Goal: Task Accomplishment & Management: Use online tool/utility

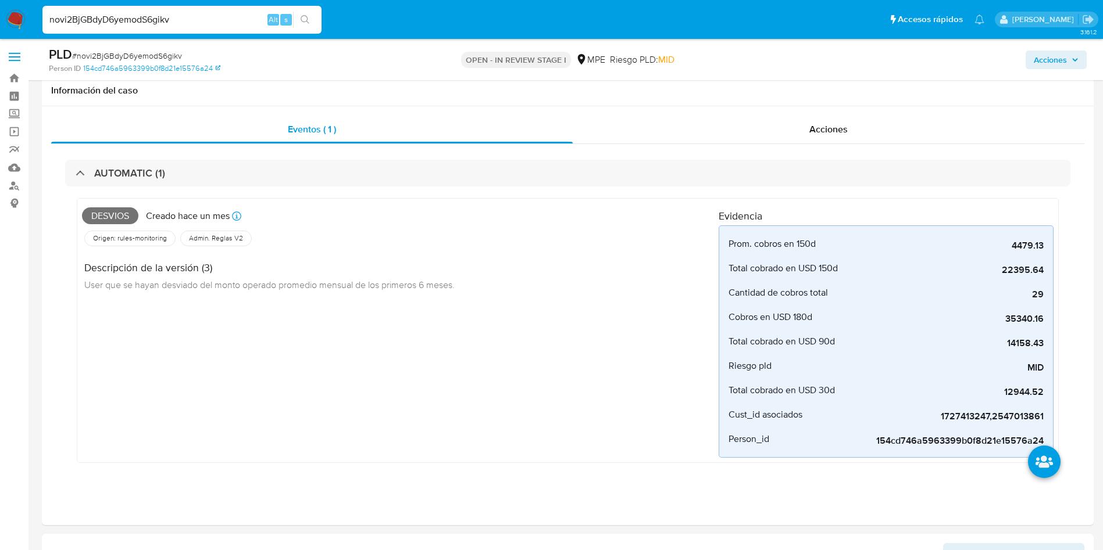
select select "10"
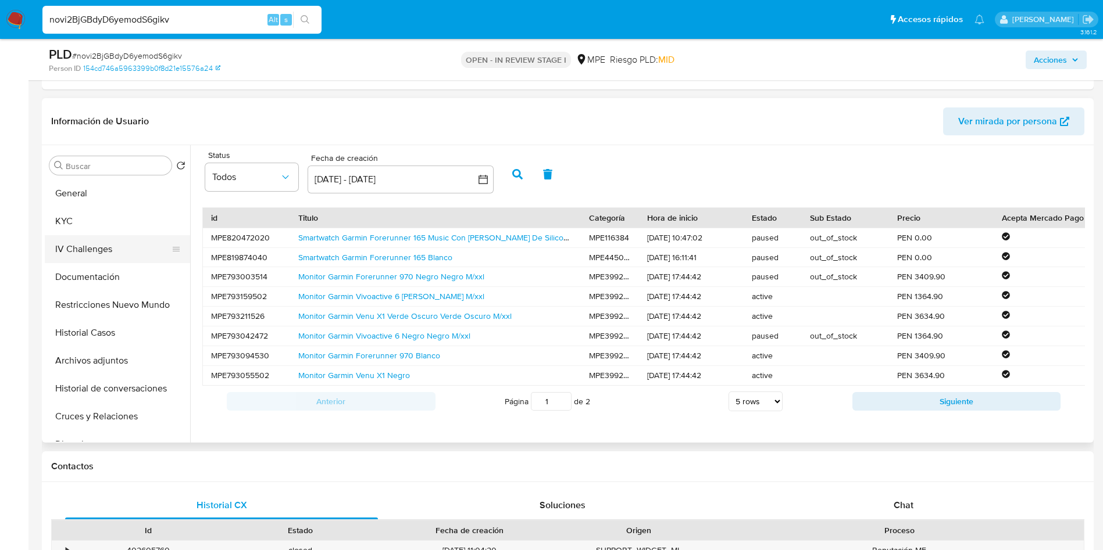
drag, startPoint x: 80, startPoint y: 223, endPoint x: 85, endPoint y: 227, distance: 6.6
click at [80, 222] on button "KYC" at bounding box center [117, 222] width 145 height 28
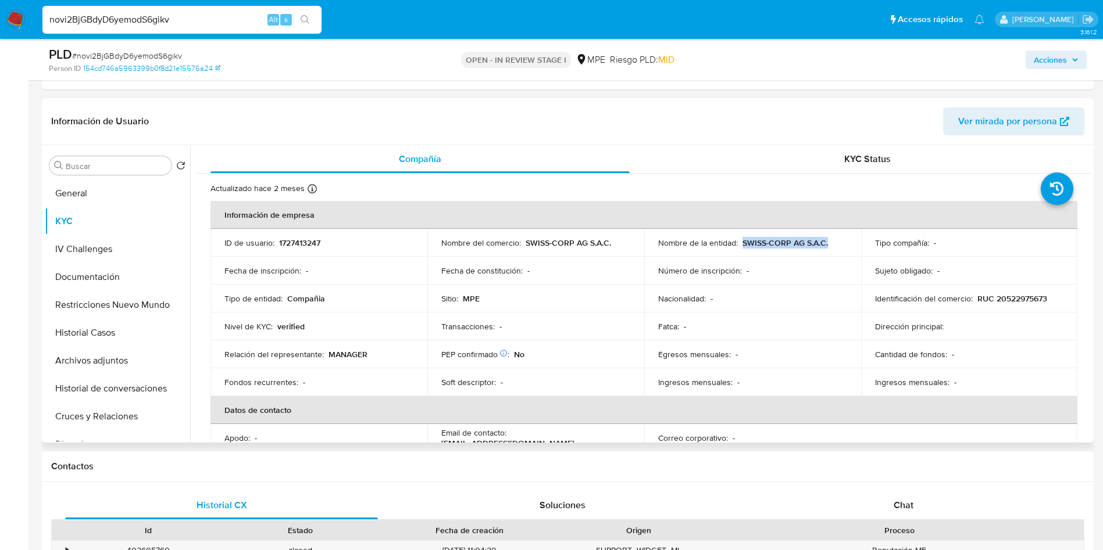
drag, startPoint x: 738, startPoint y: 241, endPoint x: 828, endPoint y: 235, distance: 89.7
click at [828, 235] on td "Nombre de la entidad : SWISS-CORP AG S.A.C." at bounding box center [752, 243] width 217 height 28
copy p "SWISS-CORP AG S.A.C."
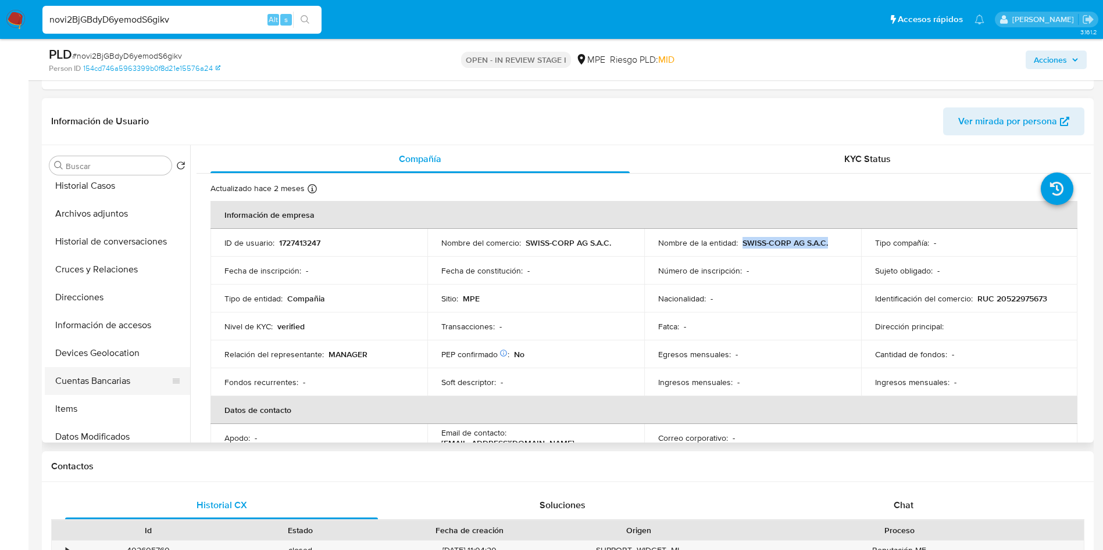
scroll to position [262, 0]
drag, startPoint x: 99, startPoint y: 267, endPoint x: 141, endPoint y: 302, distance: 54.9
click at [99, 267] on button "Cuentas Bancarias" at bounding box center [117, 267] width 145 height 28
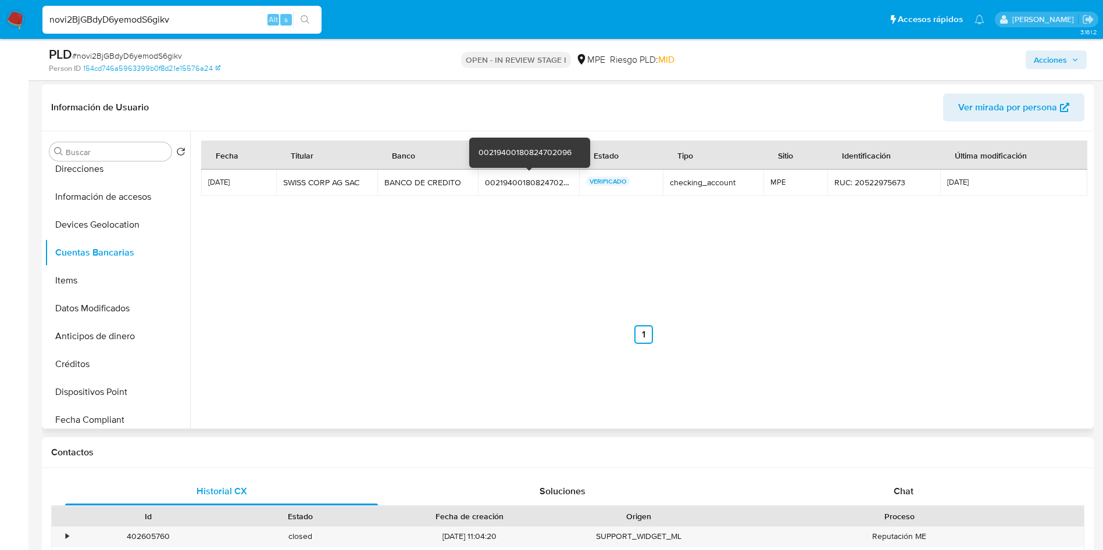
click at [517, 180] on div "00219400180824702096" at bounding box center [528, 182] width 87 height 10
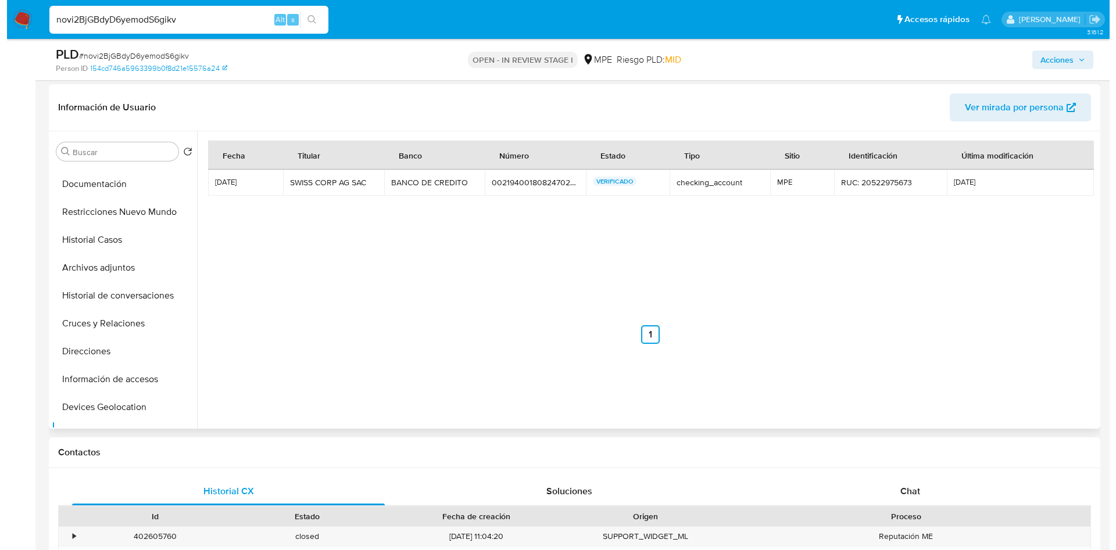
scroll to position [0, 0]
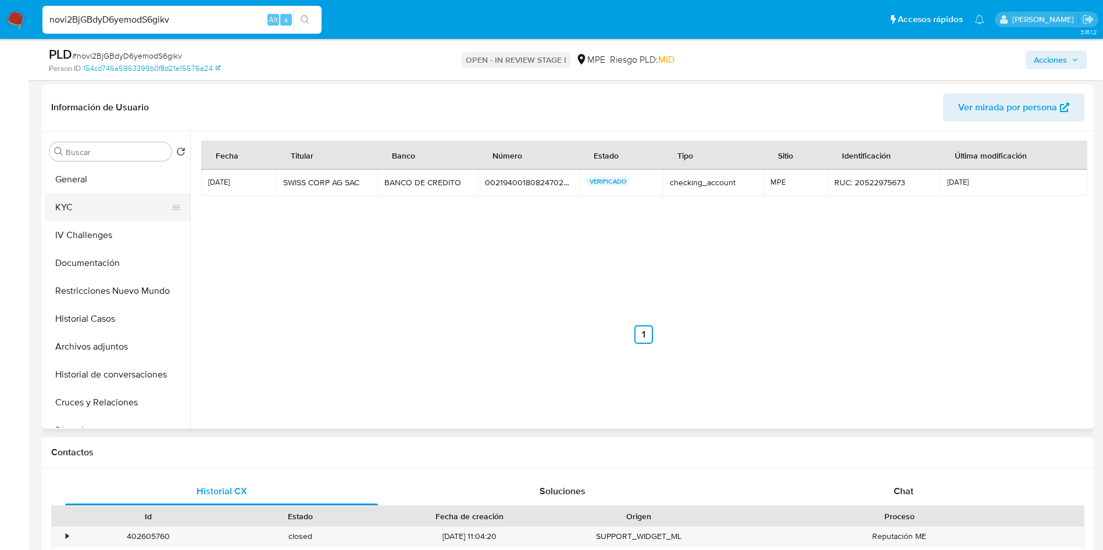
drag, startPoint x: 118, startPoint y: 200, endPoint x: 109, endPoint y: 198, distance: 9.6
click at [118, 200] on button "KYC" at bounding box center [113, 208] width 136 height 28
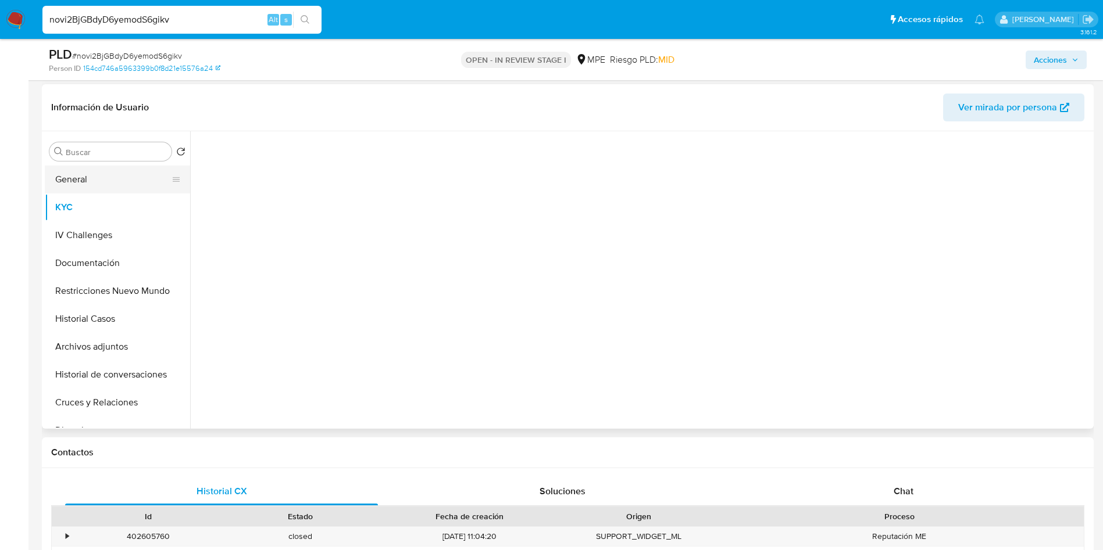
click at [103, 174] on button "General" at bounding box center [113, 180] width 136 height 28
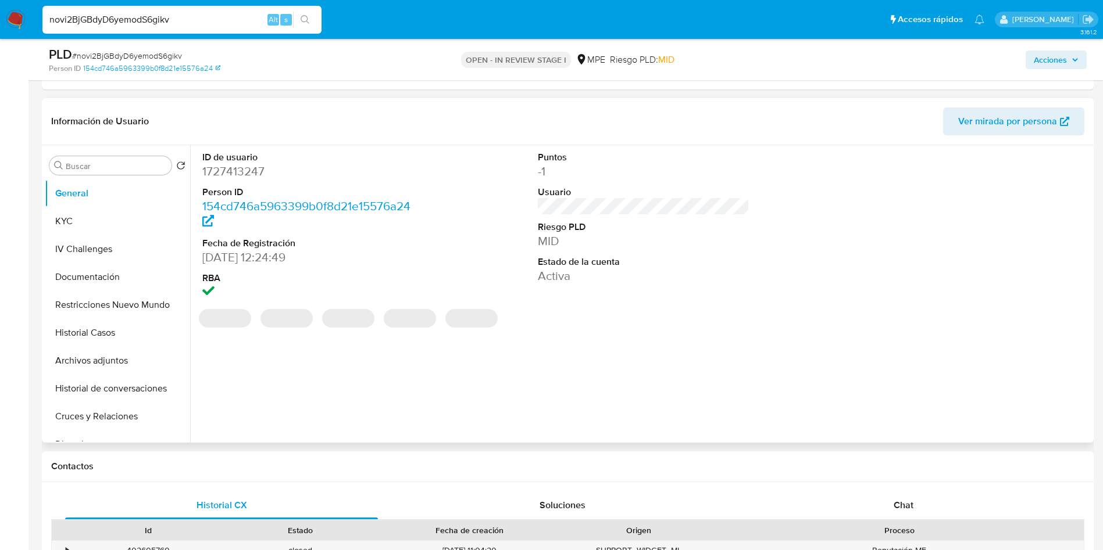
click at [239, 169] on dd "1727413247" at bounding box center [308, 171] width 212 height 16
copy dd "1727413247"
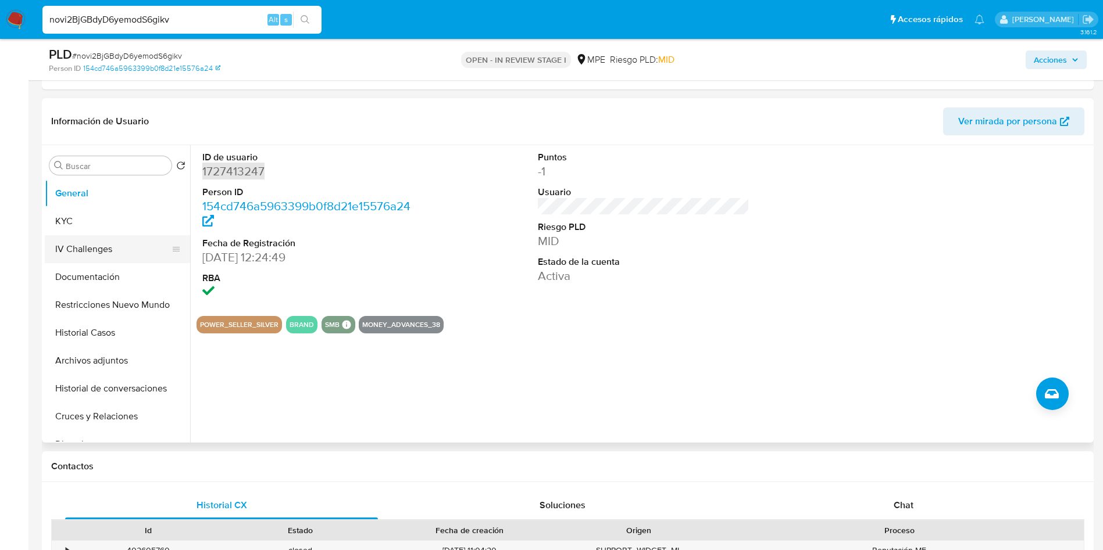
drag, startPoint x: 81, startPoint y: 209, endPoint x: 159, endPoint y: 238, distance: 83.1
click at [81, 209] on button "KYC" at bounding box center [117, 222] width 145 height 28
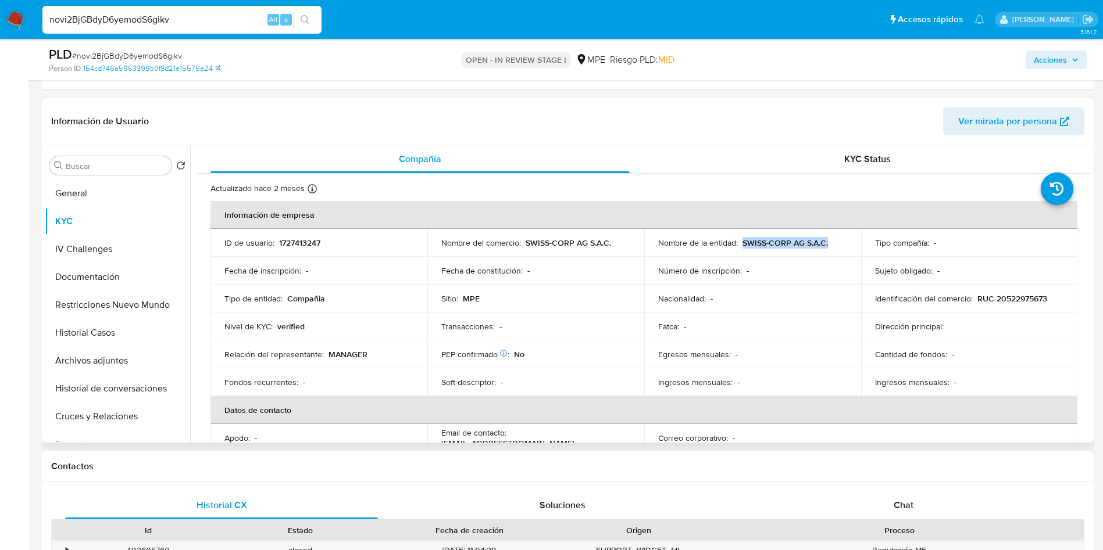
drag, startPoint x: 739, startPoint y: 242, endPoint x: 840, endPoint y: 244, distance: 101.7
click at [840, 244] on div "Nombre de la entidad : SWISS-CORP AG S.A.C." at bounding box center [752, 243] width 189 height 10
copy p "SWISS-CORP AG S.A.C."
click at [104, 365] on button "Archivos adjuntos" at bounding box center [117, 361] width 145 height 28
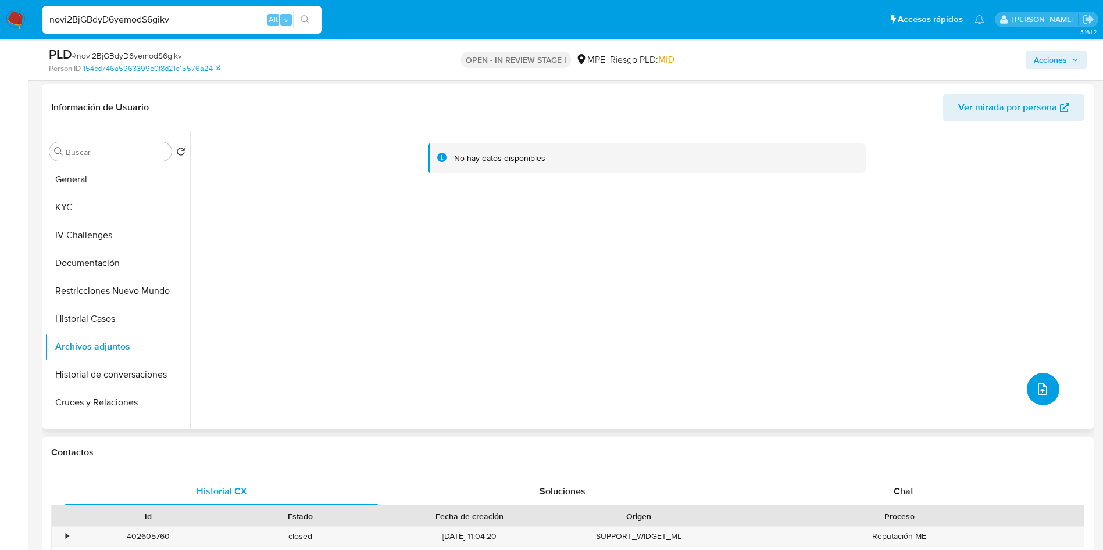
click at [1035, 382] on icon "upload-file" at bounding box center [1042, 389] width 14 height 14
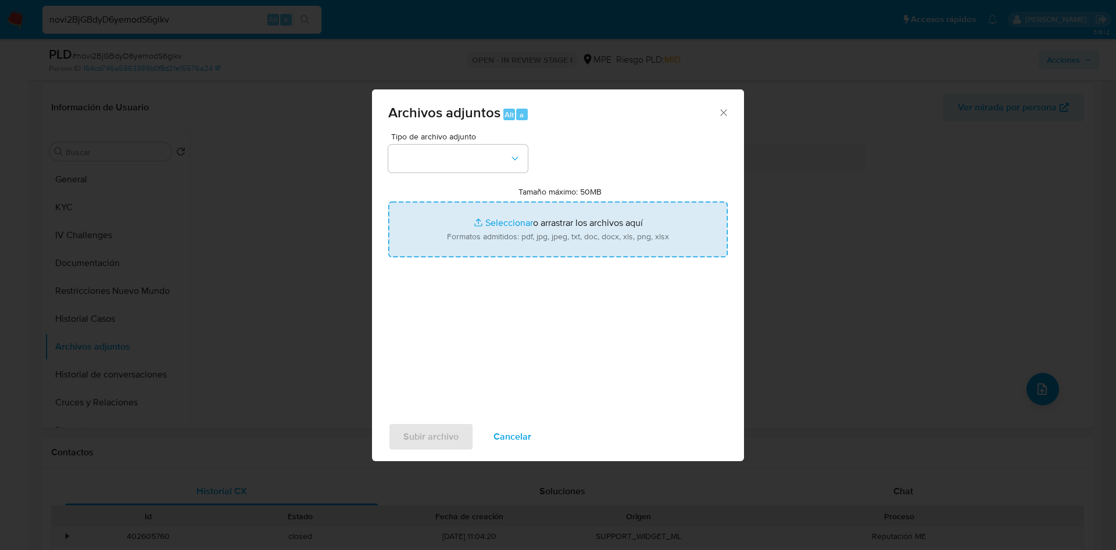
click at [573, 217] on input "Tamaño máximo: 50MB Seleccionar archivos" at bounding box center [557, 230] width 339 height 56
type input "C:\fakepath\Case Log 1727413247 - 25_09_2025.pdf"
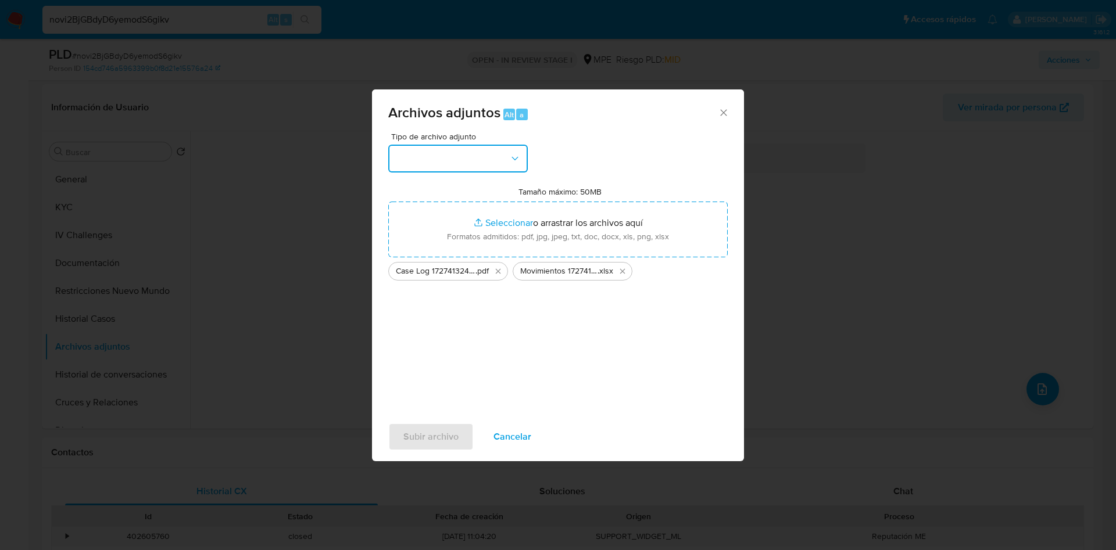
click at [502, 153] on button "button" at bounding box center [457, 159] width 139 height 28
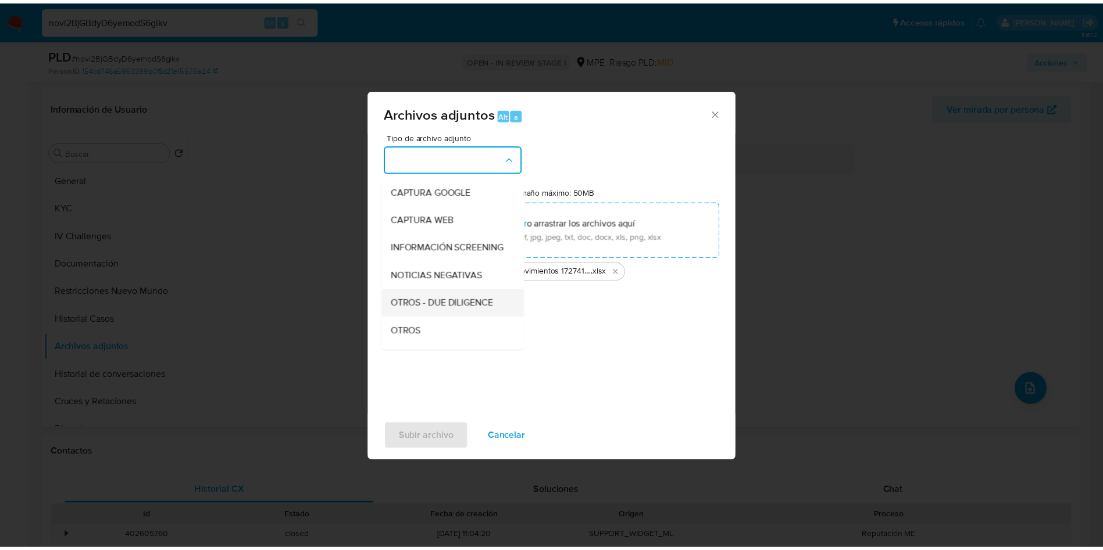
scroll to position [87, 0]
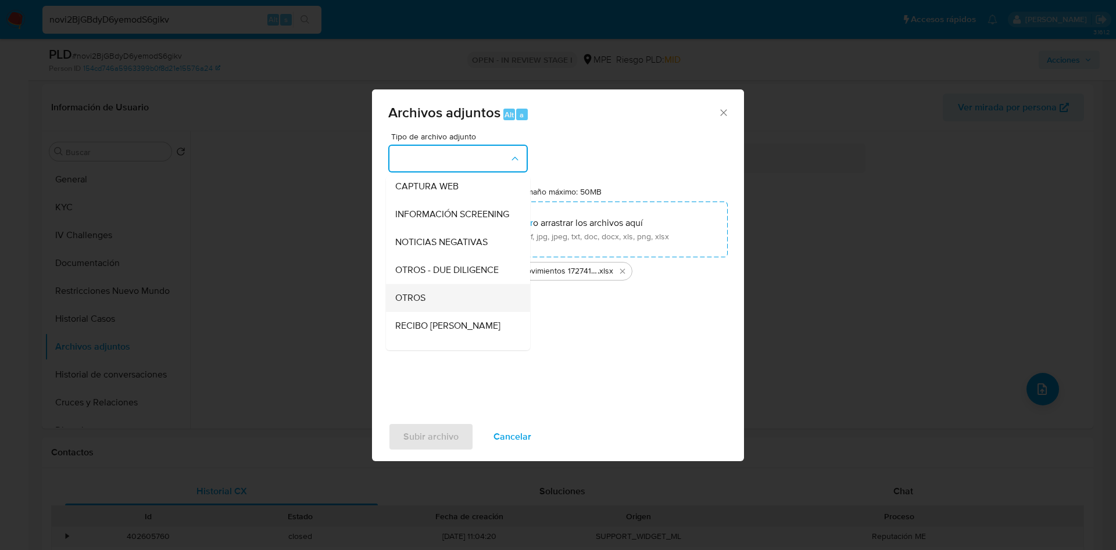
click at [457, 306] on div "OTROS" at bounding box center [454, 298] width 119 height 28
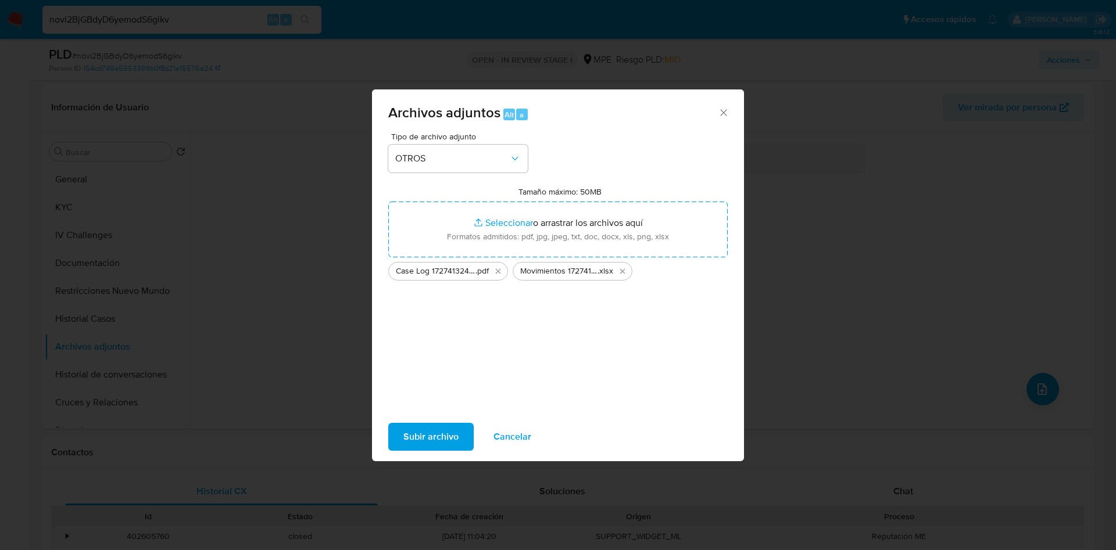
click at [443, 428] on span "Subir archivo" at bounding box center [430, 437] width 55 height 26
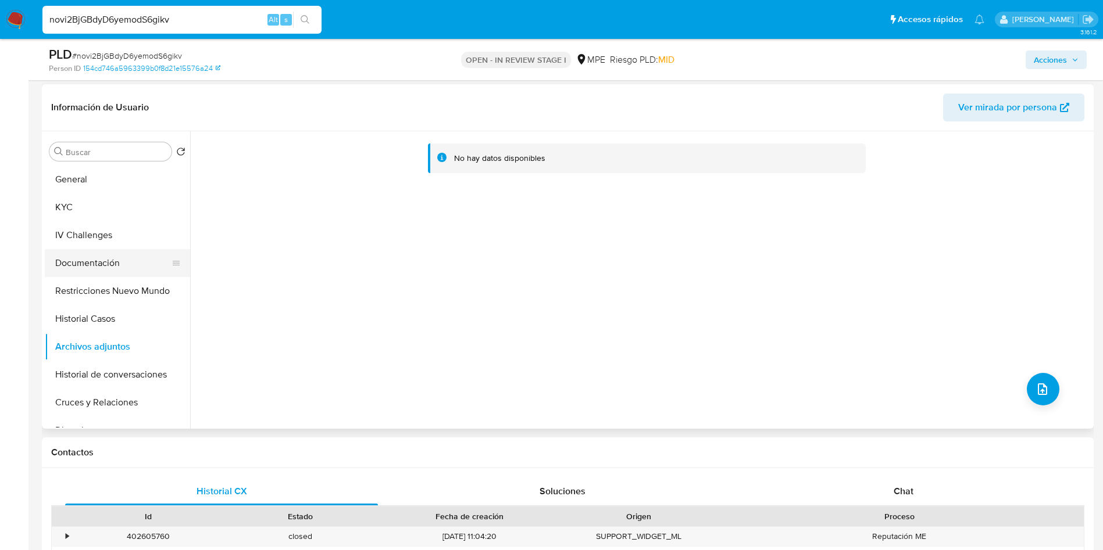
click at [107, 275] on button "Documentación" at bounding box center [113, 263] width 136 height 28
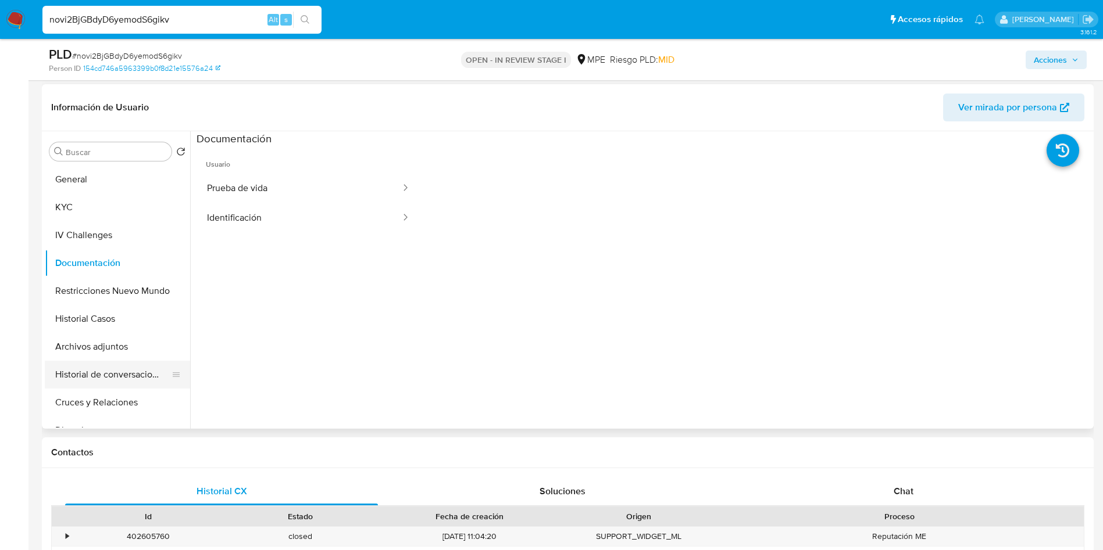
click at [103, 369] on button "Historial de conversaciones" at bounding box center [113, 375] width 136 height 28
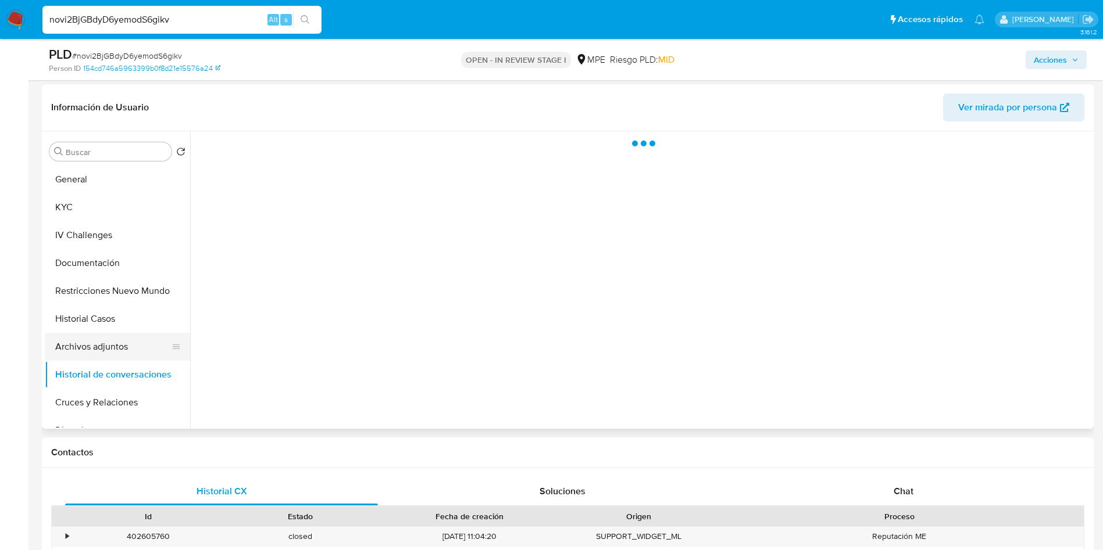
click at [103, 349] on button "Archivos adjuntos" at bounding box center [113, 347] width 136 height 28
click at [1071, 65] on span "Acciones" at bounding box center [1055, 60] width 45 height 16
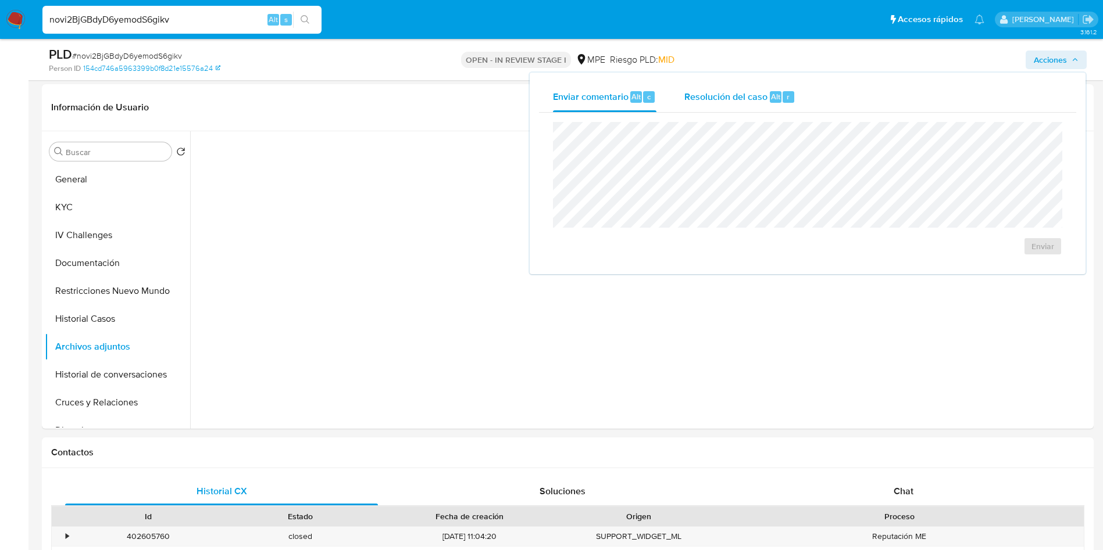
click at [788, 85] on div "Resolución del caso Alt r" at bounding box center [739, 97] width 111 height 30
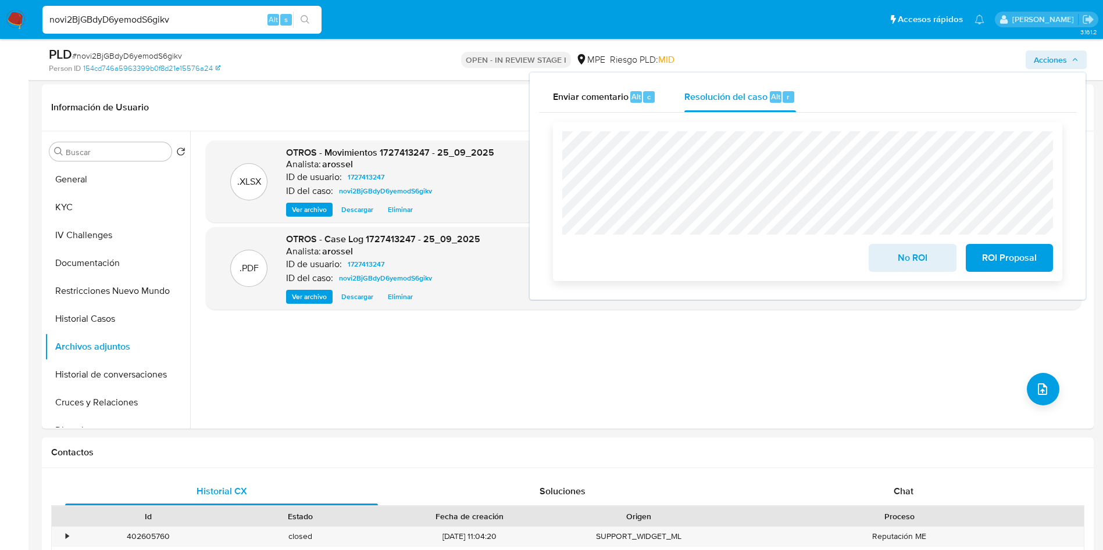
click at [908, 267] on span "No ROI" at bounding box center [911, 258] width 57 height 26
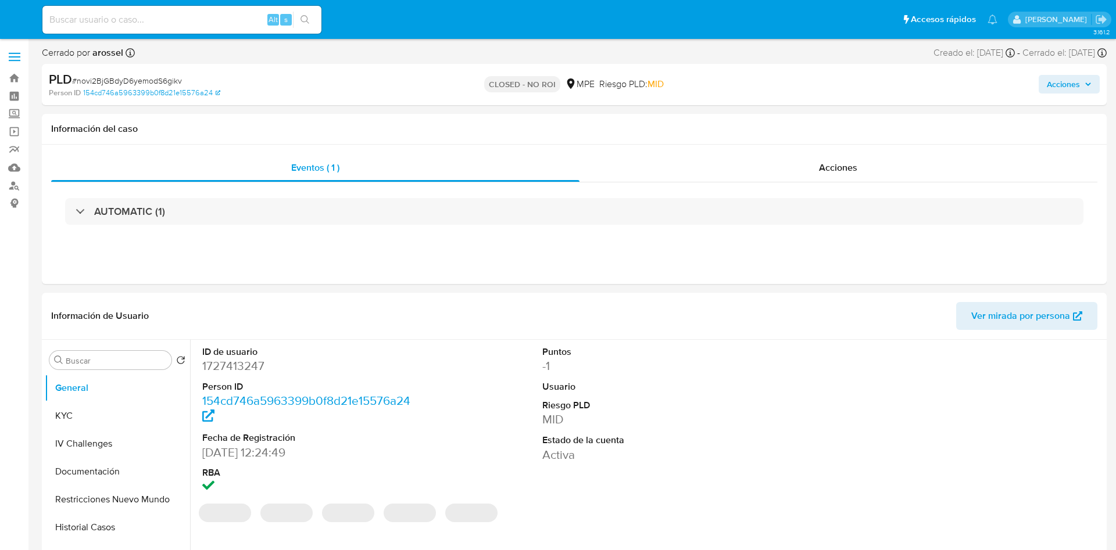
select select "10"
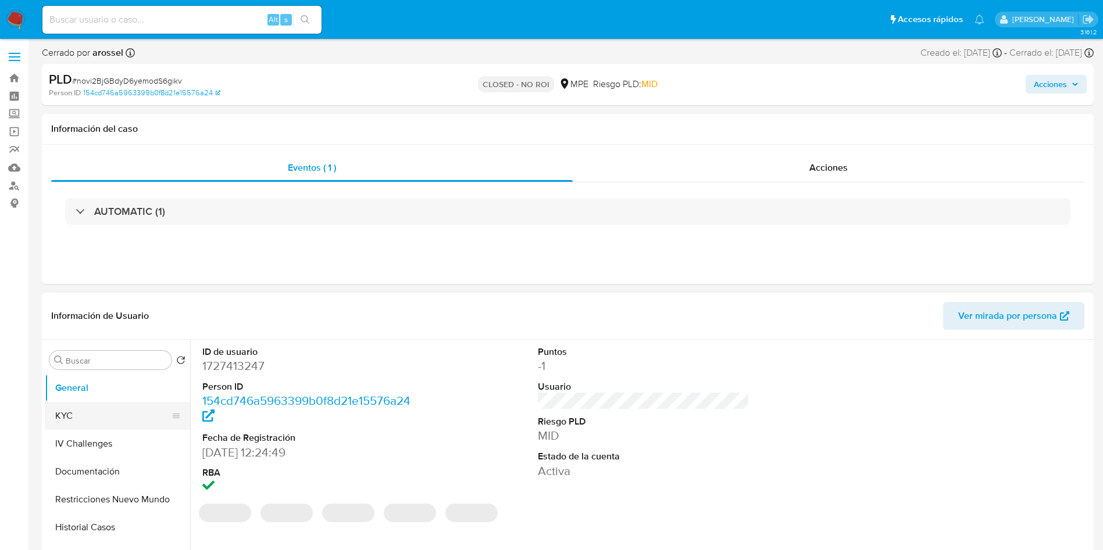
click at [86, 409] on button "KYC" at bounding box center [113, 416] width 136 height 28
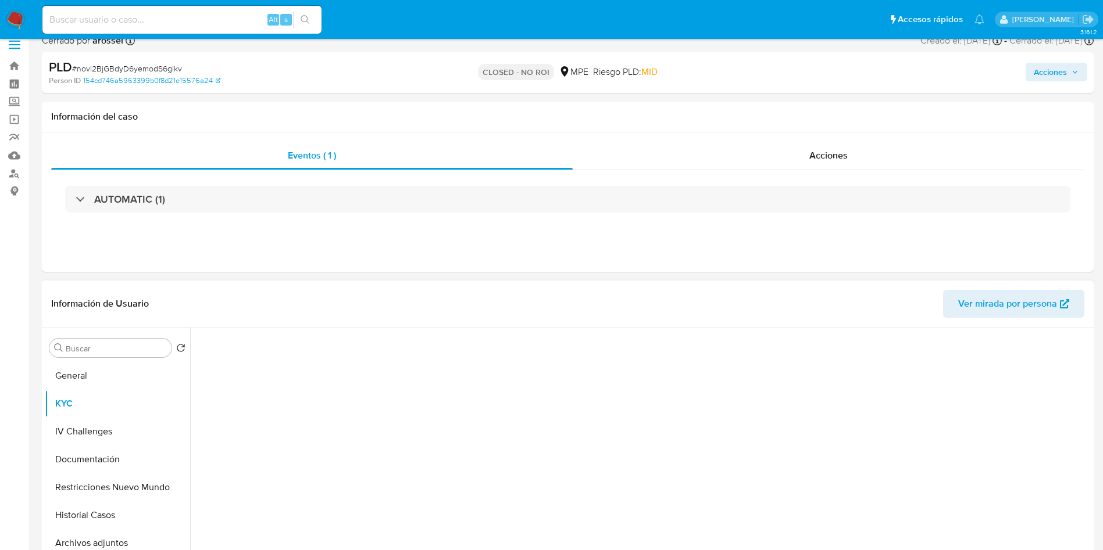
scroll to position [87, 0]
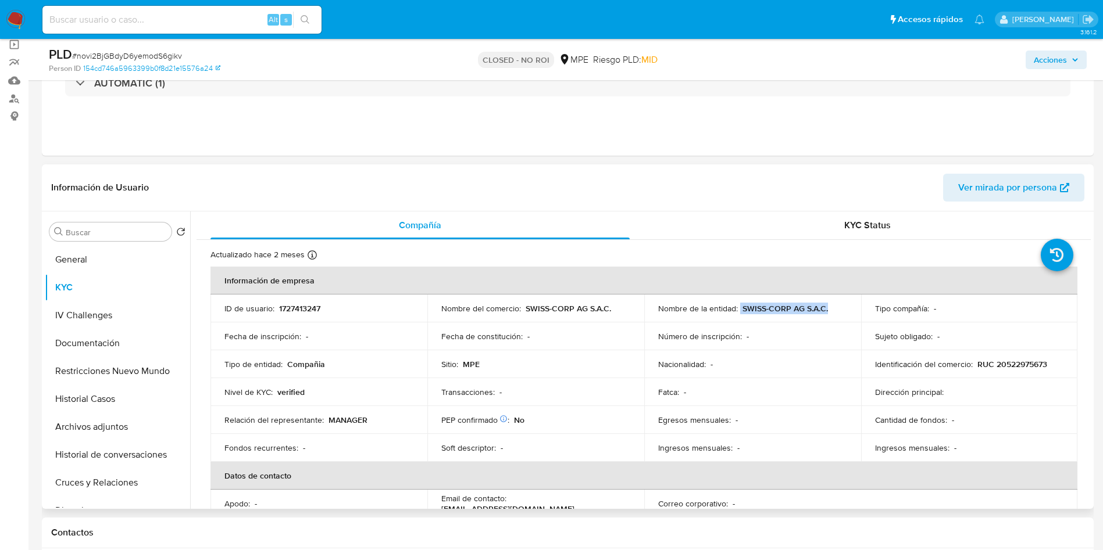
drag, startPoint x: 738, startPoint y: 309, endPoint x: 838, endPoint y: 309, distance: 100.6
click at [838, 309] on div "Nombre de la entidad : SWISS-CORP AG S.A.C." at bounding box center [752, 308] width 189 height 10
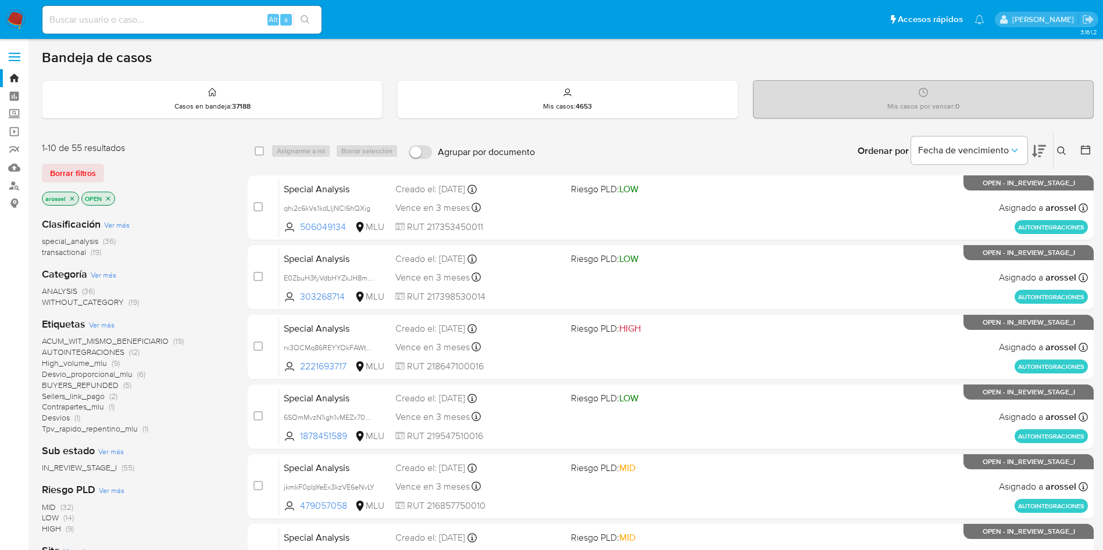
click at [1042, 149] on icon at bounding box center [1039, 151] width 14 height 14
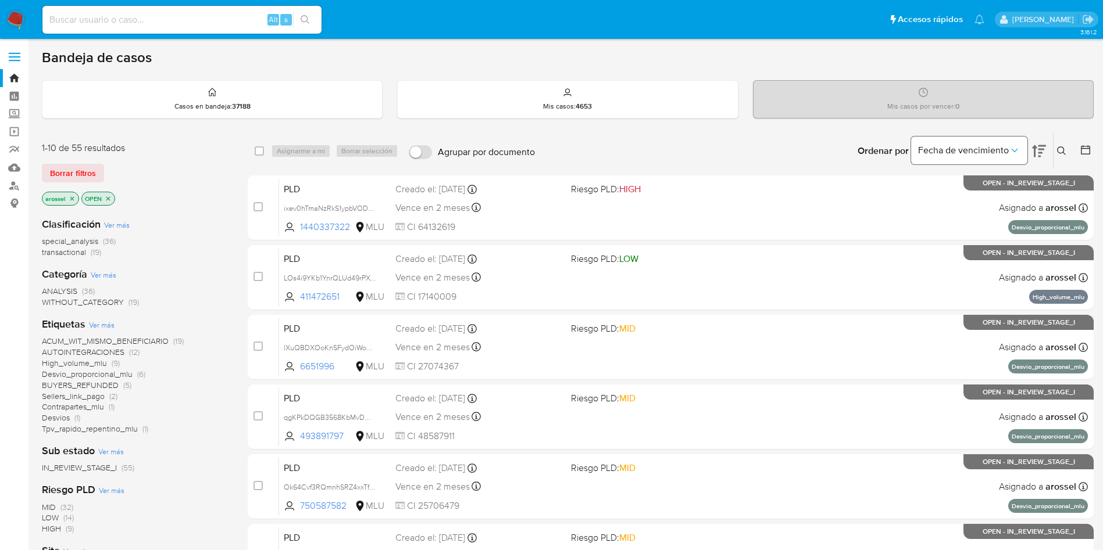
click at [1018, 156] on icon "Ordenar por" at bounding box center [1014, 151] width 12 height 12
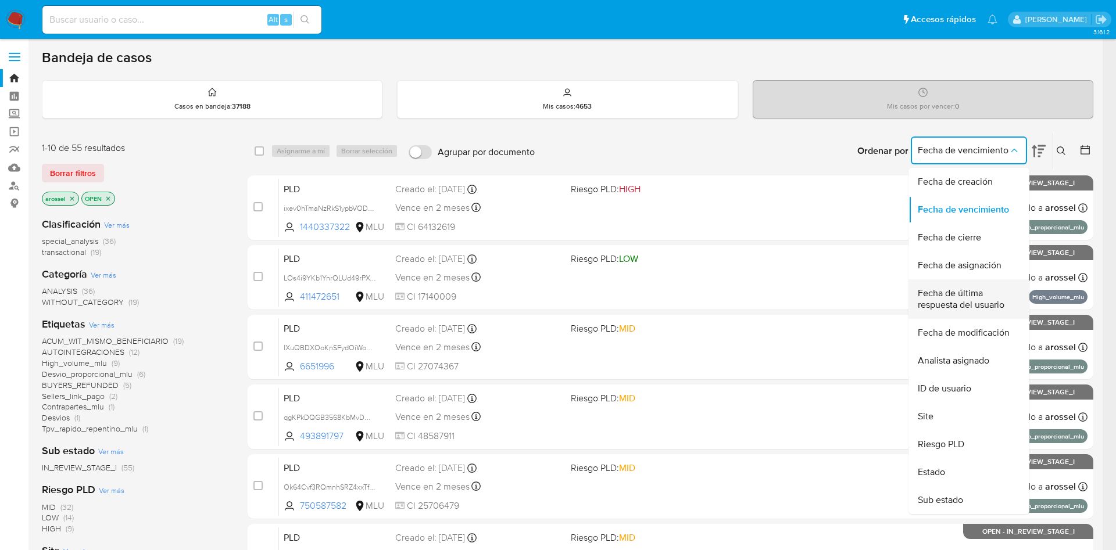
click at [971, 296] on span "Fecha de última respuesta del usuario" at bounding box center [965, 299] width 95 height 23
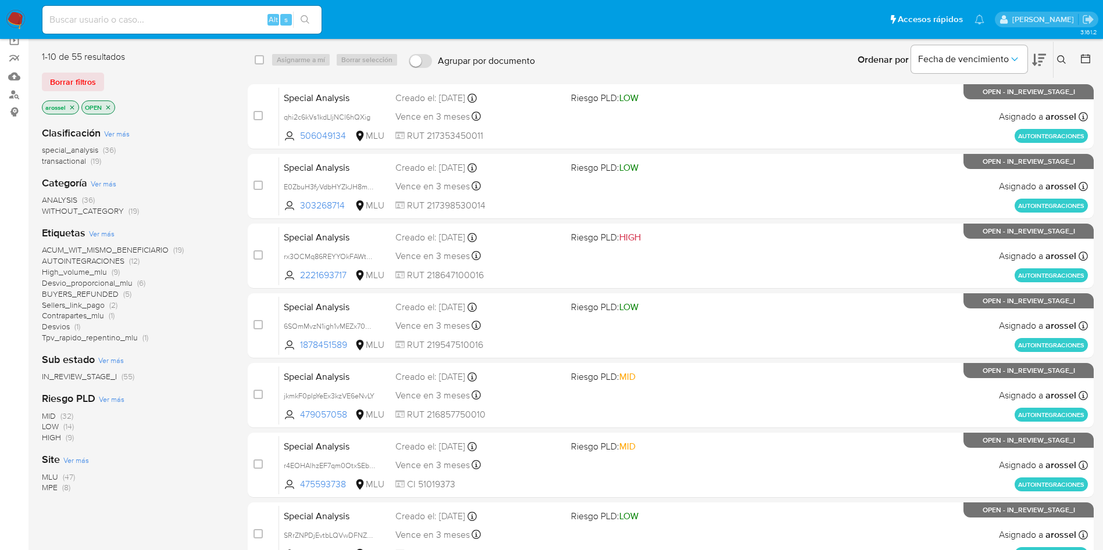
scroll to position [174, 0]
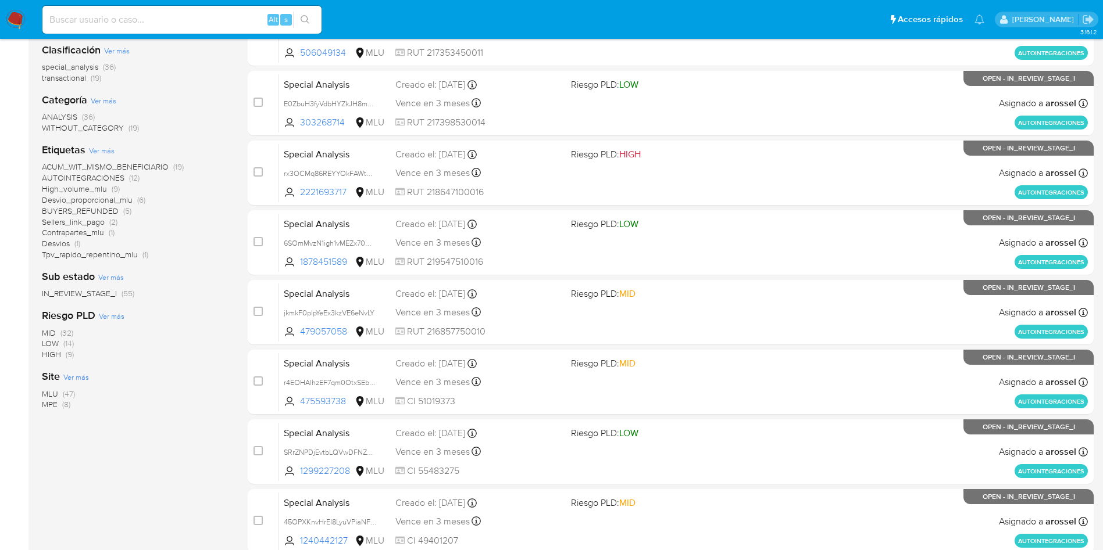
click at [51, 401] on span "MPE" at bounding box center [50, 405] width 16 height 12
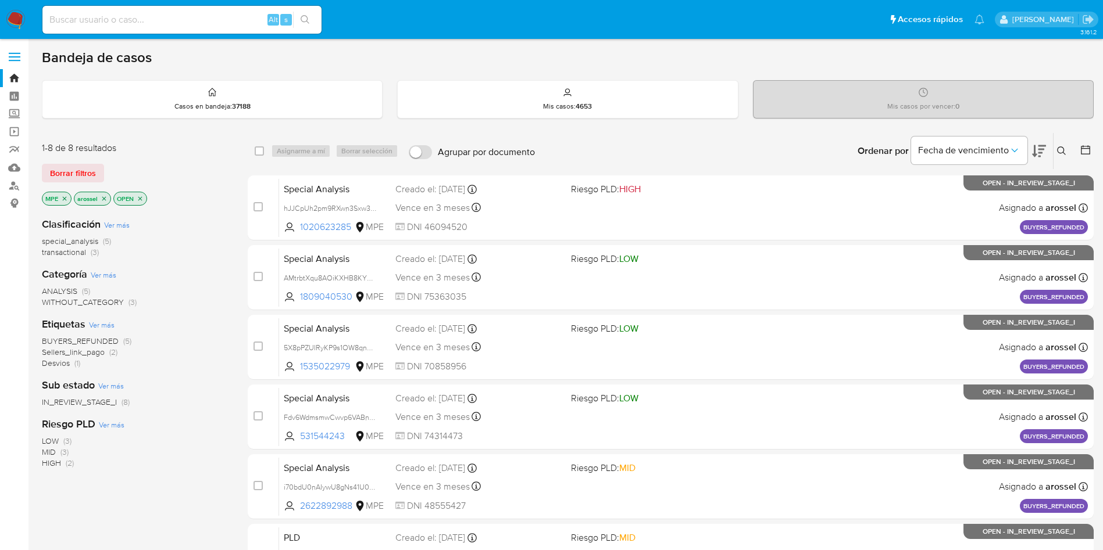
click at [1045, 138] on button at bounding box center [1039, 151] width 14 height 36
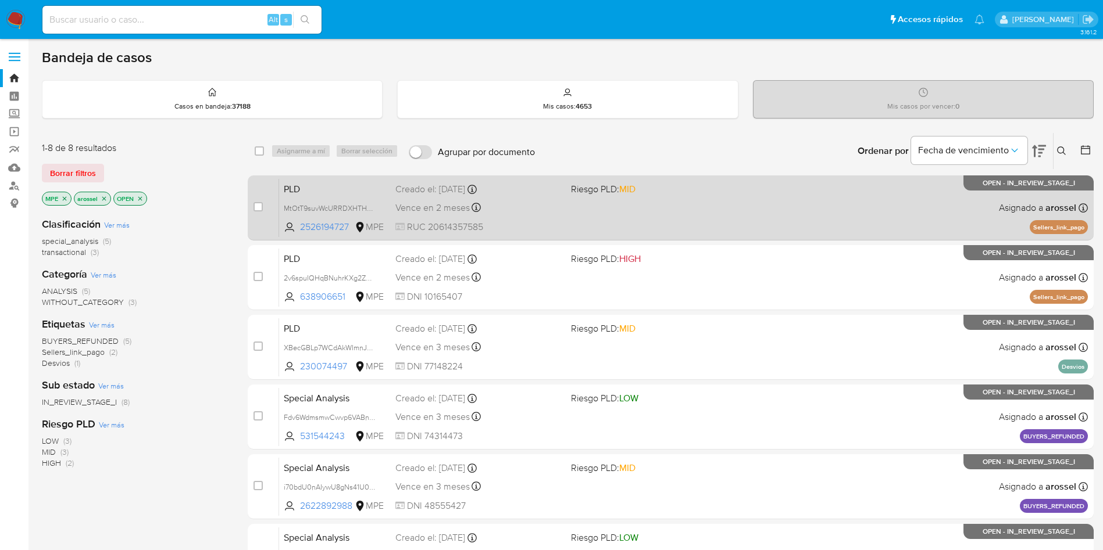
click at [538, 215] on div "Vence en 2 meses Vence el 10/11/2025 07:33:06" at bounding box center [478, 208] width 166 height 16
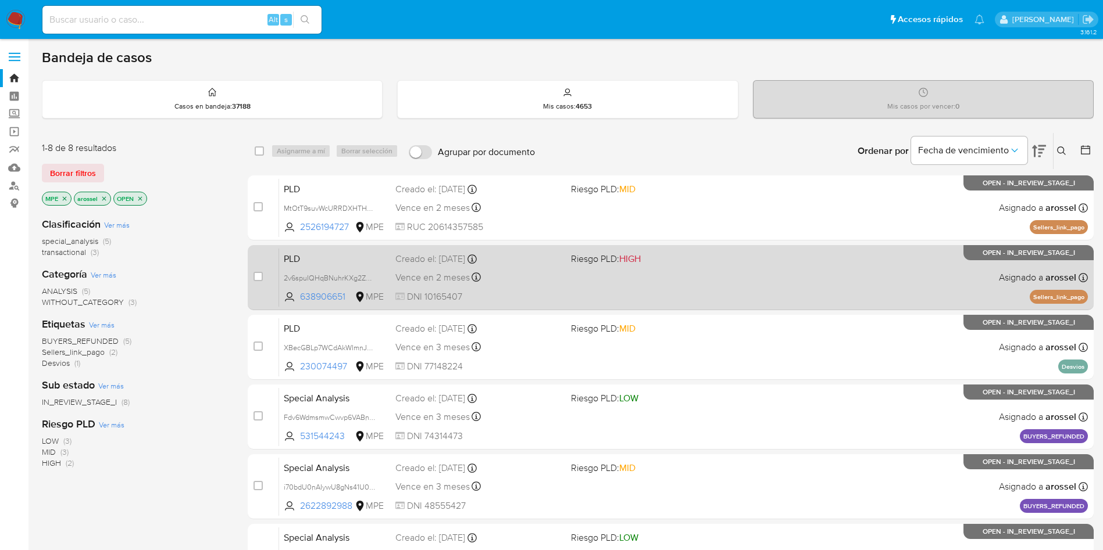
click at [520, 276] on div "Vence en 2 meses Vence el 10/11/2025 07:33:09" at bounding box center [478, 278] width 166 height 16
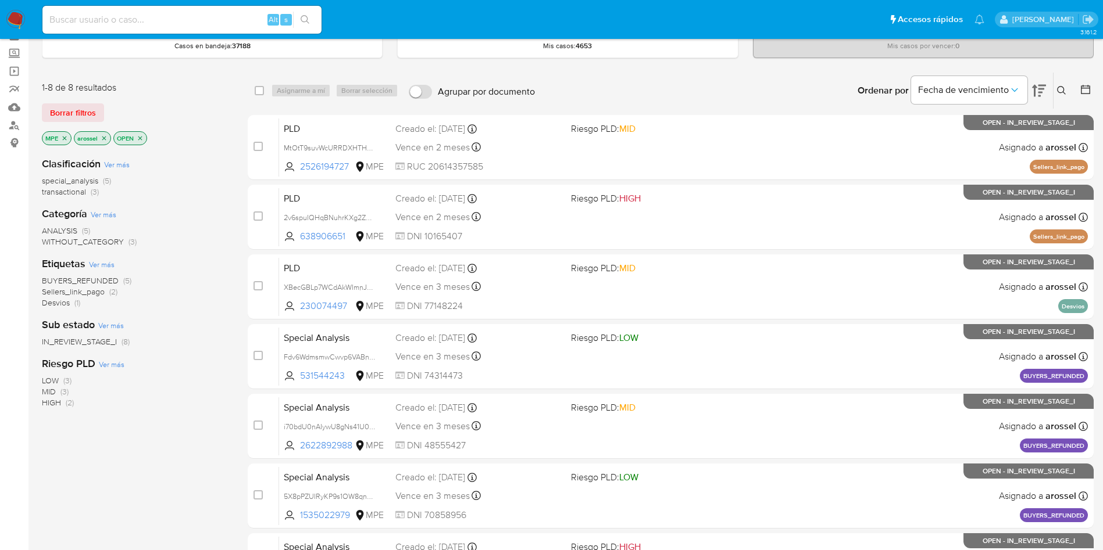
scroll to position [87, 0]
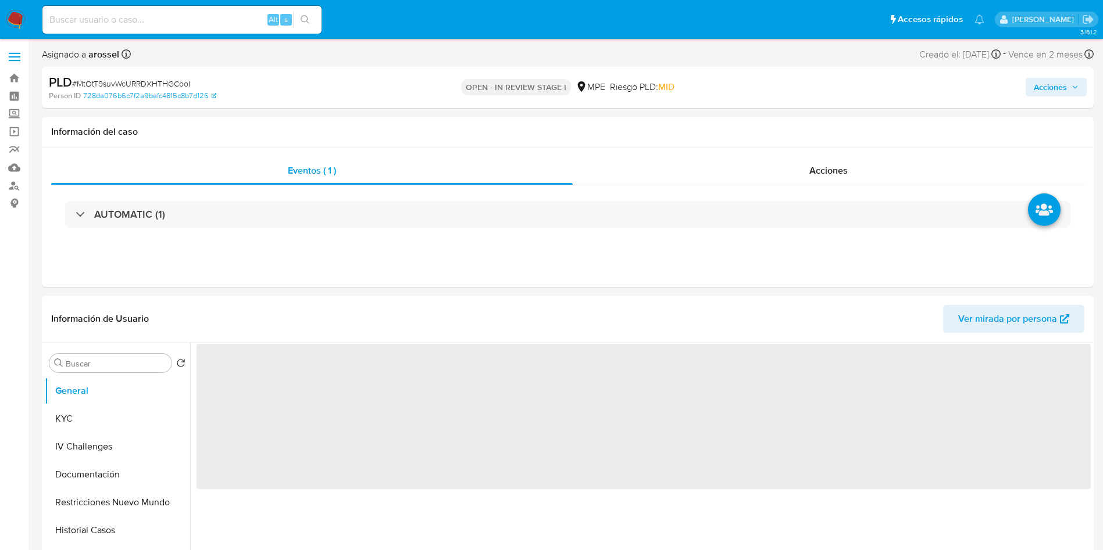
select select "10"
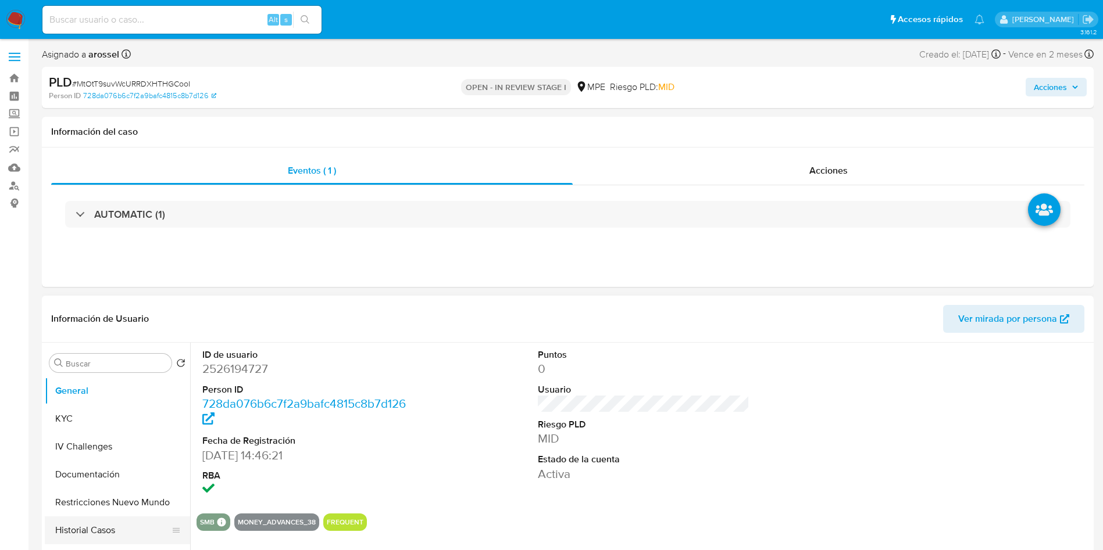
click at [77, 538] on button "Historial Casos" at bounding box center [113, 531] width 136 height 28
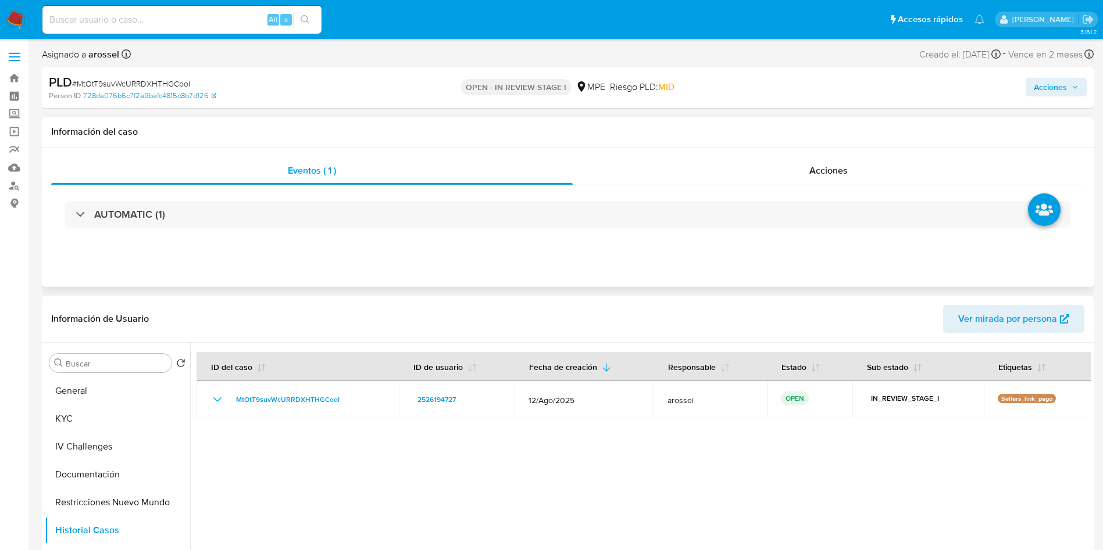
click at [310, 230] on div "AUTOMATIC (1)" at bounding box center [567, 214] width 1033 height 58
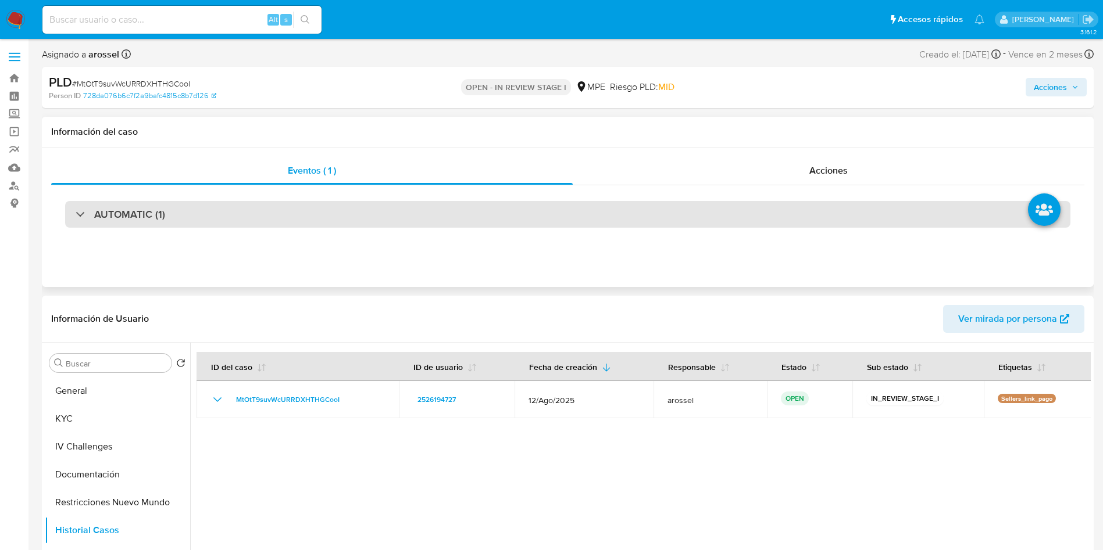
click at [310, 221] on div "AUTOMATIC (1)" at bounding box center [567, 214] width 1005 height 27
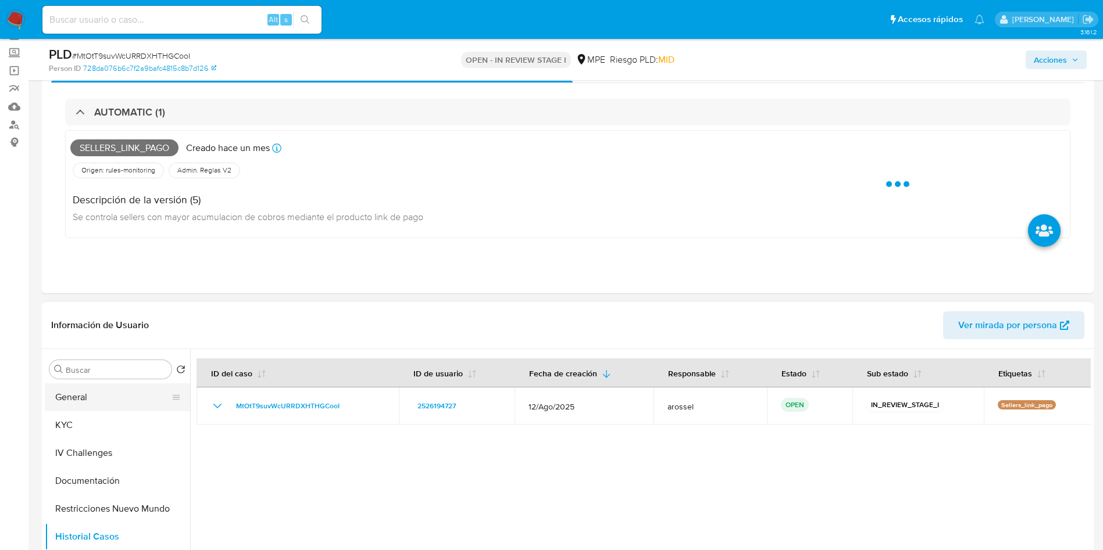
scroll to position [87, 0]
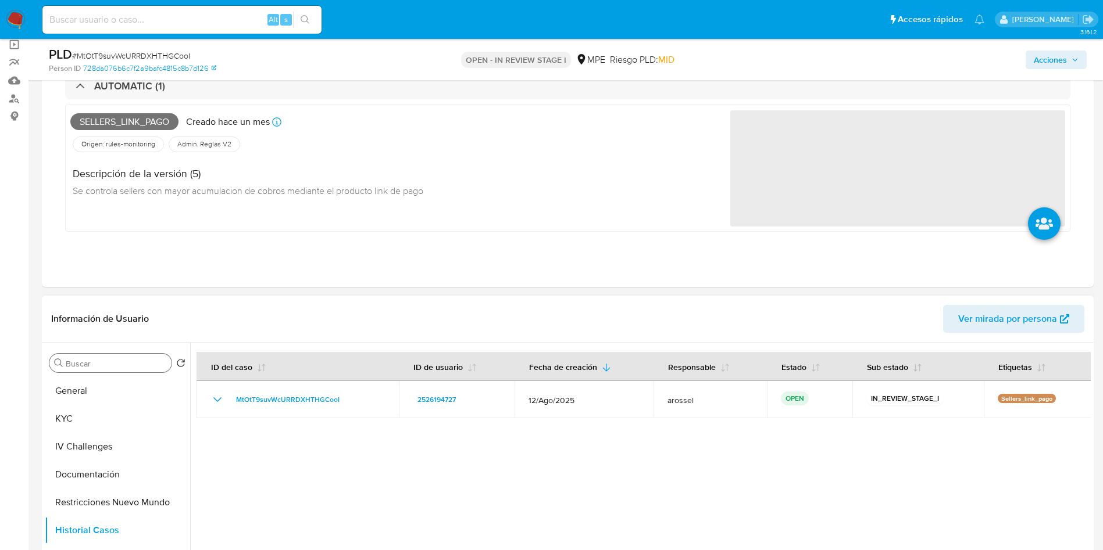
click at [88, 365] on input "Buscar" at bounding box center [116, 364] width 101 height 10
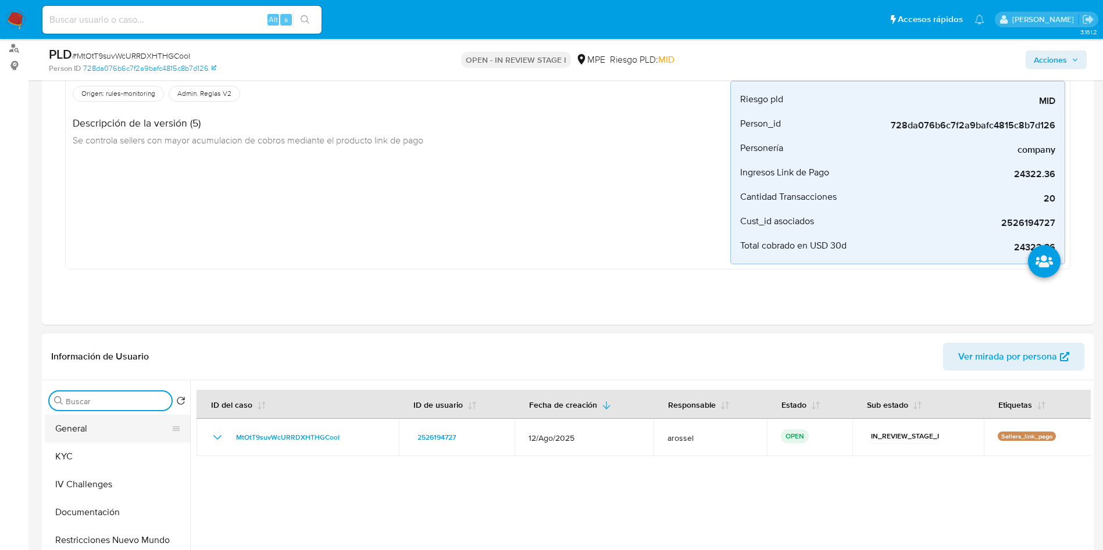
scroll to position [174, 0]
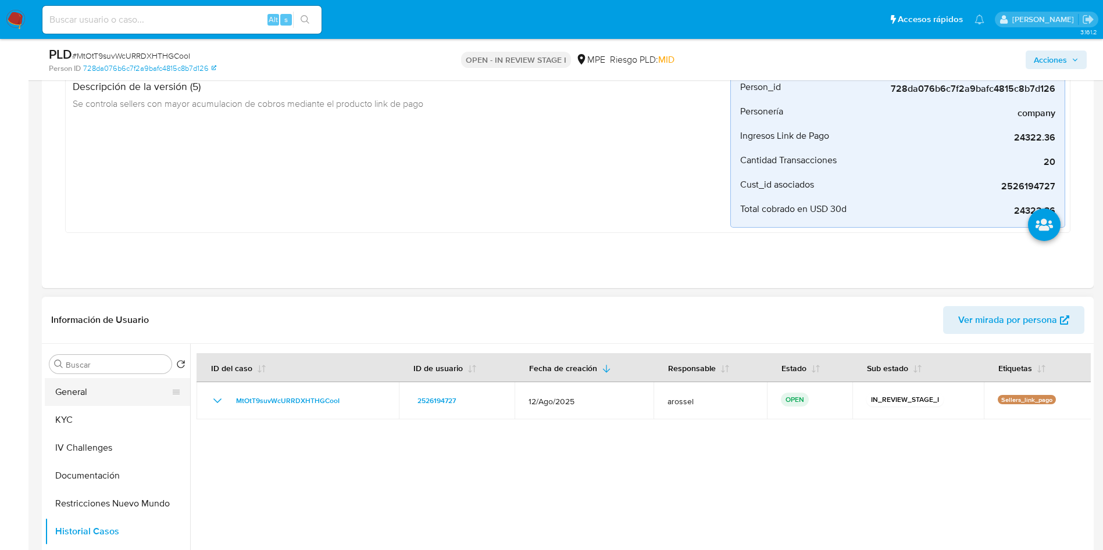
click at [107, 386] on button "General" at bounding box center [113, 392] width 136 height 28
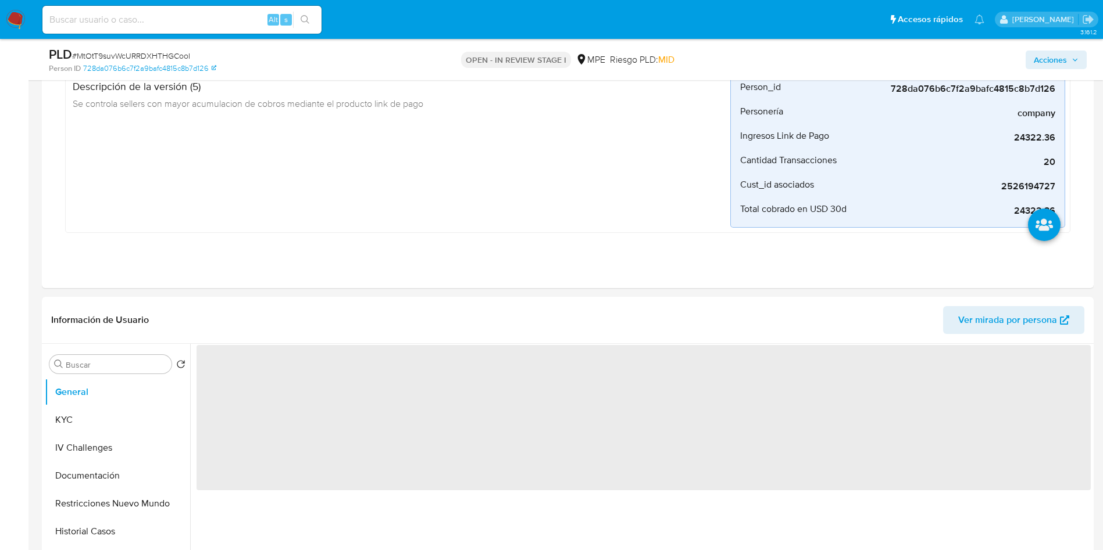
click at [183, 56] on span "# MtOtT9suvWcURRDXHTHGCooI" at bounding box center [131, 56] width 118 height 12
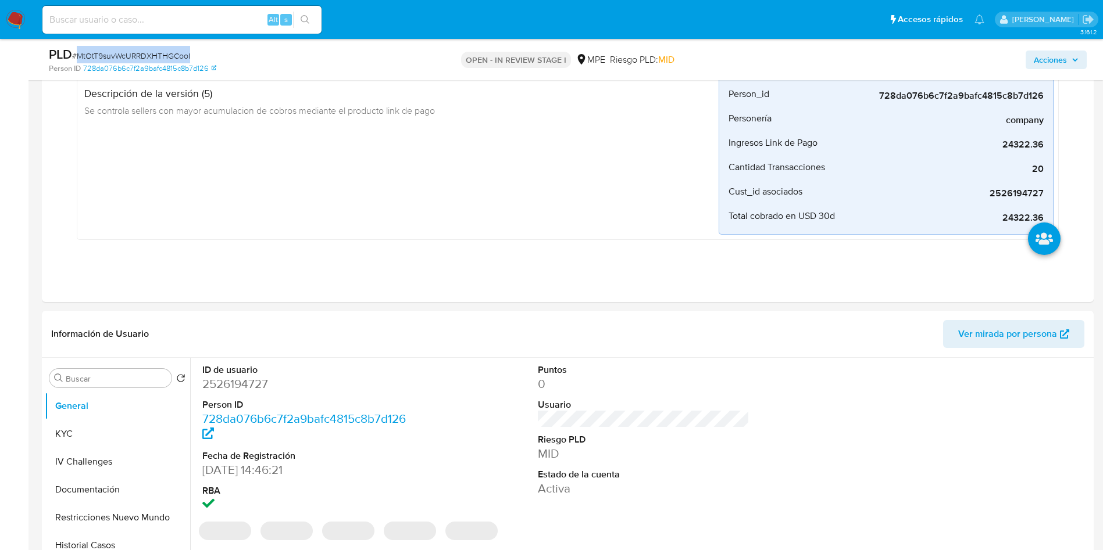
copy span "MtOtT9suvWcURRDXHTHGCooI"
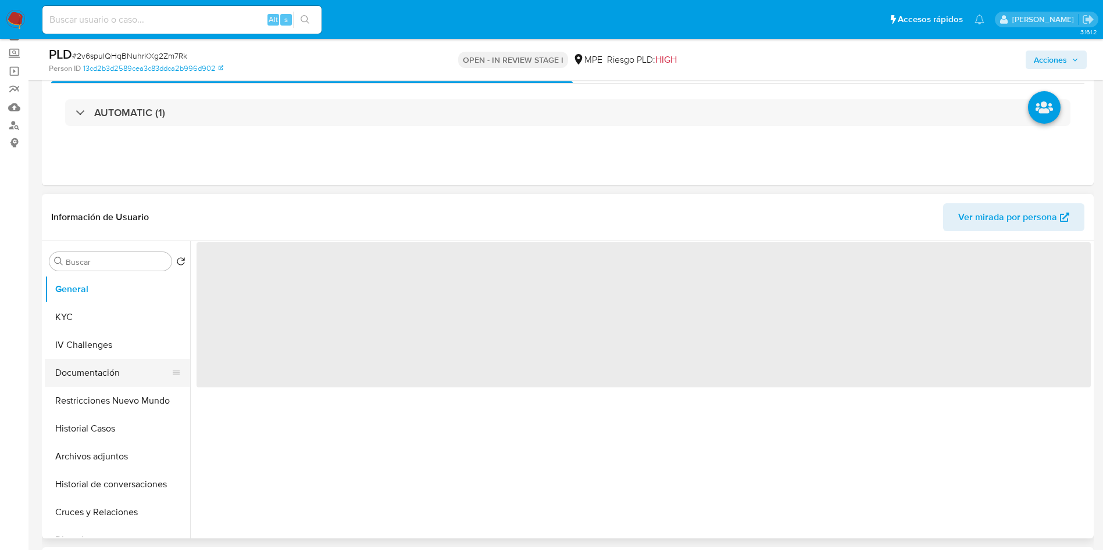
scroll to position [87, 0]
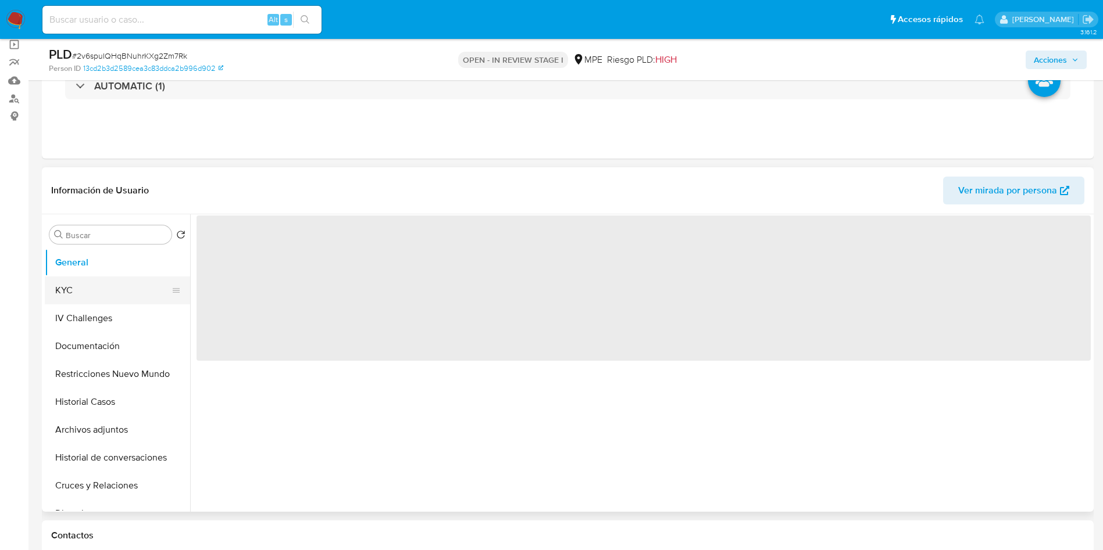
click at [84, 288] on button "KYC" at bounding box center [113, 291] width 136 height 28
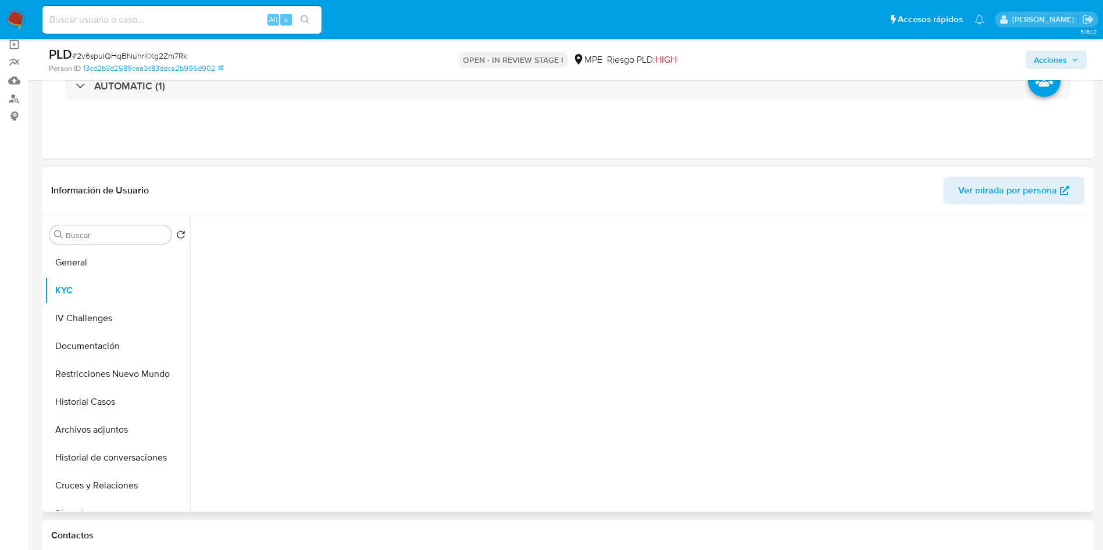
select select "10"
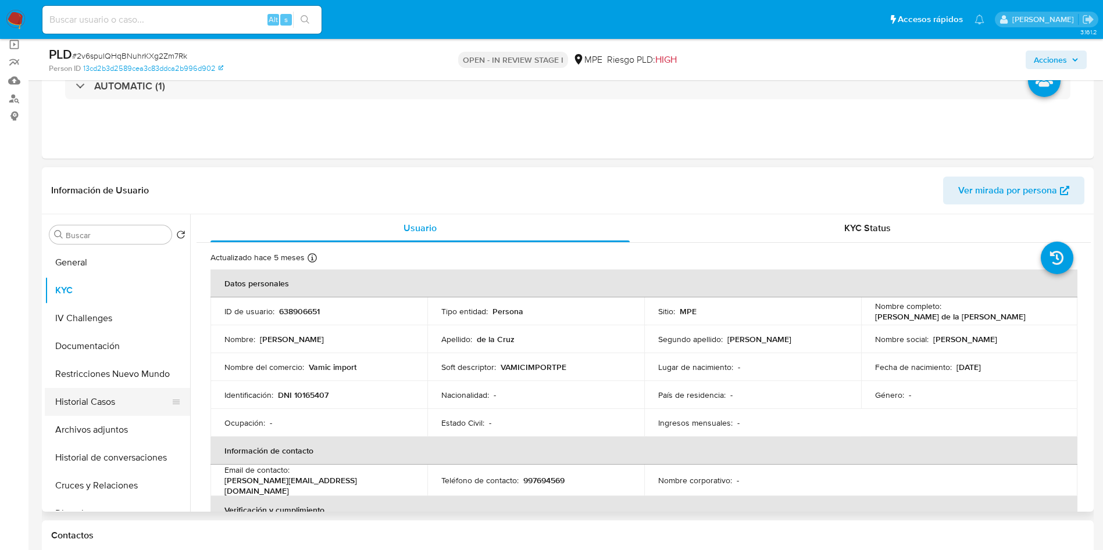
click at [103, 407] on button "Historial Casos" at bounding box center [113, 402] width 136 height 28
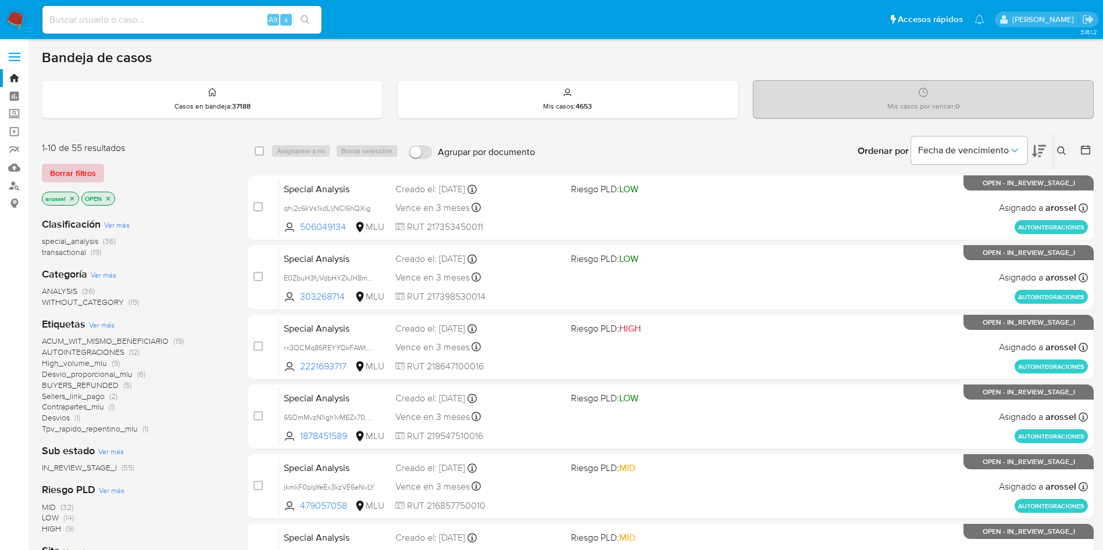
click at [78, 171] on span "Borrar filtros" at bounding box center [73, 173] width 46 height 16
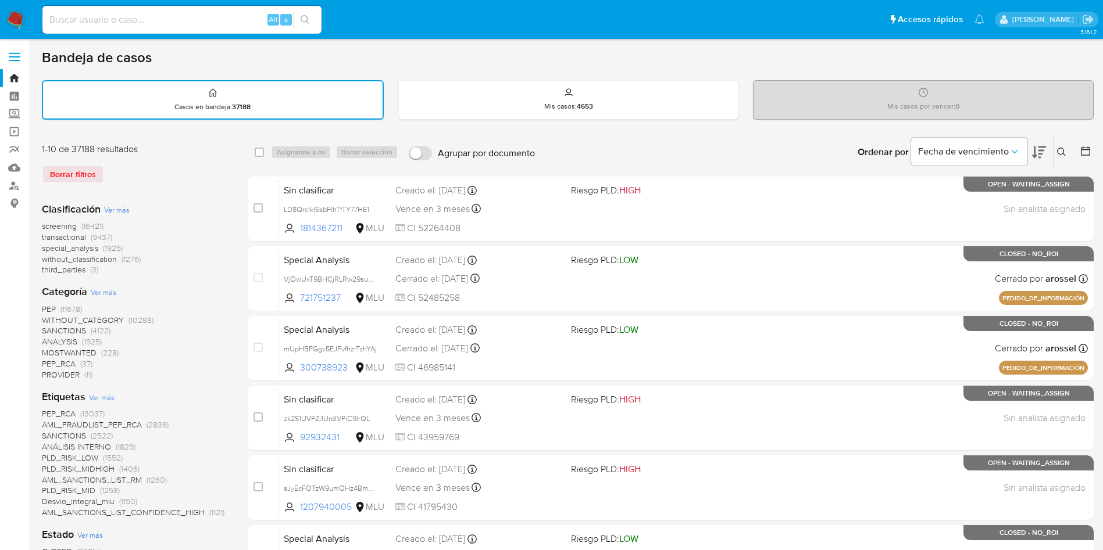
click at [86, 236] on span "transactional" at bounding box center [64, 237] width 44 height 12
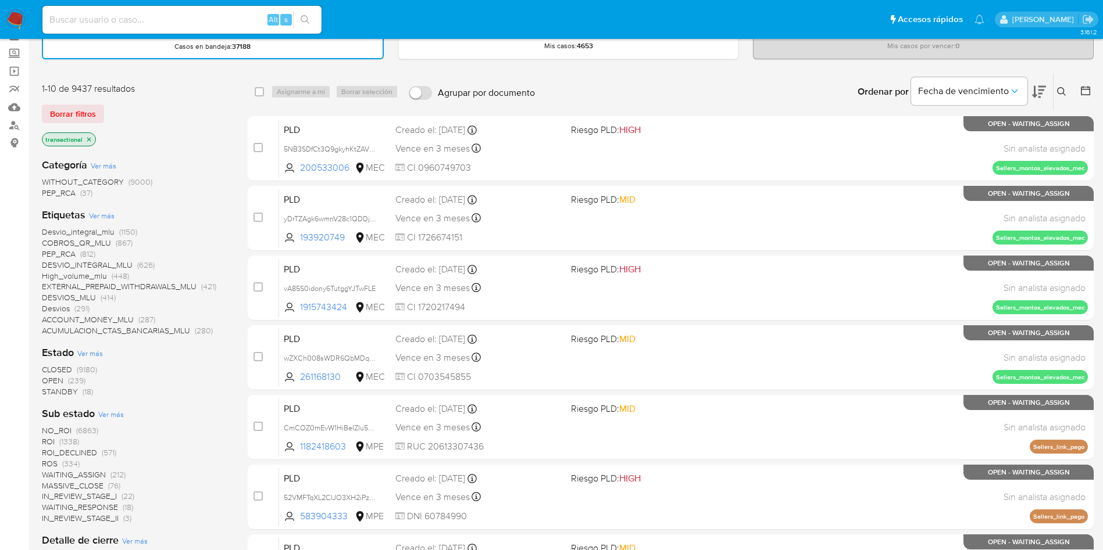
scroll to position [87, 0]
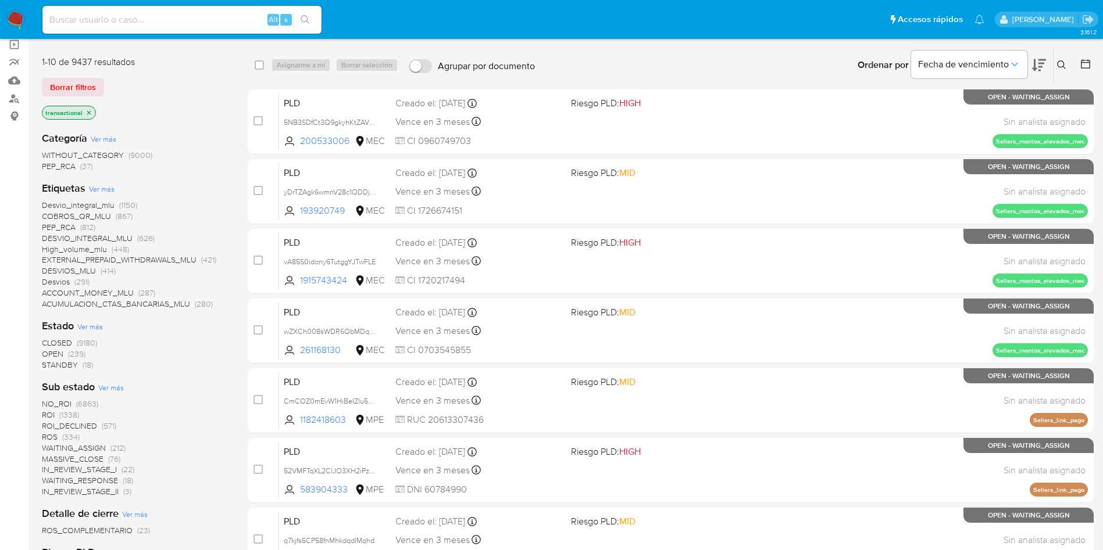
click at [53, 351] on span "OPEN" at bounding box center [53, 354] width 22 height 12
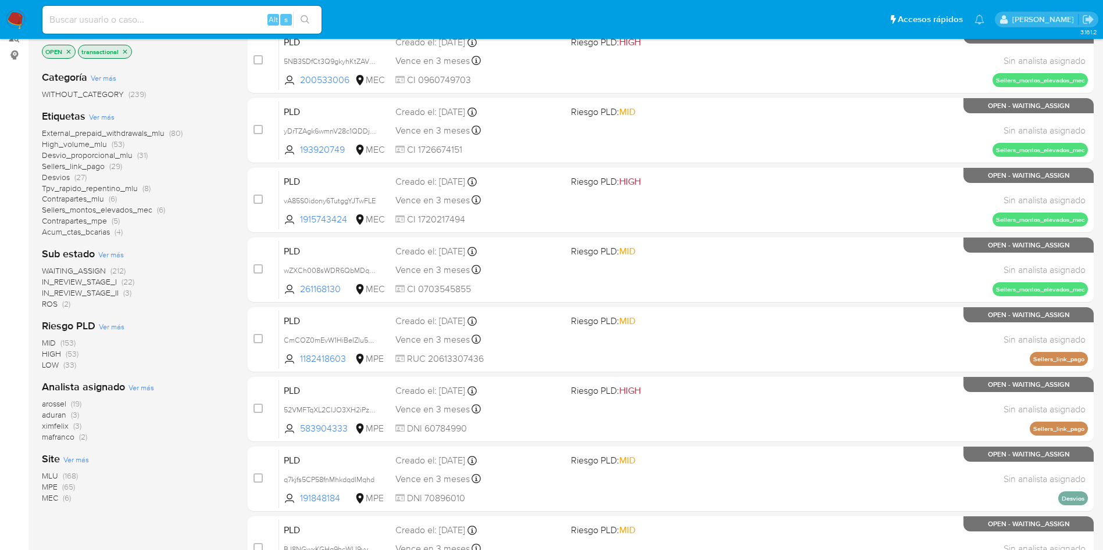
scroll to position [174, 0]
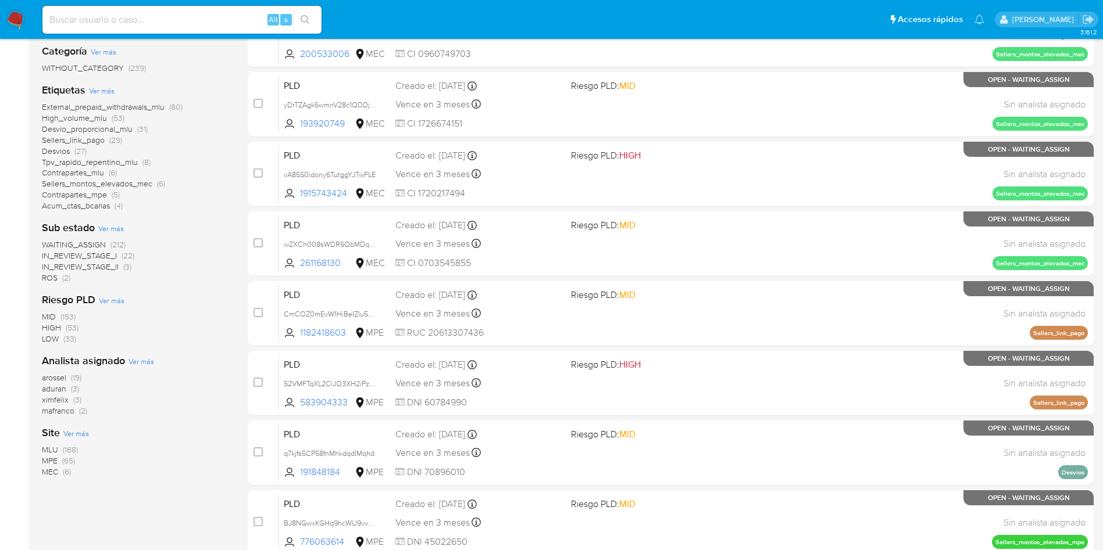
click at [99, 246] on span "WAITING_ASSIGN" at bounding box center [74, 245] width 64 height 12
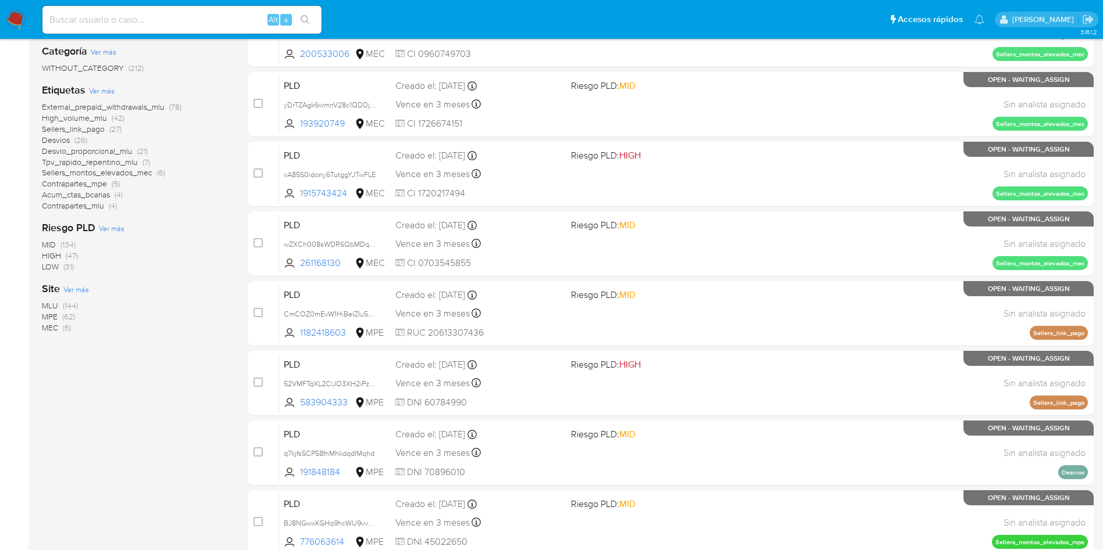
click at [51, 318] on span "MPE" at bounding box center [50, 317] width 16 height 12
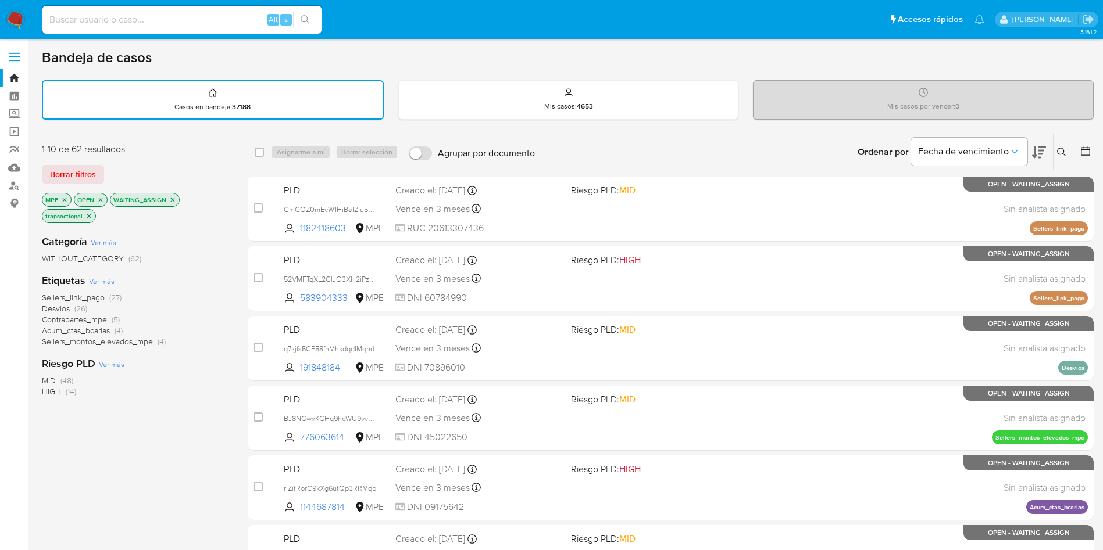
click at [1041, 152] on icon at bounding box center [1039, 152] width 14 height 14
drag, startPoint x: 263, startPoint y: 152, endPoint x: 270, endPoint y: 152, distance: 7.0
click at [262, 152] on input "checkbox" at bounding box center [259, 152] width 9 height 9
checkbox input "true"
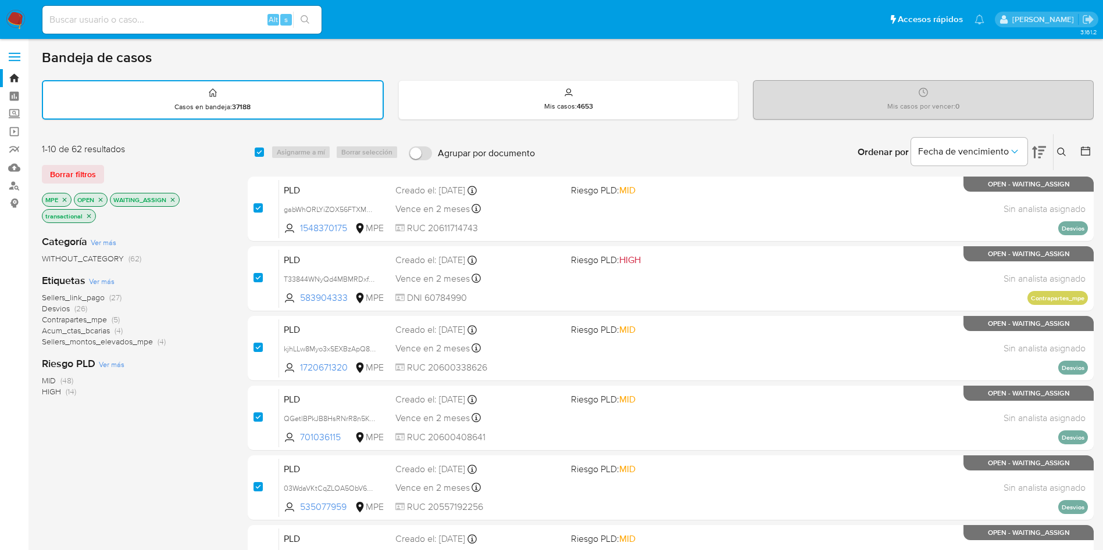
checkbox input "true"
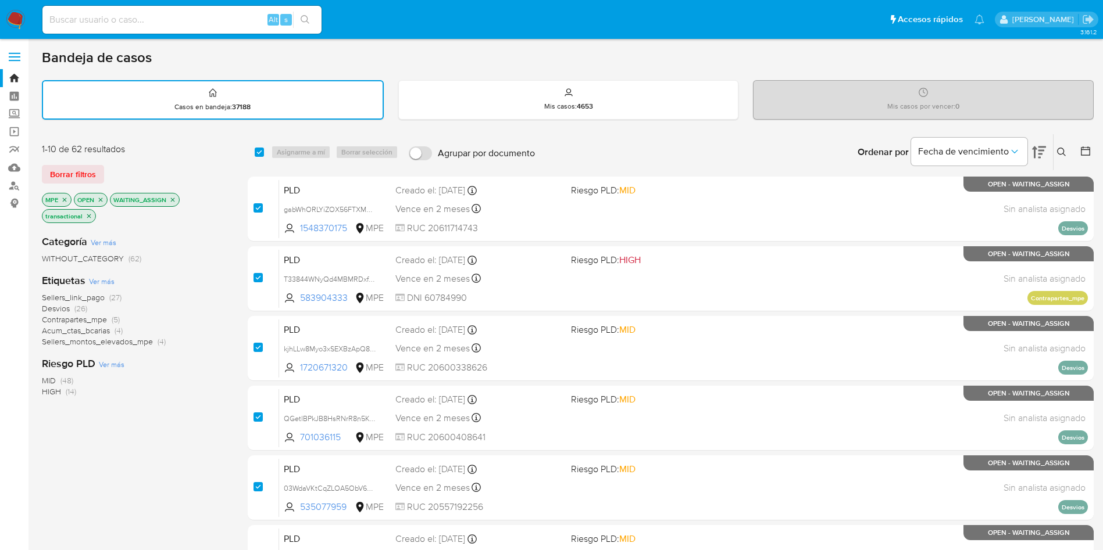
checkbox input "true"
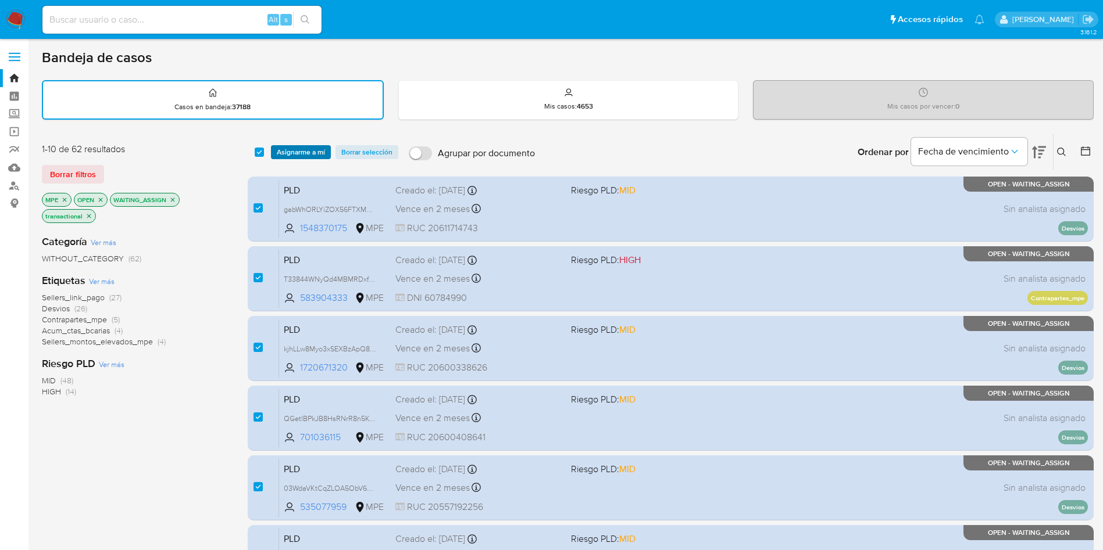
click at [287, 152] on span "Asignarme a mí" at bounding box center [301, 152] width 48 height 12
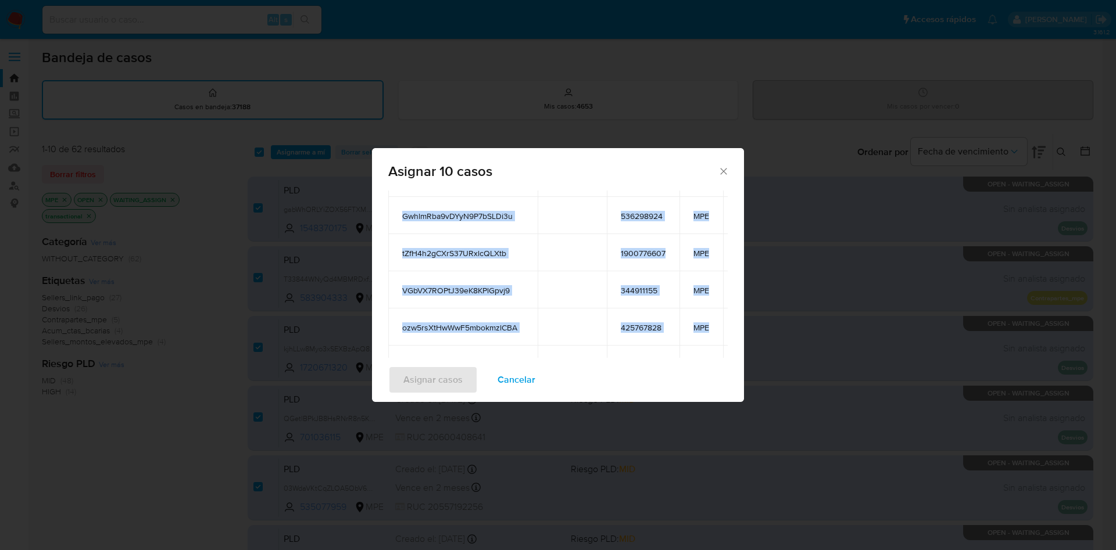
scroll to position [174, 0]
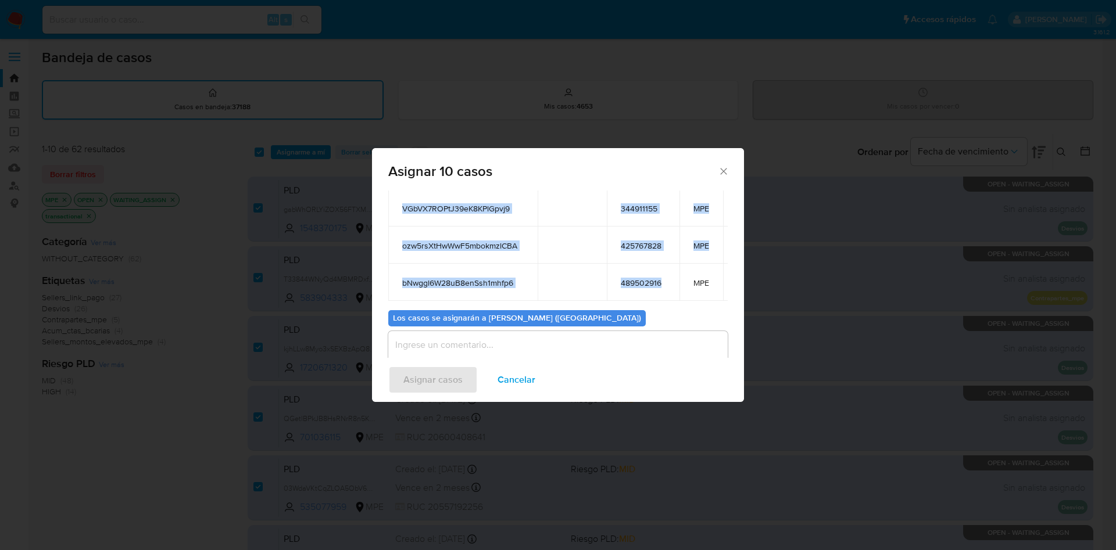
drag, startPoint x: 398, startPoint y: 235, endPoint x: 670, endPoint y: 276, distance: 275.6
click at [670, 276] on table "ID Propietario ID de usuario Site gabWhORLYiZOX56FTXMMpyVF 1548370175 MPE T3384…" at bounding box center [576, 96] width 377 height 412
copy table "ID Propietario ID de usuario Site gabWhORLYiZOX56FTXMMpyVF 1548370175 MPE T3384…"
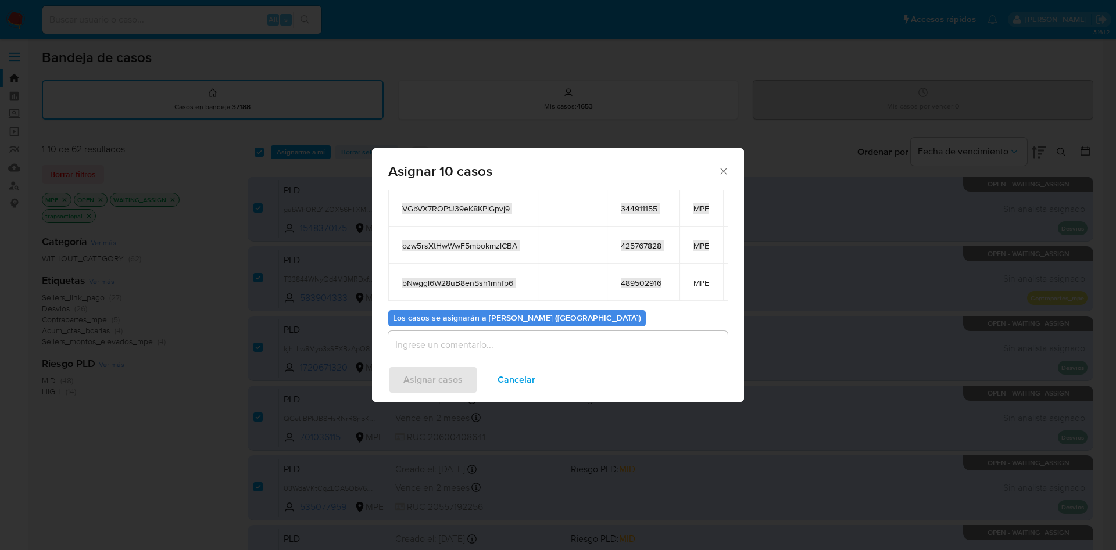
scroll to position [262, 0]
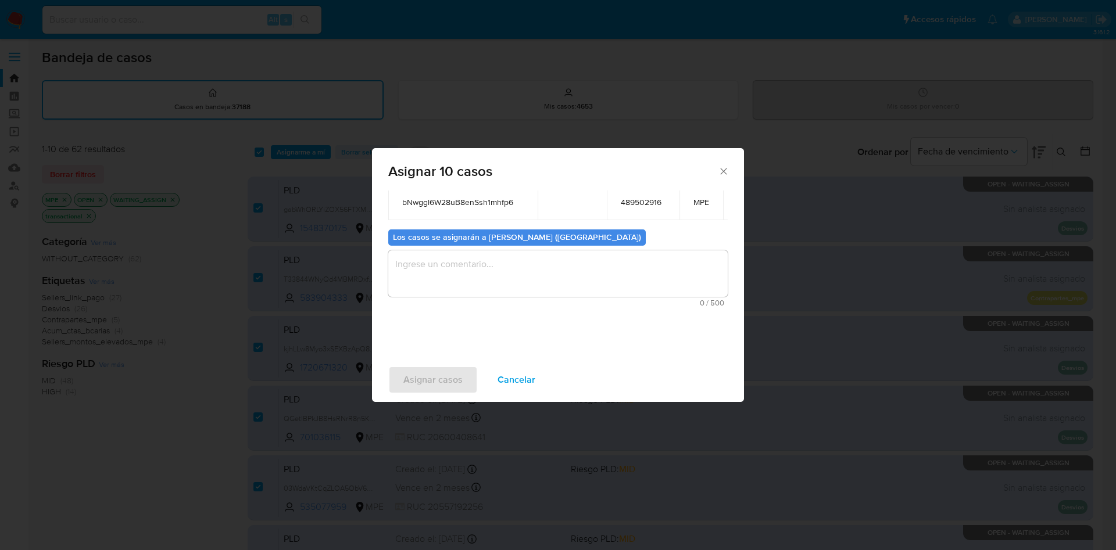
click at [500, 281] on textarea "assign-modal" at bounding box center [557, 274] width 339 height 46
click at [434, 374] on span "Asignar casos" at bounding box center [432, 380] width 59 height 26
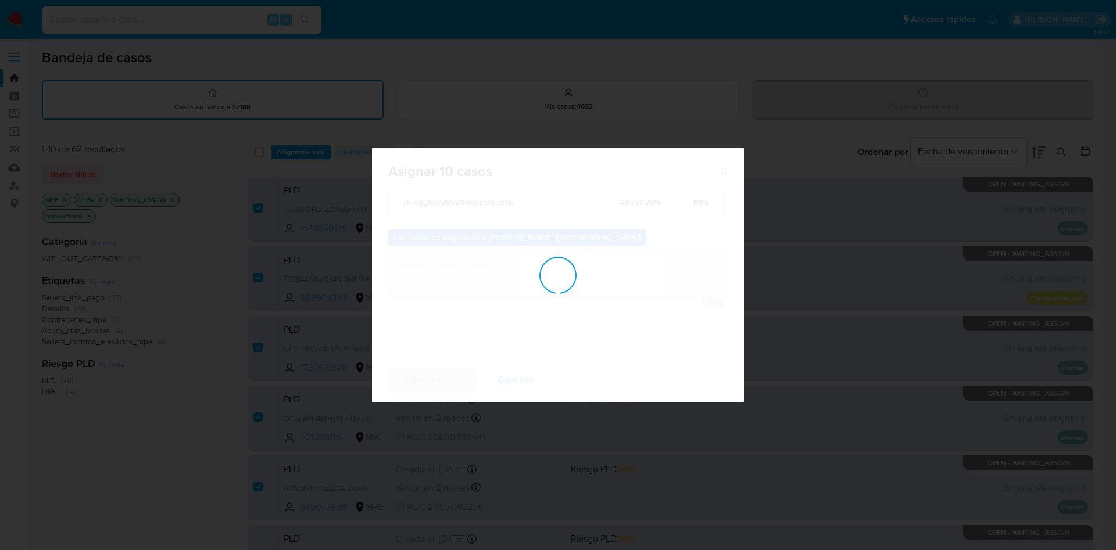
checkbox input "false"
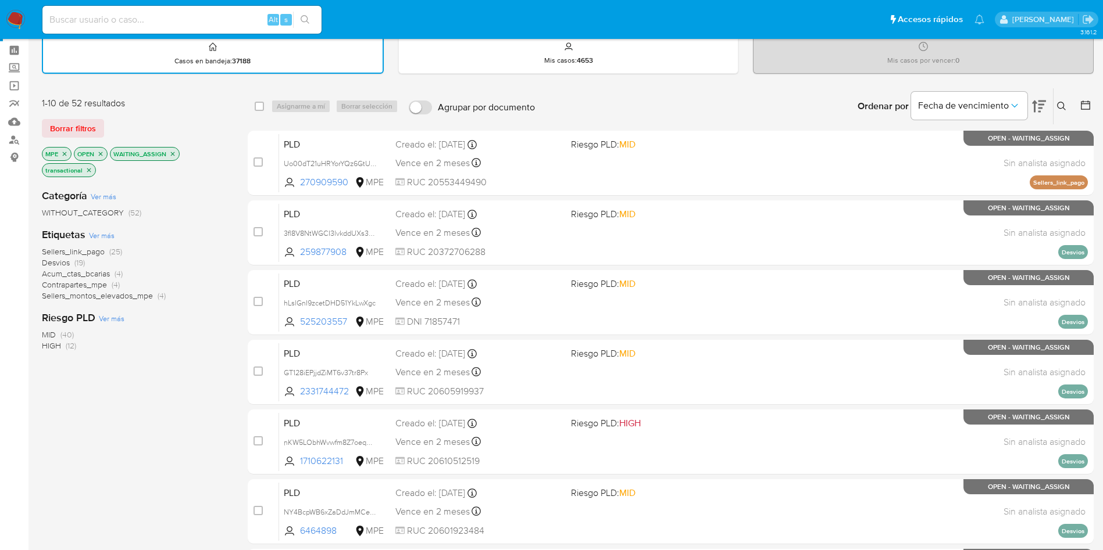
scroll to position [410, 0]
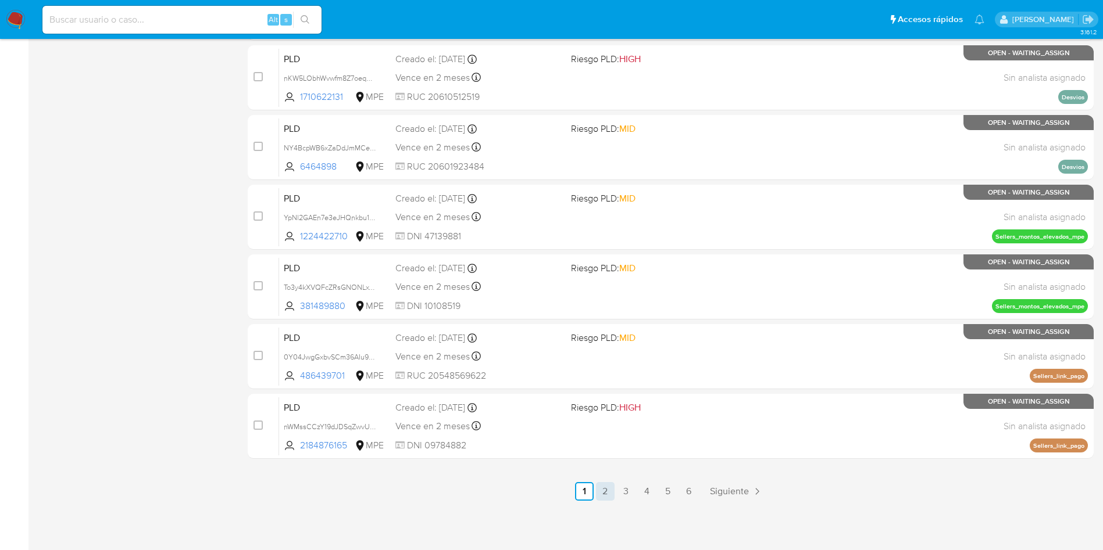
click at [611, 491] on link "2" at bounding box center [605, 491] width 19 height 19
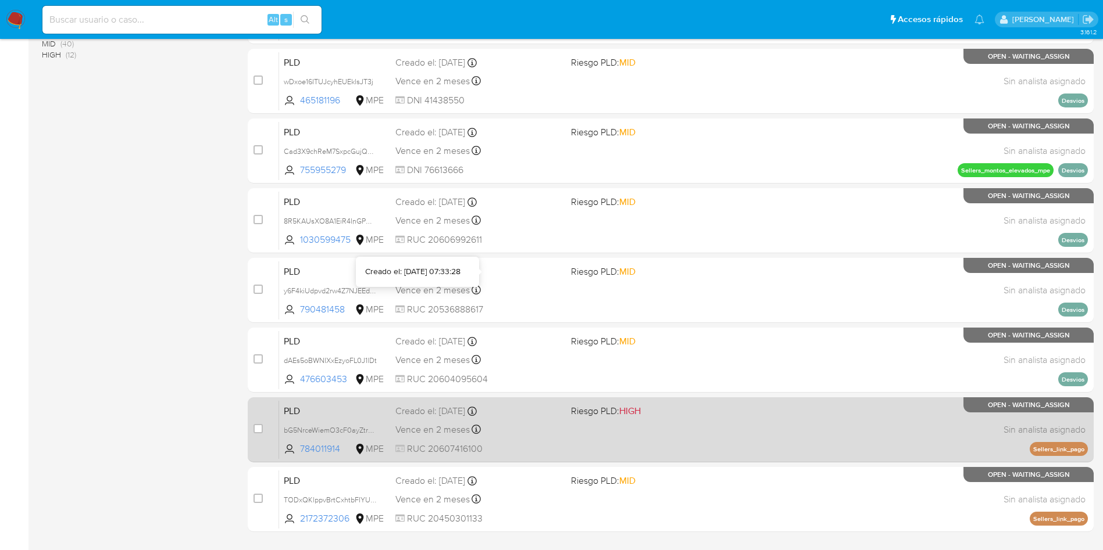
scroll to position [410, 0]
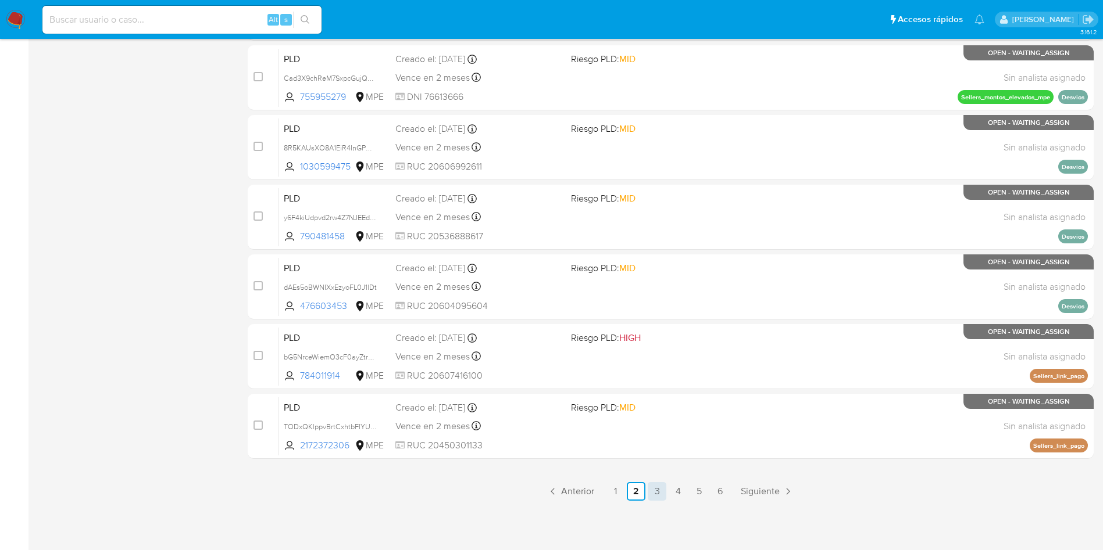
click at [660, 492] on link "3" at bounding box center [656, 491] width 19 height 19
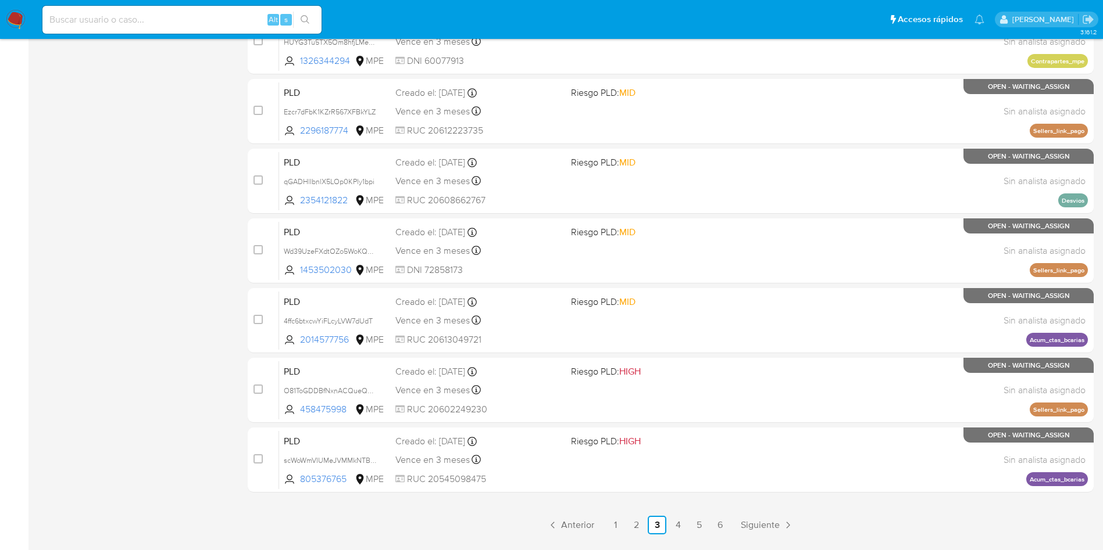
scroll to position [410, 0]
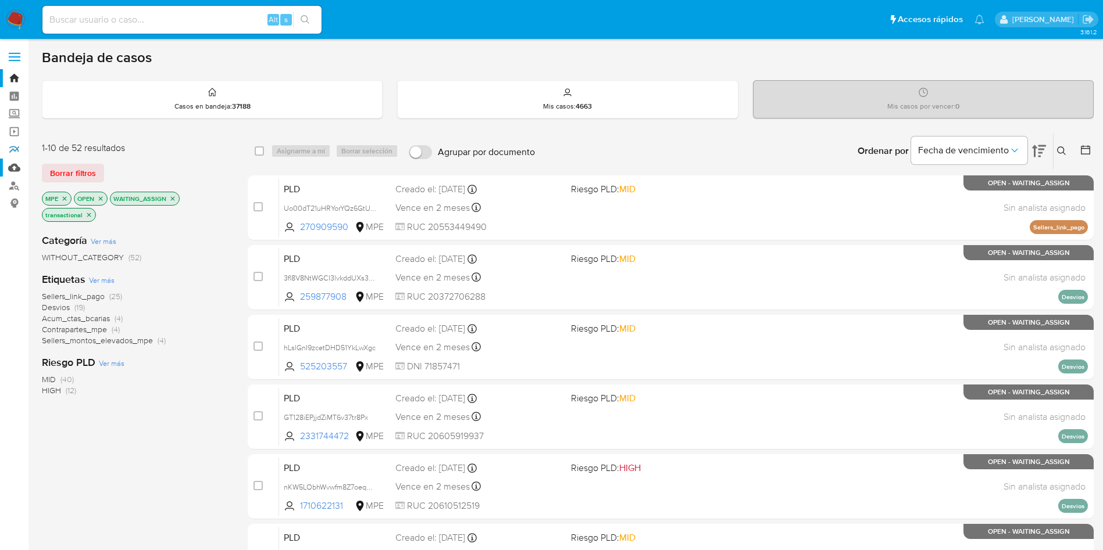
drag, startPoint x: 12, startPoint y: 156, endPoint x: 16, endPoint y: 165, distance: 9.9
click at [12, 156] on link "Reportes" at bounding box center [69, 150] width 138 height 18
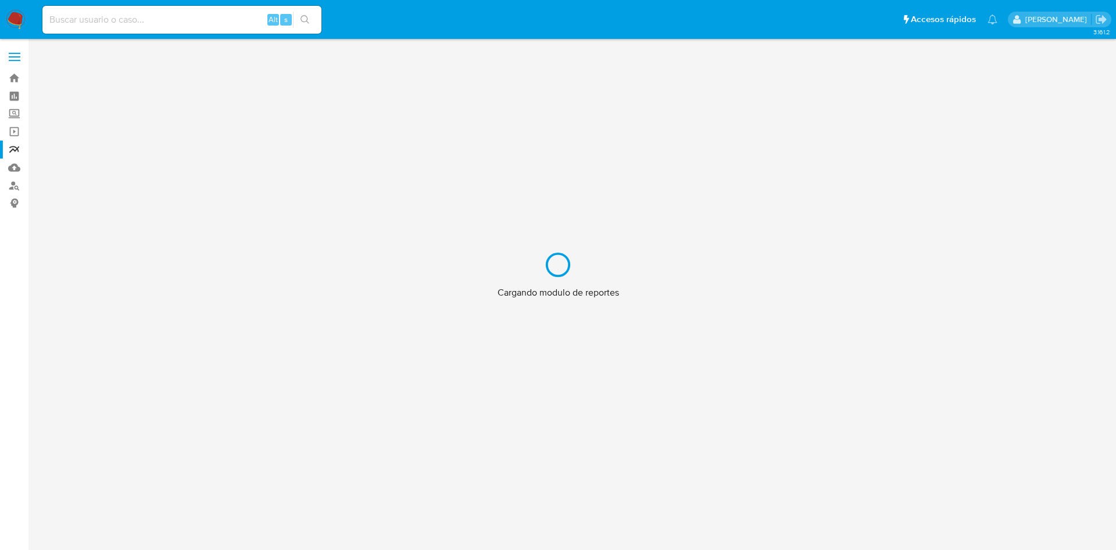
click at [18, 174] on div "Cargando modulo de reportes" at bounding box center [558, 275] width 1116 height 550
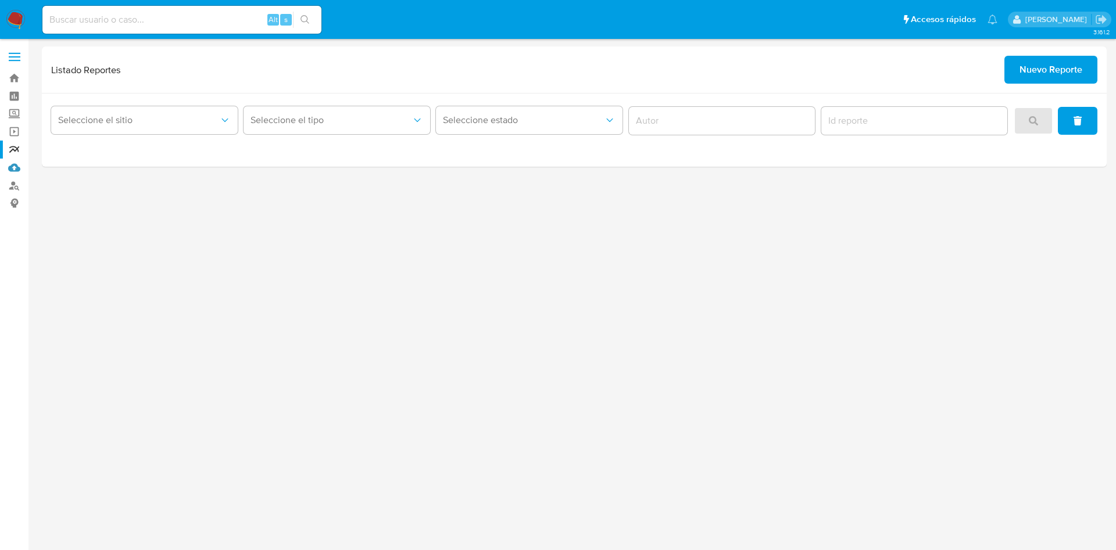
click at [15, 169] on link "Mulan" at bounding box center [69, 168] width 138 height 18
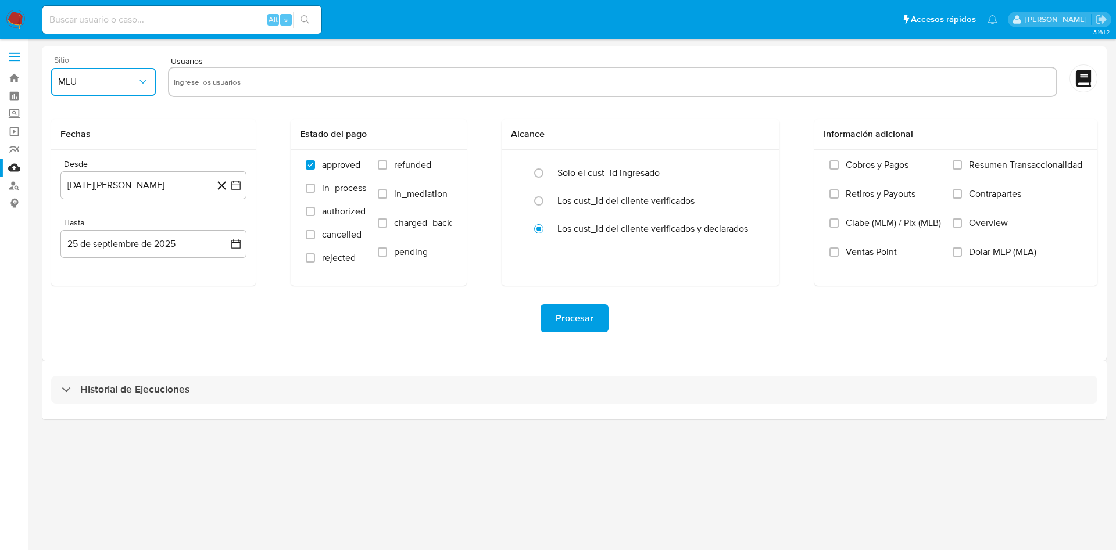
click at [133, 82] on span "MLU" at bounding box center [97, 82] width 79 height 12
click at [90, 190] on div "MPE" at bounding box center [100, 197] width 84 height 28
click at [239, 84] on input "text" at bounding box center [613, 82] width 878 height 19
type input "1548370175"
paste input "583904333"
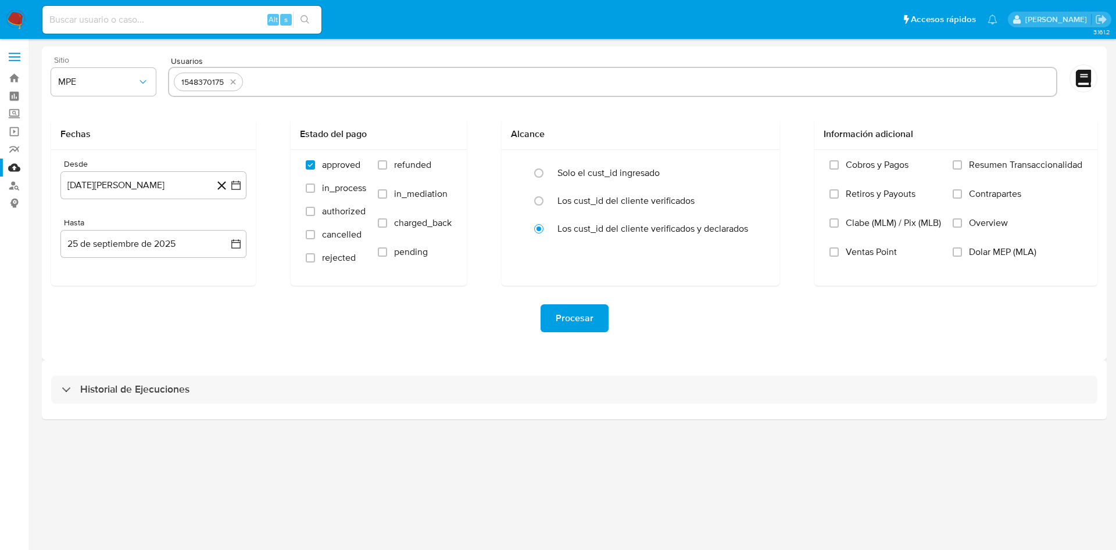
type input "583904333"
paste input "1720671320"
type input "1720671320"
paste input "701036115"
type input "701036115"
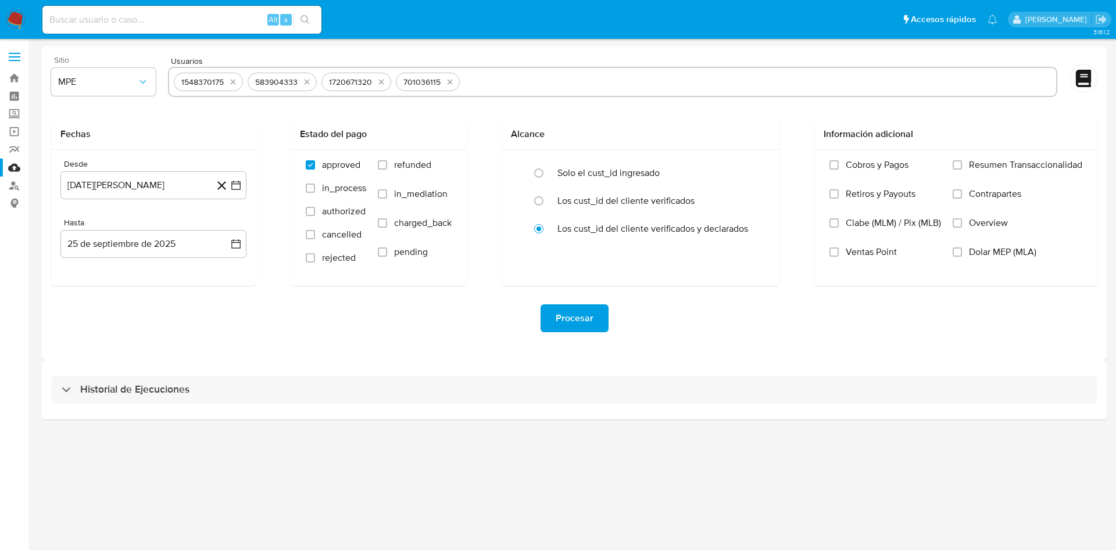
paste input "535077959"
type input "535077959"
paste input "536298924"
type input "536298924"
paste input "1900776607"
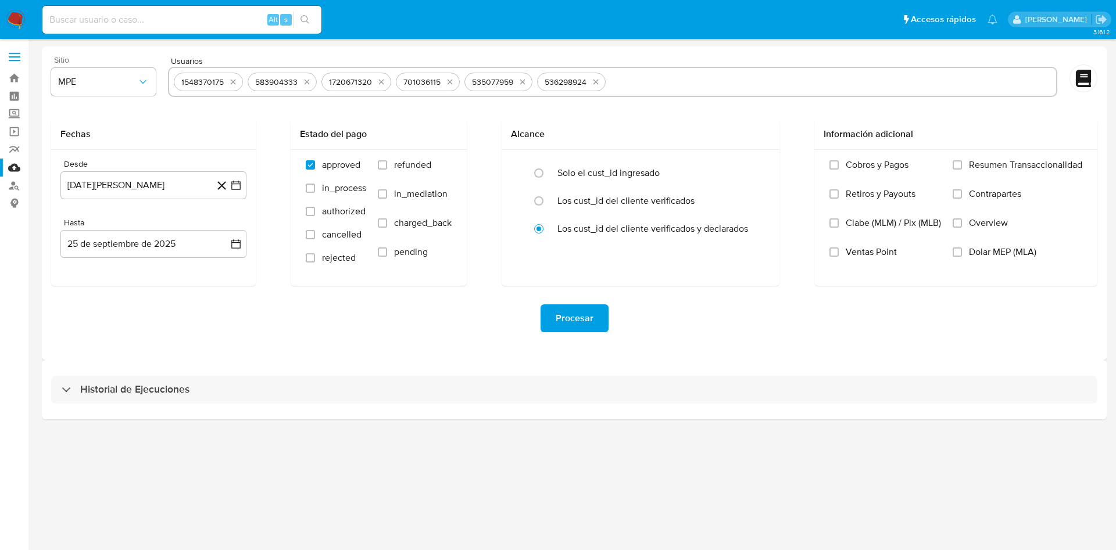
type input "1900776607"
paste input "344911155"
type input "344911155"
paste input "425767828"
type input "425767828"
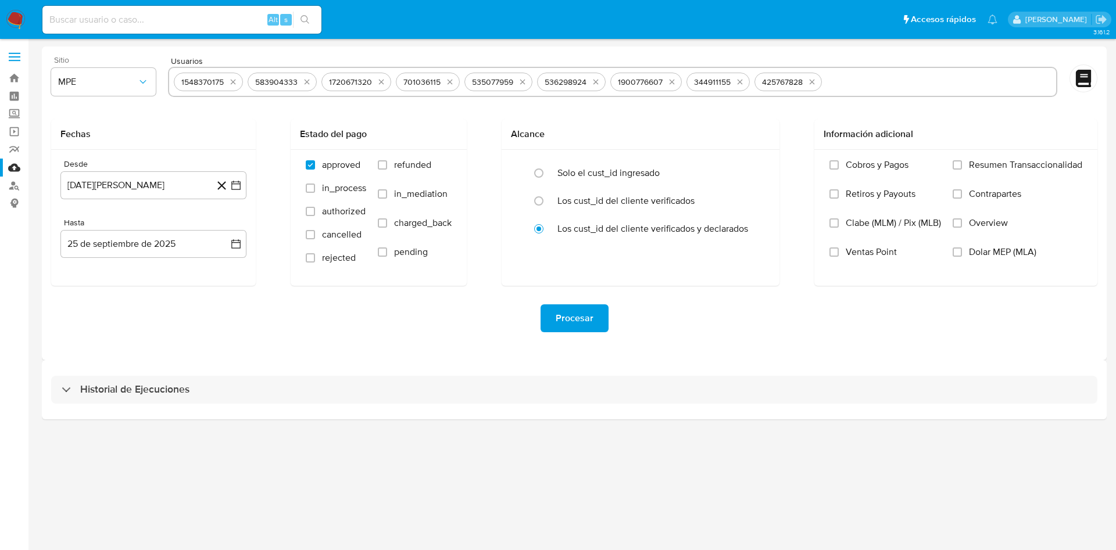
paste input "489502916"
type input "489502916"
click at [239, 186] on icon "button" at bounding box center [236, 186] width 12 height 12
click at [225, 227] on icon "Mes siguiente" at bounding box center [226, 227] width 14 height 14
click at [131, 368] on button "25" at bounding box center [130, 363] width 19 height 19
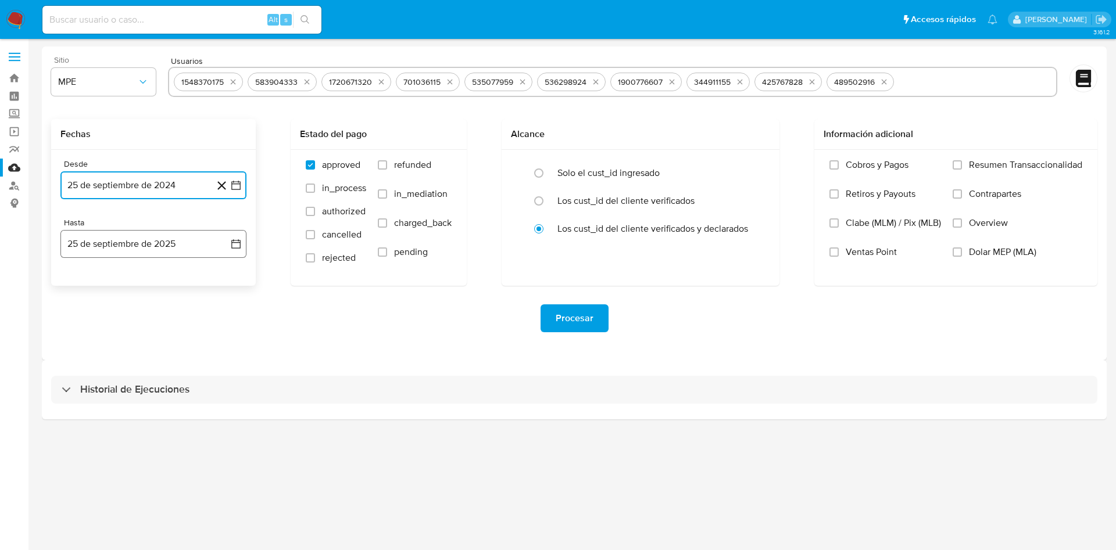
click at [239, 249] on icon "button" at bounding box center [236, 244] width 12 height 12
click at [134, 395] on button "24" at bounding box center [130, 398] width 19 height 19
click at [389, 165] on label "refunded" at bounding box center [415, 173] width 74 height 29
click at [387, 165] on input "refunded" at bounding box center [382, 164] width 9 height 9
checkbox input "true"
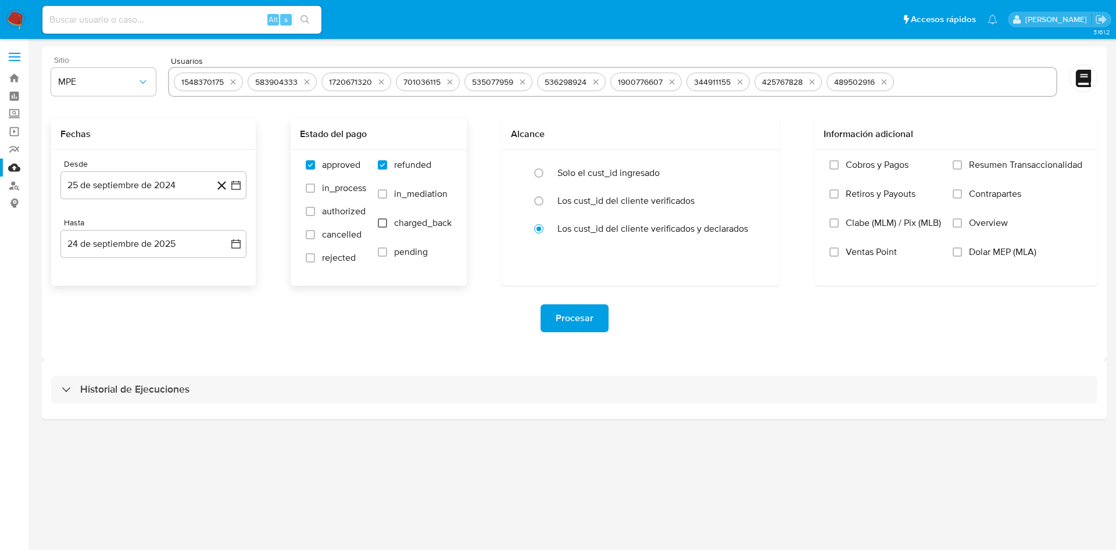
click at [382, 226] on input "charged_back" at bounding box center [382, 223] width 9 height 9
checkbox input "true"
click at [543, 175] on input "radio" at bounding box center [539, 173] width 19 height 19
radio input "true"
click at [576, 320] on span "Procesar" at bounding box center [575, 319] width 38 height 26
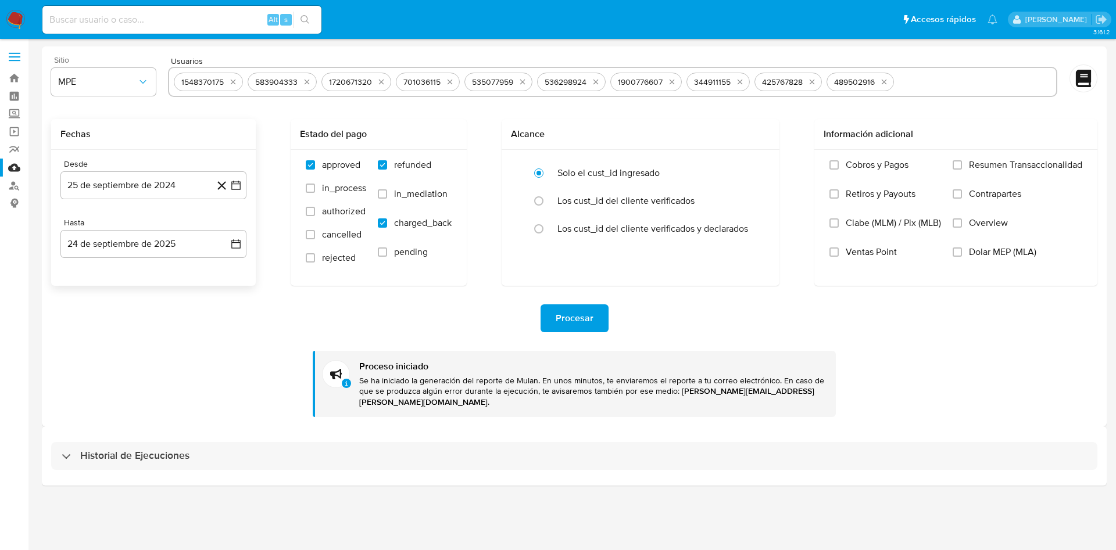
click at [1051, 385] on div "Procesar Proceso iniciado Se ha iniciado la generación del reporte de Mulan. En…" at bounding box center [574, 351] width 1046 height 131
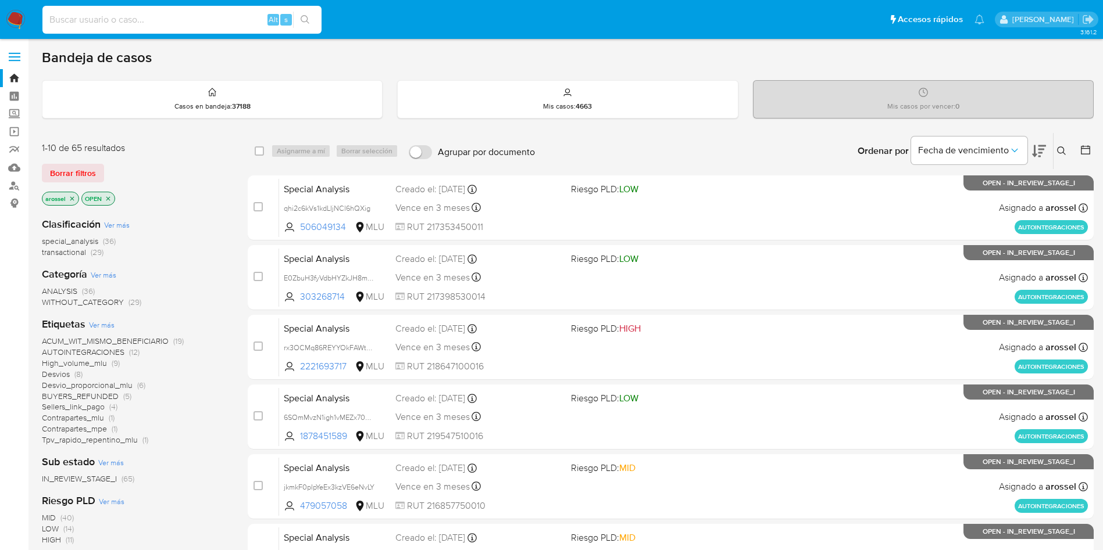
click at [148, 16] on input at bounding box center [181, 19] width 279 height 15
paste input "gabWhORLYiZOX56FTXMMpyVF"
type input "gabWhORLYiZOX56FTXMMpyVF"
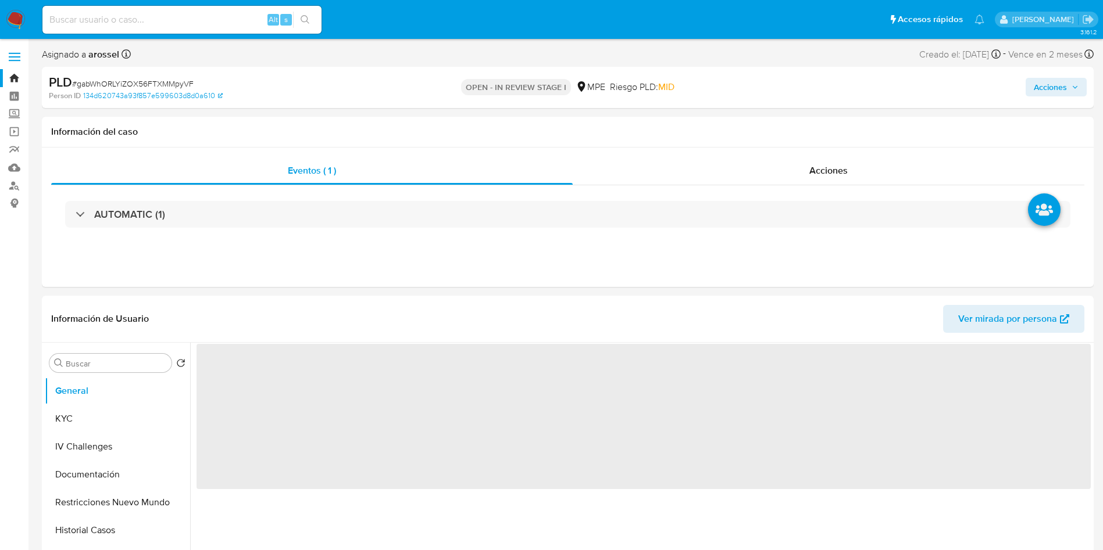
select select "10"
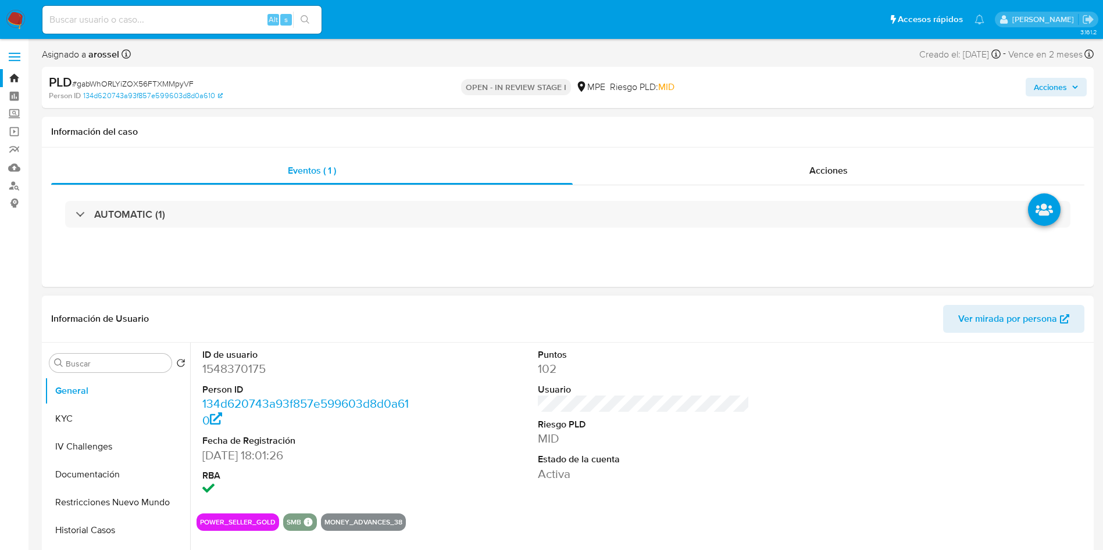
click at [980, 317] on span "Ver mirada por persona" at bounding box center [1007, 319] width 99 height 28
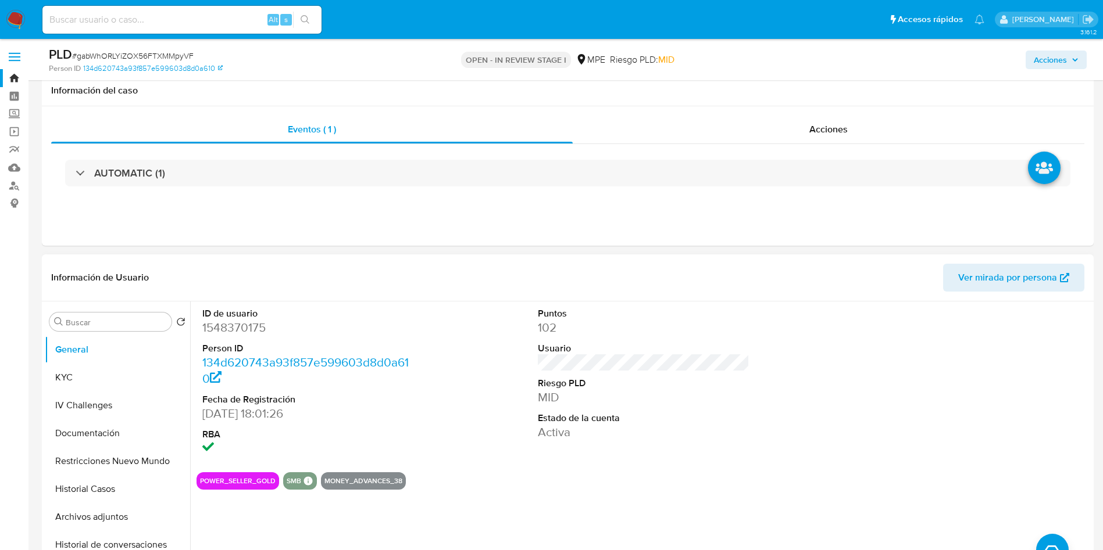
scroll to position [87, 0]
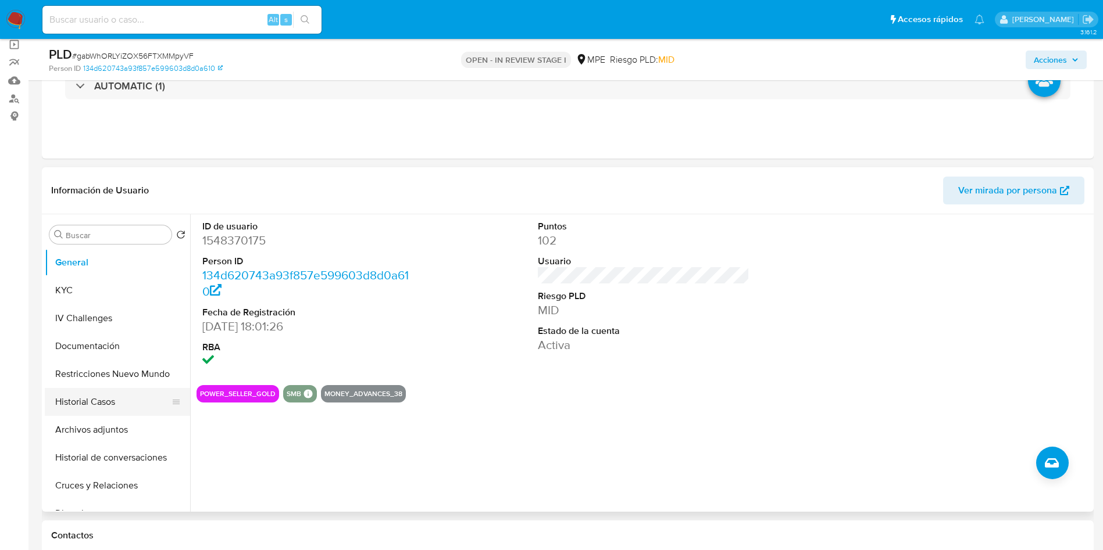
click at [105, 405] on button "Historial Casos" at bounding box center [113, 402] width 136 height 28
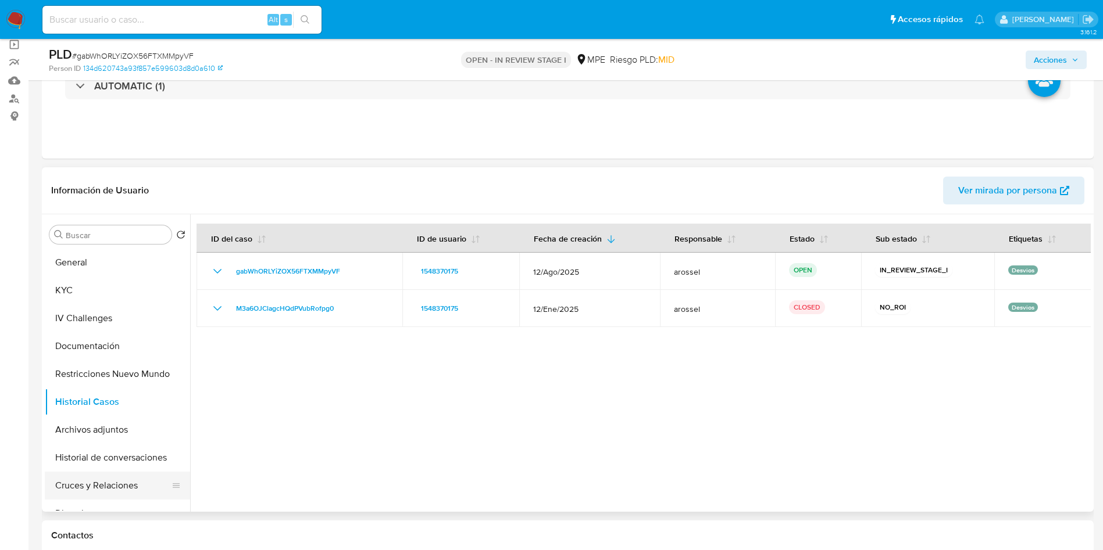
click at [95, 488] on button "Cruces y Relaciones" at bounding box center [113, 486] width 136 height 28
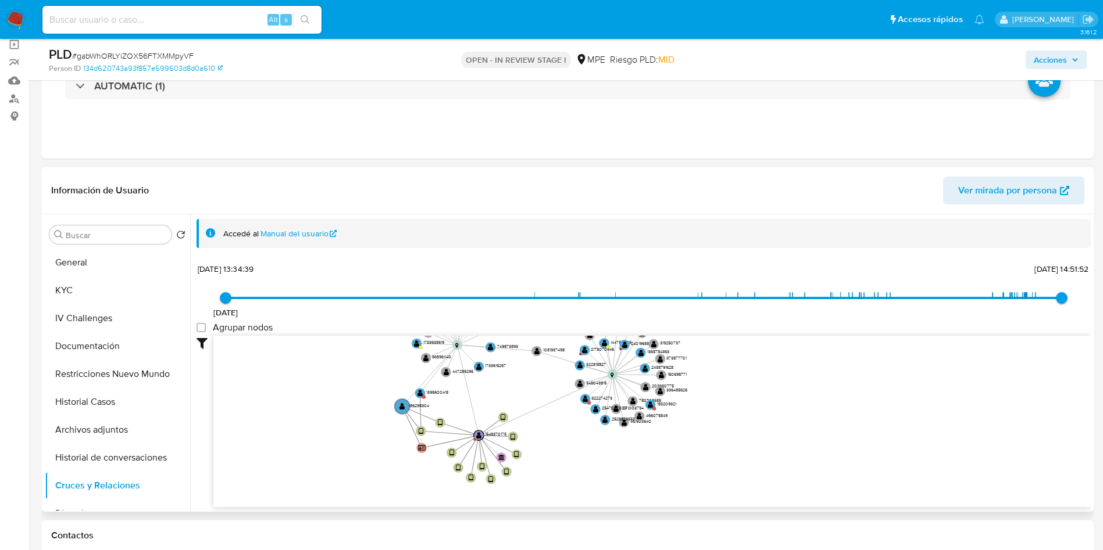
drag, startPoint x: 480, startPoint y: 416, endPoint x: 538, endPoint y: 391, distance: 63.3
click at [538, 391] on icon "device-66511f93e7fd8148402355e8  user-1548370175  1548370175 D user-186295304…" at bounding box center [651, 420] width 877 height 169
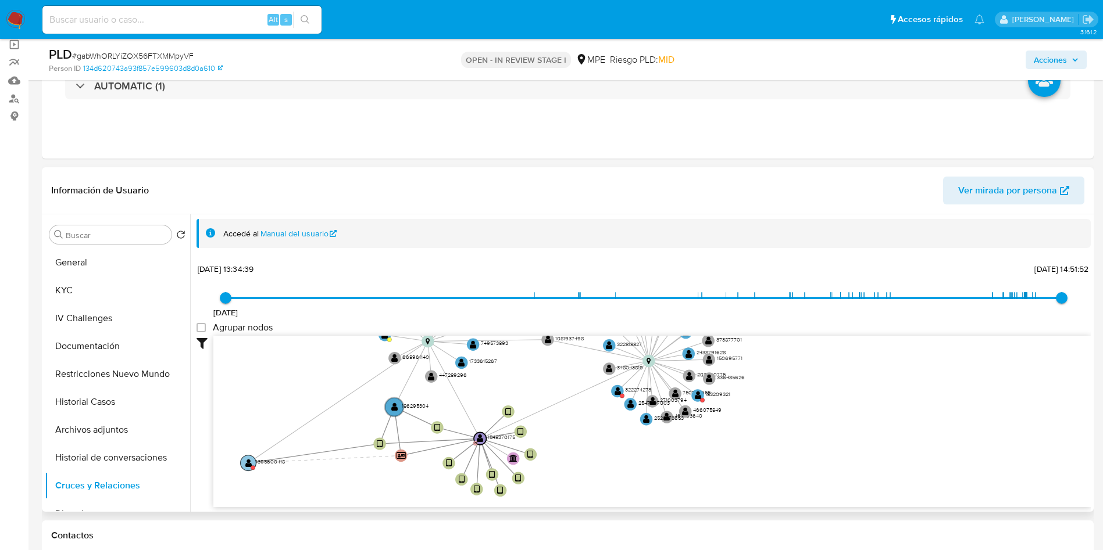
drag, startPoint x: 424, startPoint y: 390, endPoint x: 245, endPoint y: 473, distance: 197.7
click at [245, 467] on text "" at bounding box center [248, 463] width 7 height 9
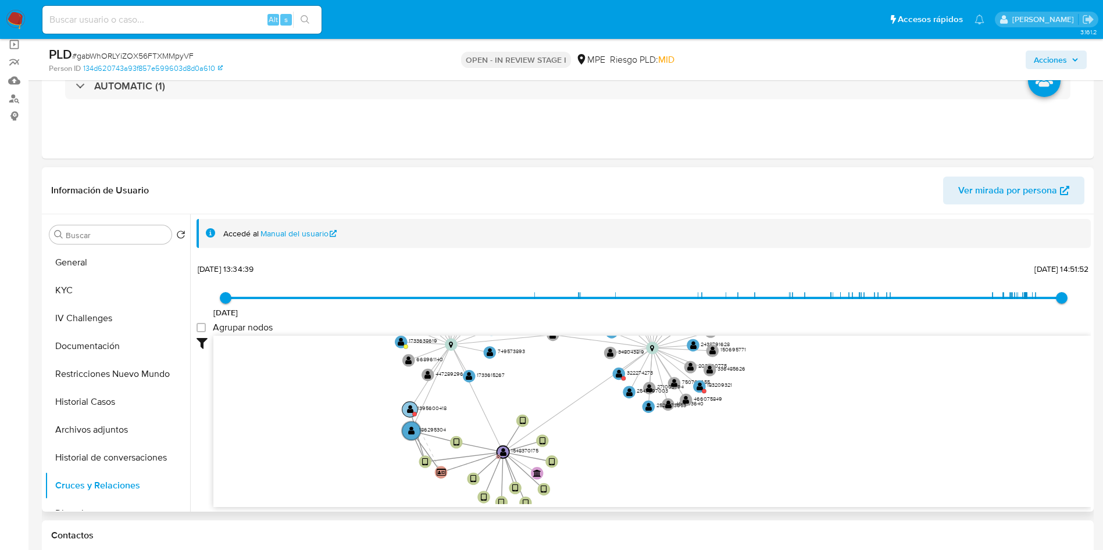
click at [412, 410] on text "" at bounding box center [410, 409] width 7 height 9
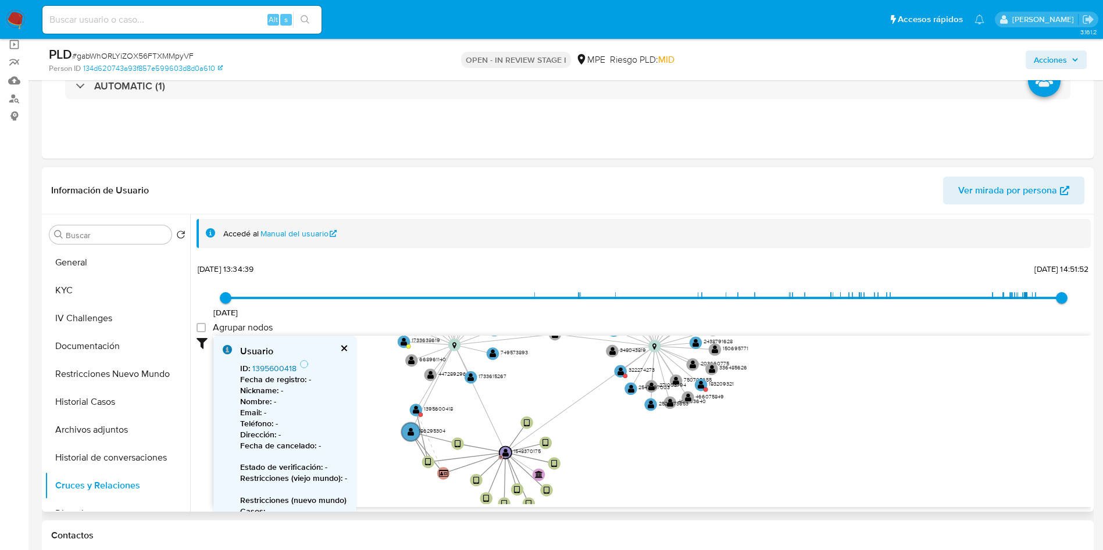
click at [267, 369] on link "1395600418" at bounding box center [274, 369] width 44 height 12
click at [94, 264] on button "General" at bounding box center [113, 263] width 136 height 28
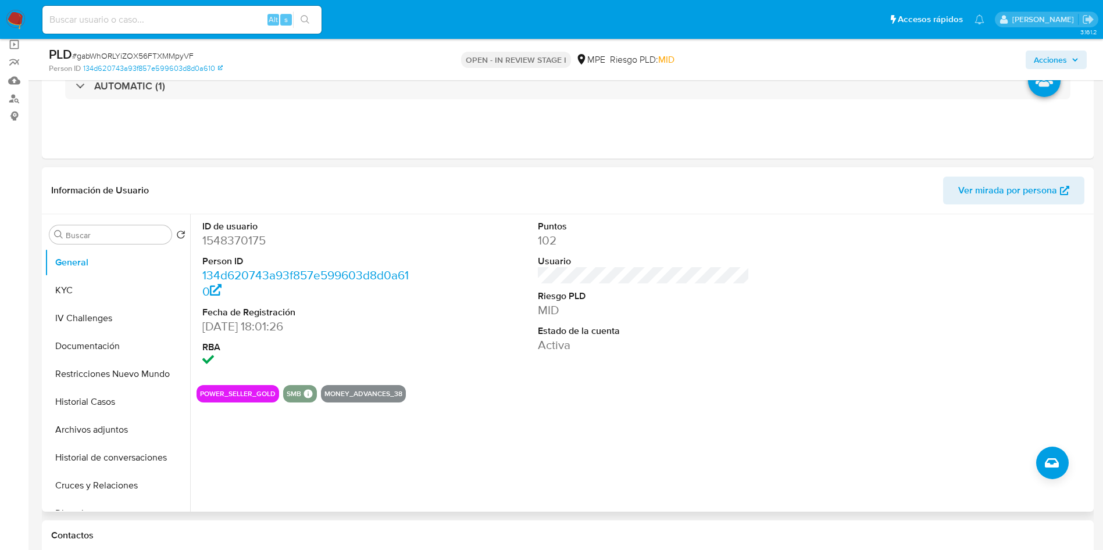
click at [254, 241] on dd "1548370175" at bounding box center [308, 240] width 212 height 16
copy dd "1548370175"
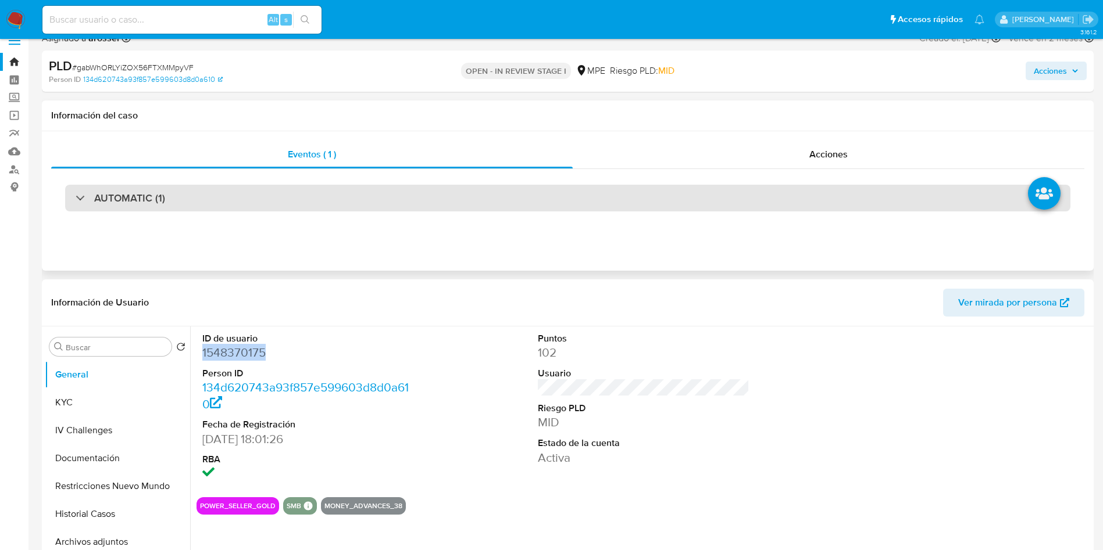
scroll to position [0, 0]
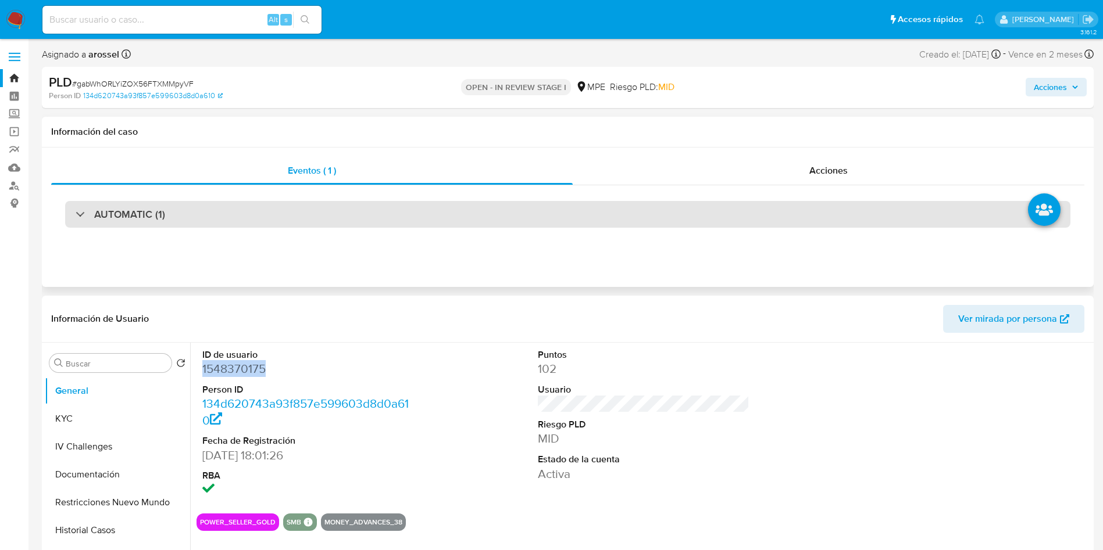
click at [213, 215] on div "AUTOMATIC (1)" at bounding box center [567, 214] width 1005 height 27
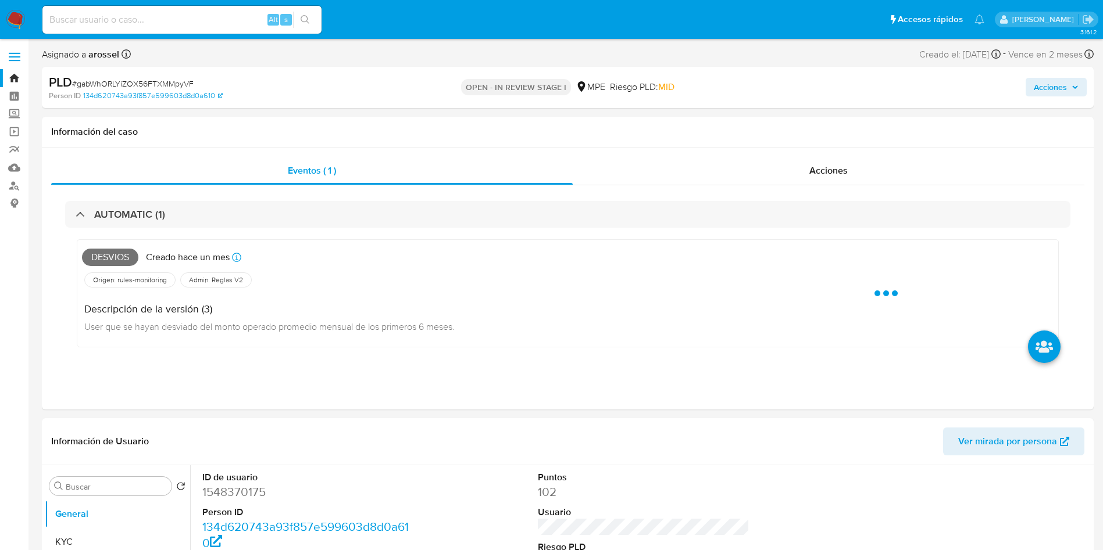
click at [167, 84] on span "# gabWhORLYiZOX56FTXMMpyVF" at bounding box center [132, 84] width 121 height 12
copy span "gabWhORLYiZOX56FTXMMpyVF"
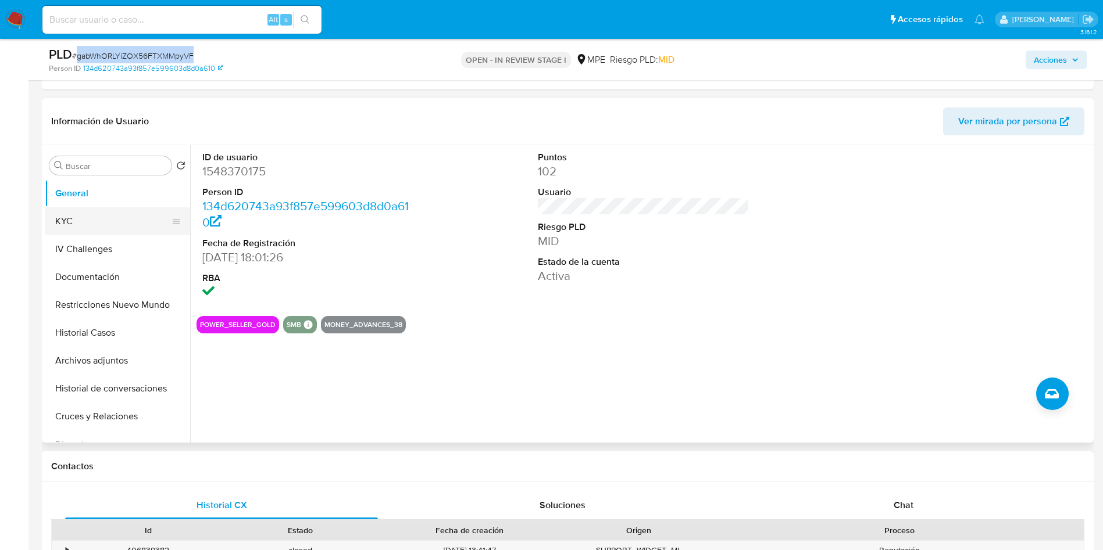
click at [98, 220] on button "KYC" at bounding box center [113, 222] width 136 height 28
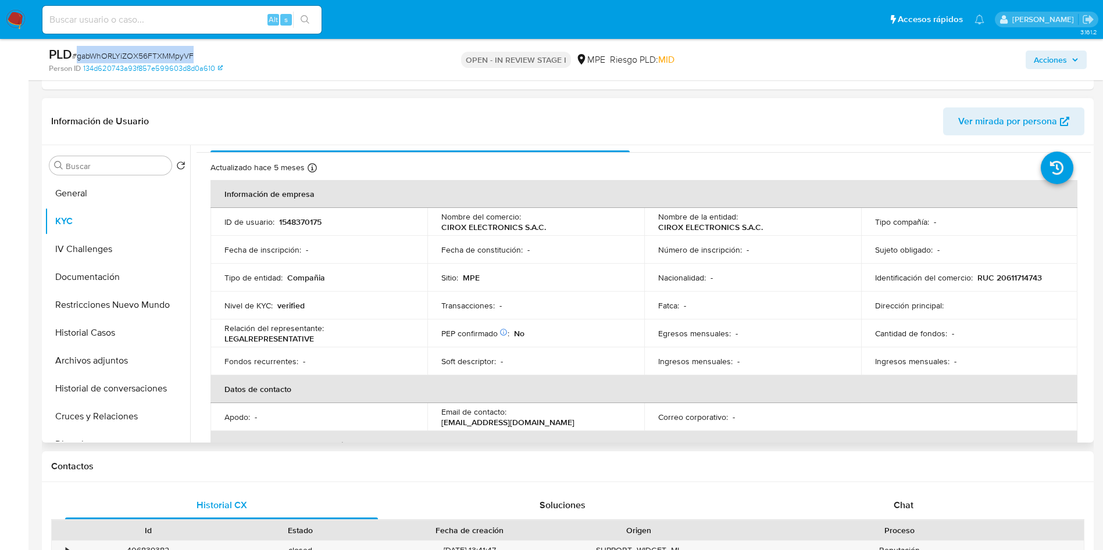
scroll to position [35, 0]
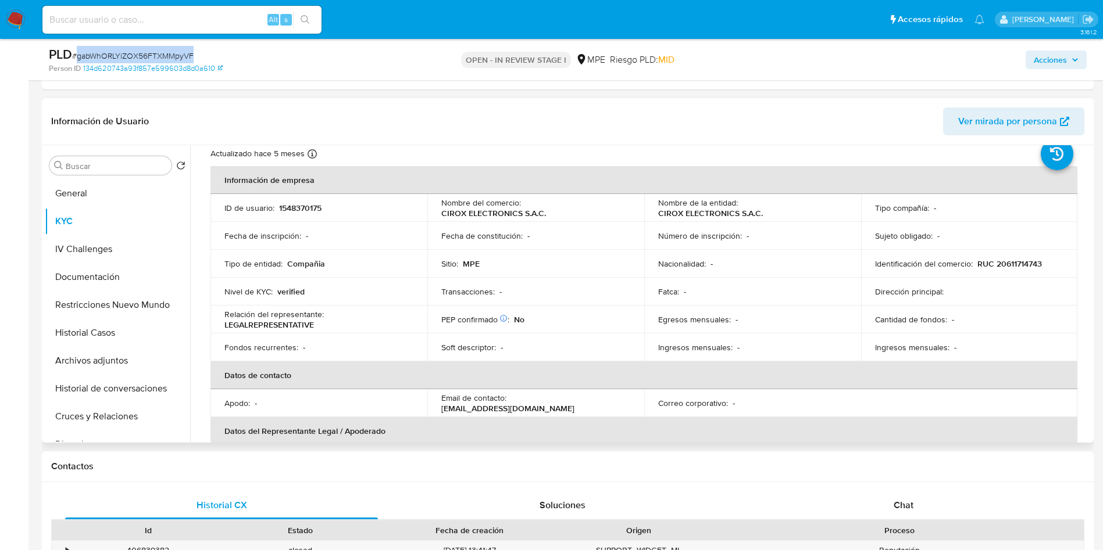
click at [987, 231] on div "Sujeto obligado : -" at bounding box center [969, 236] width 189 height 10
click at [303, 208] on p "1548370175" at bounding box center [300, 208] width 42 height 10
copy p "1548370175"
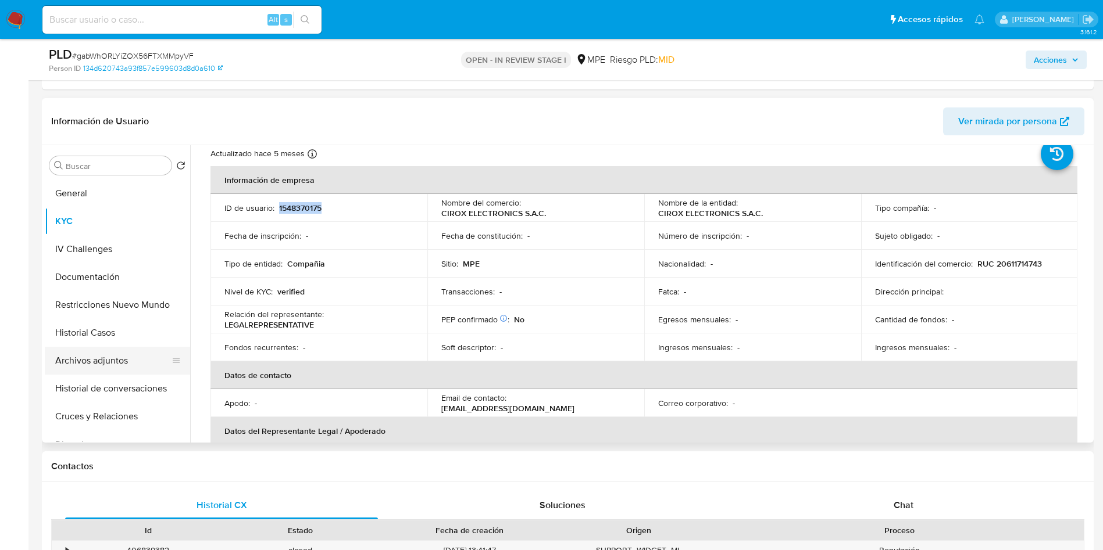
drag, startPoint x: 89, startPoint y: 354, endPoint x: 95, endPoint y: 359, distance: 7.4
click at [89, 354] on button "Archivos adjuntos" at bounding box center [113, 361] width 136 height 28
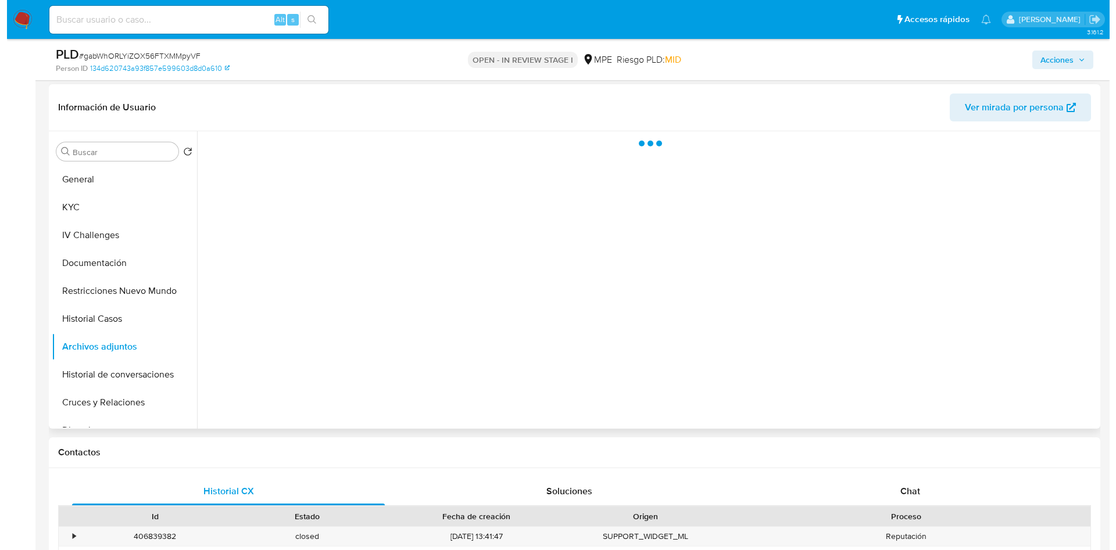
scroll to position [0, 0]
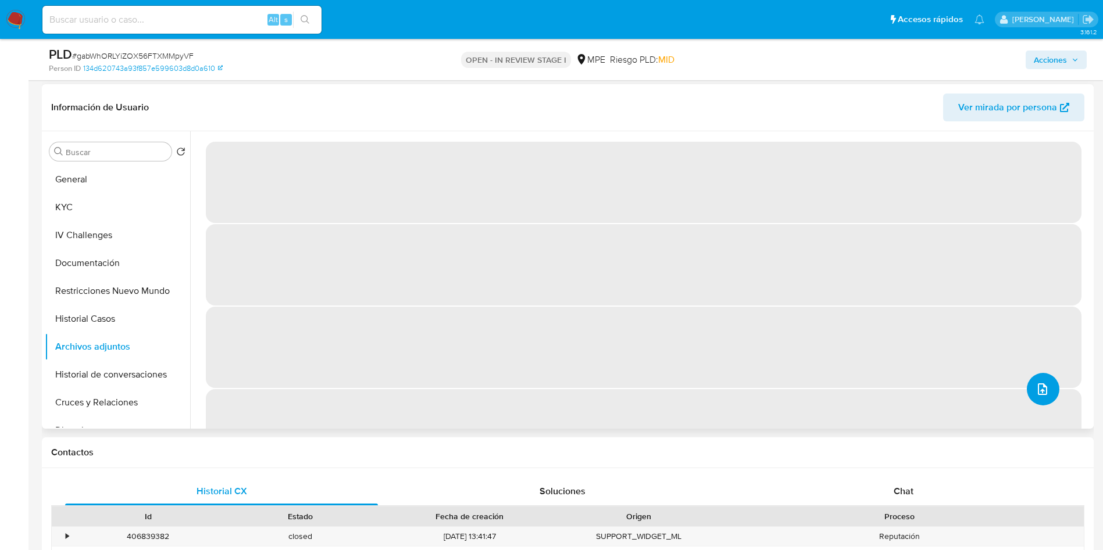
click at [1035, 391] on icon "upload-file" at bounding box center [1042, 389] width 14 height 14
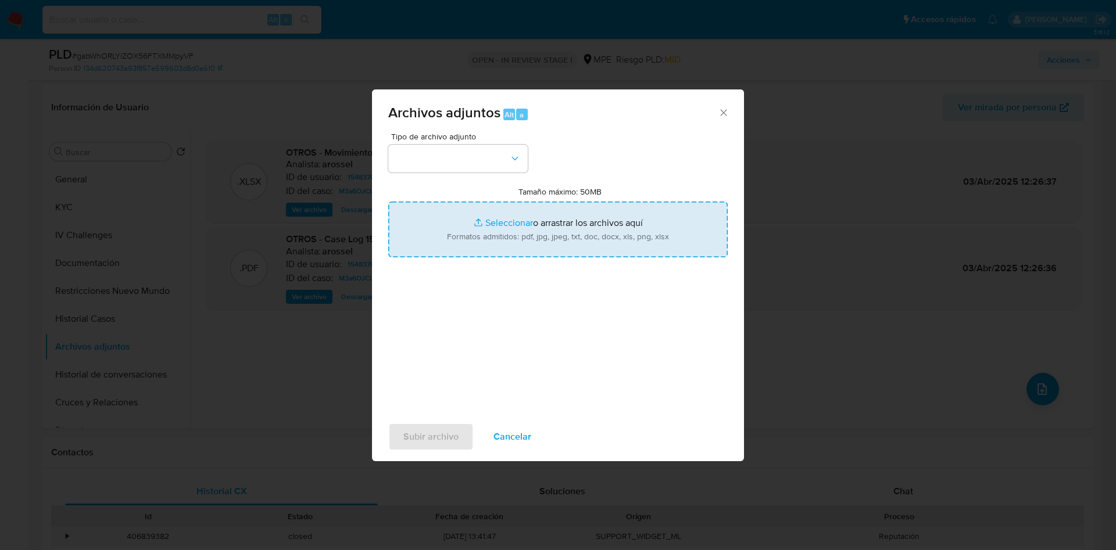
click at [600, 221] on input "Tamaño máximo: 50MB Seleccionar archivos" at bounding box center [557, 230] width 339 height 56
type input "C:\fakepath\Movimientos 1548370175 - 25_09_2025.xlsx"
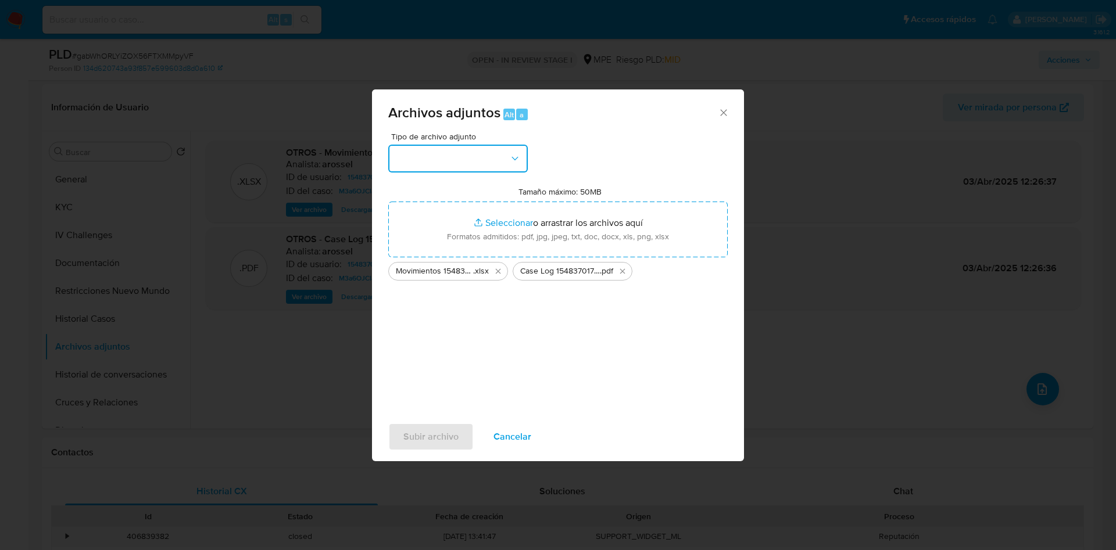
click at [471, 164] on button "button" at bounding box center [457, 159] width 139 height 28
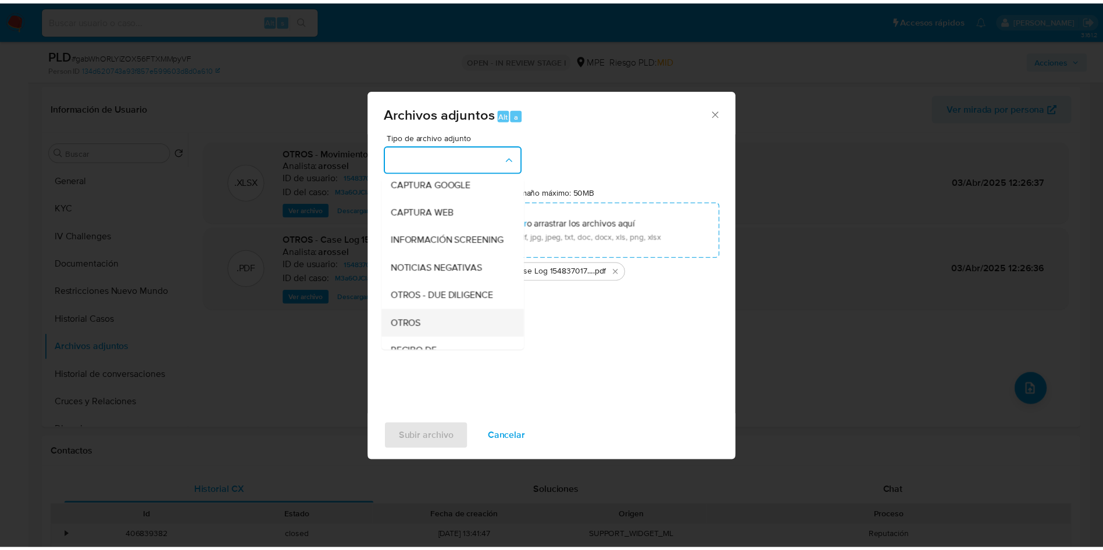
scroll to position [87, 0]
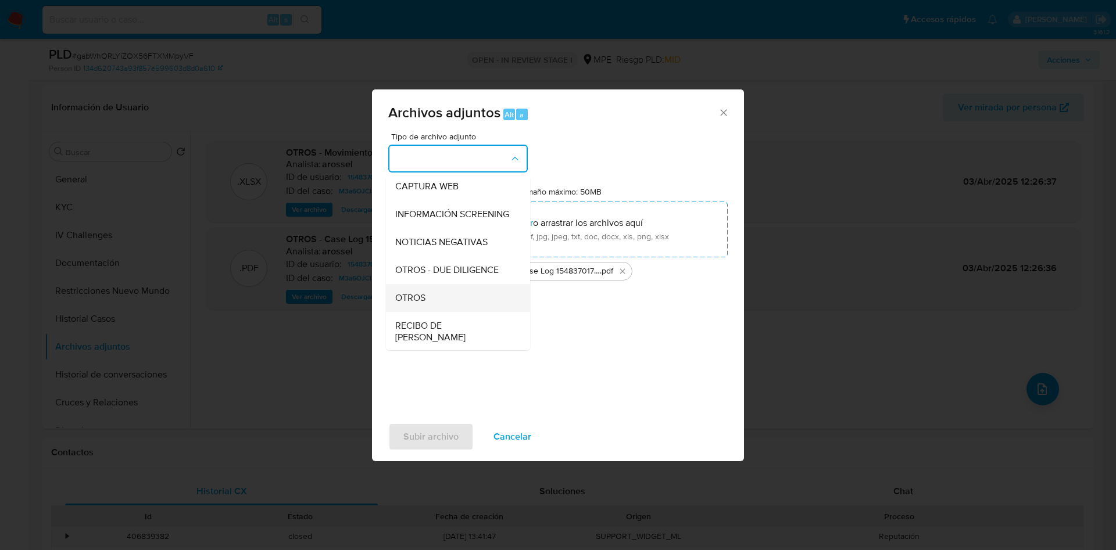
click at [430, 309] on div "OTROS" at bounding box center [454, 298] width 119 height 28
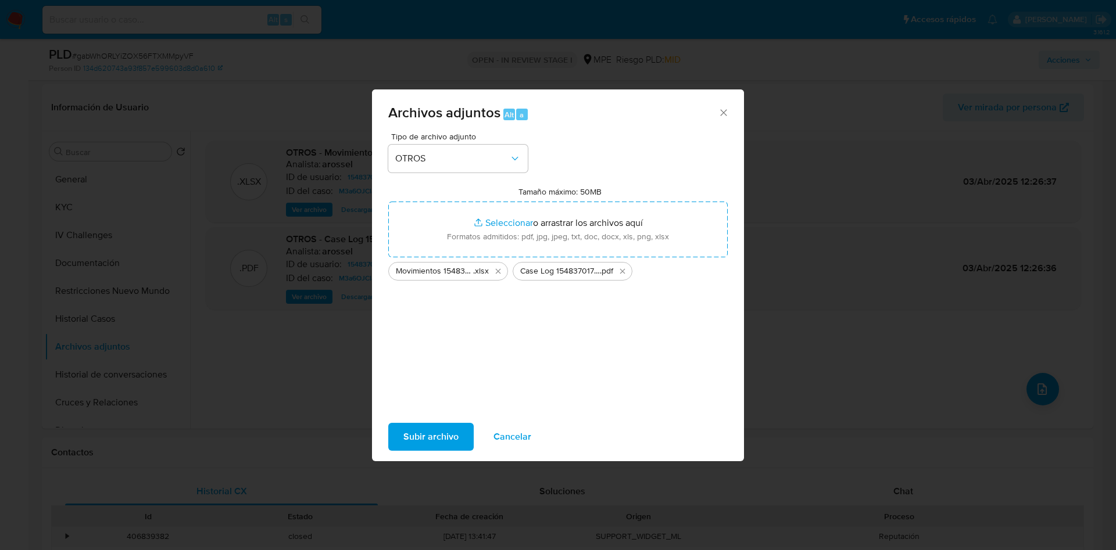
click at [431, 424] on span "Subir archivo" at bounding box center [430, 437] width 55 height 26
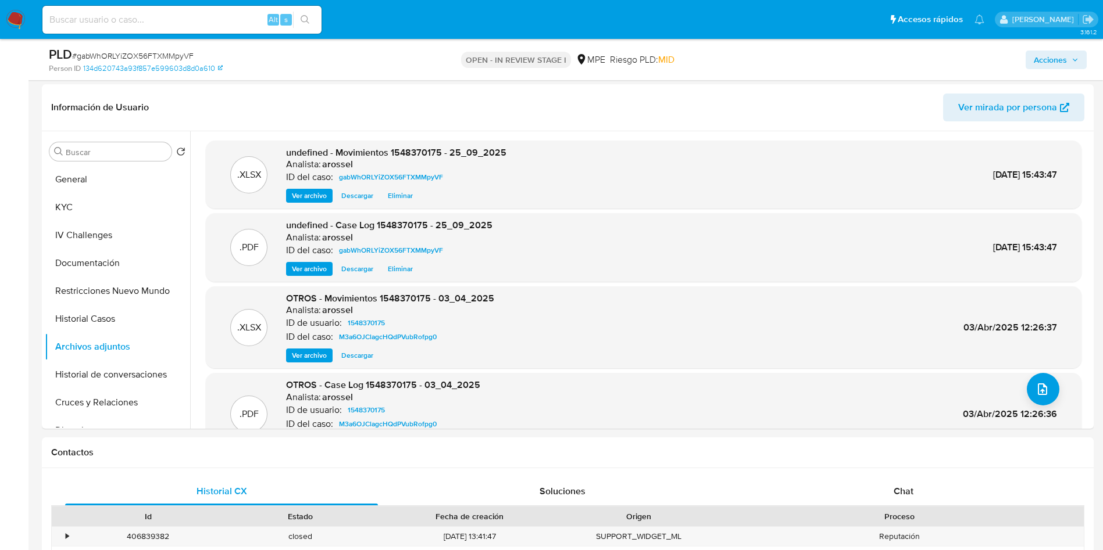
click at [1085, 53] on button "Acciones" at bounding box center [1055, 60] width 61 height 19
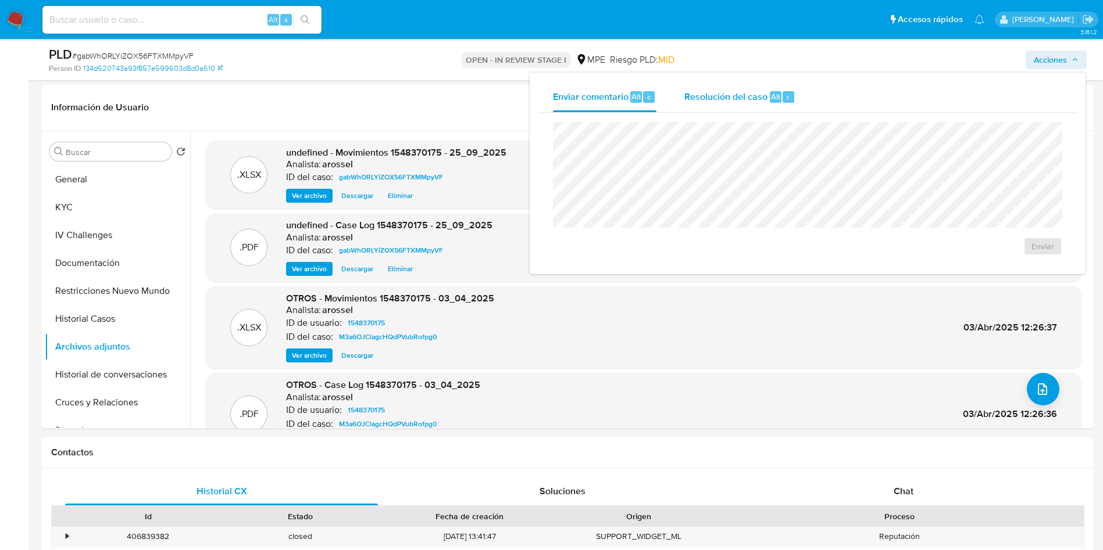
click at [732, 98] on span "Resolución del caso" at bounding box center [725, 96] width 83 height 13
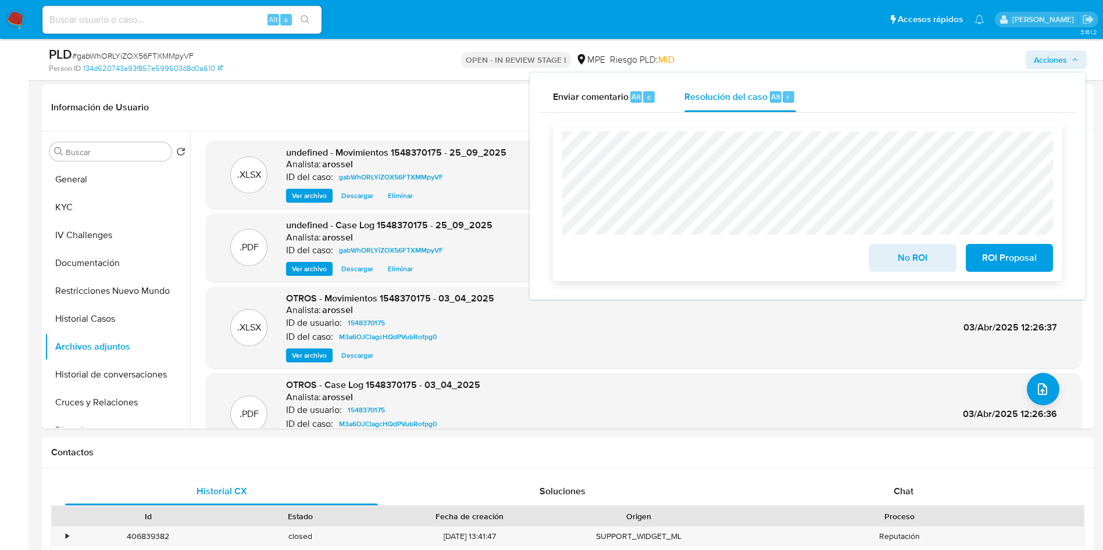
drag, startPoint x: 905, startPoint y: 256, endPoint x: 872, endPoint y: 266, distance: 34.6
click at [905, 256] on span "No ROI" at bounding box center [911, 258] width 57 height 26
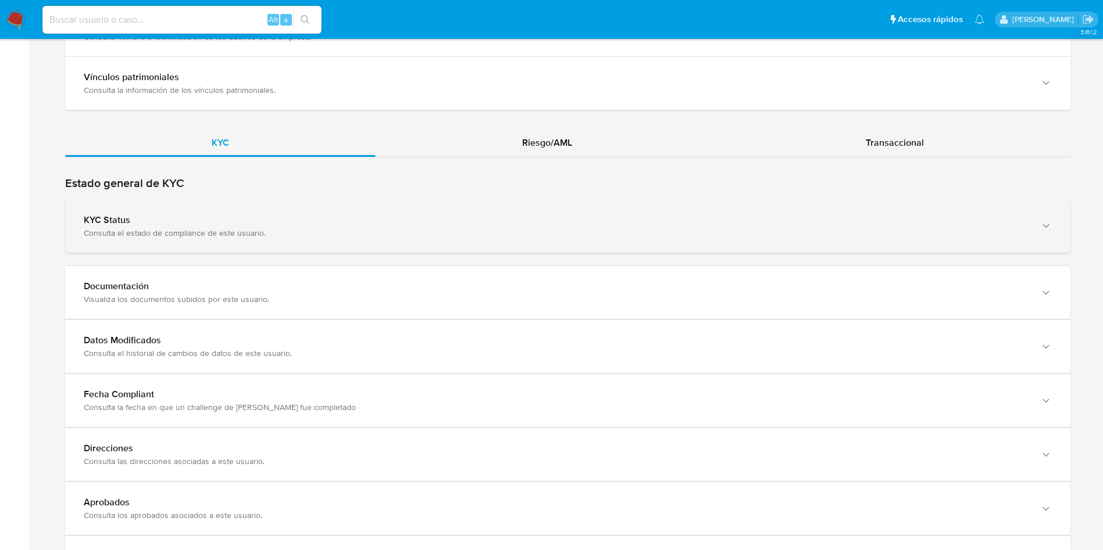
click at [393, 237] on div "Consulta el estado de compliance de este usuario." at bounding box center [556, 233] width 945 height 10
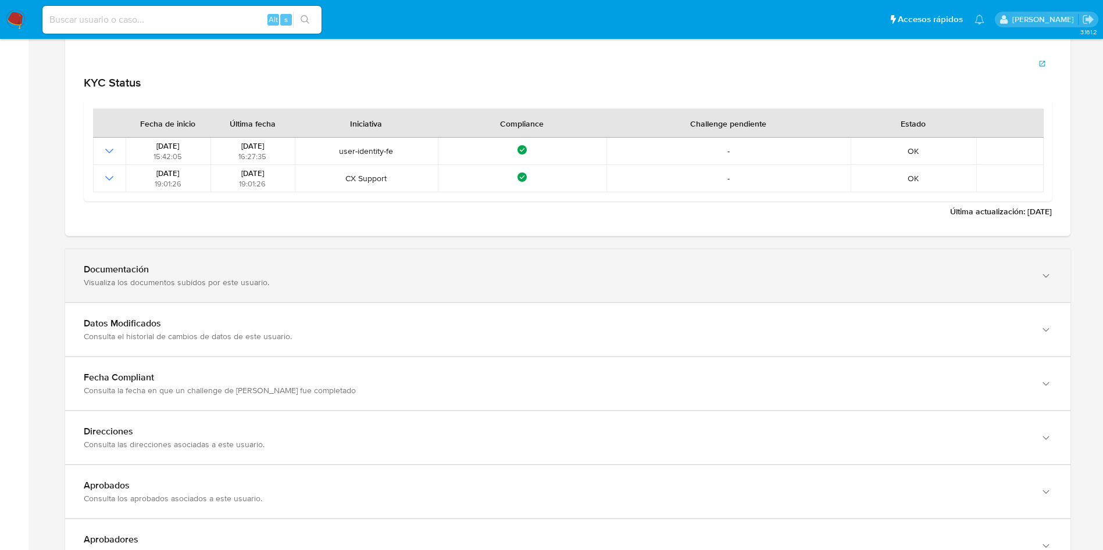
scroll to position [1308, 0]
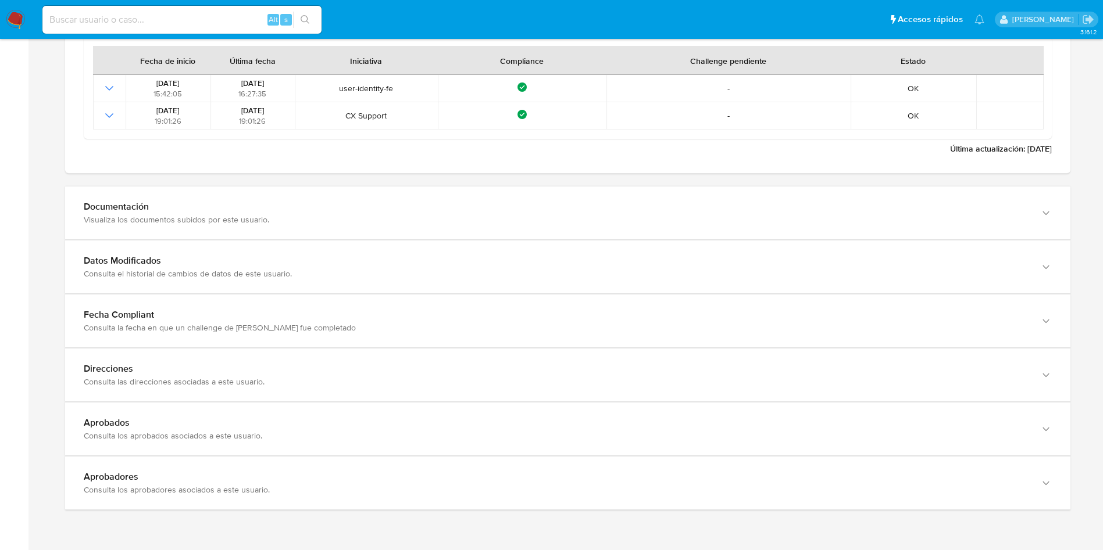
click at [395, 175] on div "Estado general de KYC KYC Status Consulta el estado de compliance de este usuar…" at bounding box center [567, 213] width 1005 height 596
drag, startPoint x: 393, startPoint y: 195, endPoint x: 377, endPoint y: 170, distance: 29.8
click at [394, 195] on div "Documentación Visualiza los documentos subidos por este usuario." at bounding box center [567, 213] width 1005 height 53
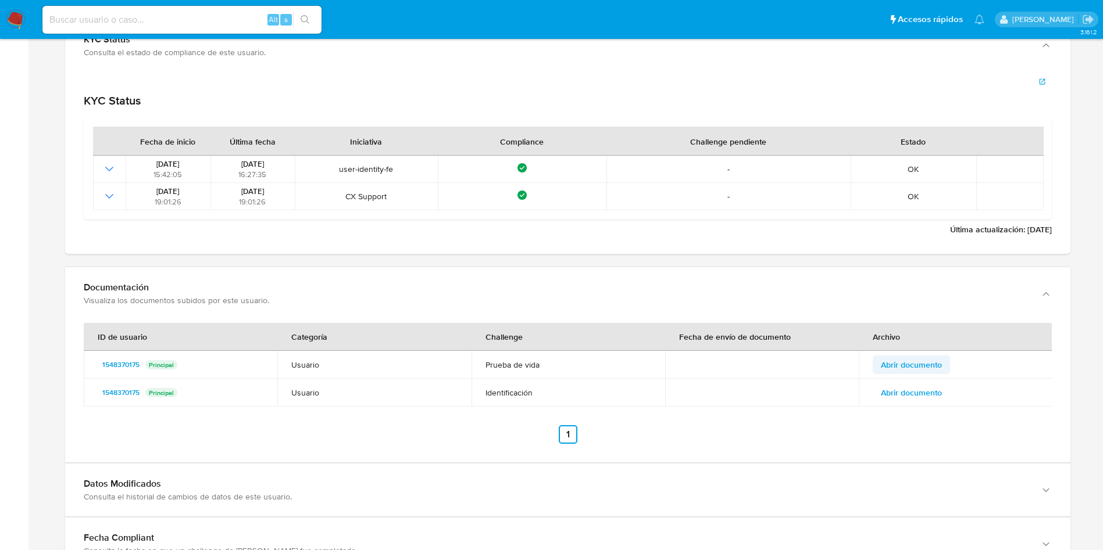
scroll to position [1226, 0]
click at [930, 359] on span "Abrir documento" at bounding box center [911, 366] width 61 height 16
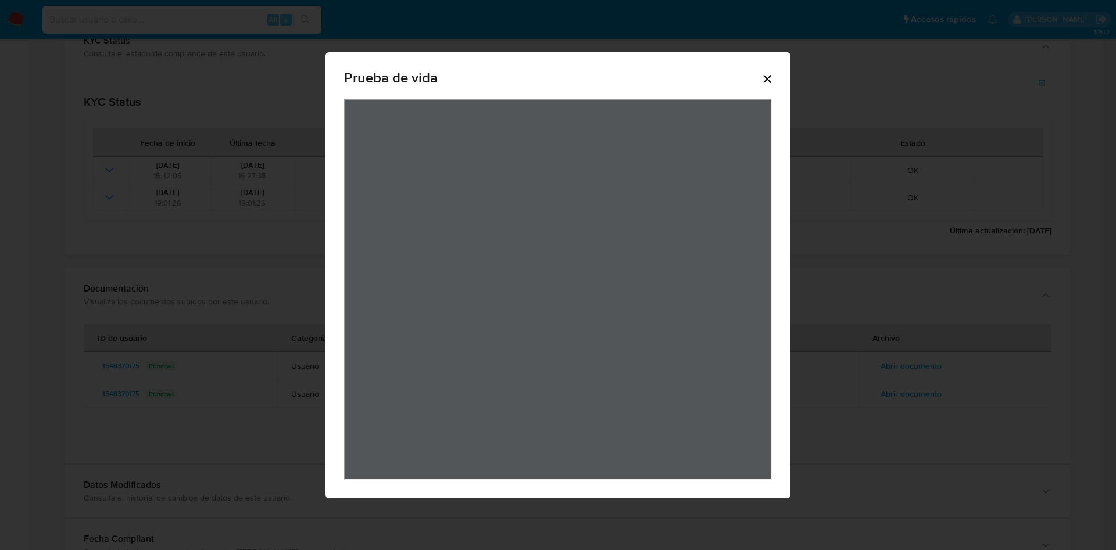
click at [774, 80] on div "Prueba de vida" at bounding box center [557, 275] width 465 height 446
click at [770, 80] on icon "Cerrar" at bounding box center [767, 79] width 14 height 14
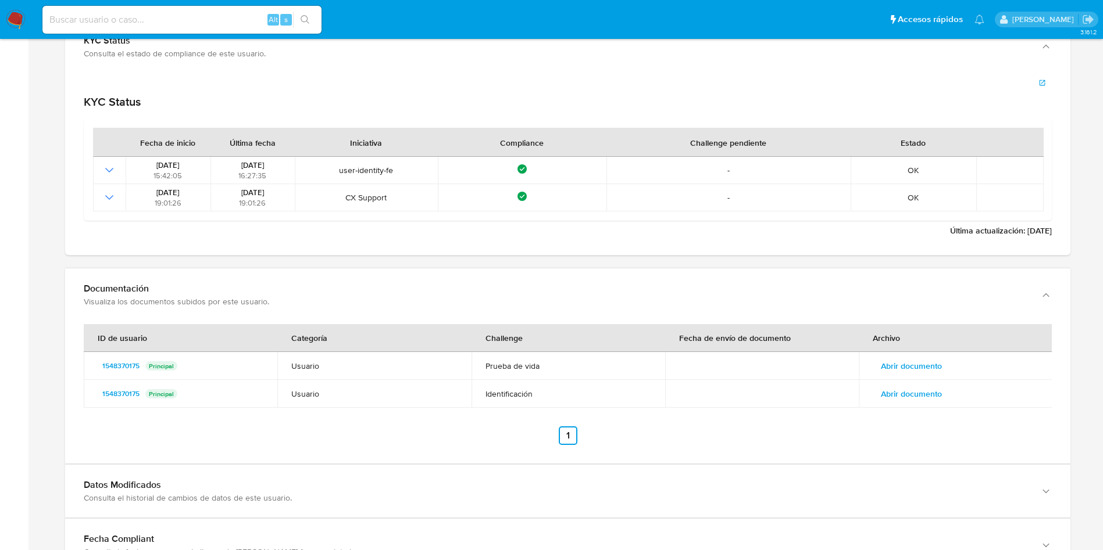
click at [930, 398] on span "Abrir documento" at bounding box center [911, 394] width 61 height 16
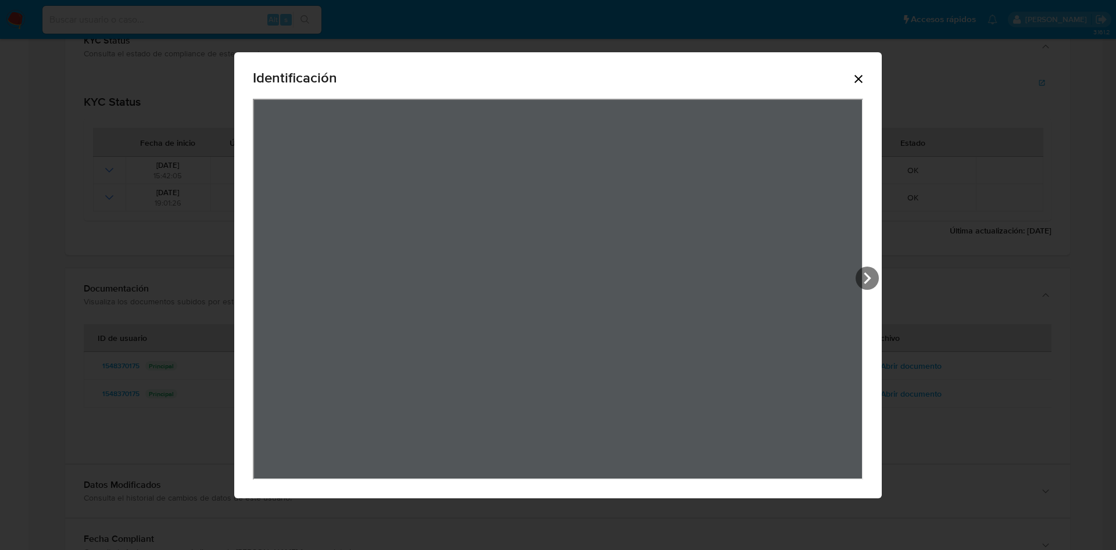
click at [863, 80] on icon "Cerrar" at bounding box center [858, 79] width 8 height 8
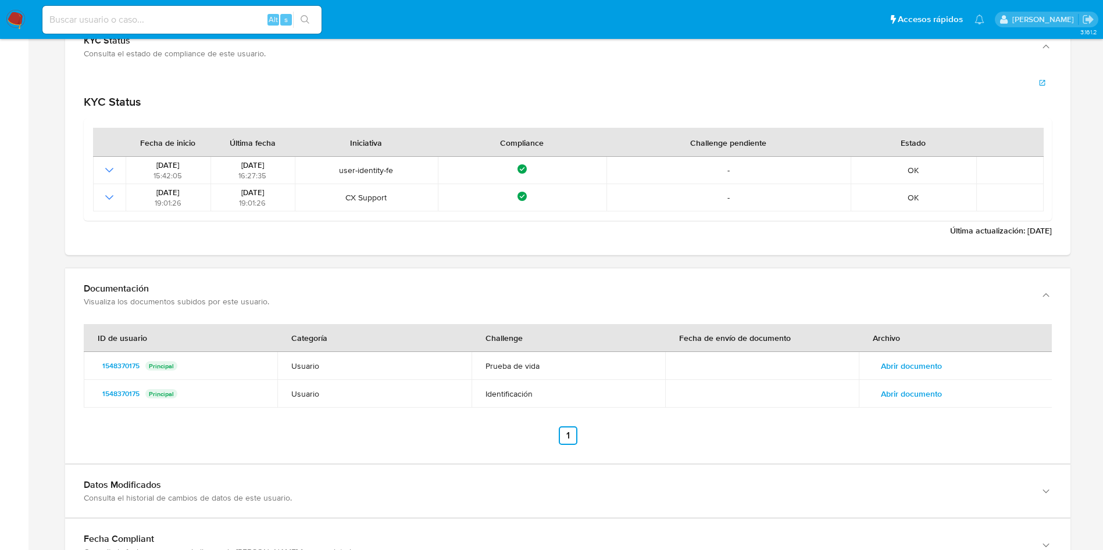
click at [899, 392] on span "Abrir documento" at bounding box center [911, 394] width 61 height 16
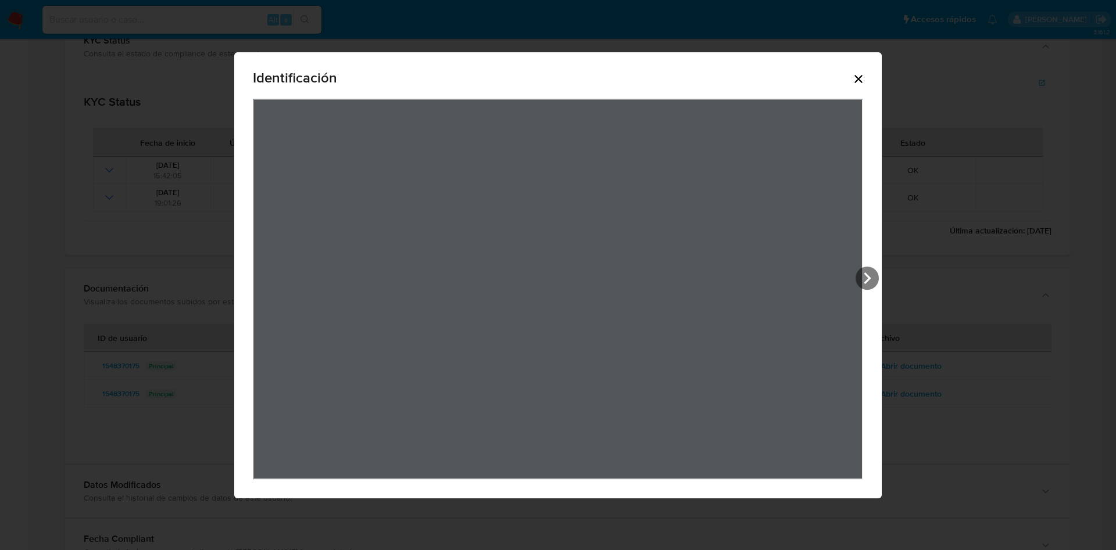
click at [860, 78] on icon "Cerrar" at bounding box center [859, 79] width 14 height 14
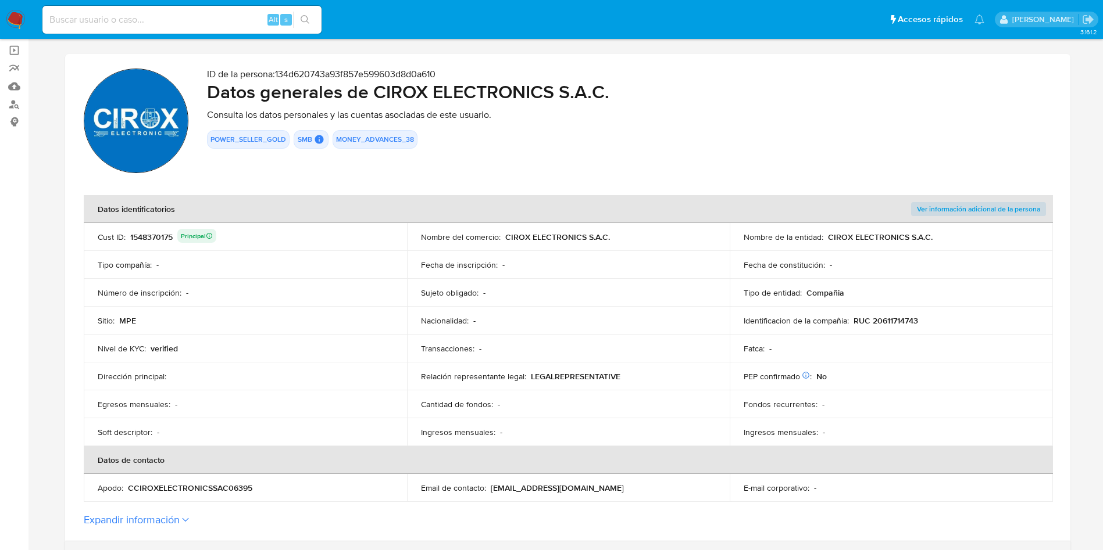
scroll to position [180, 0]
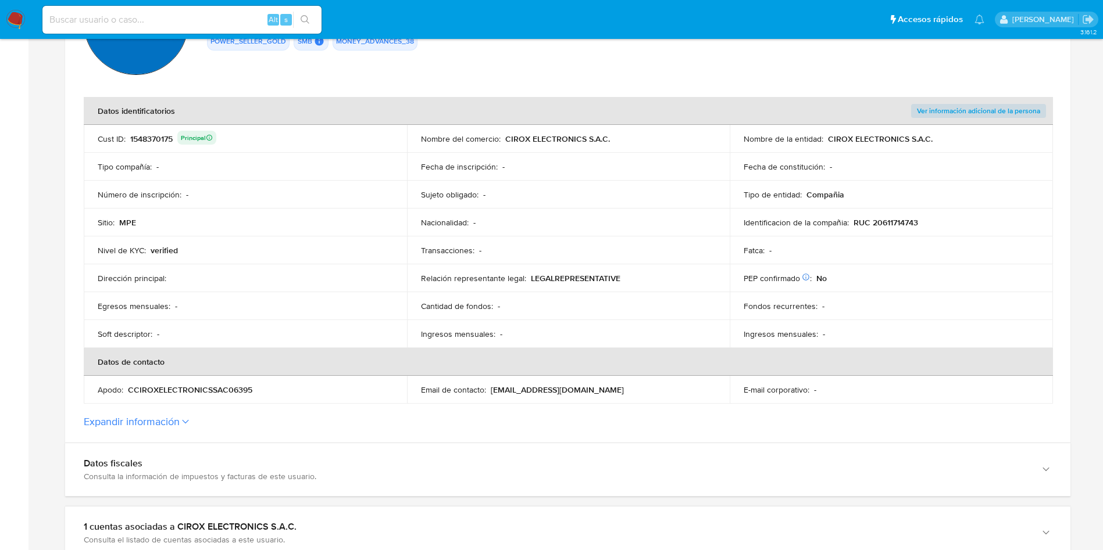
click at [177, 422] on button "Expandir información" at bounding box center [132, 422] width 96 height 13
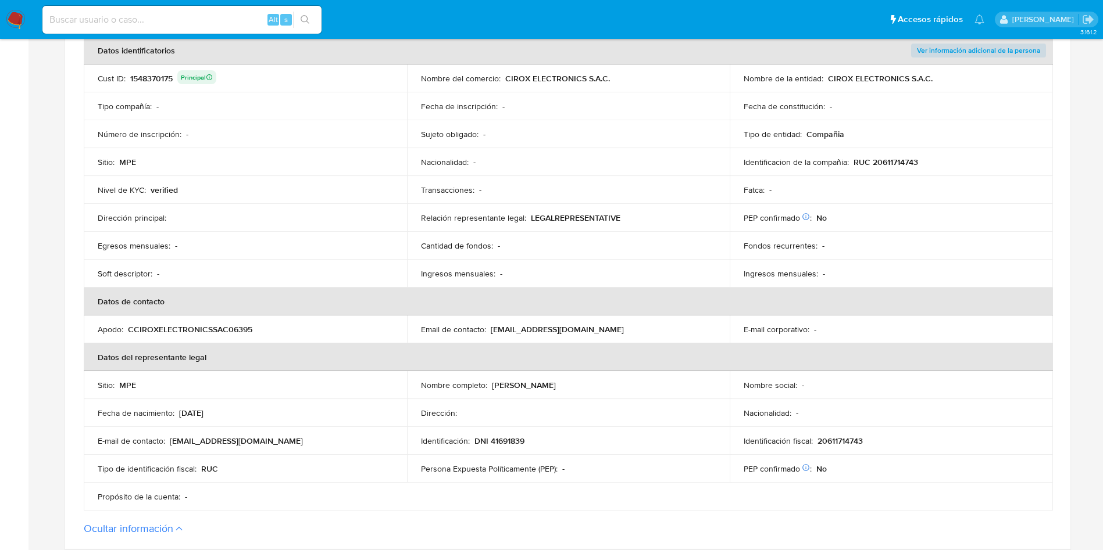
scroll to position [267, 0]
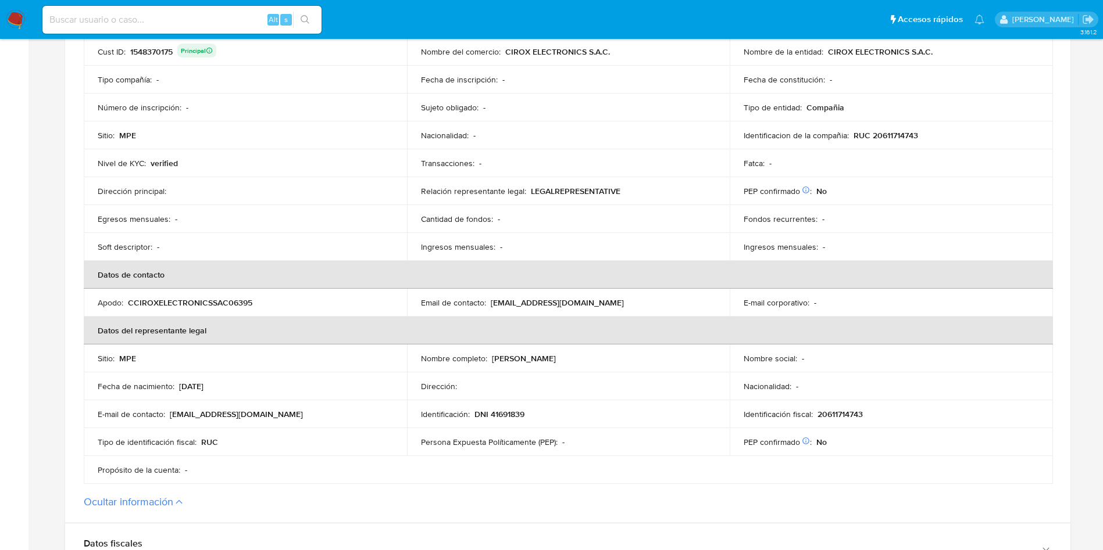
drag, startPoint x: 490, startPoint y: 362, endPoint x: 764, endPoint y: 194, distance: 321.7
click at [589, 352] on td "Nombre completo : [PERSON_NAME]" at bounding box center [568, 359] width 323 height 28
click at [654, 243] on div "Ingresos mensuales : -" at bounding box center [568, 247] width 295 height 10
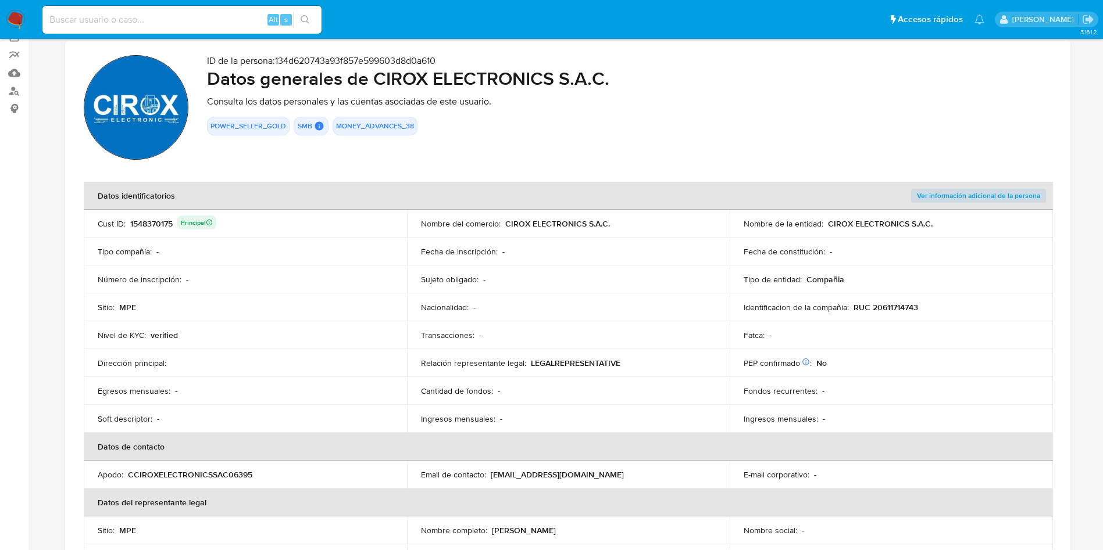
scroll to position [92, 0]
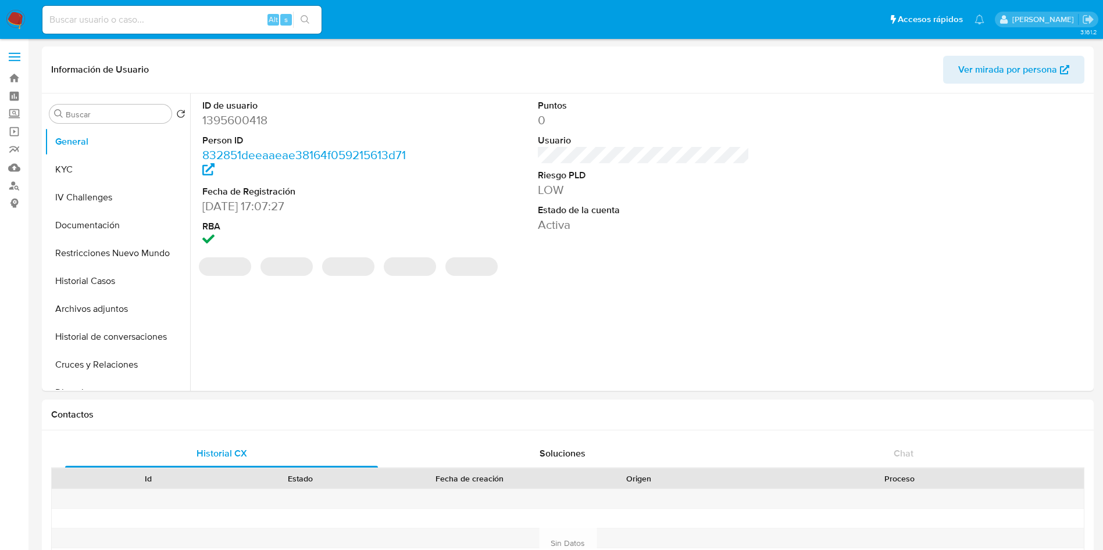
select select "10"
click at [249, 121] on dd "1395600418" at bounding box center [308, 120] width 212 height 16
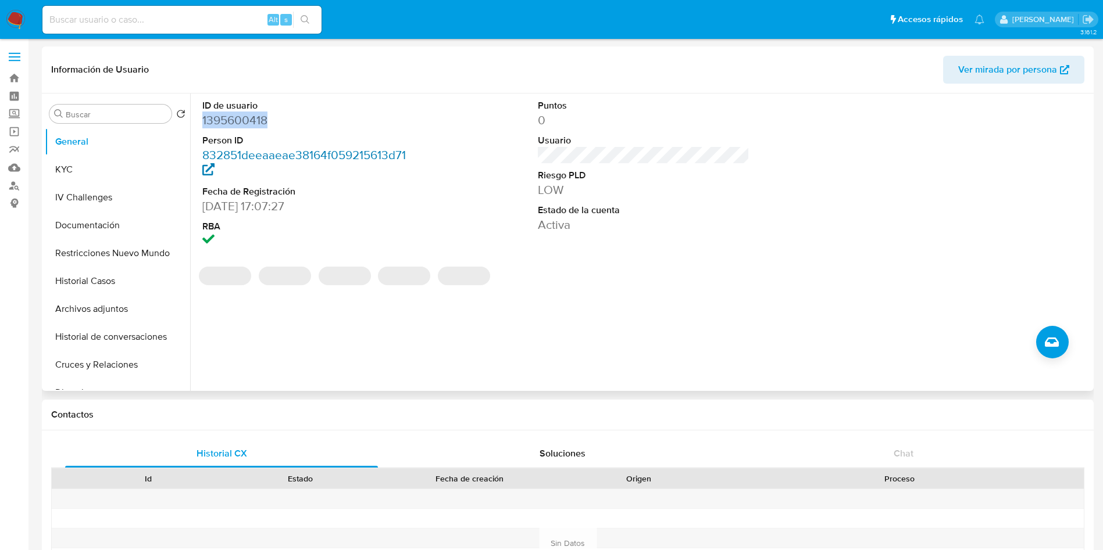
copy dd "1395600418"
click at [97, 258] on button "Restricciones Nuevo Mundo" at bounding box center [113, 253] width 136 height 28
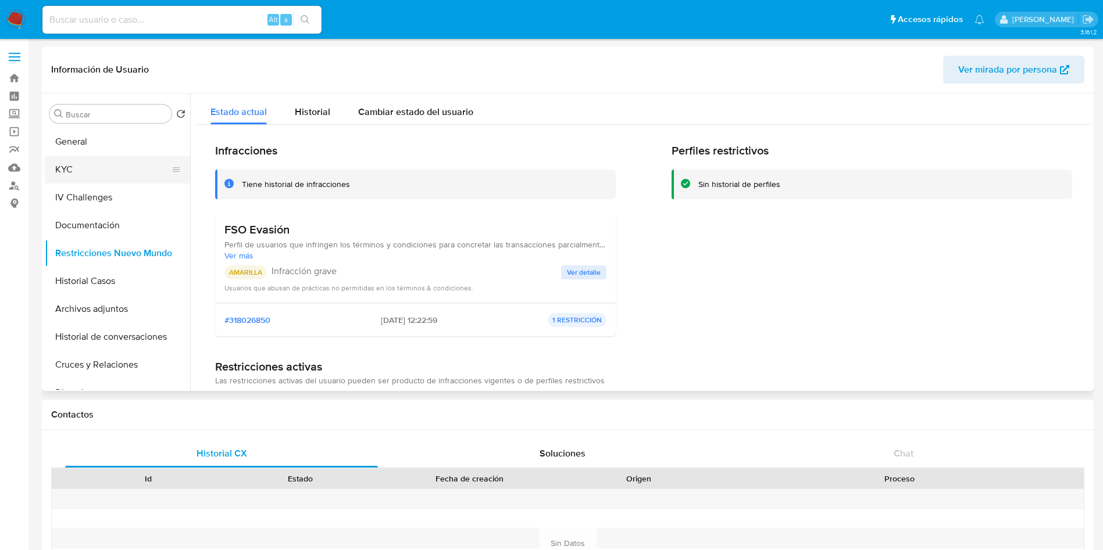
click at [94, 173] on button "KYC" at bounding box center [113, 170] width 136 height 28
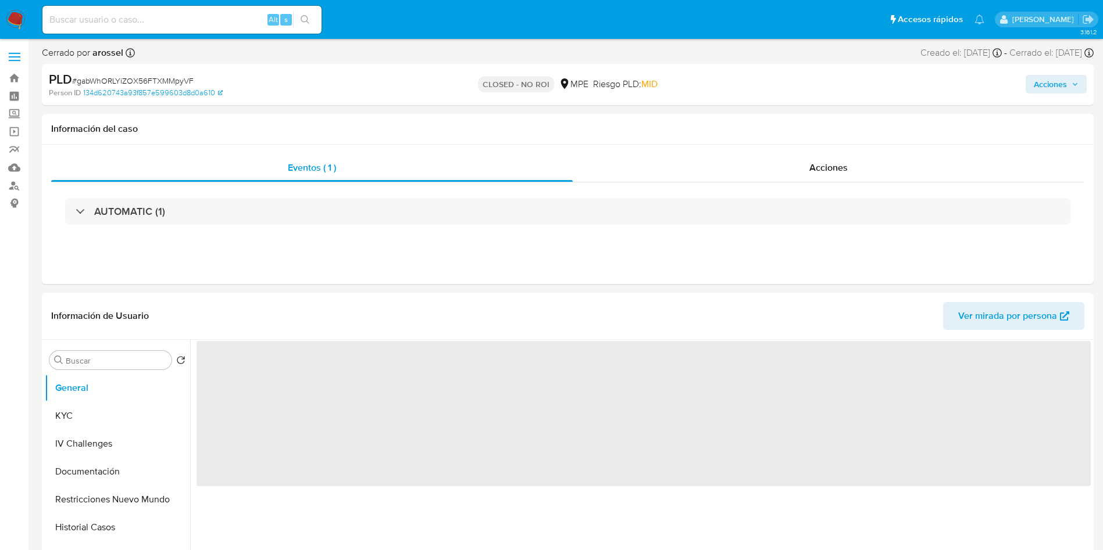
select select "10"
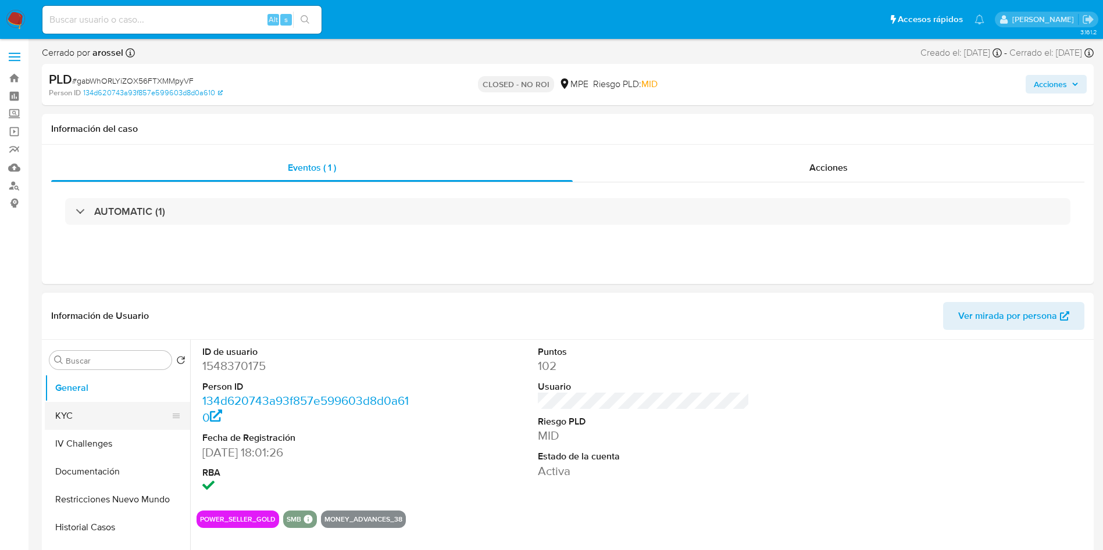
click at [106, 411] on button "KYC" at bounding box center [113, 416] width 136 height 28
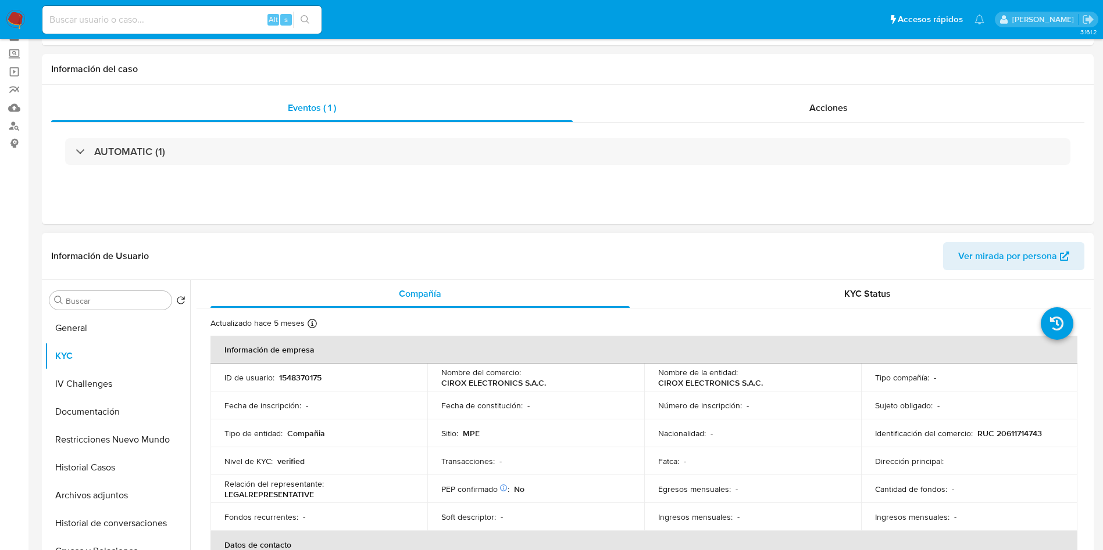
scroll to position [87, 0]
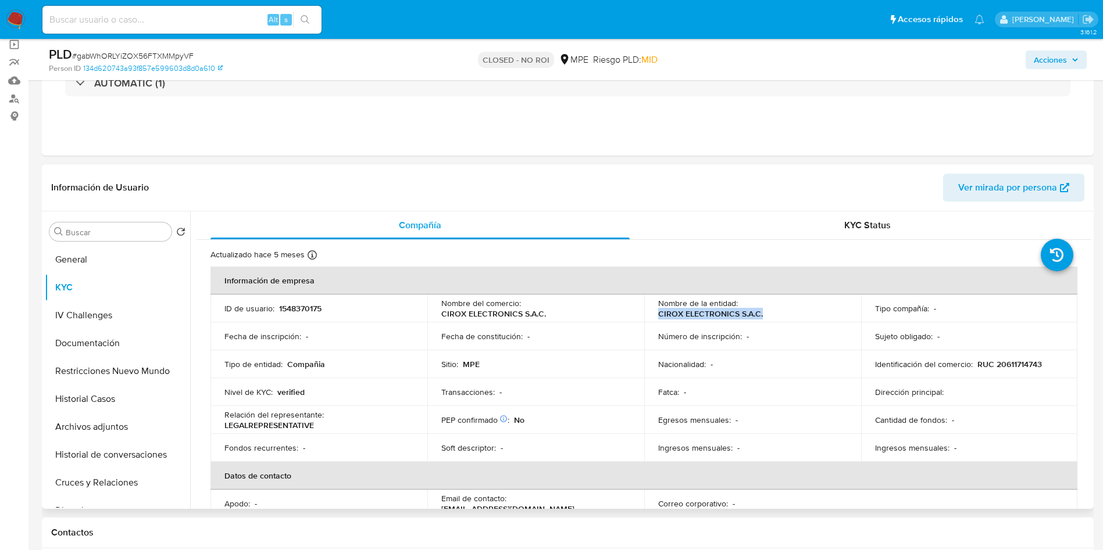
drag, startPoint x: 649, startPoint y: 313, endPoint x: 779, endPoint y: 317, distance: 130.8
click at [779, 317] on td "Nombre de la entidad : CIROX ELECTRONICS S.A.C." at bounding box center [752, 309] width 217 height 28
copy p "CIROX ELECTRONICS S.A.C."
click at [156, 18] on input at bounding box center [181, 19] width 279 height 15
paste input "T33844WNyQd4MBMRDxfgYEWK"
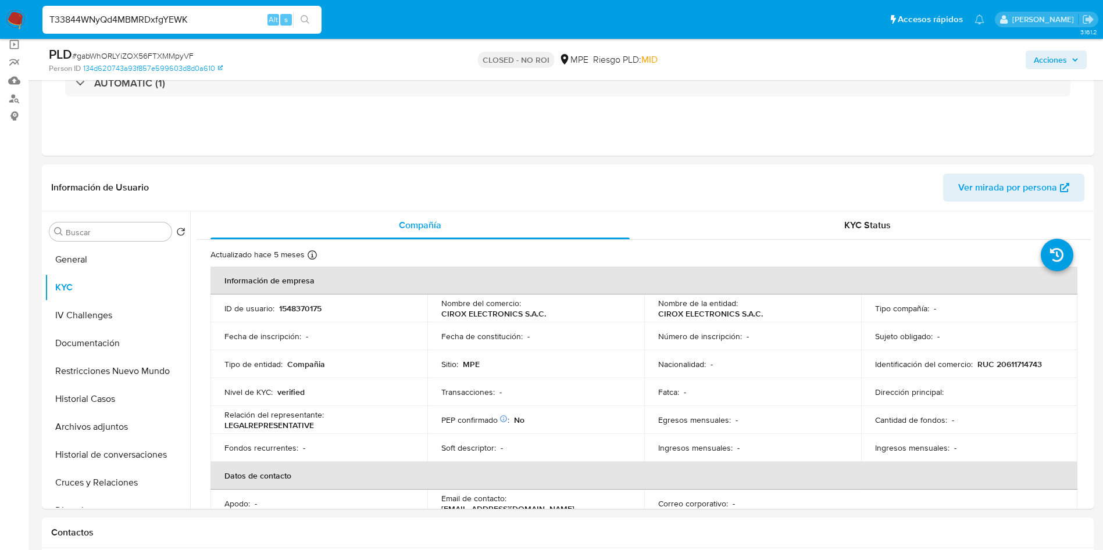
type input "T33844WNyQd4MBMRDxfgYEWK"
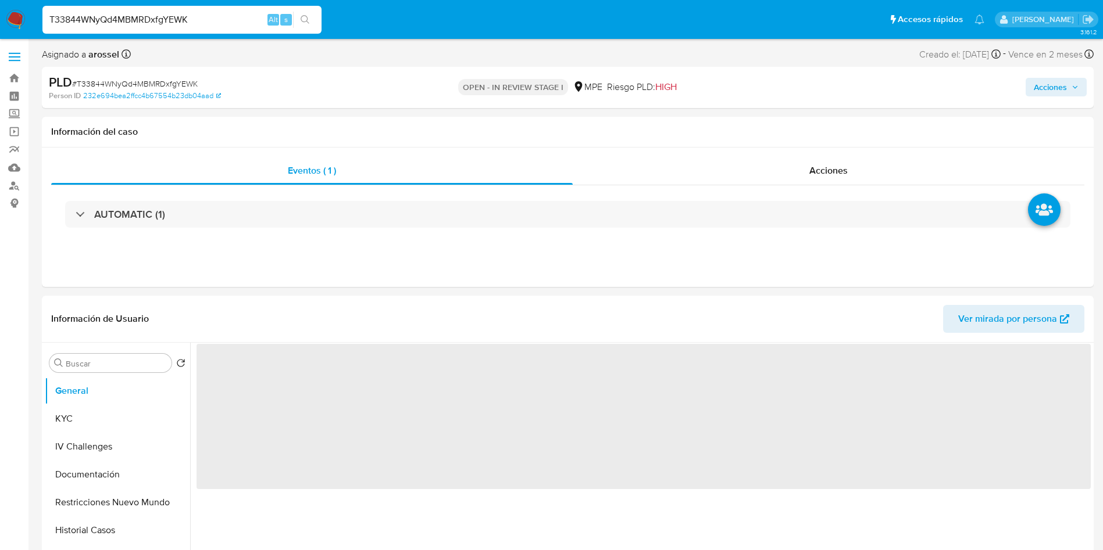
select select "10"
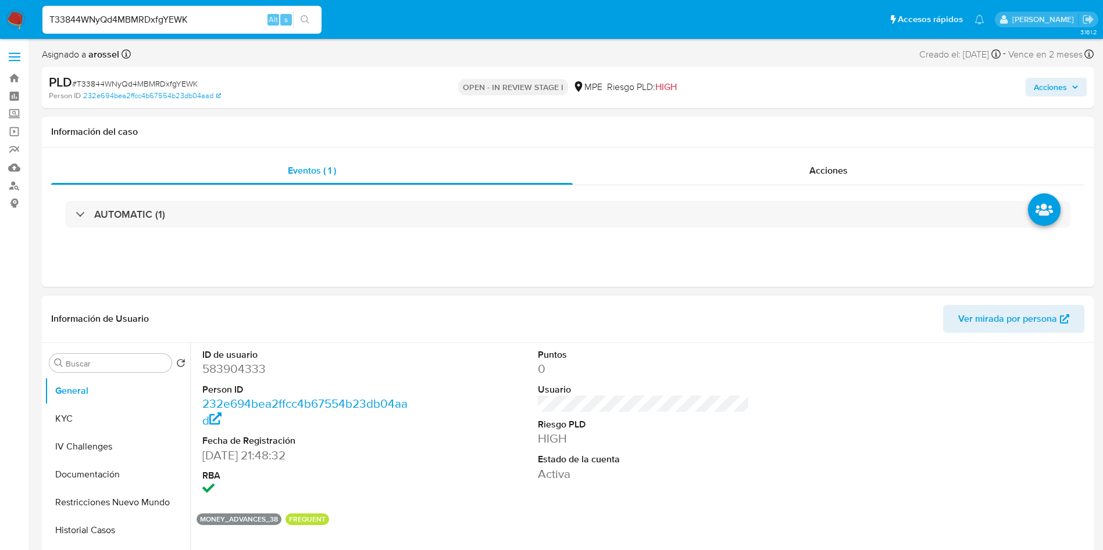
click at [973, 308] on span "Ver mirada por persona" at bounding box center [1007, 319] width 99 height 28
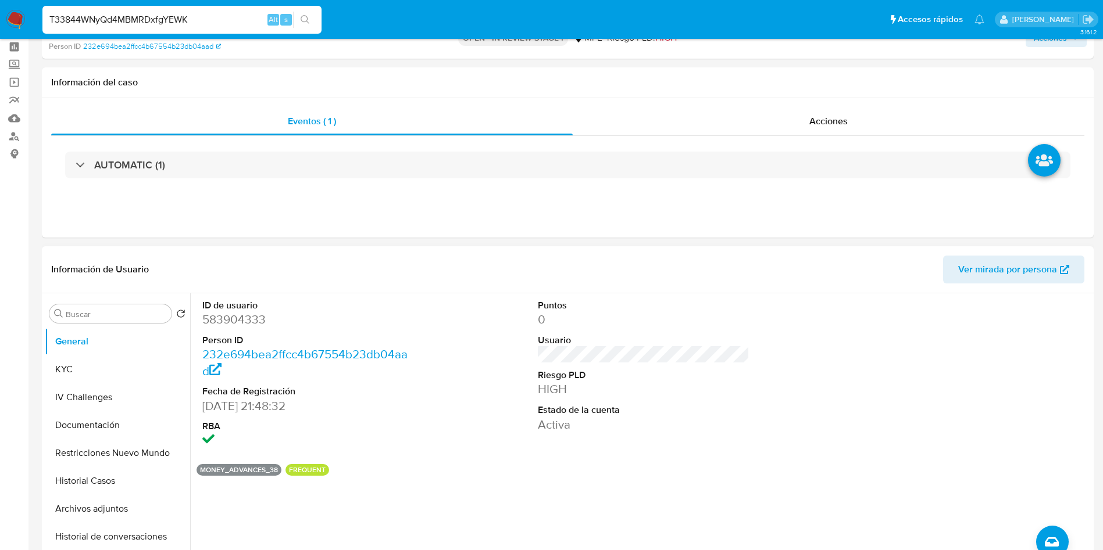
scroll to position [174, 0]
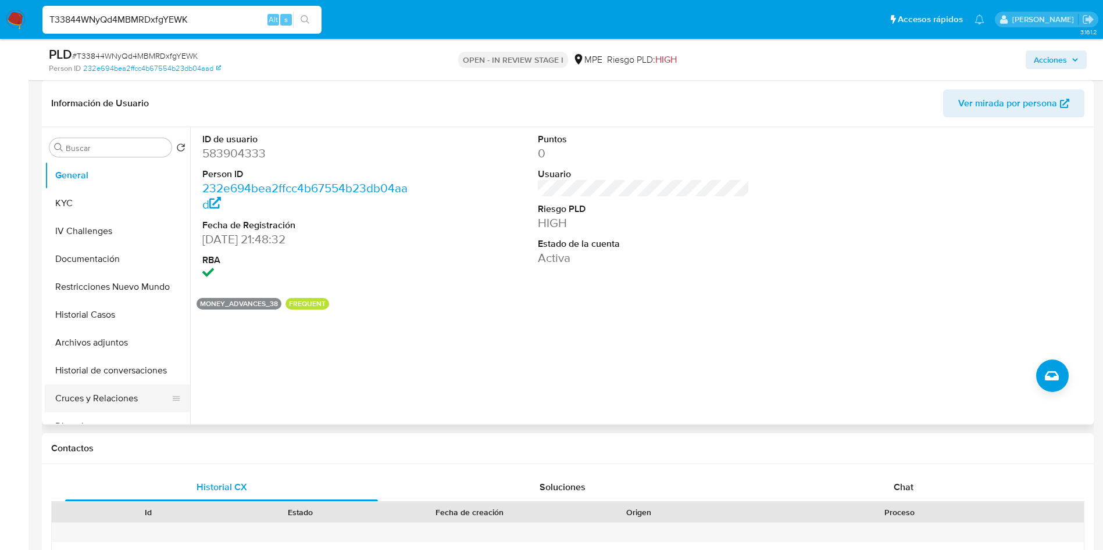
click at [114, 399] on button "Cruces y Relaciones" at bounding box center [113, 399] width 136 height 28
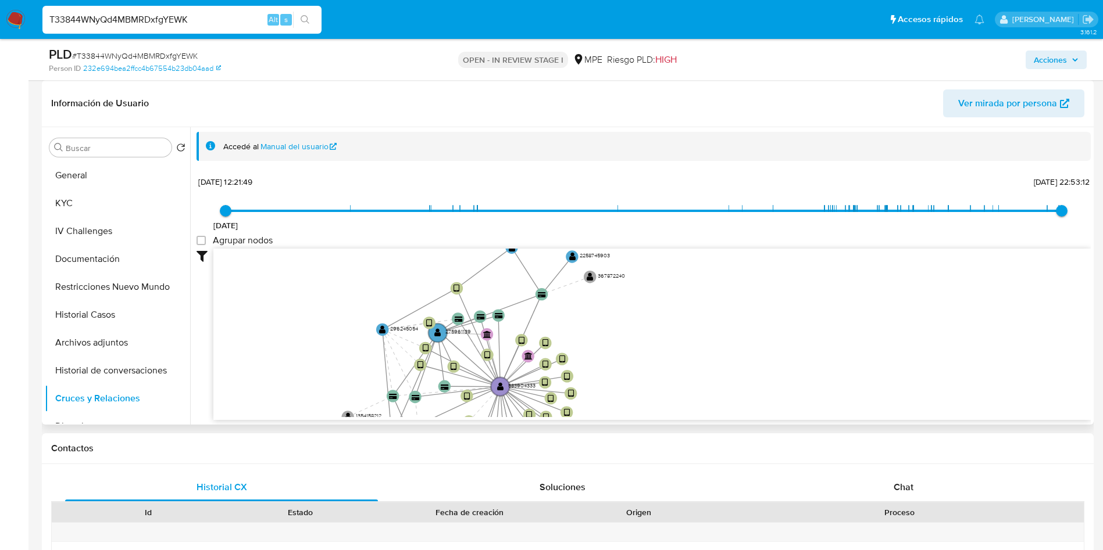
drag, startPoint x: 770, startPoint y: 323, endPoint x: 647, endPoint y: 392, distance: 140.5
click at [647, 392] on icon "user-583904333  583904333 device-64e51a57e2788cb8d2c0fde9  user-275961139  2…" at bounding box center [651, 333] width 877 height 169
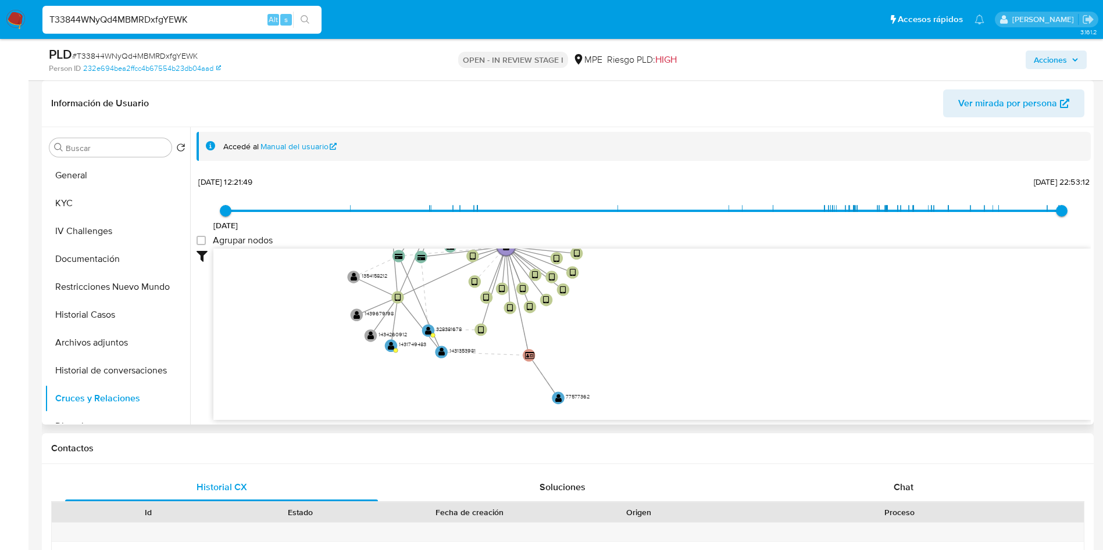
drag, startPoint x: 600, startPoint y: 230, endPoint x: 604, endPoint y: 357, distance: 127.9
click at [604, 358] on icon "user-583904333  583904333 device-64e51a57e2788cb8d2c0fde9  user-275961139  2…" at bounding box center [651, 333] width 877 height 169
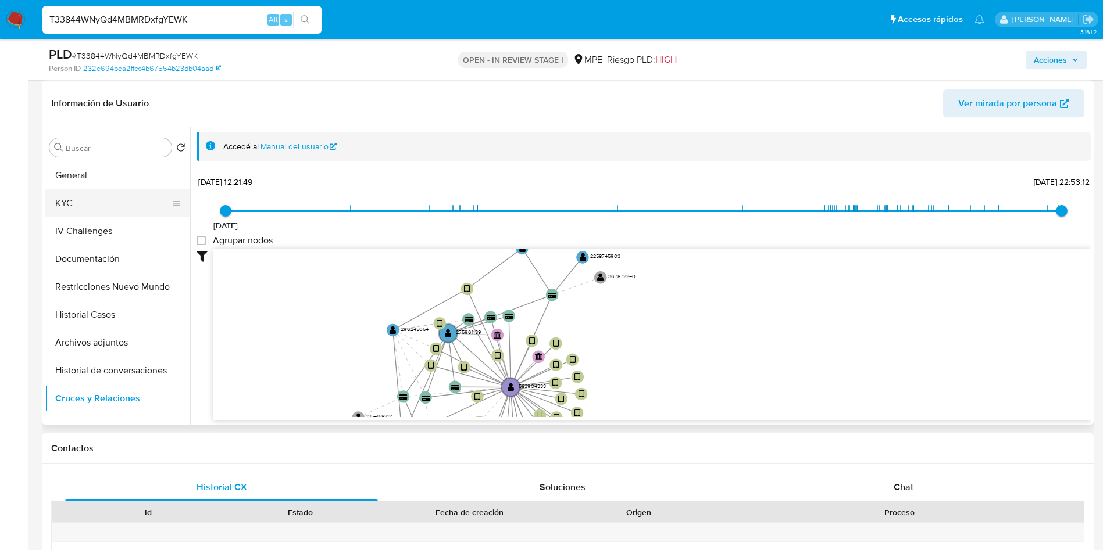
click at [88, 207] on button "KYC" at bounding box center [113, 203] width 136 height 28
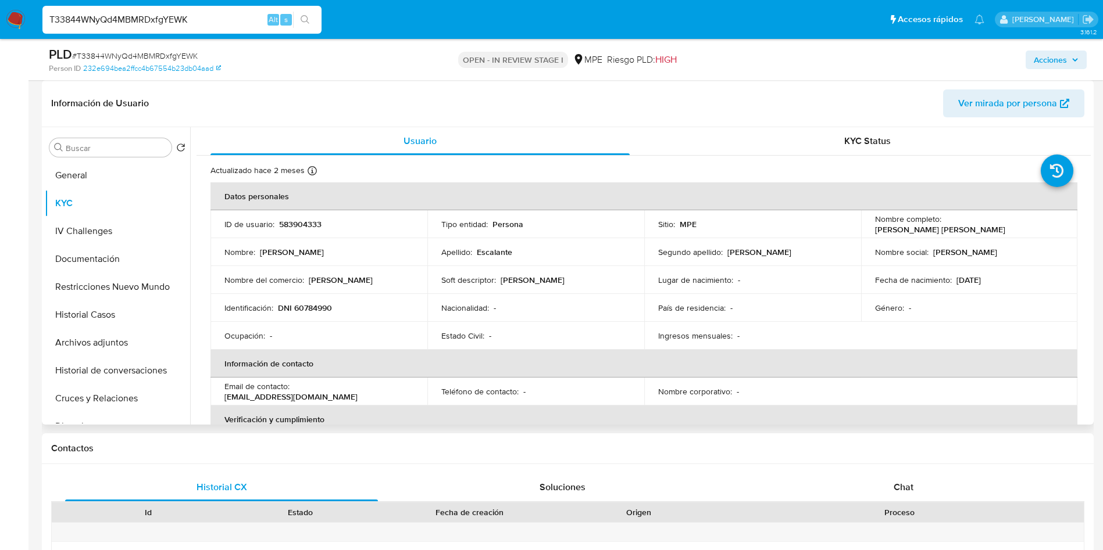
click at [1036, 285] on div "Fecha de nacimiento : 14/05/2006" at bounding box center [969, 280] width 189 height 10
click at [109, 170] on button "General" at bounding box center [113, 176] width 136 height 28
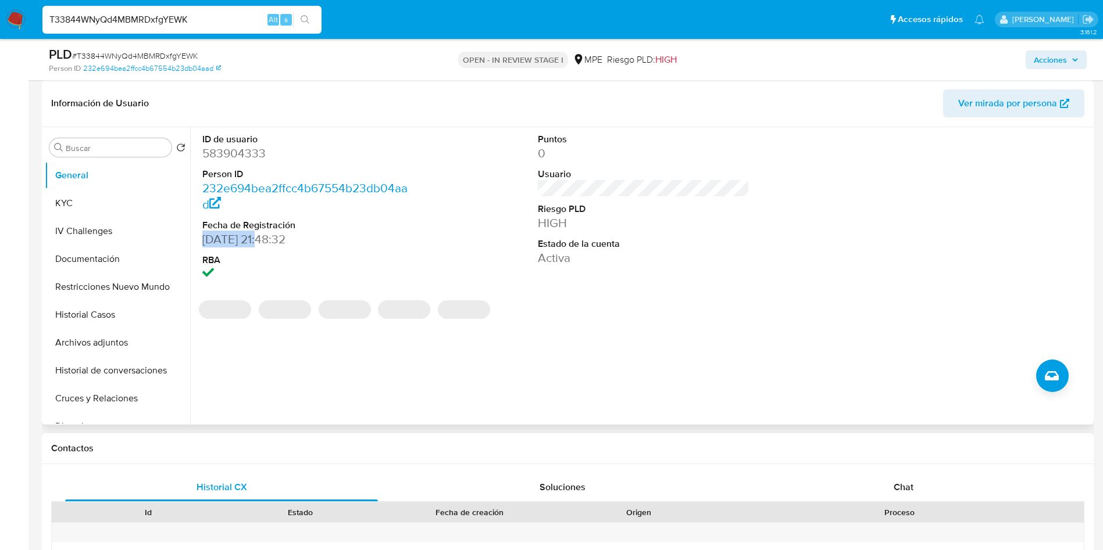
drag, startPoint x: 199, startPoint y: 236, endPoint x: 263, endPoint y: 235, distance: 63.4
click at [263, 235] on div "ID de usuario 583904333 Person ID 232e694bea2ffcc4b67554b23db04aad Fecha de Reg…" at bounding box center [308, 208] width 224 height 162
copy dd "12/06/2020"
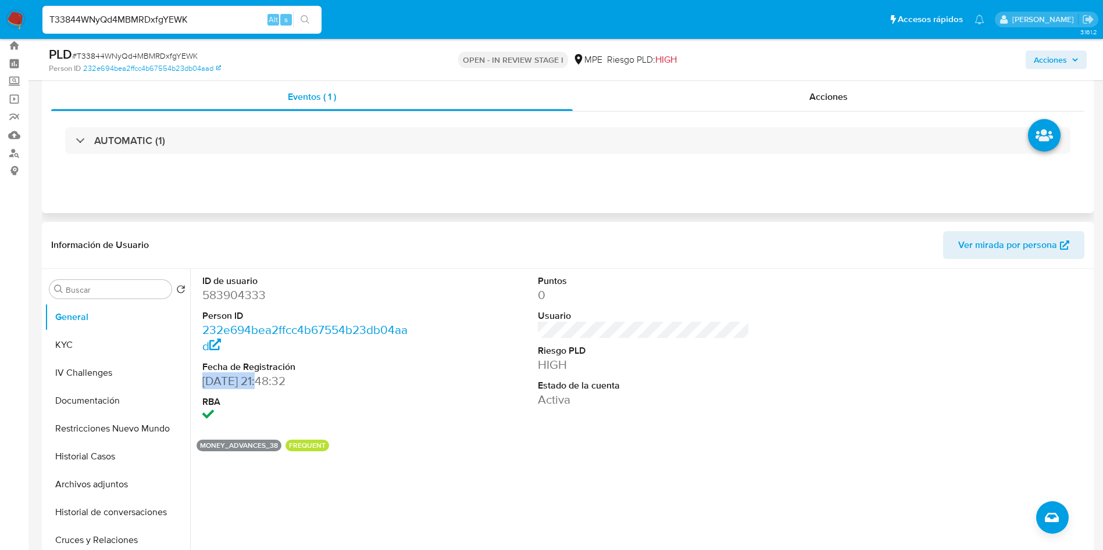
scroll to position [0, 0]
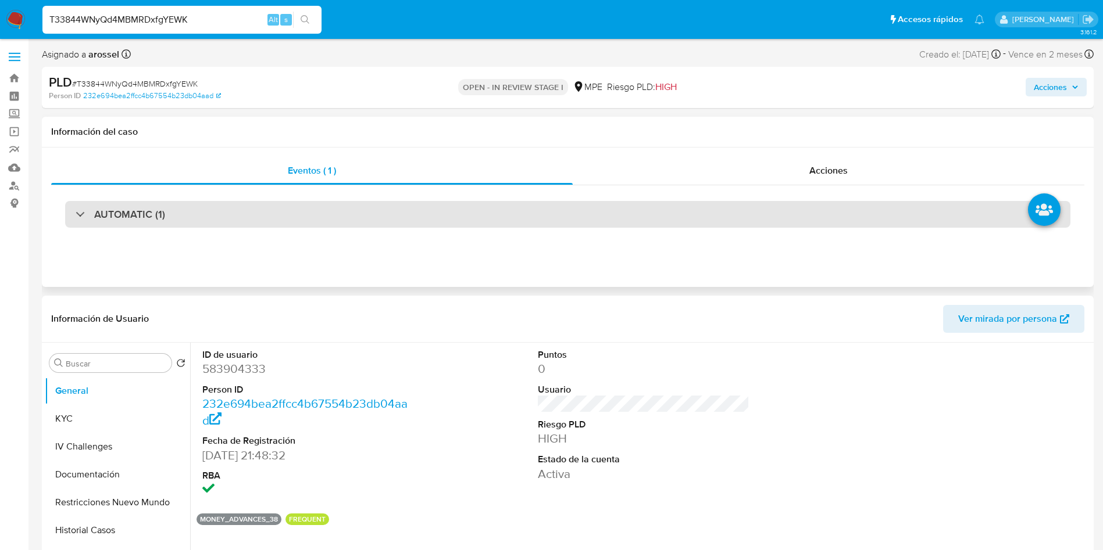
click at [224, 209] on div "AUTOMATIC (1)" at bounding box center [567, 214] width 1005 height 27
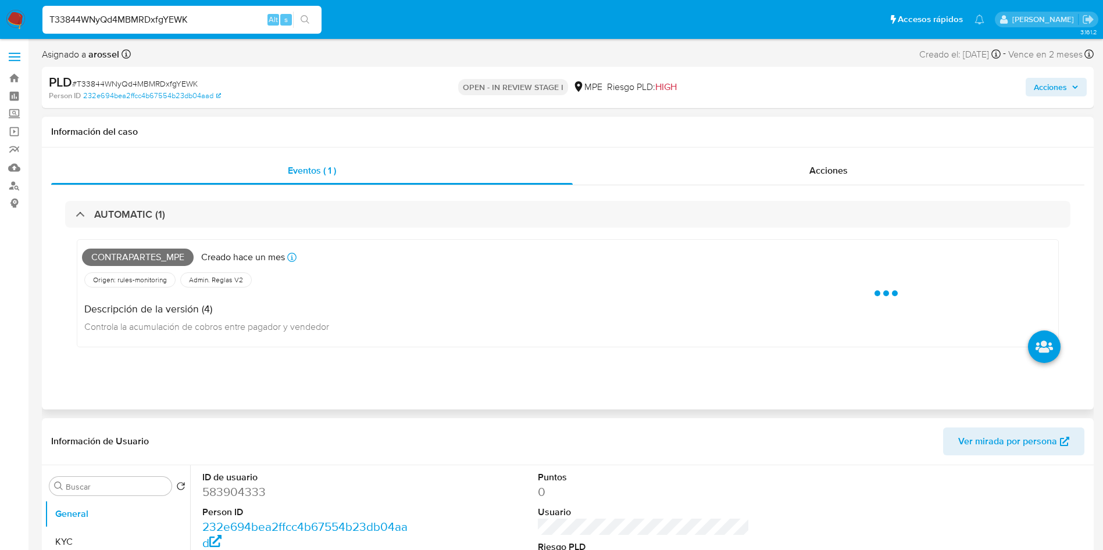
click at [151, 253] on span "Contrapartes_mpe" at bounding box center [138, 257] width 112 height 17
copy span "Contrapartes_mpe"
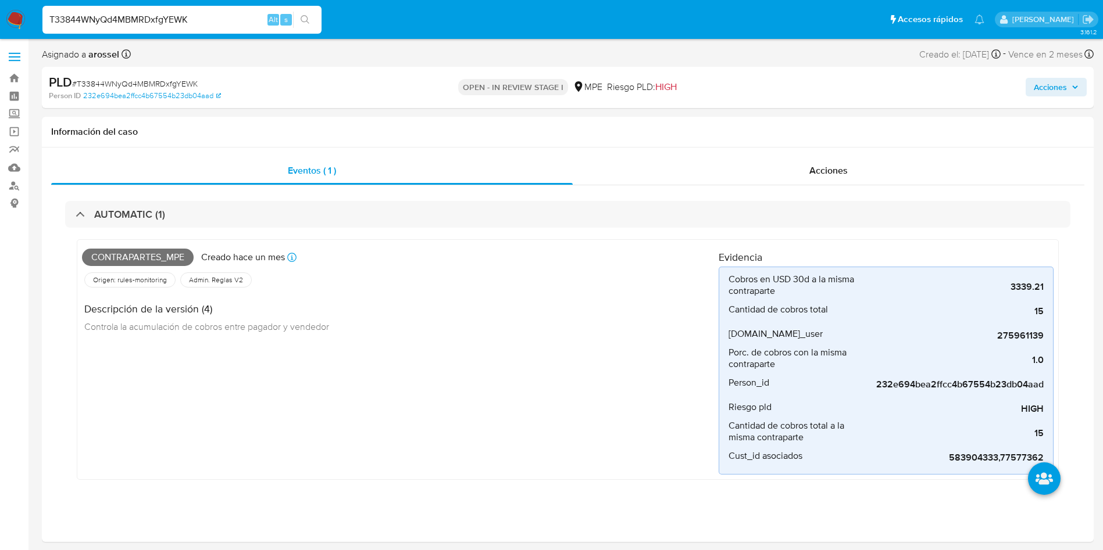
click at [162, 83] on span "# T33844WNyQd4MBMRDxfgYEWK" at bounding box center [135, 84] width 126 height 12
copy span "T33844WNyQd4MBMRDxfgYEWK"
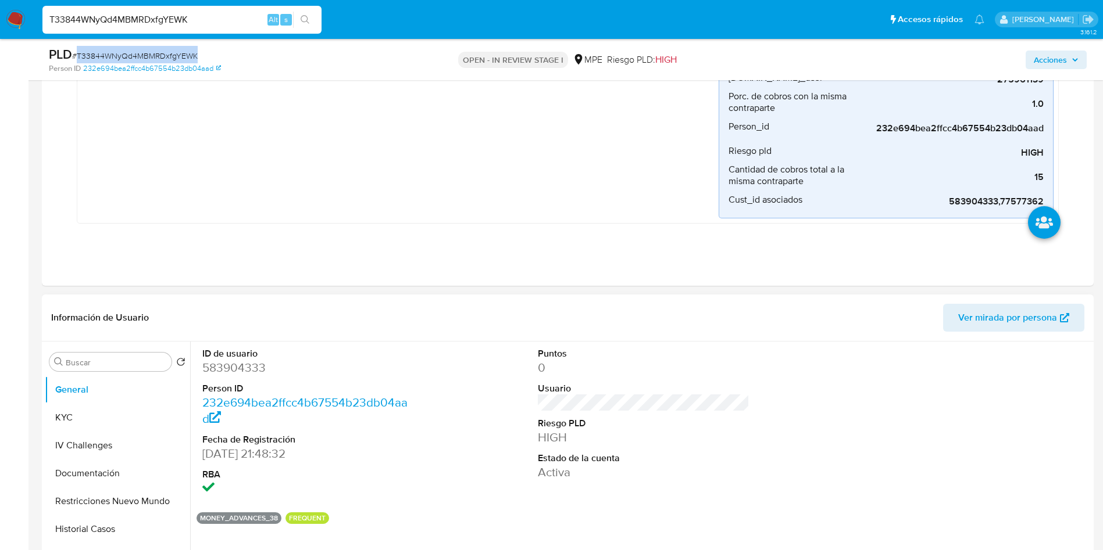
scroll to position [436, 0]
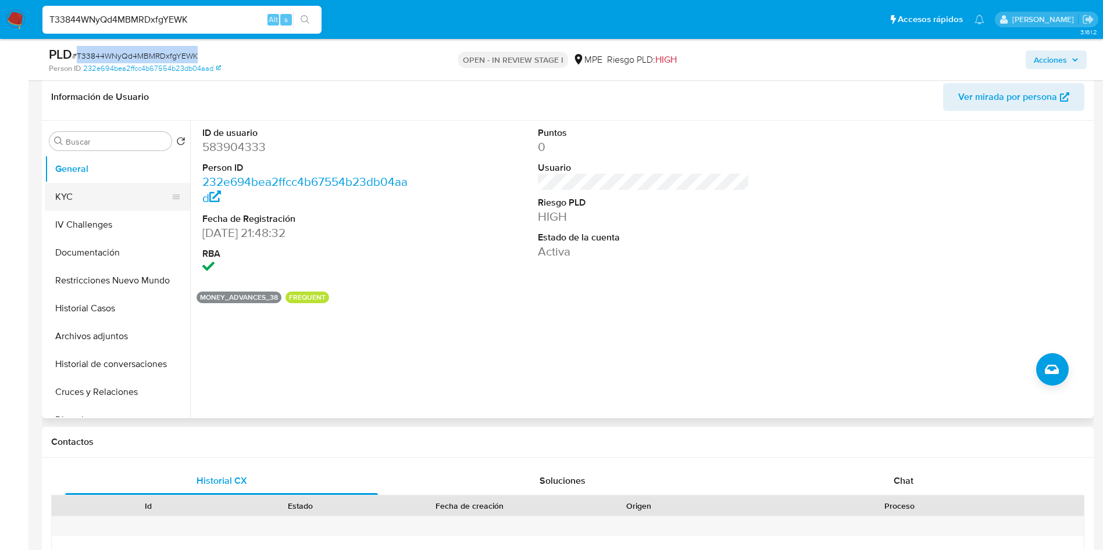
click at [87, 204] on button "KYC" at bounding box center [113, 197] width 136 height 28
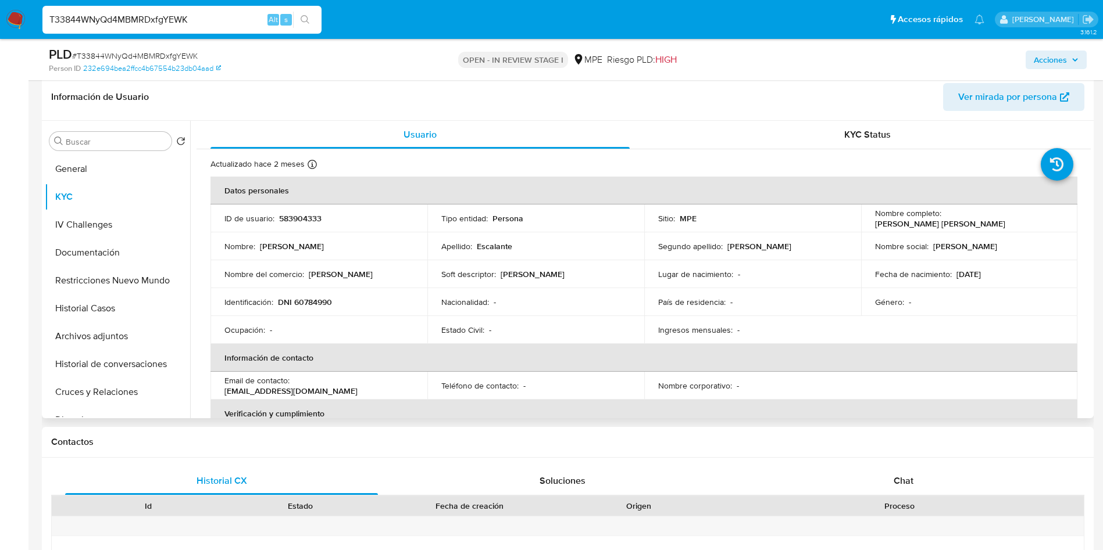
click at [288, 220] on p "583904333" at bounding box center [300, 218] width 42 height 10
copy p "583904333"
click at [104, 306] on button "Historial Casos" at bounding box center [113, 309] width 136 height 28
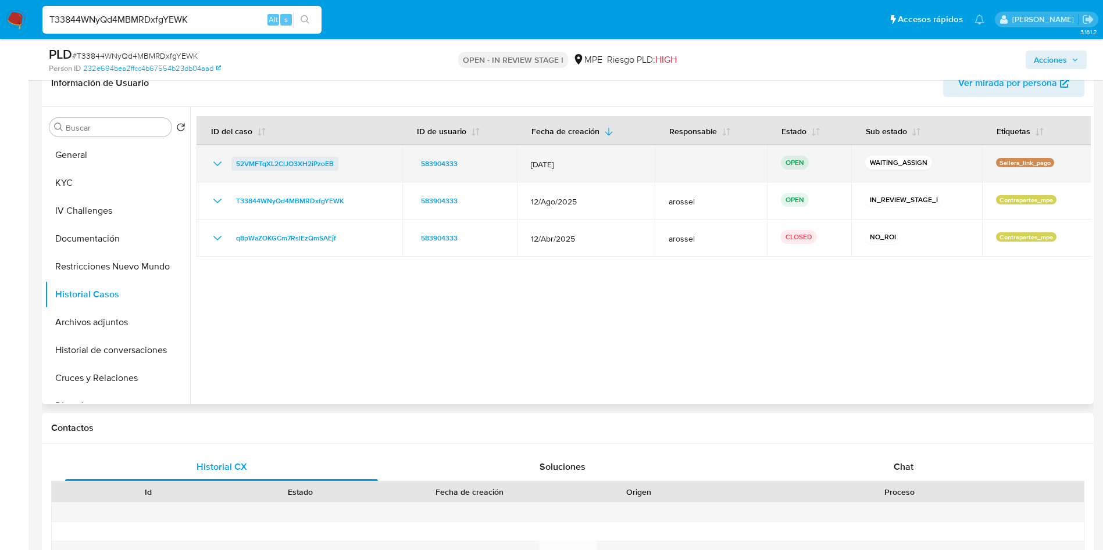
drag, startPoint x: 345, startPoint y: 166, endPoint x: 235, endPoint y: 167, distance: 109.9
click at [235, 167] on div "52VMFTqXL2ClJO3XH2iPzoEB" at bounding box center [299, 164] width 178 height 14
click at [266, 163] on span "52VMFTqXL2ClJO3XH2iPzoEB" at bounding box center [285, 164] width 98 height 14
click at [267, 166] on span "52VMFTqXL2ClJO3XH2iPzoEB" at bounding box center [285, 164] width 98 height 14
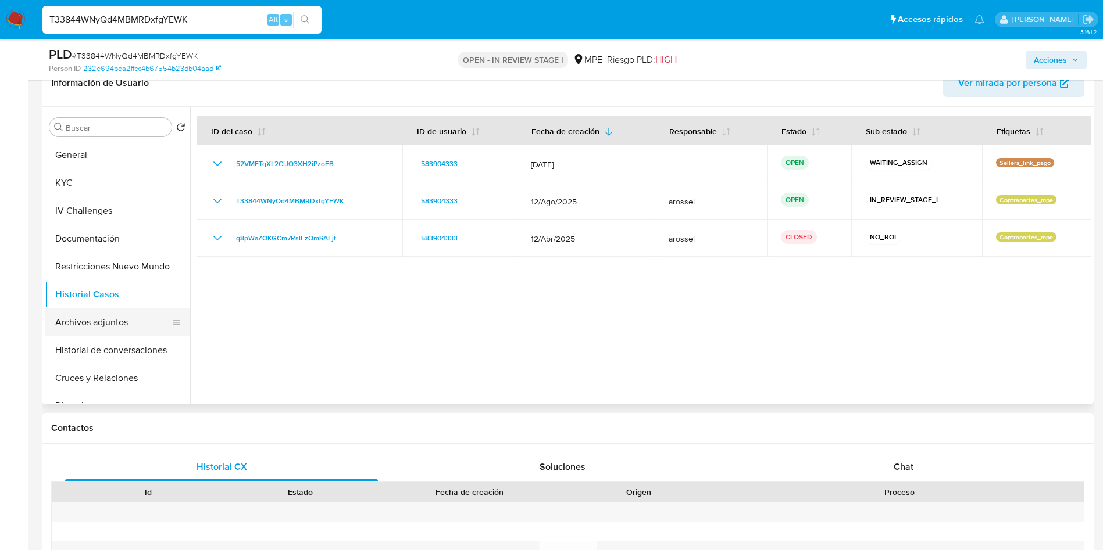
click at [78, 315] on button "Archivos adjuntos" at bounding box center [113, 323] width 136 height 28
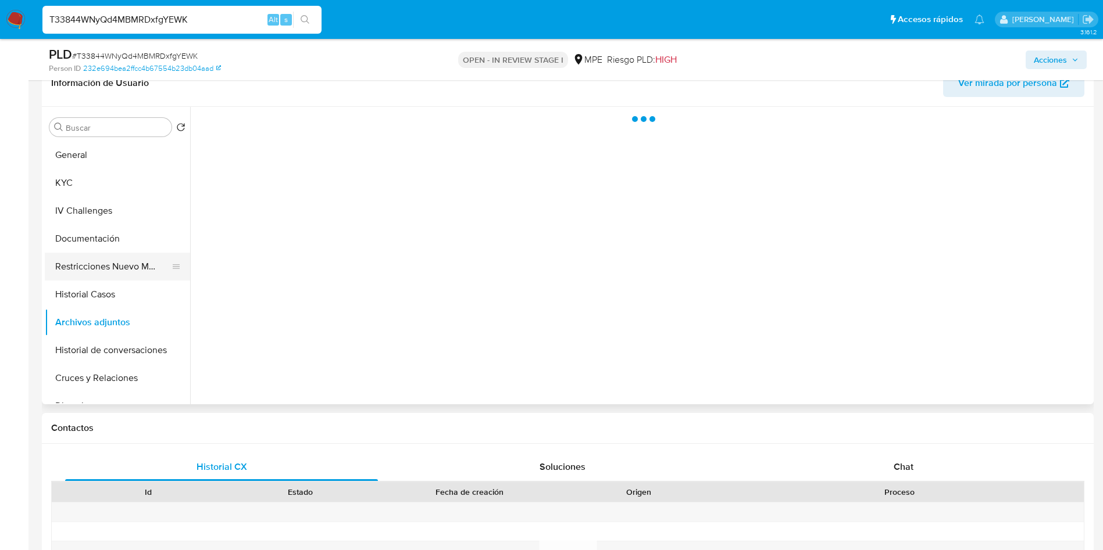
click at [95, 272] on button "Restricciones Nuevo Mundo" at bounding box center [113, 267] width 136 height 28
click at [102, 304] on button "Historial Casos" at bounding box center [113, 295] width 136 height 28
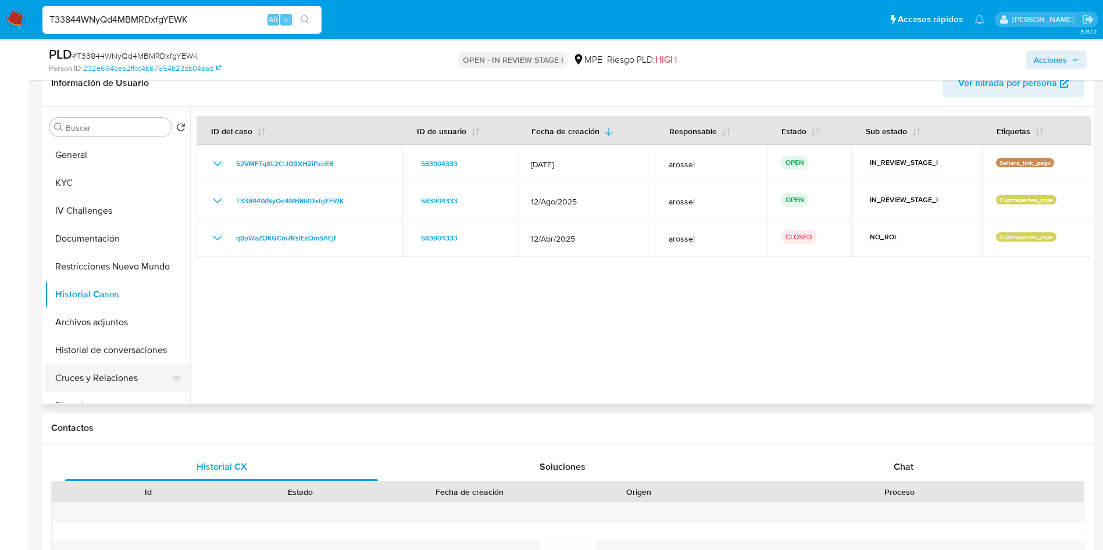
click at [92, 370] on button "Cruces y Relaciones" at bounding box center [113, 378] width 136 height 28
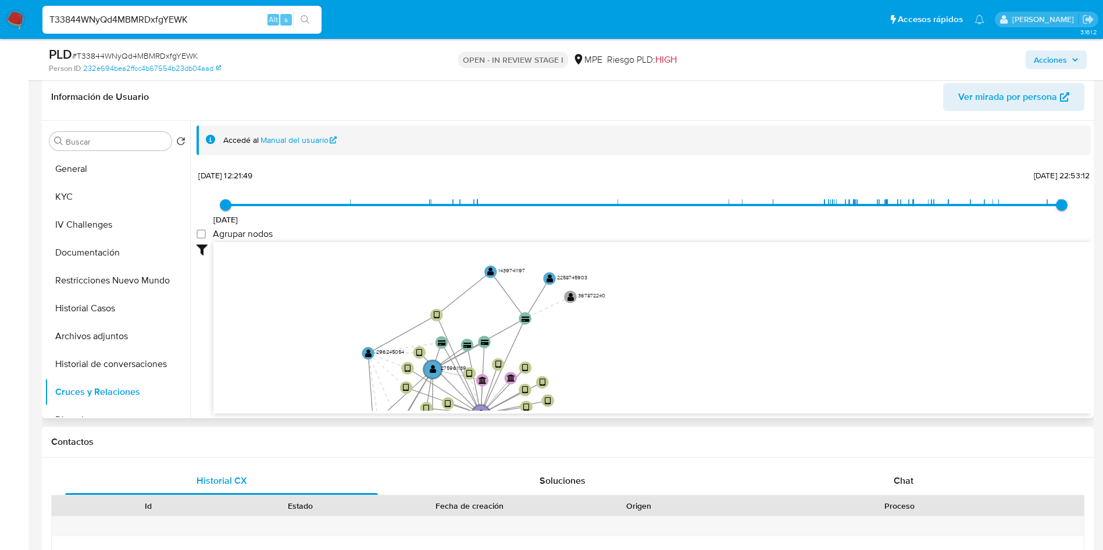
drag, startPoint x: 366, startPoint y: 326, endPoint x: 270, endPoint y: 156, distance: 195.7
click at [337, 413] on div "user-583904333  583904333 device-64e51a57e2788cb8d2c0fde9  user-275961139  2…" at bounding box center [651, 328] width 877 height 172
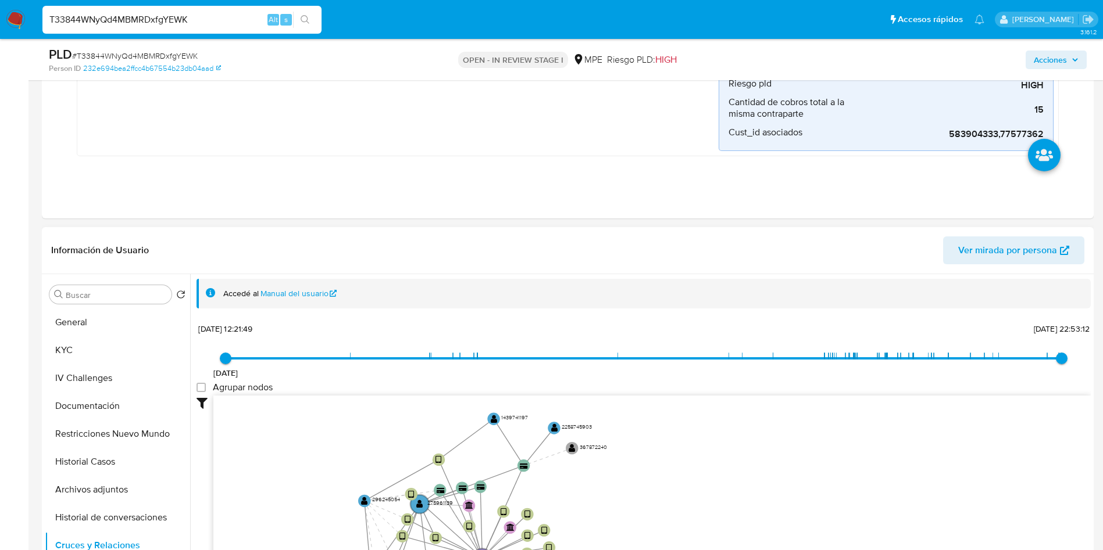
scroll to position [349, 0]
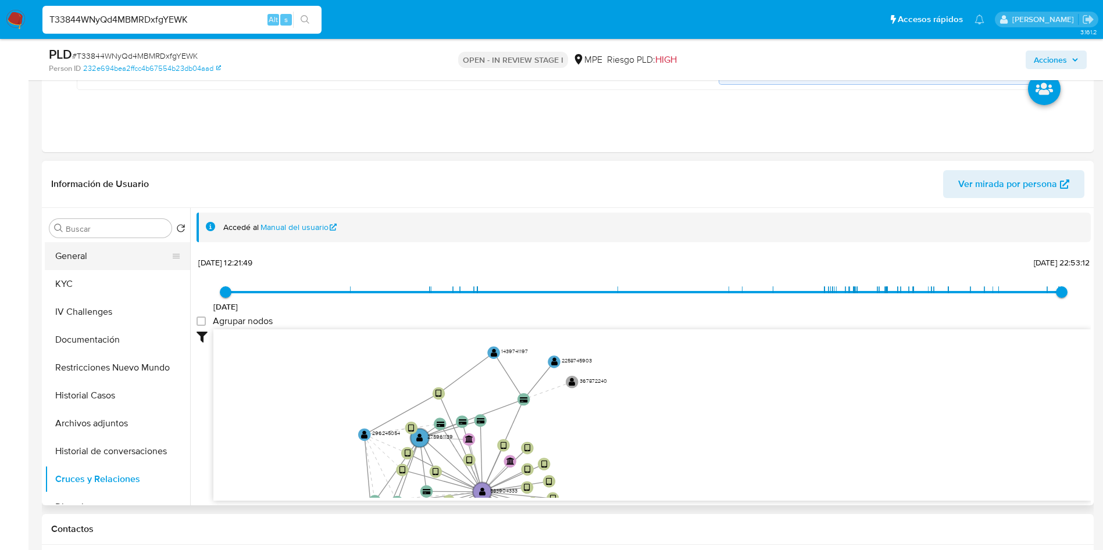
click at [90, 256] on button "General" at bounding box center [113, 256] width 136 height 28
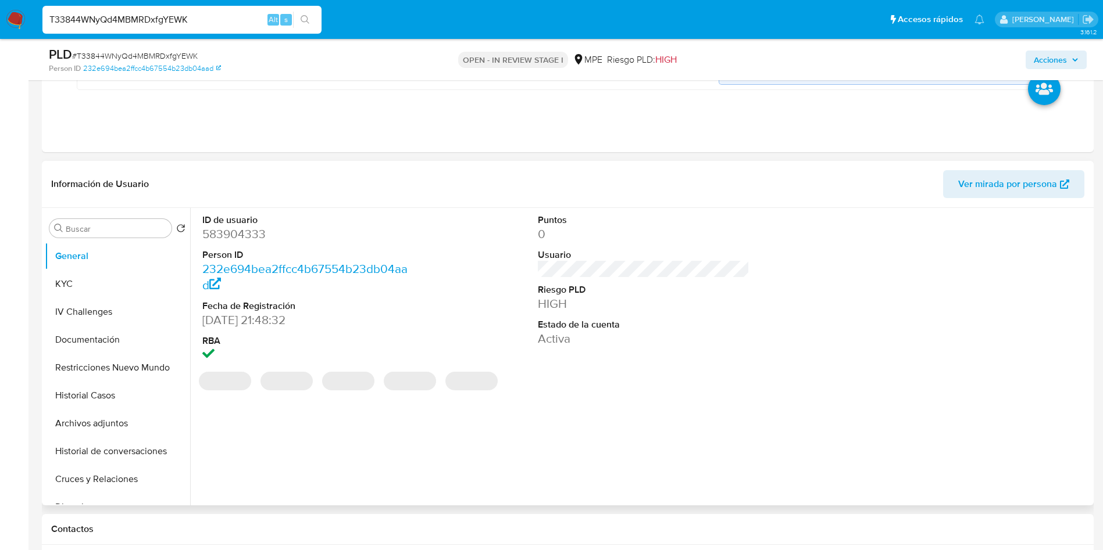
click at [245, 221] on dt "ID de usuario" at bounding box center [308, 220] width 212 height 13
click at [241, 237] on dd "583904333" at bounding box center [308, 234] width 212 height 16
copy dd "583904333"
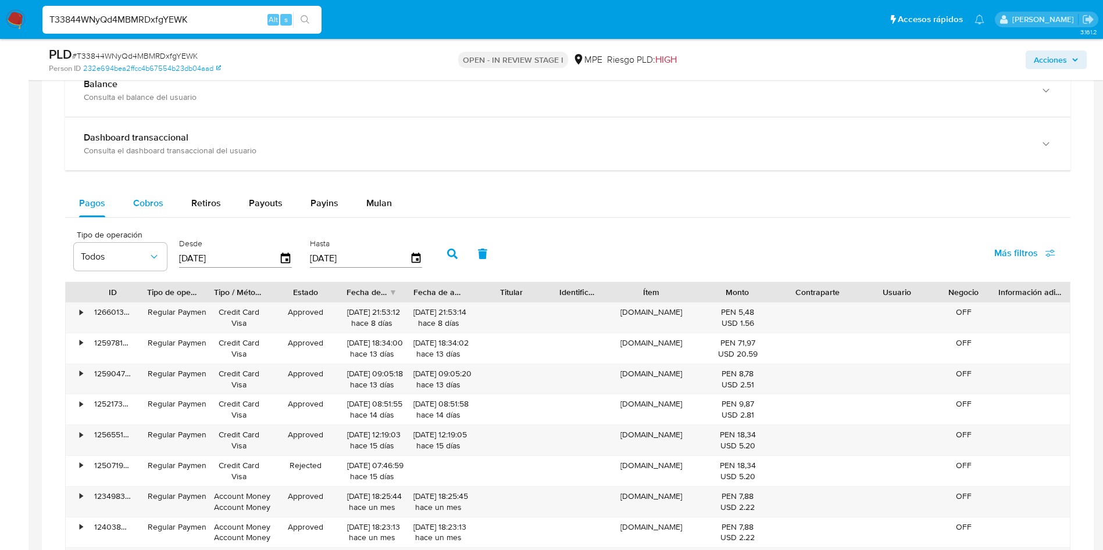
scroll to position [1046, 0]
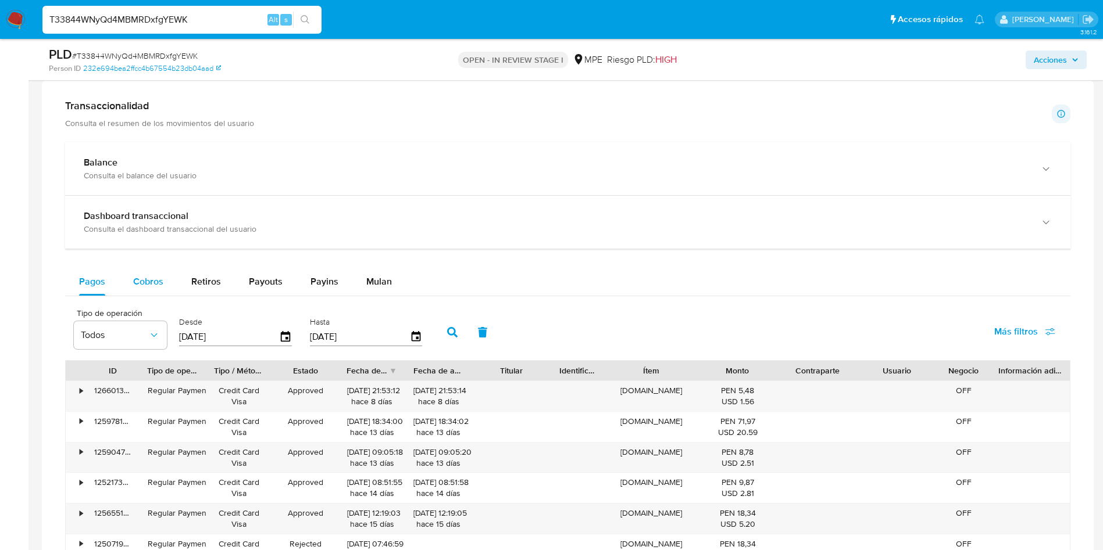
click at [136, 280] on span "Cobros" at bounding box center [148, 281] width 30 height 13
select select "10"
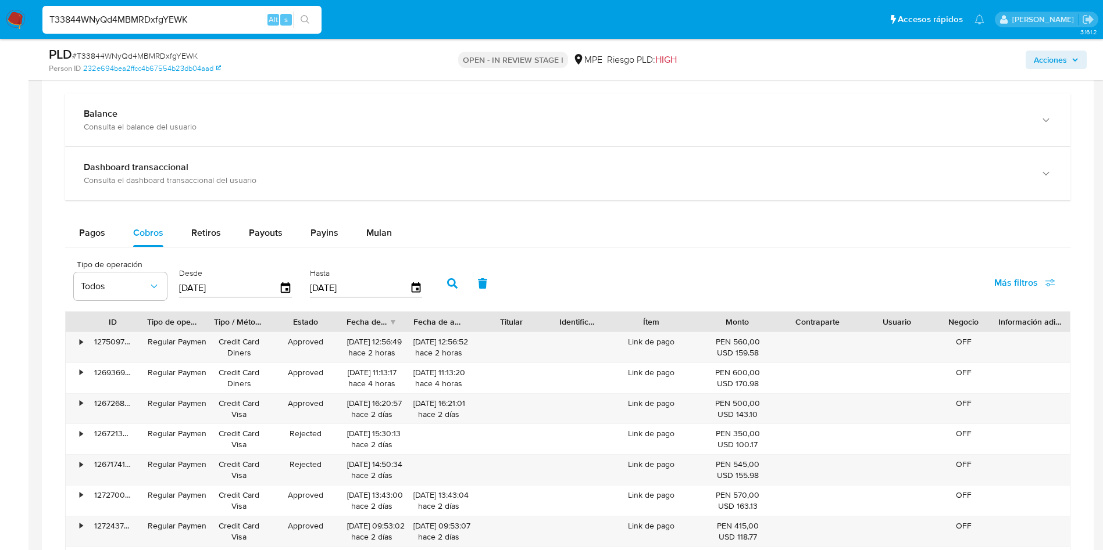
scroll to position [1133, 0]
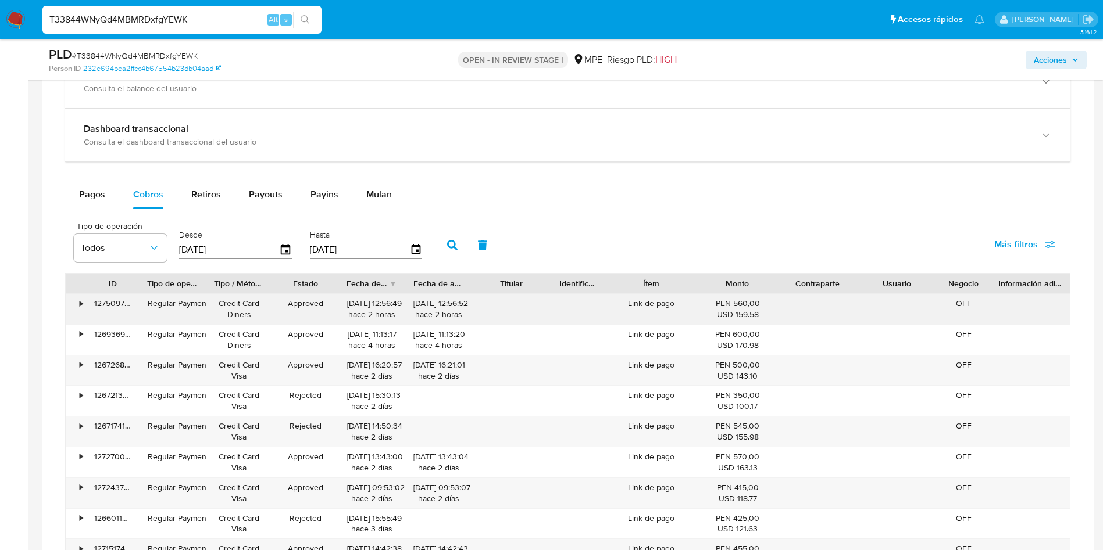
click at [120, 304] on div "127509751294" at bounding box center [112, 309] width 53 height 30
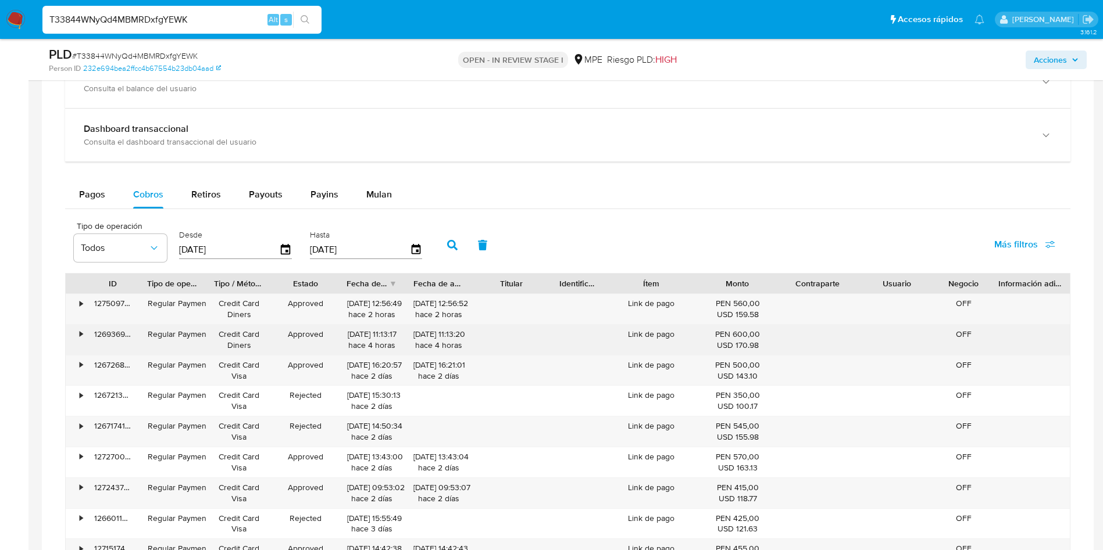
click at [109, 334] on div "126936988893" at bounding box center [112, 340] width 53 height 30
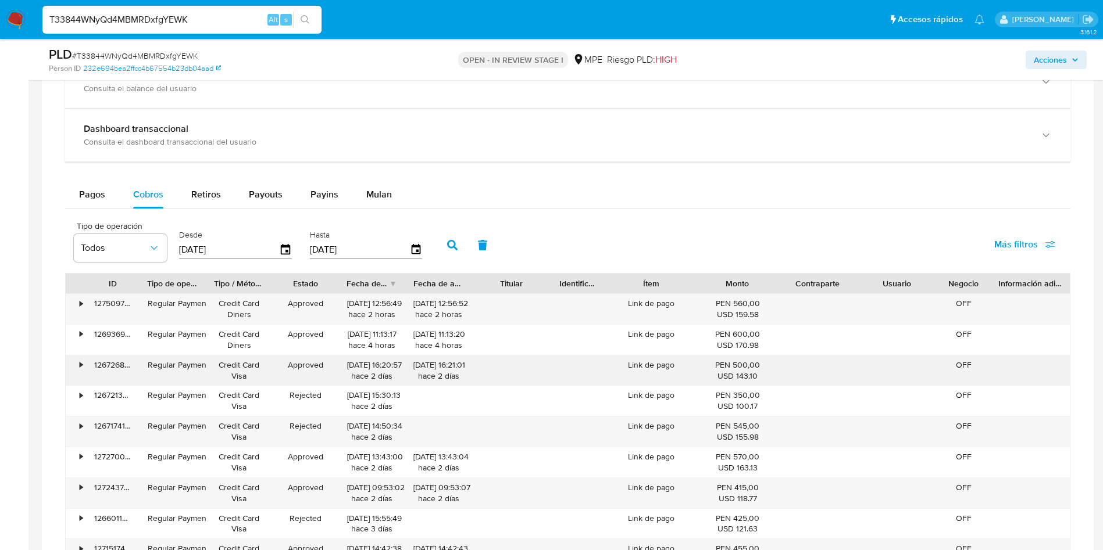
click at [120, 361] on div "126726807665" at bounding box center [112, 371] width 53 height 30
click at [107, 321] on div "127509751294" at bounding box center [112, 309] width 53 height 30
click at [110, 308] on div "127509751294" at bounding box center [112, 309] width 53 height 30
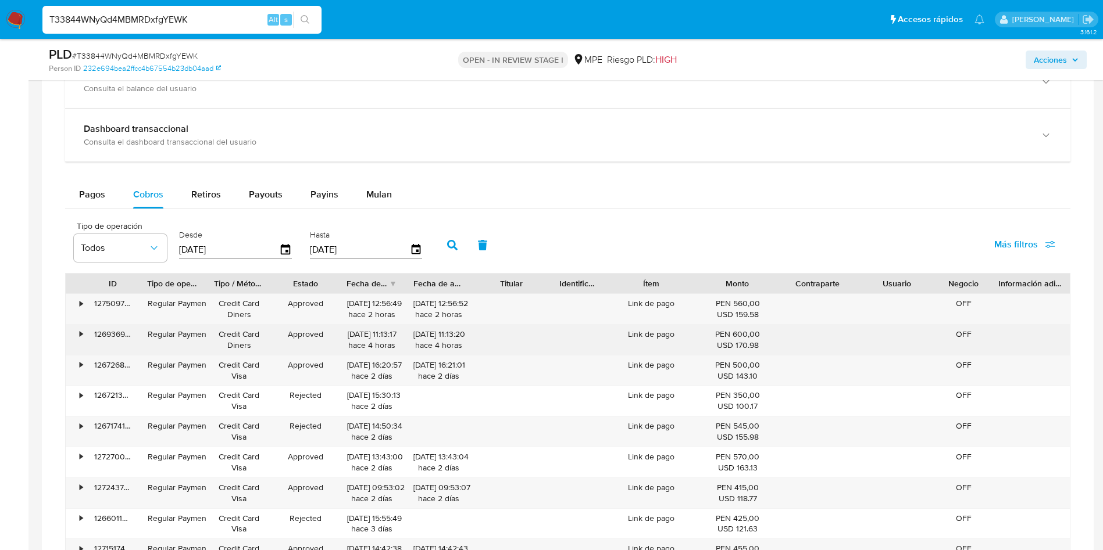
click at [116, 341] on div "126936988893" at bounding box center [112, 340] width 53 height 30
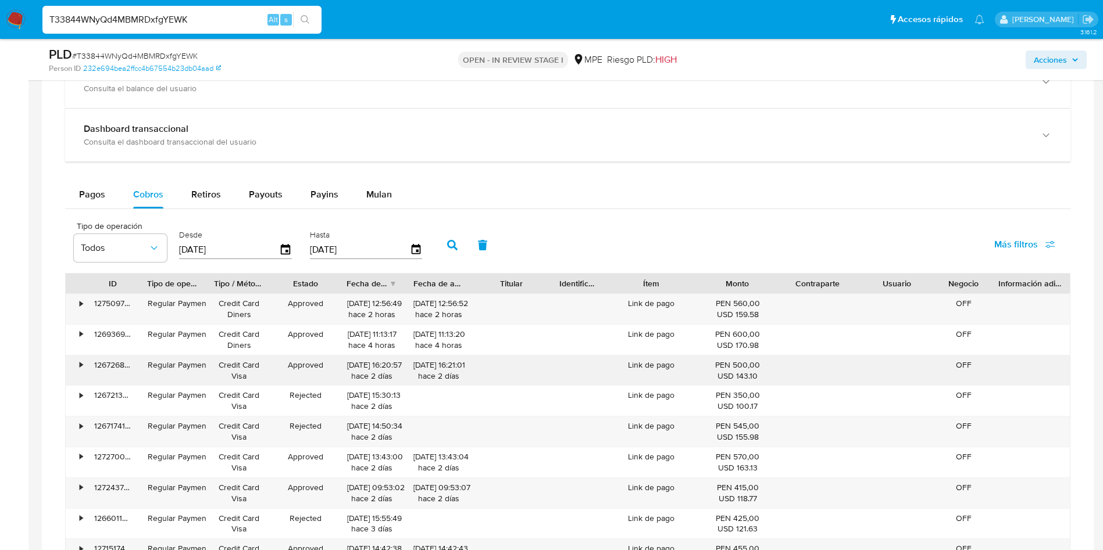
click at [110, 369] on div "126726807665" at bounding box center [112, 371] width 53 height 30
click at [1056, 59] on span "Acciones" at bounding box center [1049, 60] width 33 height 19
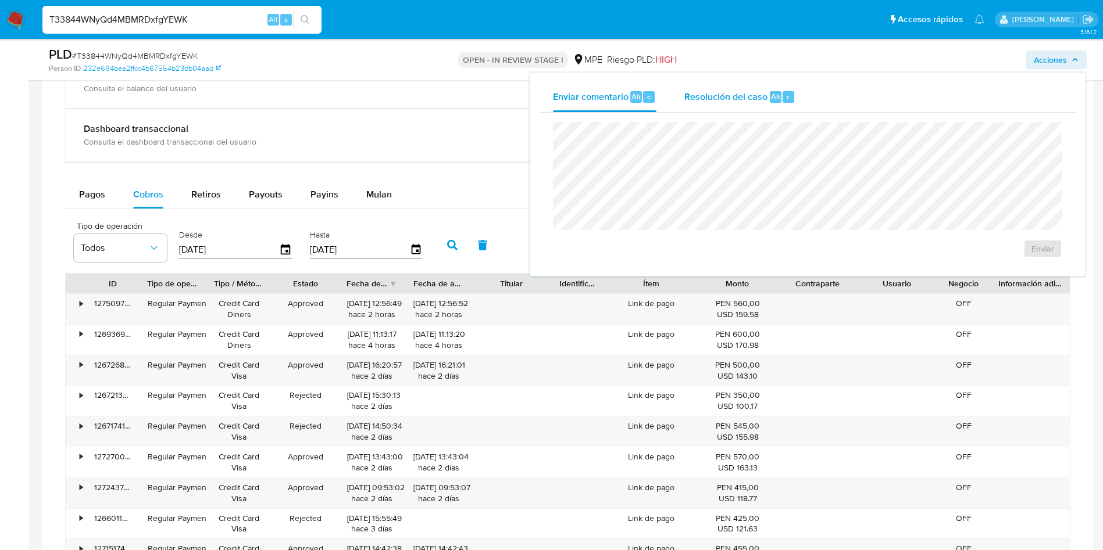
click at [735, 88] on div "Resolución del caso Alt r" at bounding box center [739, 97] width 111 height 30
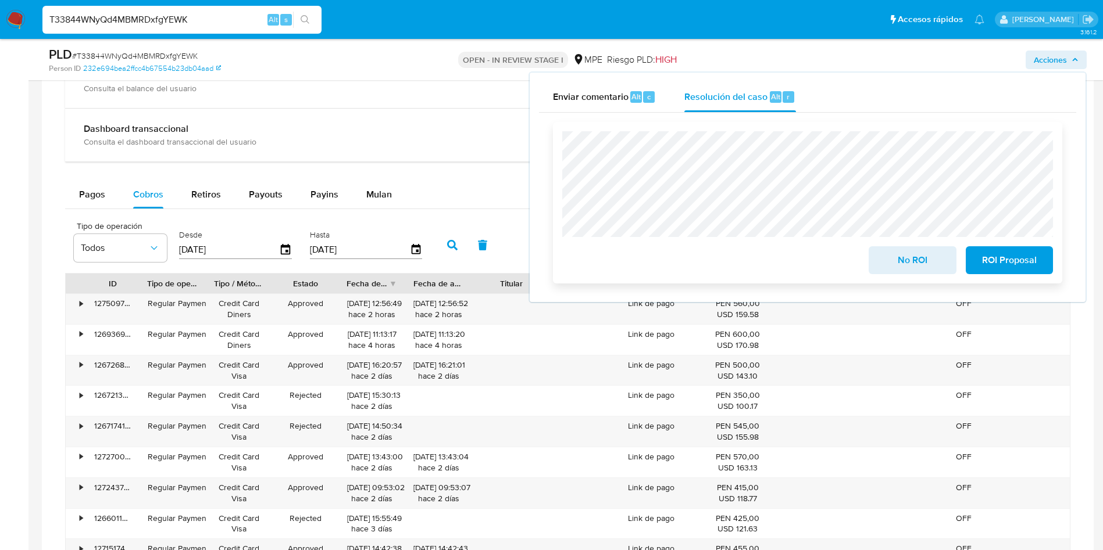
click at [913, 269] on span "No ROI" at bounding box center [911, 261] width 57 height 26
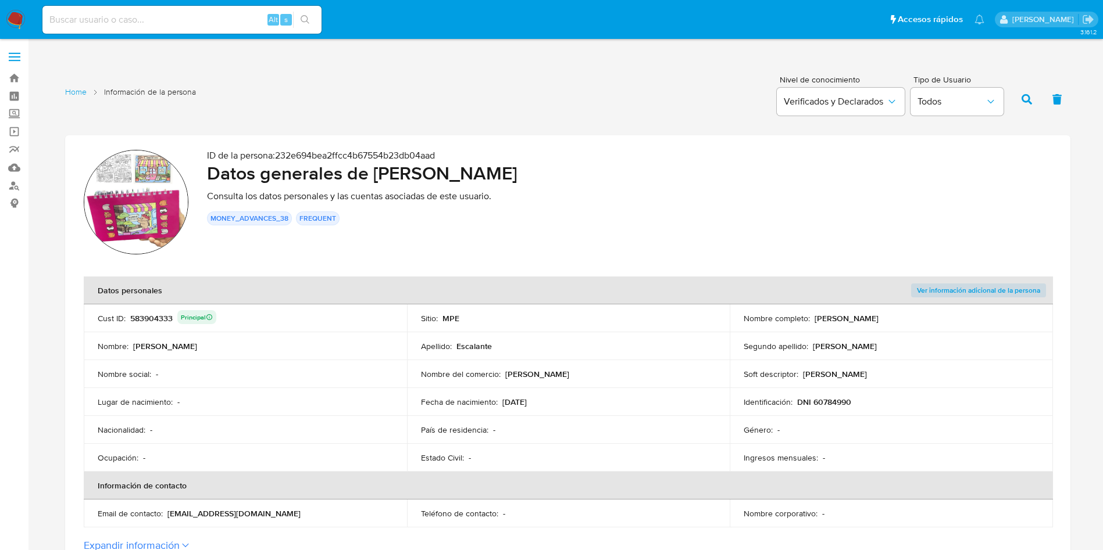
drag, startPoint x: 583, startPoint y: 226, endPoint x: 573, endPoint y: 270, distance: 45.3
click at [584, 227] on div "ID de la persona : 232e694bea2ffcc4b67554b23db04aad Datos generales de Fernanda…" at bounding box center [629, 204] width 845 height 108
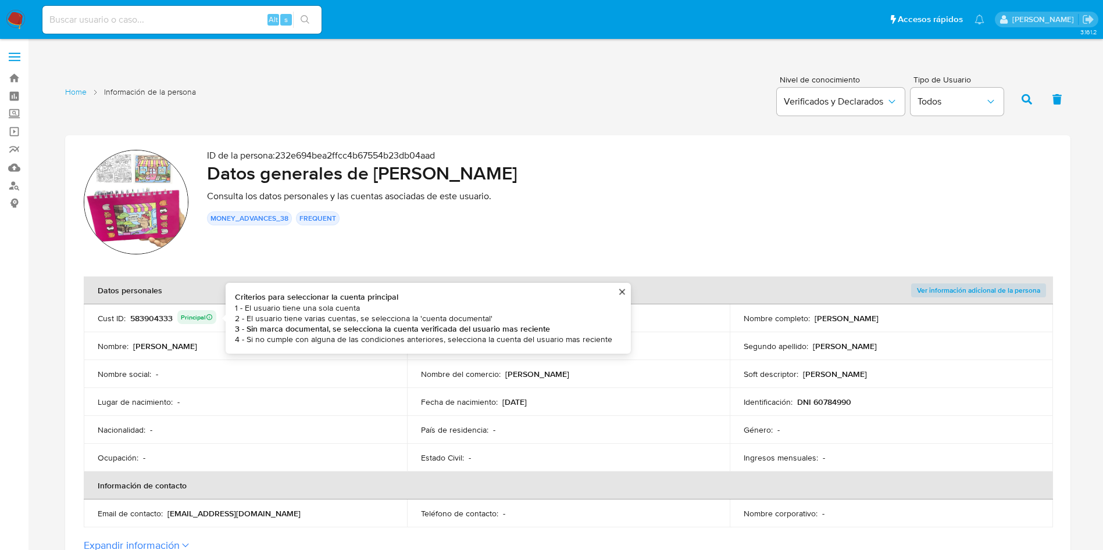
click at [155, 319] on div "583904333 Principal Criterios para seleccionar la cuenta principal 1 - El usuar…" at bounding box center [173, 318] width 86 height 16
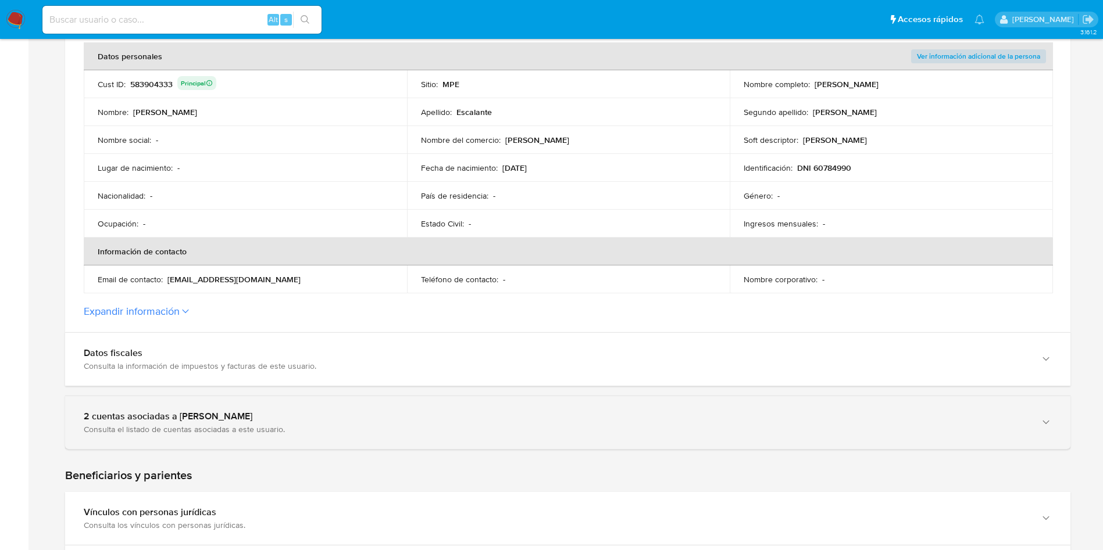
scroll to position [262, 0]
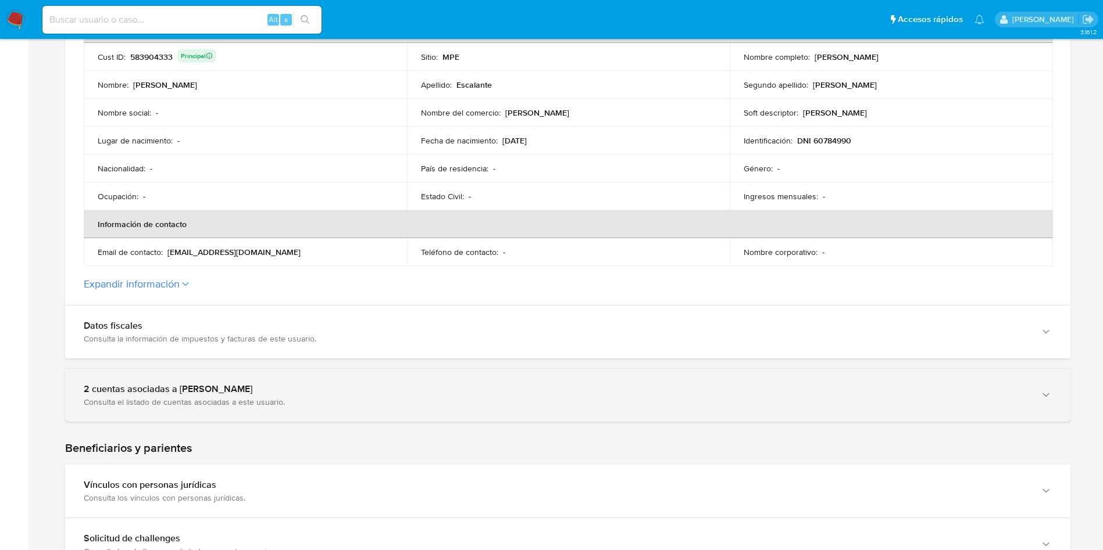
click at [205, 391] on div "2 cuentas asociadas a Fernanda Yi Escalante Chang" at bounding box center [556, 390] width 945 height 12
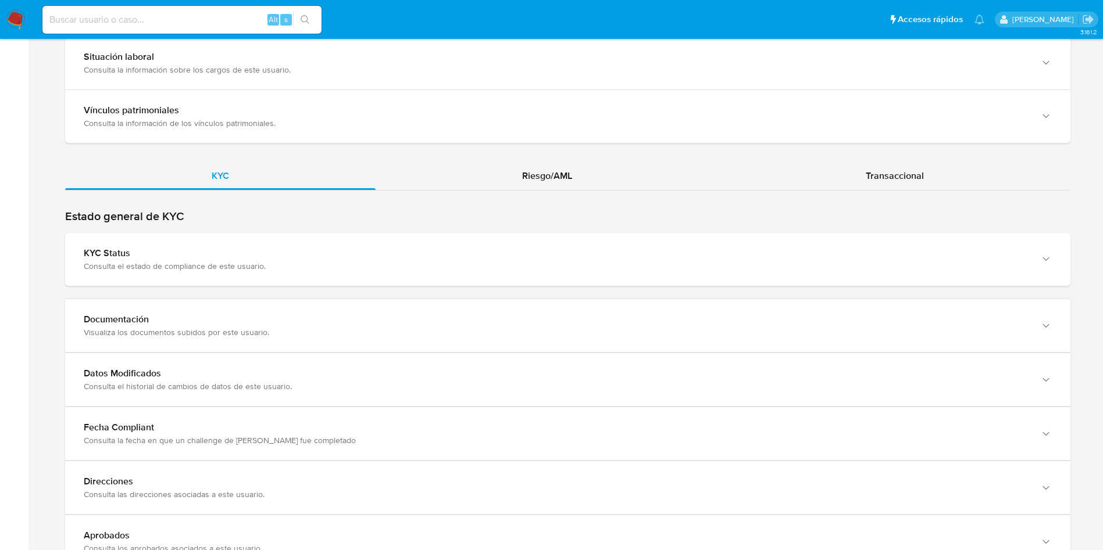
scroll to position [1133, 0]
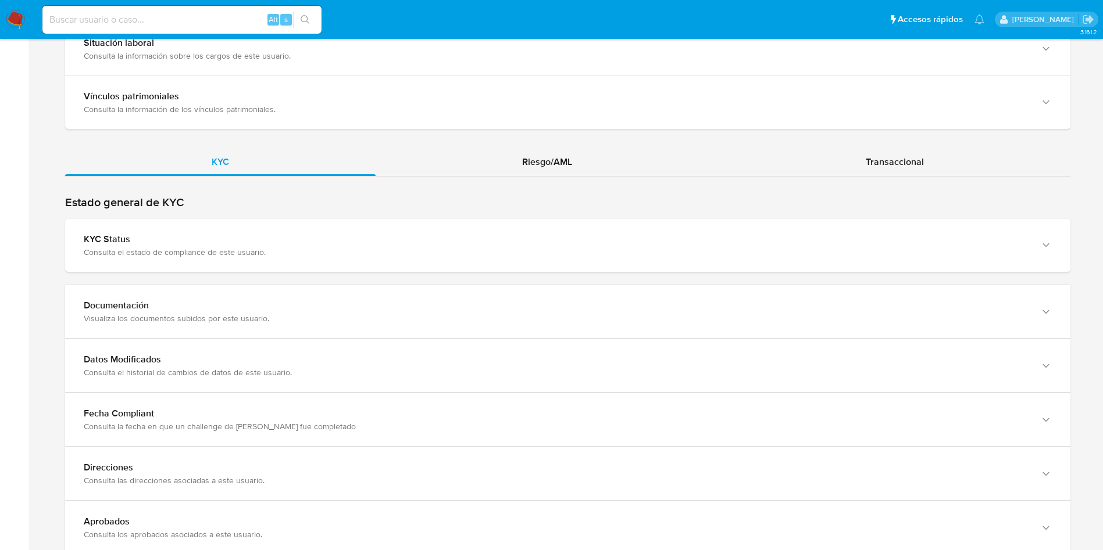
click at [371, 273] on div "Estado general de KYC KYC Status Consulta el estado de compliance de este usuar…" at bounding box center [567, 402] width 1005 height 414
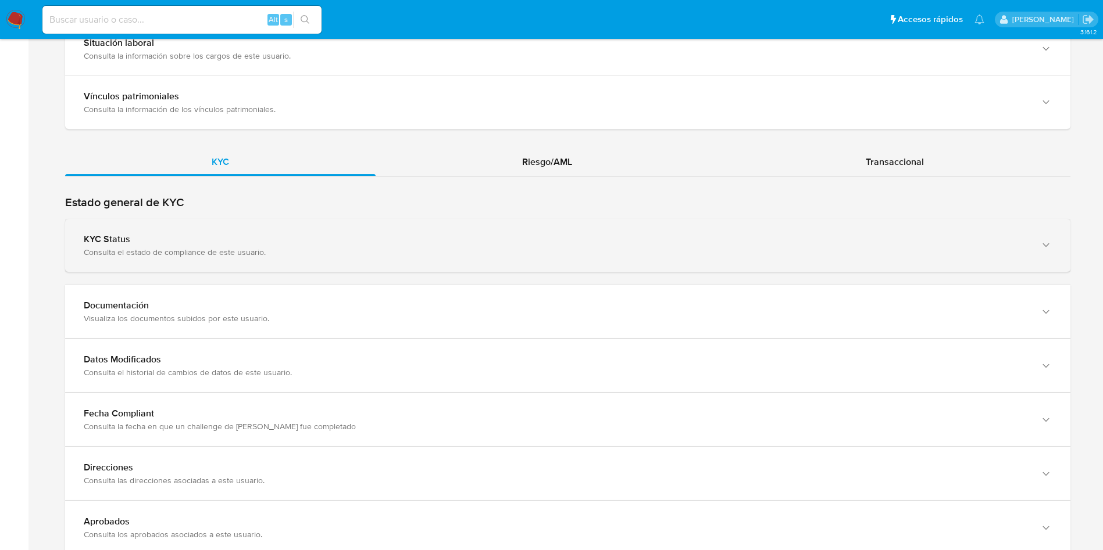
click at [377, 252] on div "Consulta el estado de compliance de este usuario." at bounding box center [556, 252] width 945 height 10
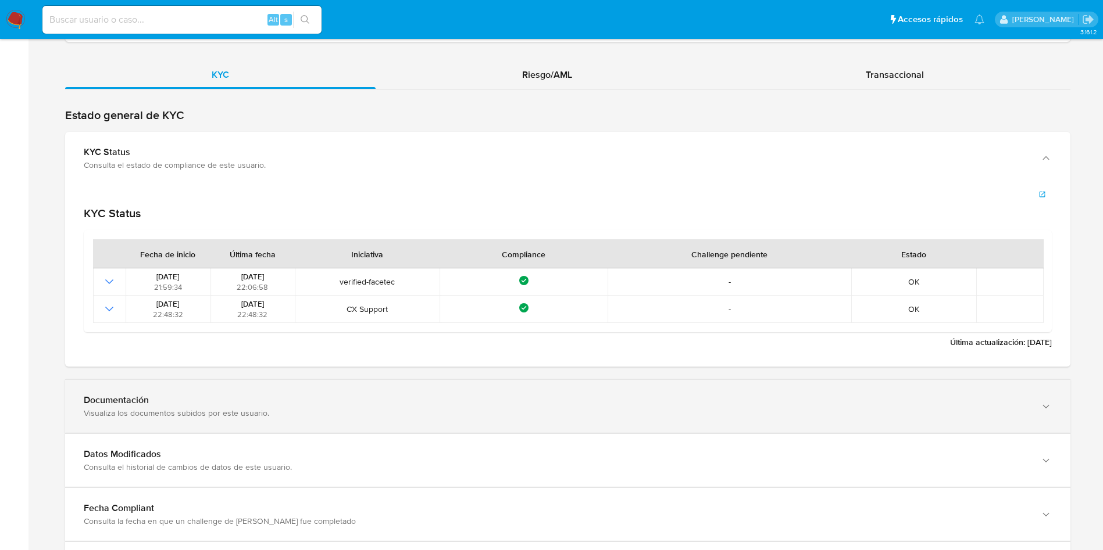
click at [698, 428] on div "Documentación Visualiza los documentos subidos por este usuario." at bounding box center [567, 406] width 1005 height 53
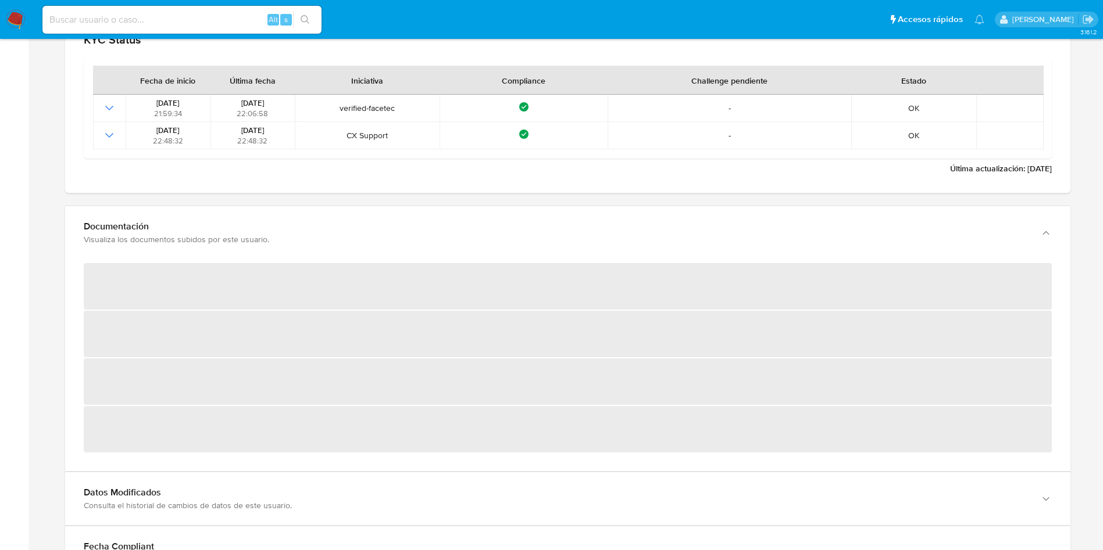
scroll to position [1395, 0]
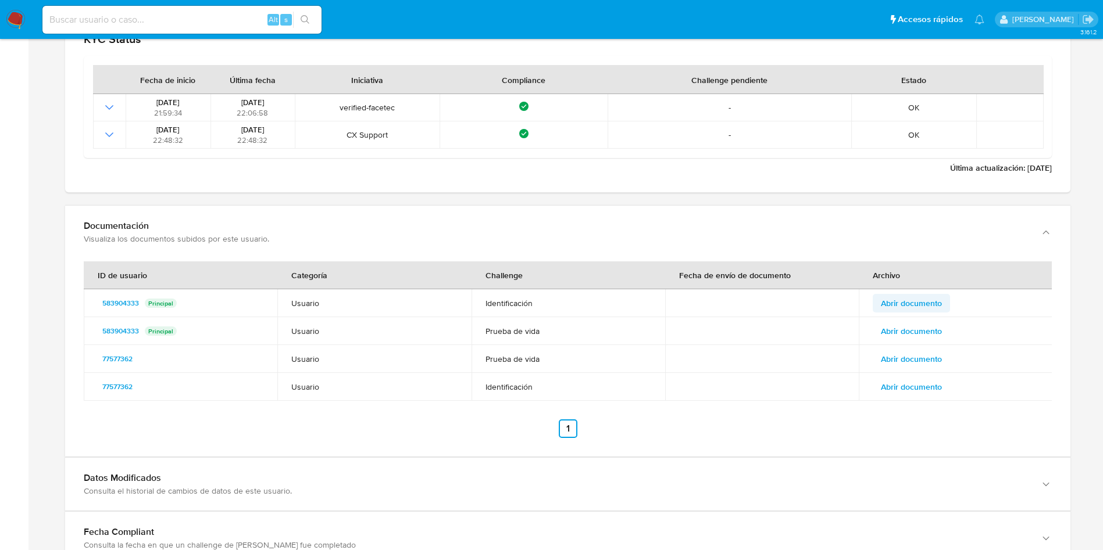
click at [928, 300] on span "Abrir documento" at bounding box center [911, 303] width 61 height 16
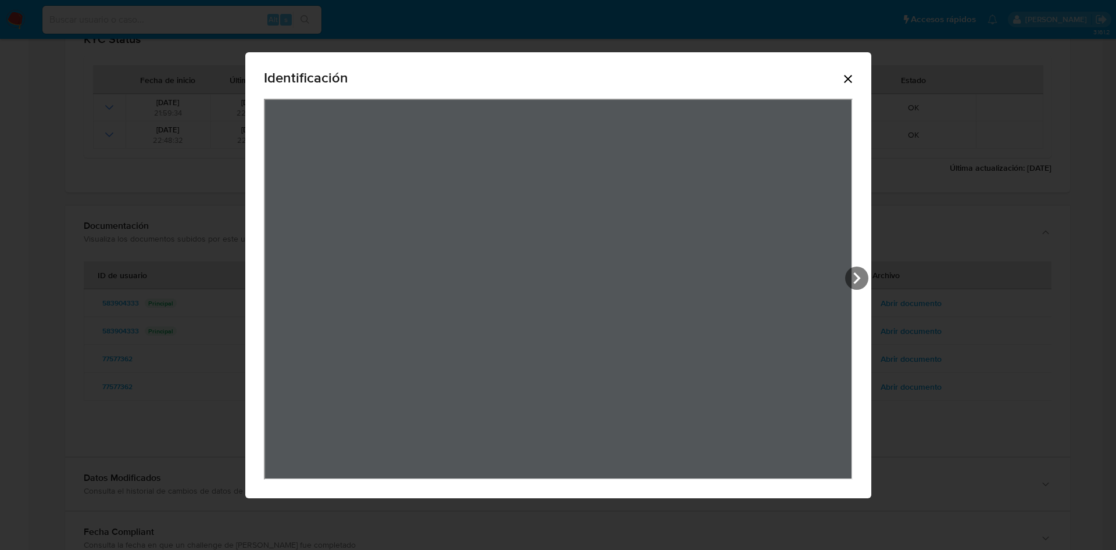
click at [849, 72] on icon "Cerrar" at bounding box center [848, 79] width 14 height 14
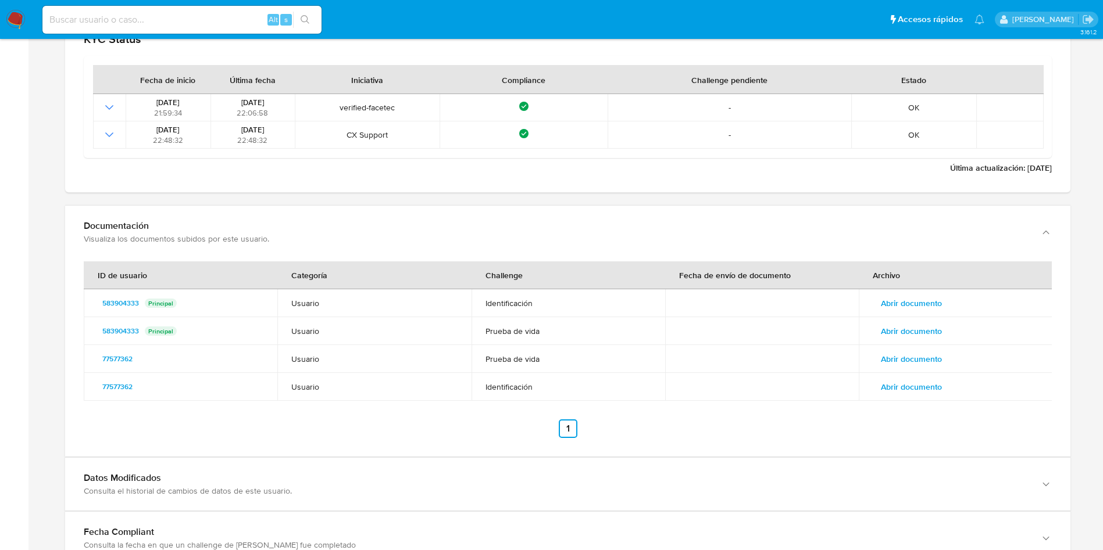
click at [946, 330] on button "Abrir documento" at bounding box center [910, 331] width 77 height 19
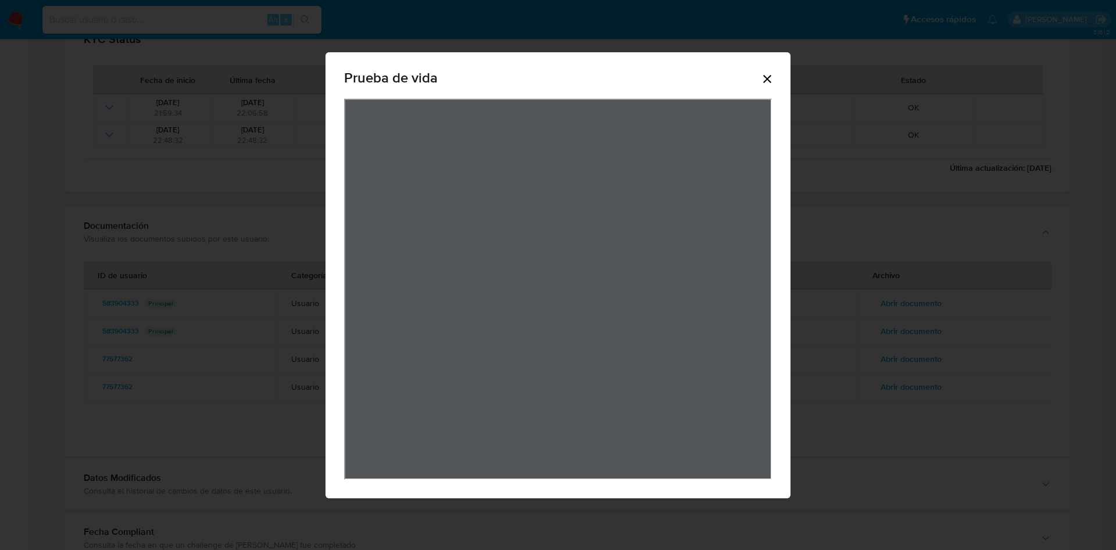
click at [770, 82] on icon "Cerrar" at bounding box center [767, 79] width 8 height 8
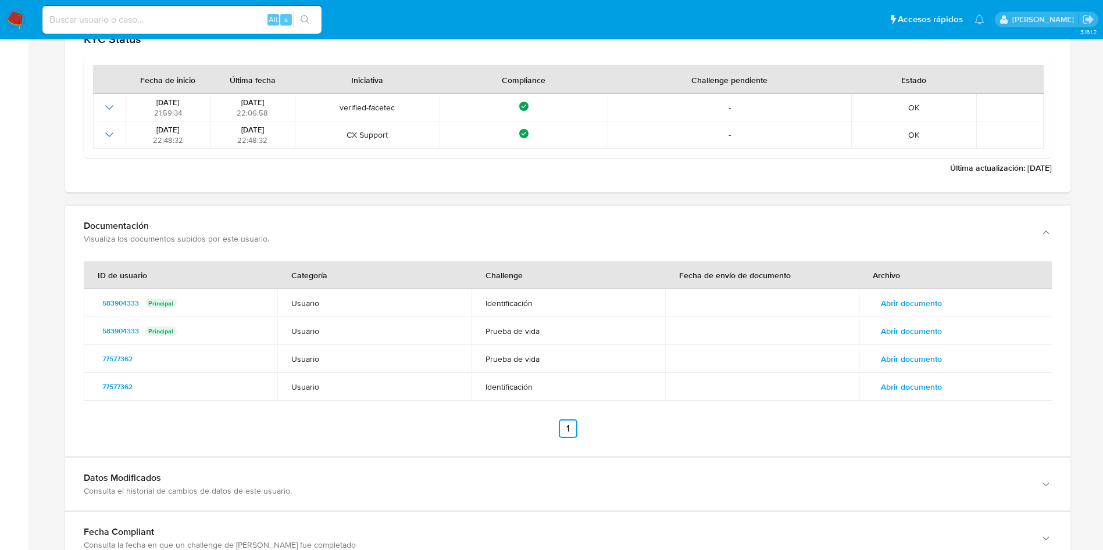
click at [922, 334] on span "Abrir documento" at bounding box center [911, 331] width 61 height 16
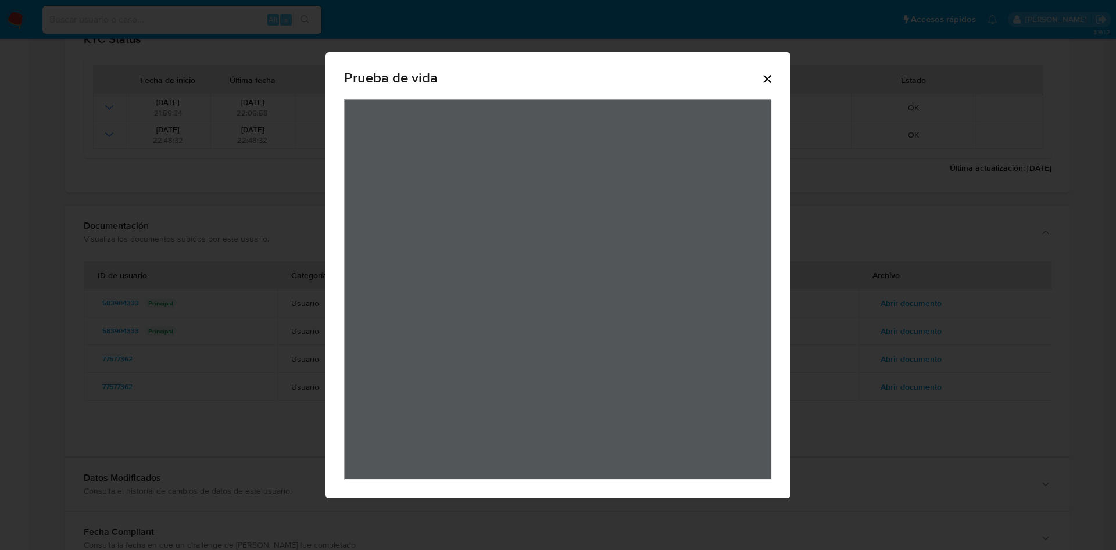
click at [767, 81] on icon "Cerrar" at bounding box center [767, 79] width 14 height 14
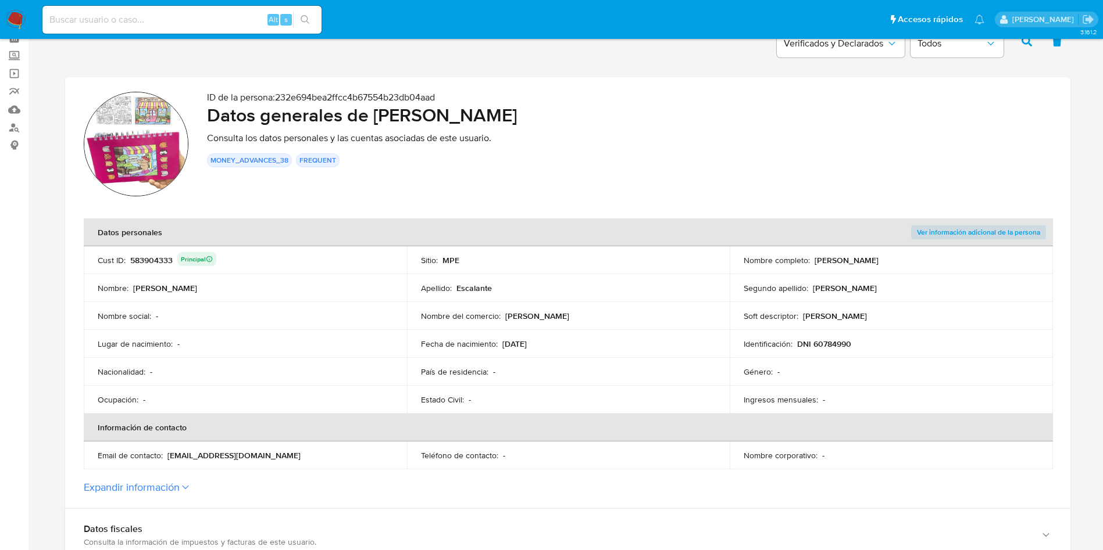
scroll to position [0, 0]
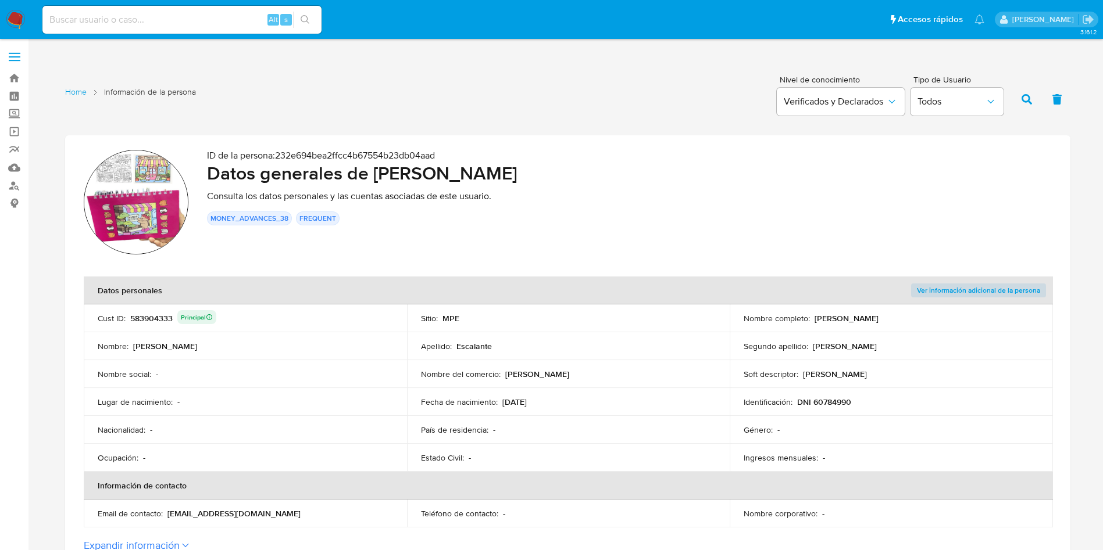
click at [153, 312] on div "583904333 Principal" at bounding box center [173, 318] width 86 height 16
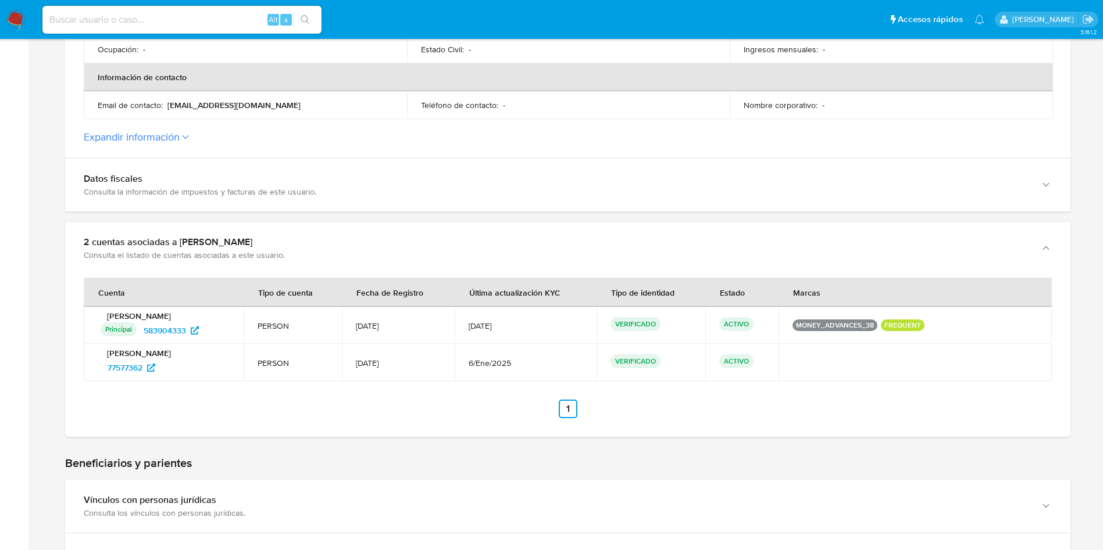
scroll to position [436, 0]
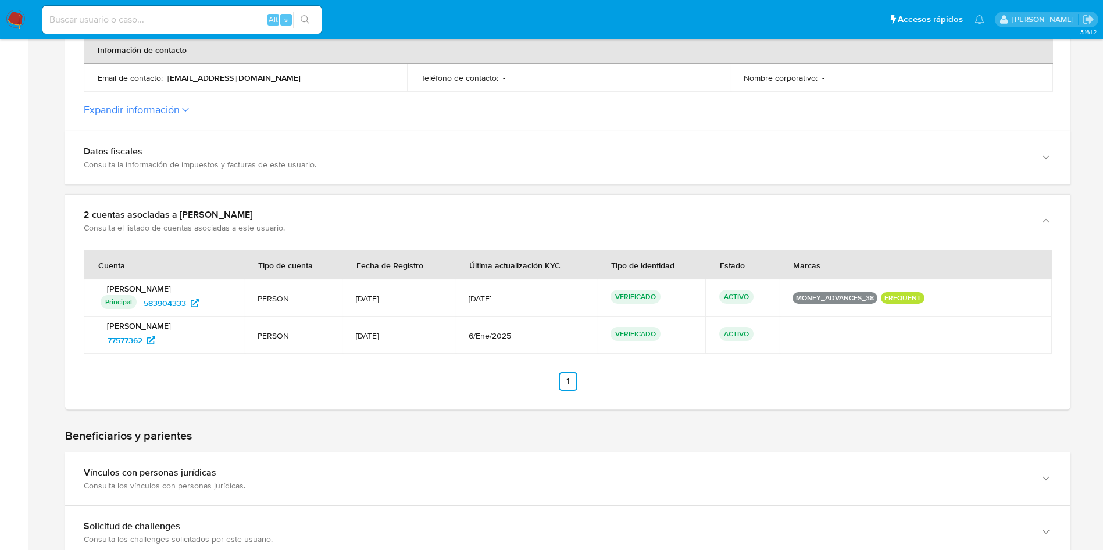
drag, startPoint x: 182, startPoint y: 346, endPoint x: 99, endPoint y: 346, distance: 82.5
click at [99, 346] on div "Fernanda Yi Escalante Chang 77577362" at bounding box center [164, 335] width 132 height 29
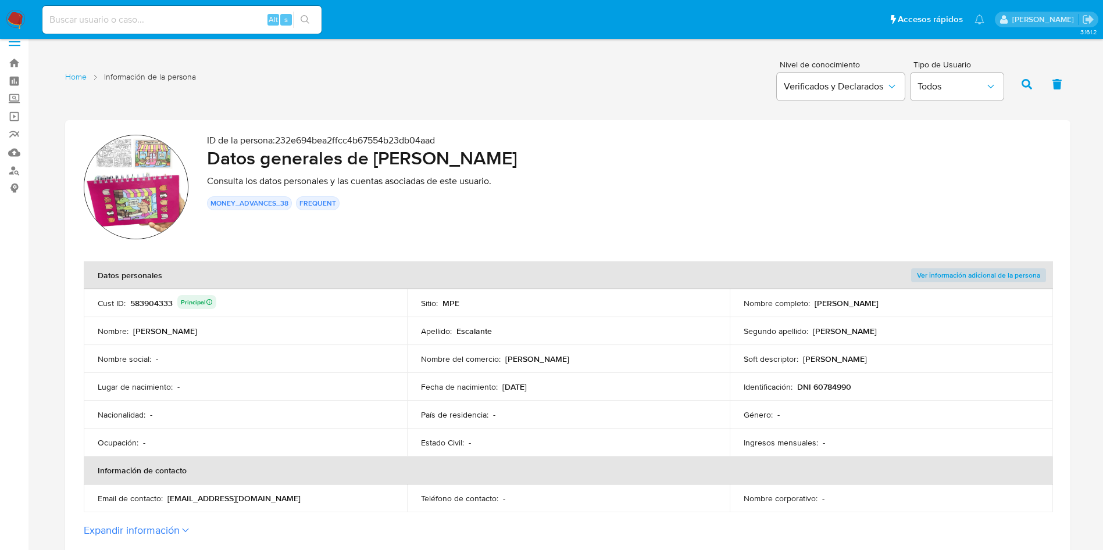
scroll to position [0, 0]
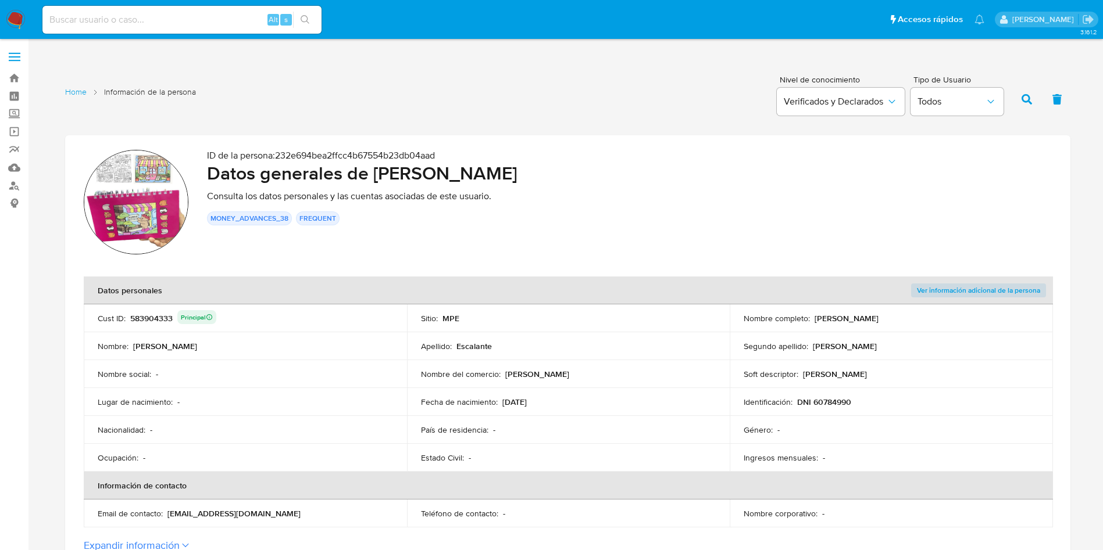
drag, startPoint x: 373, startPoint y: 177, endPoint x: 621, endPoint y: 175, distance: 248.2
click at [621, 175] on h2 "Datos generales de Fernanda Yi Escalante Chang" at bounding box center [629, 173] width 845 height 23
drag, startPoint x: 795, startPoint y: 402, endPoint x: 920, endPoint y: 402, distance: 124.4
click at [920, 402] on div "Identificación : DNI 60784990" at bounding box center [890, 402] width 295 height 10
drag, startPoint x: 498, startPoint y: 396, endPoint x: 434, endPoint y: 210, distance: 196.7
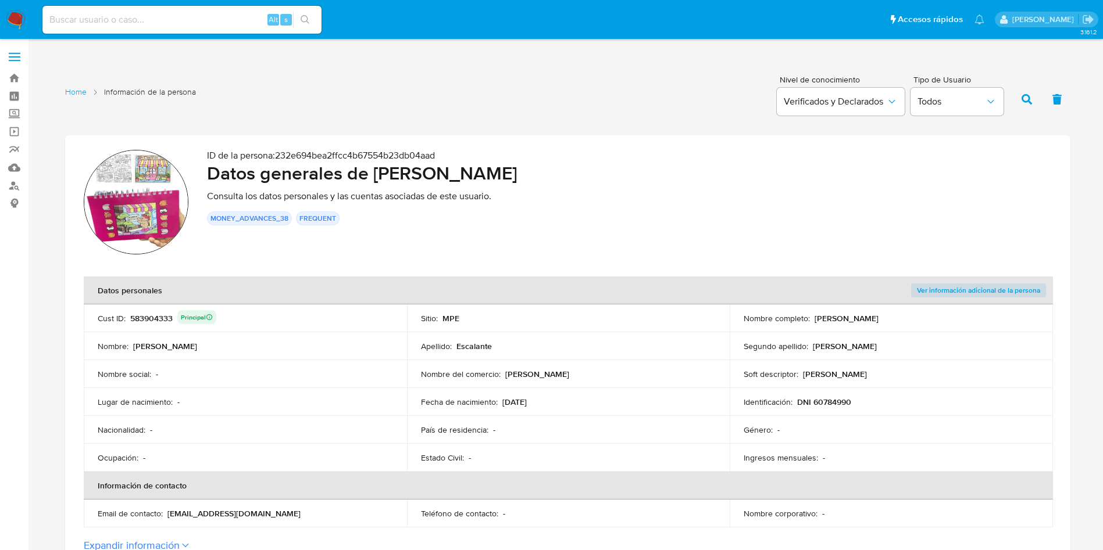
click at [556, 393] on td "Fecha de nacimiento : 14/05/2006" at bounding box center [568, 402] width 323 height 28
drag, startPoint x: 165, startPoint y: 518, endPoint x: 304, endPoint y: 515, distance: 139.0
click at [304, 515] on div "Email de contacto : slimeperuexpress2@gmail.com" at bounding box center [245, 514] width 295 height 10
click at [139, 313] on div "583904333 Principal" at bounding box center [173, 318] width 86 height 16
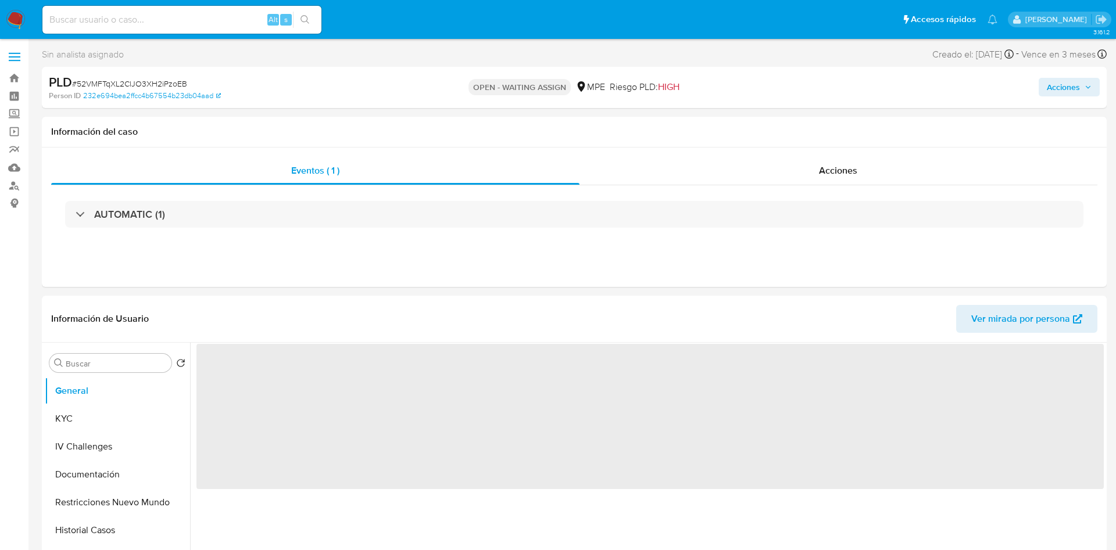
select select "10"
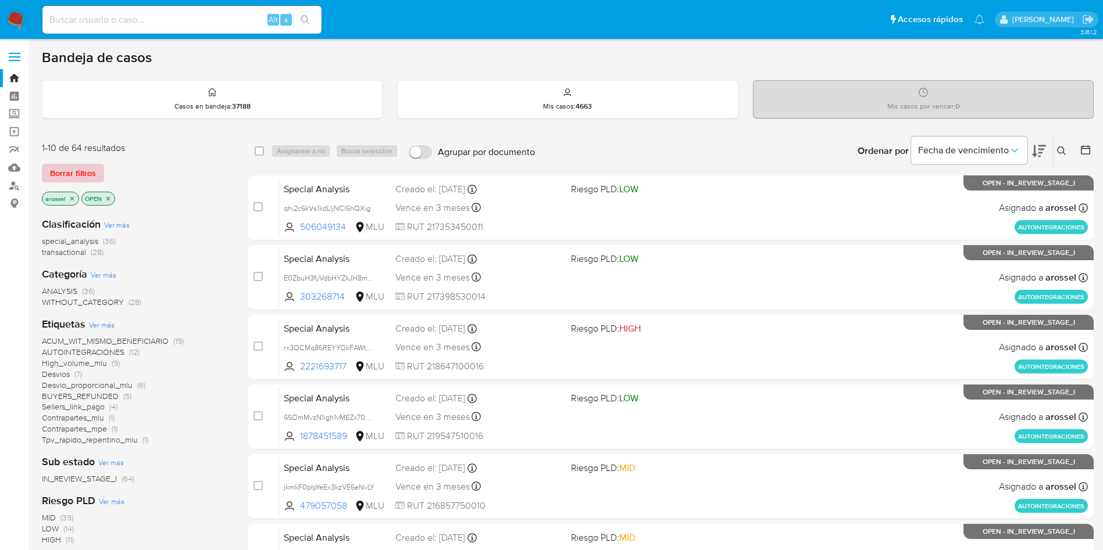
click at [76, 165] on span "Borrar filtros" at bounding box center [73, 173] width 46 height 16
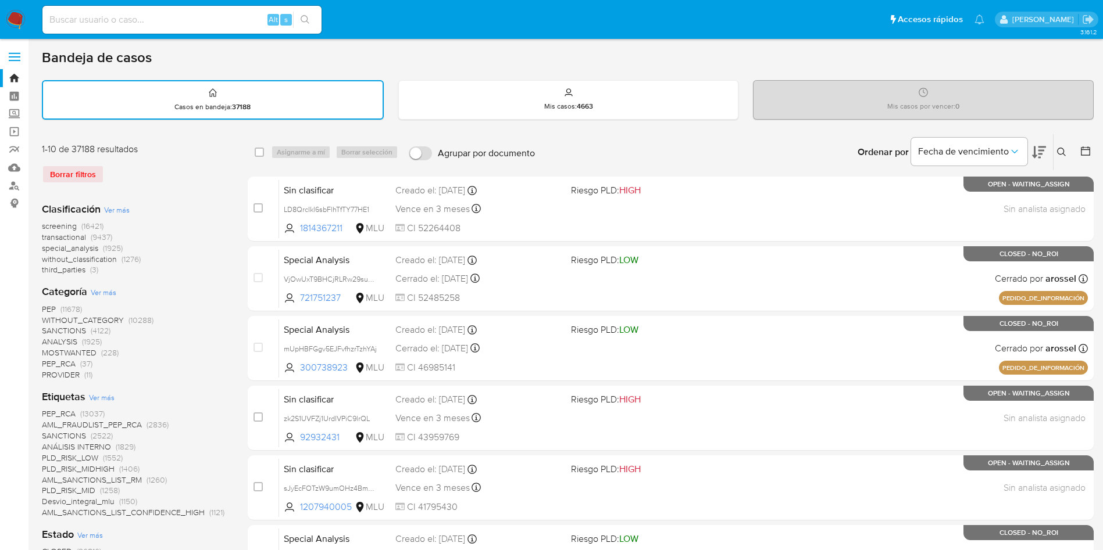
click at [1059, 148] on icon at bounding box center [1061, 152] width 9 height 9
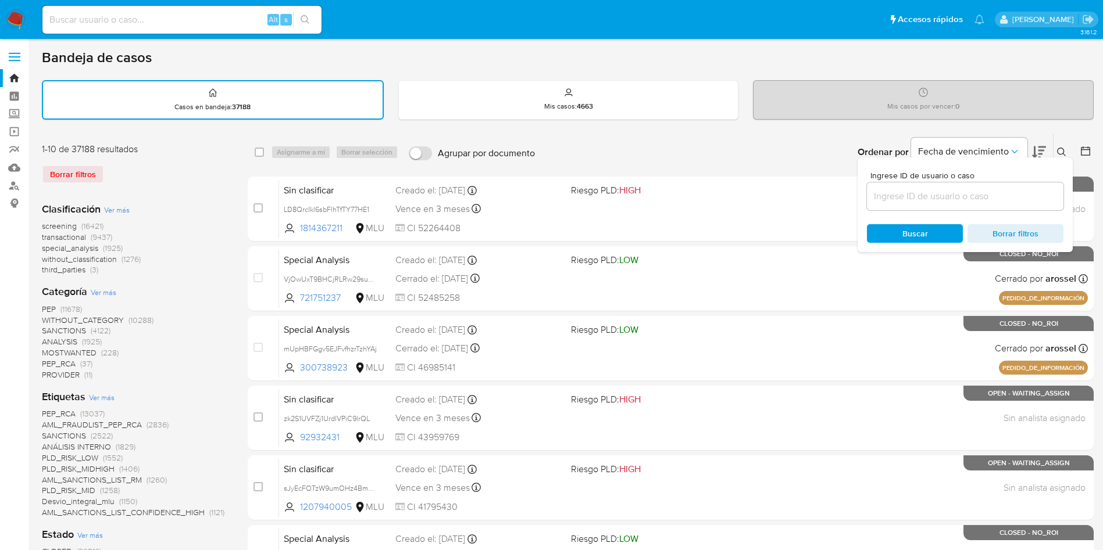
click at [1023, 199] on input at bounding box center [965, 196] width 196 height 15
type input "52VMFTqXL2ClJO3XH2iPzoEB"
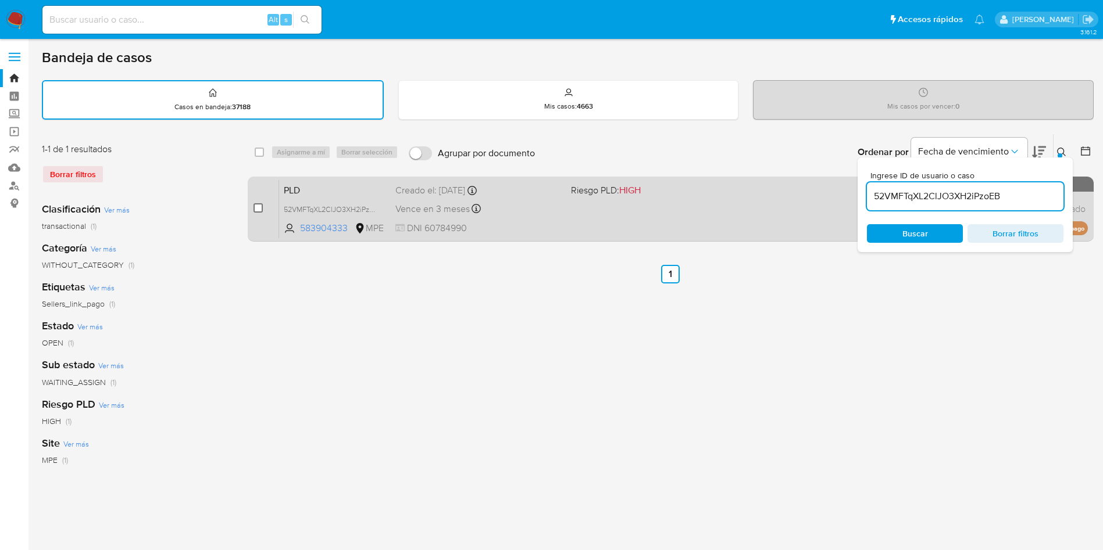
click at [261, 208] on input "checkbox" at bounding box center [257, 207] width 9 height 9
checkbox input "true"
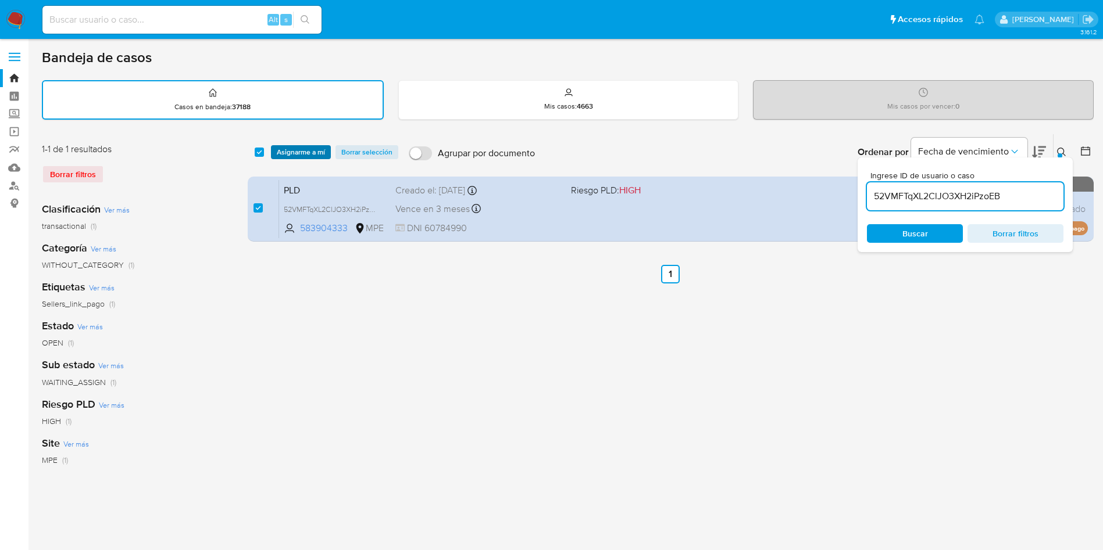
click at [296, 148] on span "Asignarme a mí" at bounding box center [301, 152] width 48 height 12
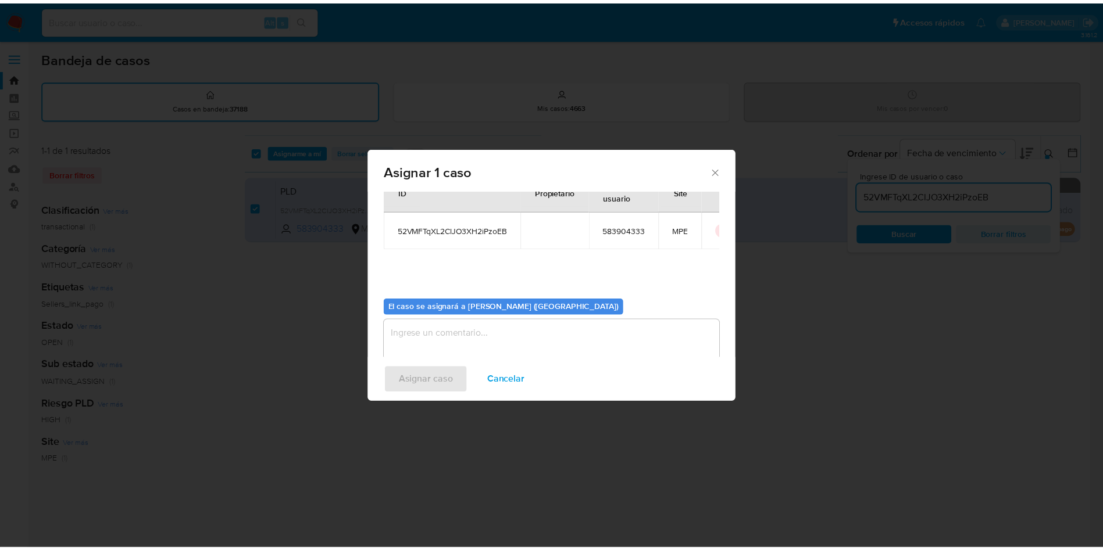
scroll to position [60, 0]
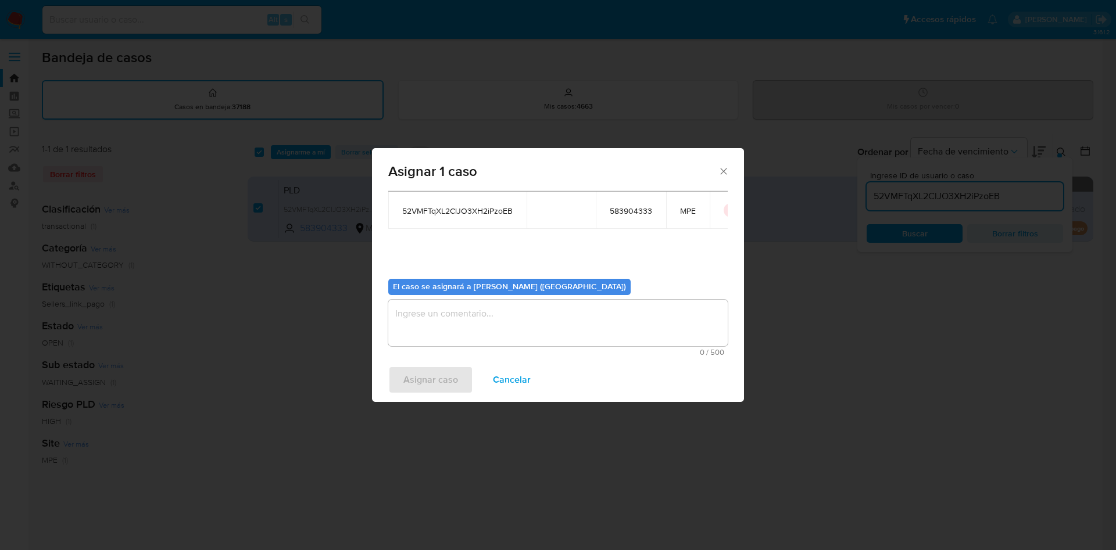
click at [431, 324] on textarea "assign-modal" at bounding box center [557, 323] width 339 height 46
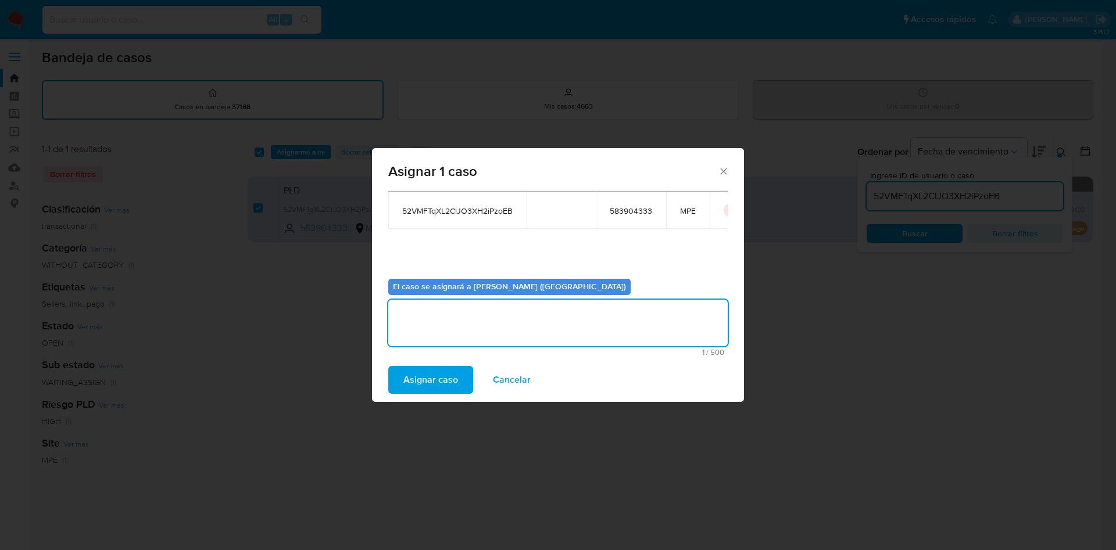
click at [434, 377] on span "Asignar caso" at bounding box center [430, 380] width 55 height 26
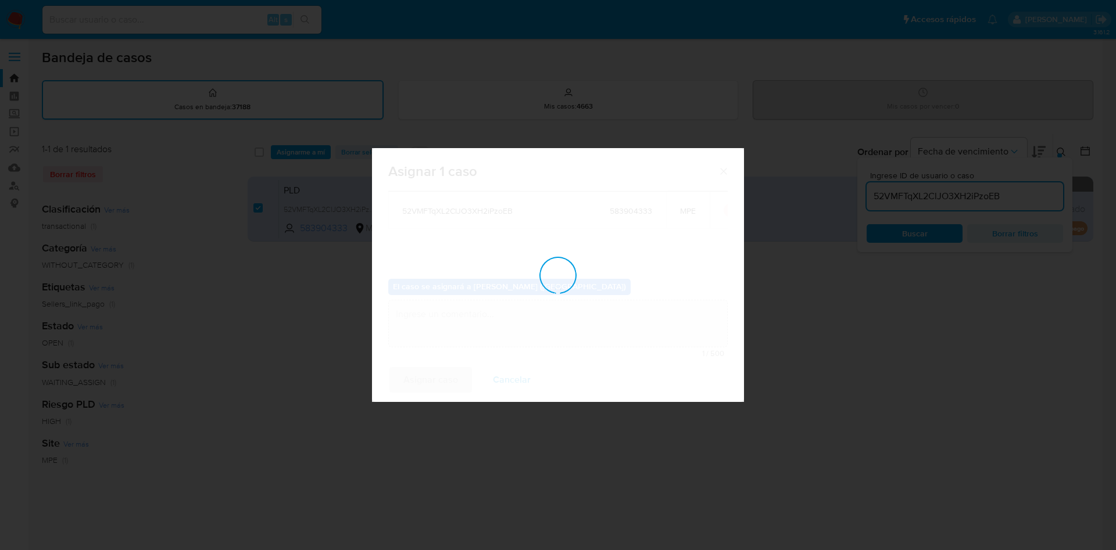
checkbox input "false"
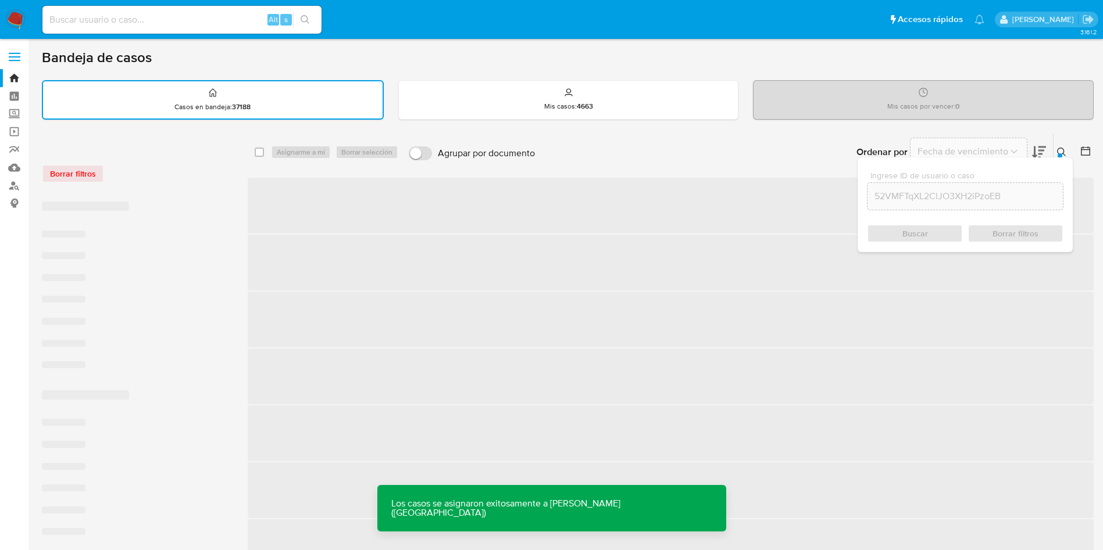
click at [213, 27] on div "Alt s" at bounding box center [181, 20] width 279 height 28
click at [210, 16] on input at bounding box center [181, 19] width 279 height 15
paste input "52VMFTqXL2ClJO3XH2iPzoEB"
type input "52VMFTqXL2ClJO3XH2iPzoEB"
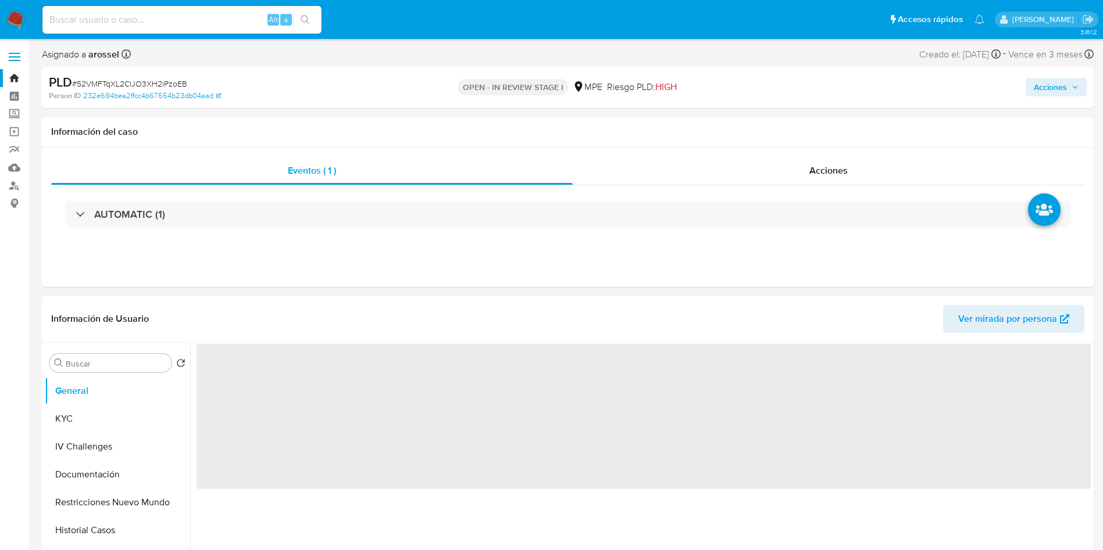
select select "10"
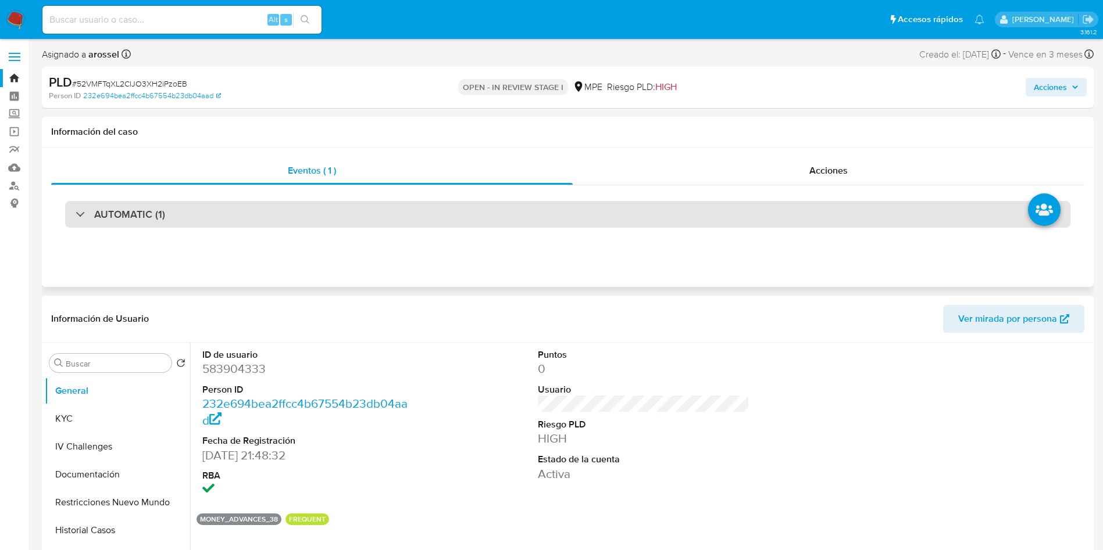
click at [226, 212] on div "AUTOMATIC (1)" at bounding box center [567, 214] width 1005 height 27
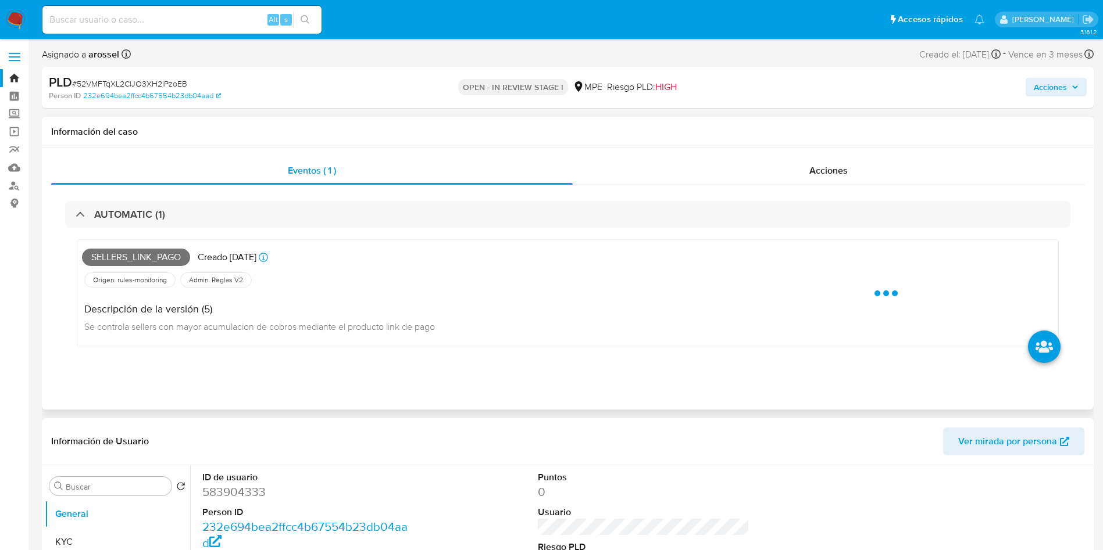
click at [156, 257] on span "Sellers_link_pago" at bounding box center [136, 257] width 108 height 17
copy span "Sellers_link_pago"
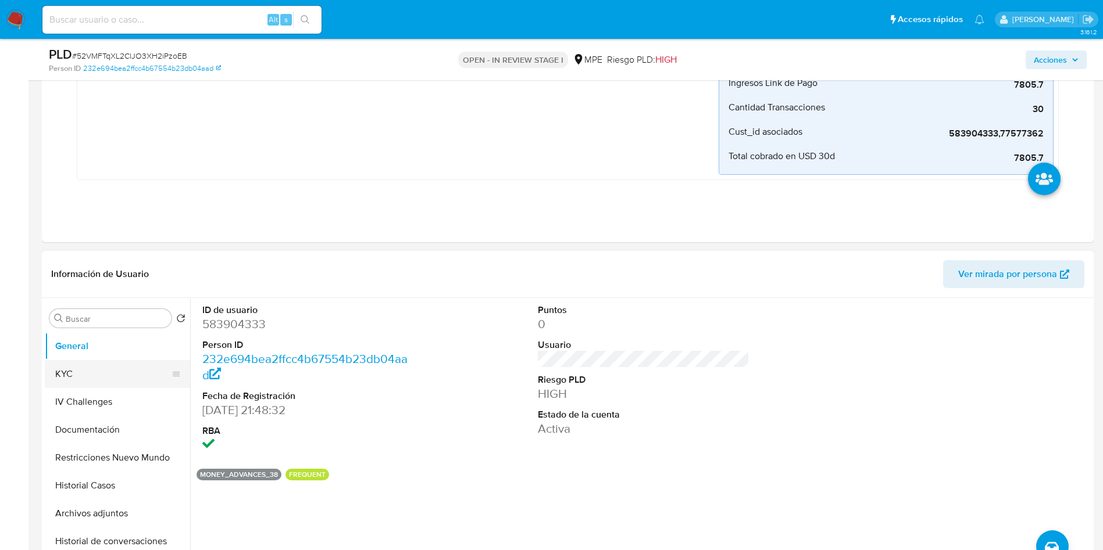
scroll to position [262, 0]
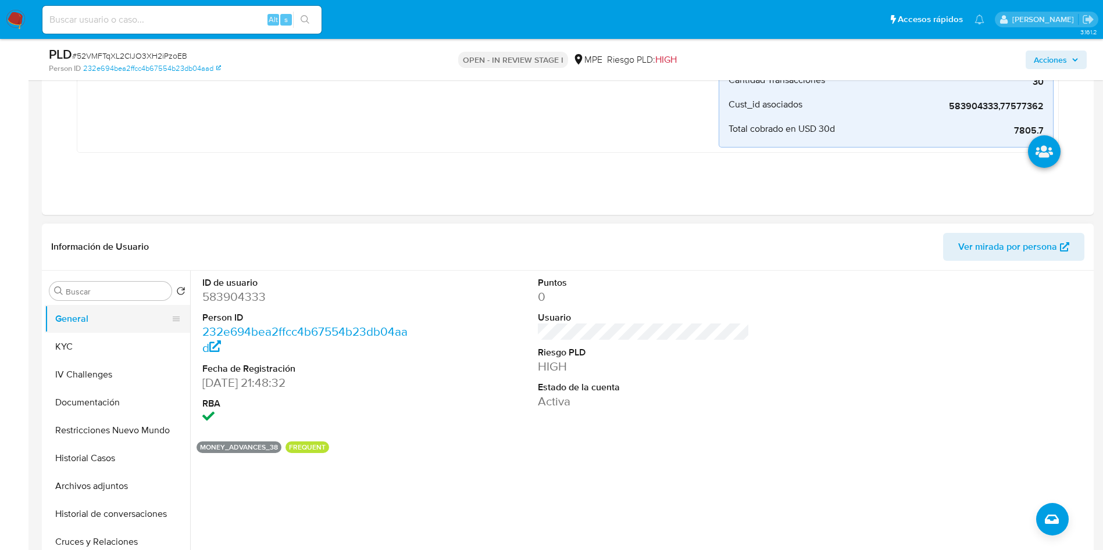
click at [96, 320] on button "General" at bounding box center [113, 319] width 136 height 28
click at [100, 346] on button "KYC" at bounding box center [113, 347] width 136 height 28
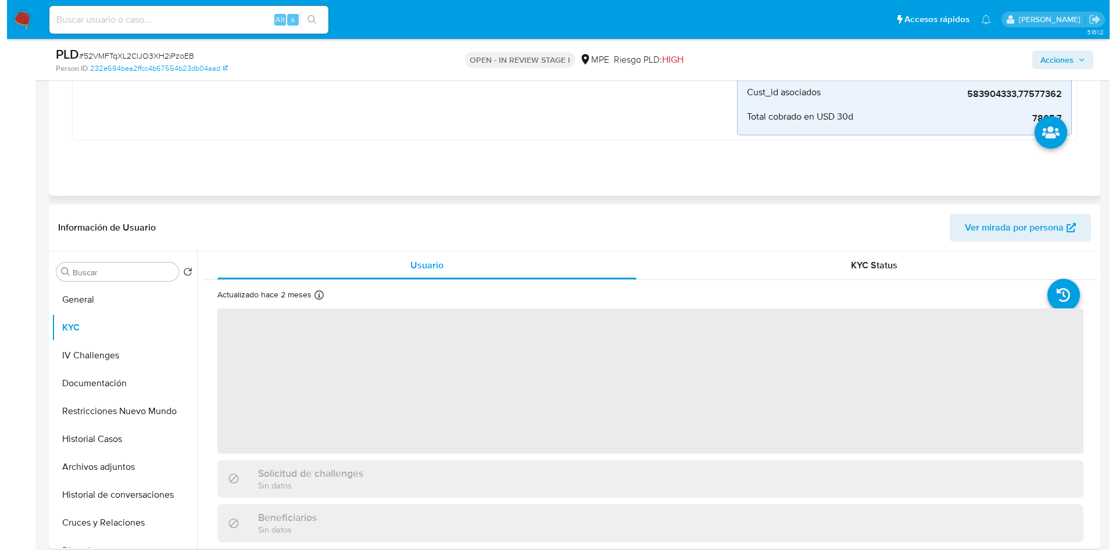
scroll to position [349, 0]
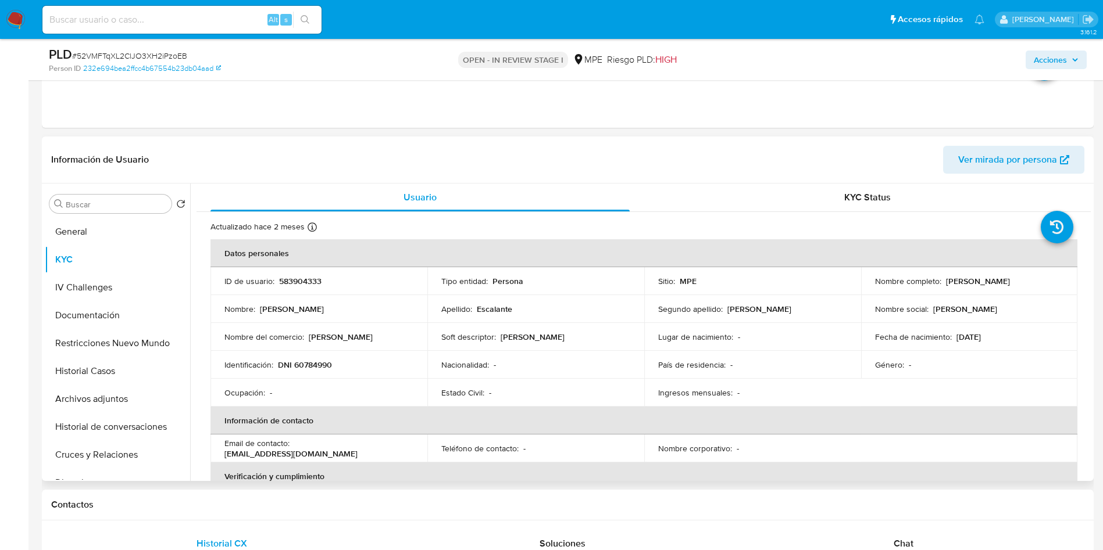
click at [303, 285] on p "583904333" at bounding box center [300, 281] width 42 height 10
copy p "583904333"
click at [90, 389] on button "Archivos adjuntos" at bounding box center [113, 399] width 136 height 28
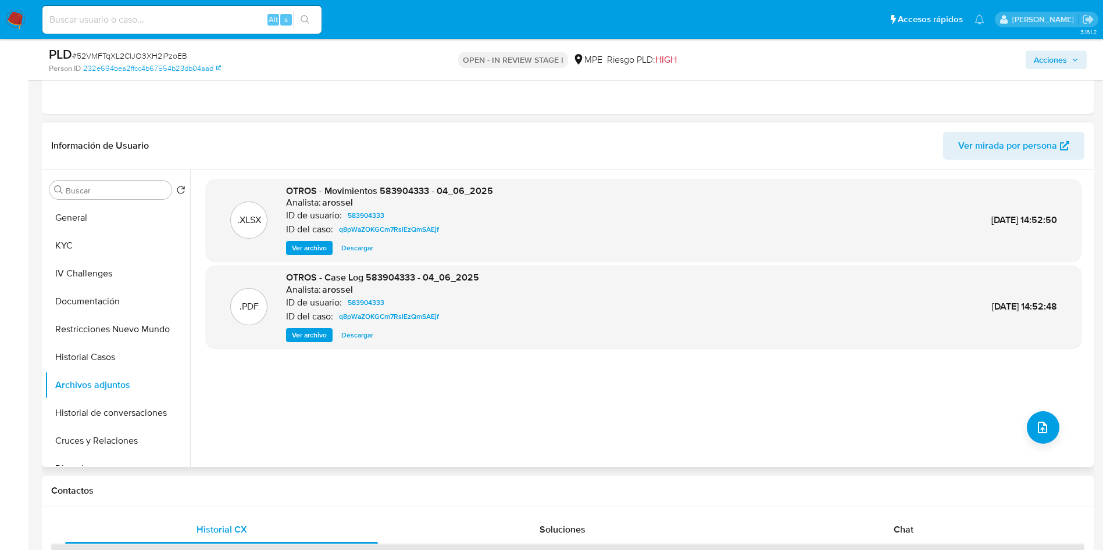
click at [1046, 443] on div ".XLSX OTROS - Movimientos 583904333 - 04_06_2025 Analista: arossel ID de usuari…" at bounding box center [643, 318] width 875 height 279
click at [1040, 429] on icon "upload-file" at bounding box center [1042, 428] width 14 height 14
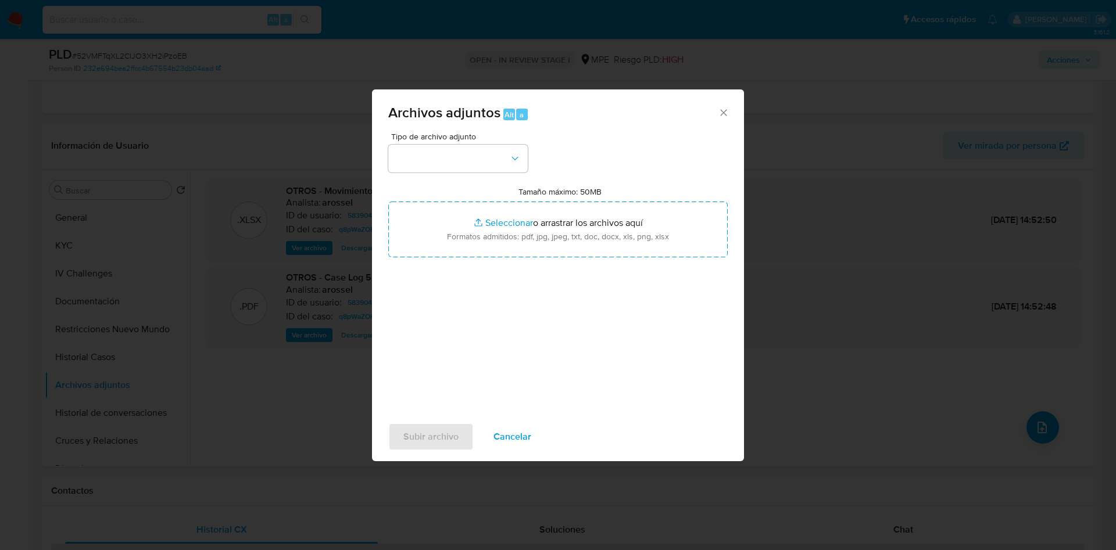
click at [598, 253] on input "Tamaño máximo: 50MB Seleccionar archivos" at bounding box center [557, 230] width 339 height 56
type input "C:\fakepath\Movimientos 583904333 - 25_09_2025.xlsx"
click at [486, 155] on button "button" at bounding box center [457, 159] width 139 height 28
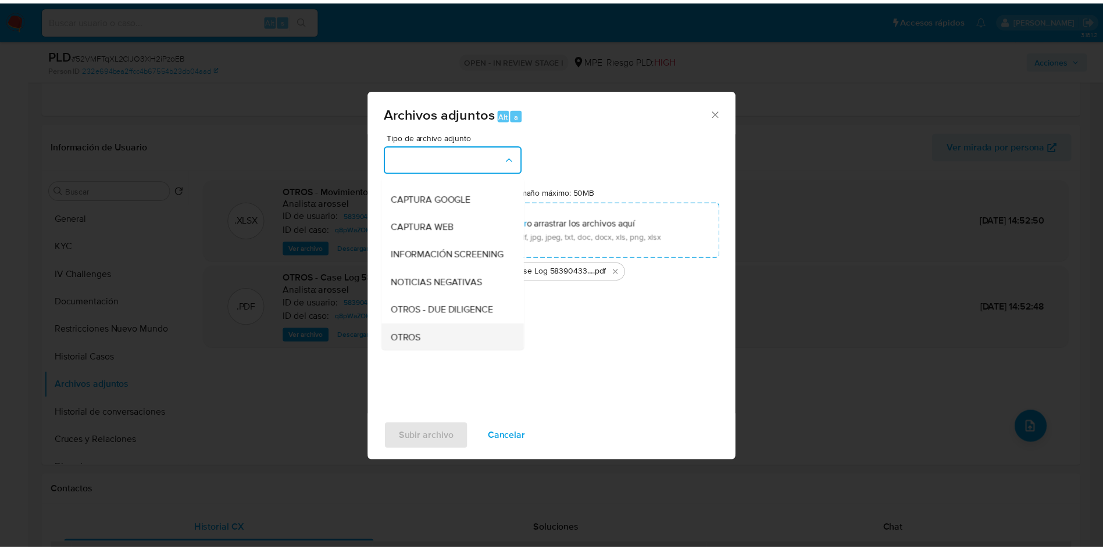
scroll to position [87, 0]
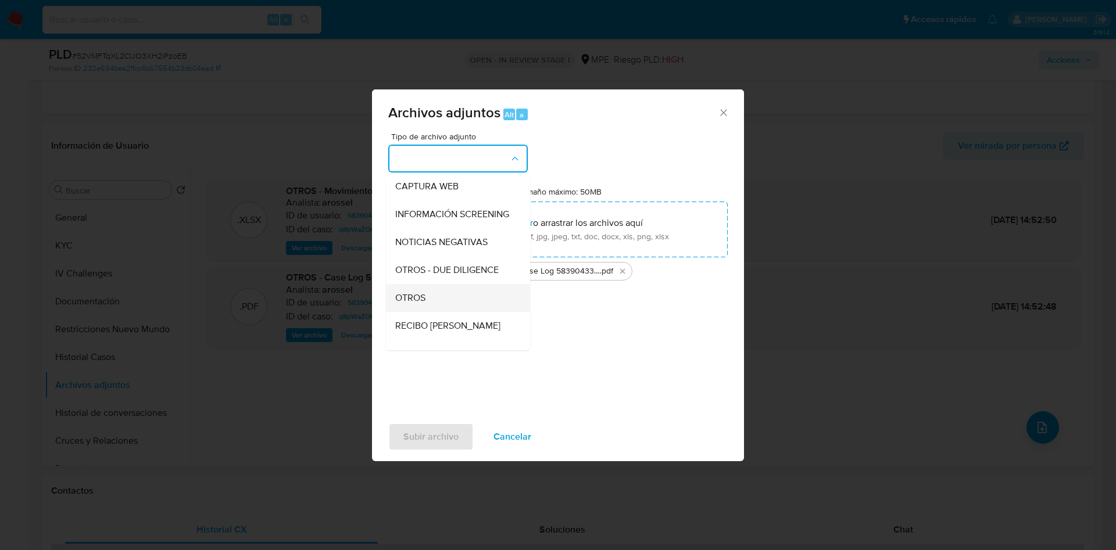
click at [445, 307] on div "OTROS" at bounding box center [454, 298] width 119 height 28
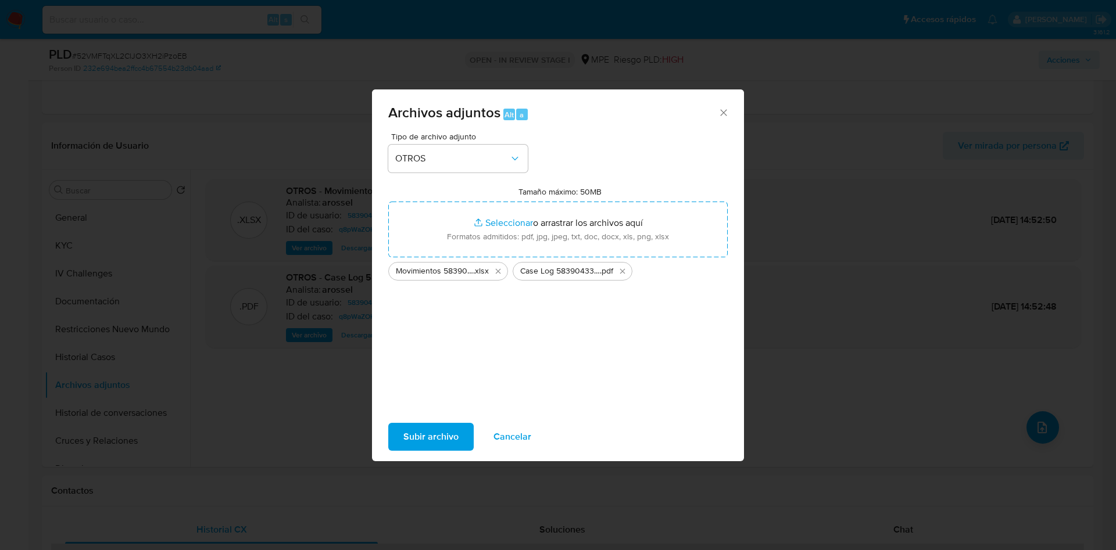
click at [437, 457] on div "Subir archivo Cancelar" at bounding box center [558, 437] width 372 height 44
click at [430, 441] on span "Subir archivo" at bounding box center [430, 437] width 55 height 26
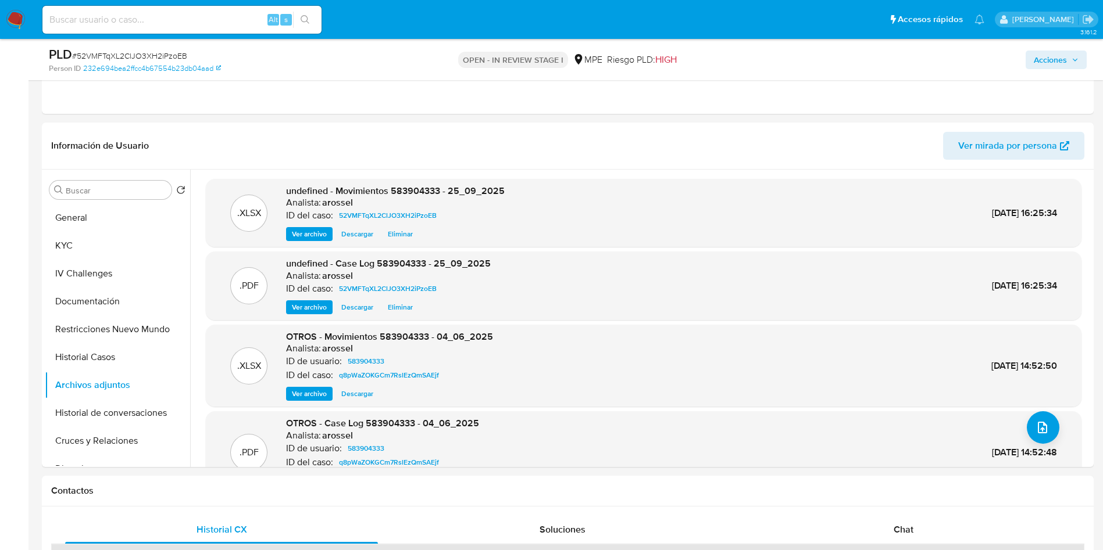
click at [1061, 61] on span "Acciones" at bounding box center [1049, 60] width 33 height 19
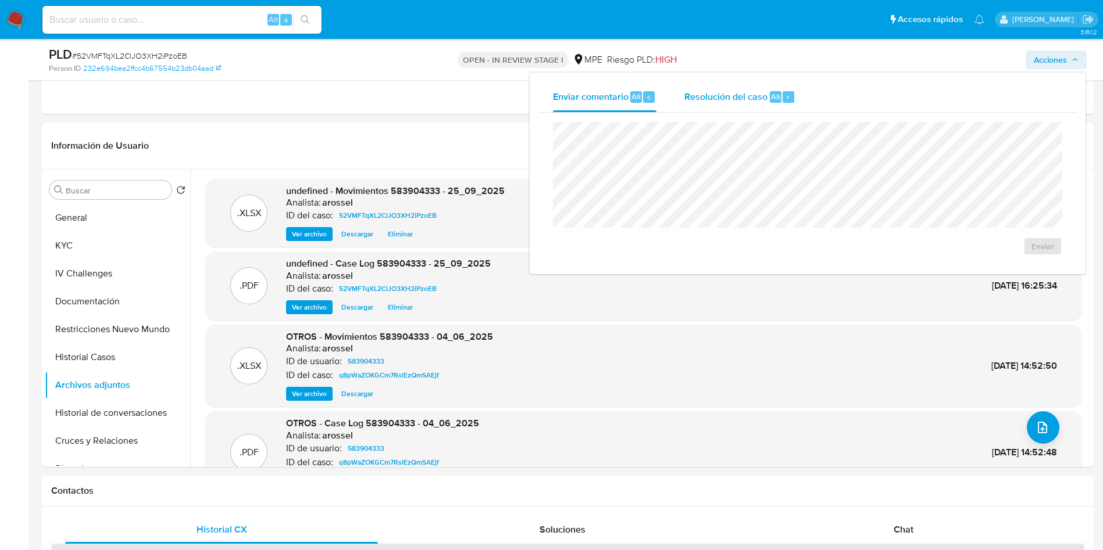
click at [734, 101] on span "Resolución del caso" at bounding box center [725, 96] width 83 height 13
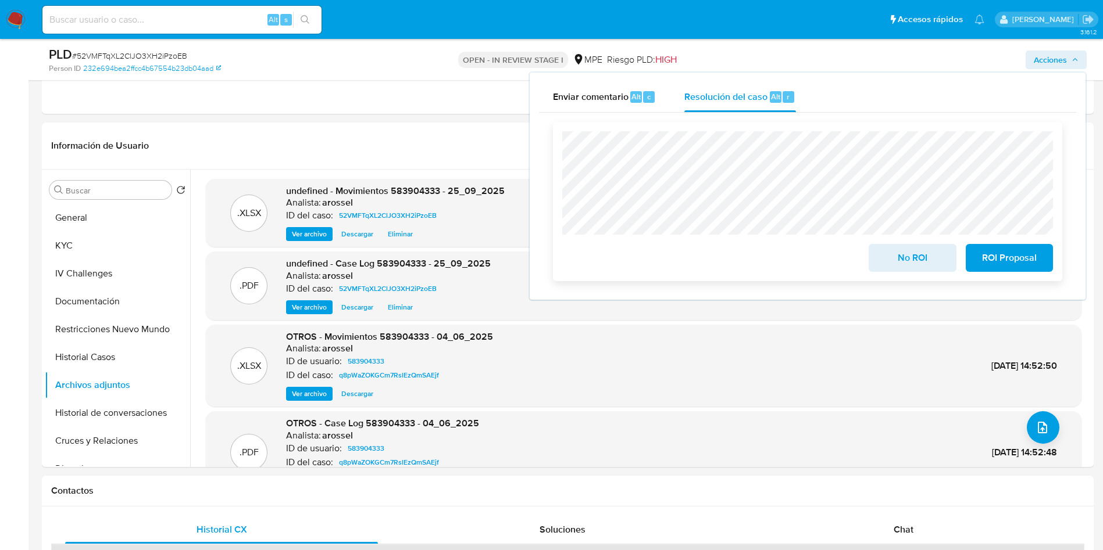
click at [892, 256] on span "No ROI" at bounding box center [911, 258] width 57 height 26
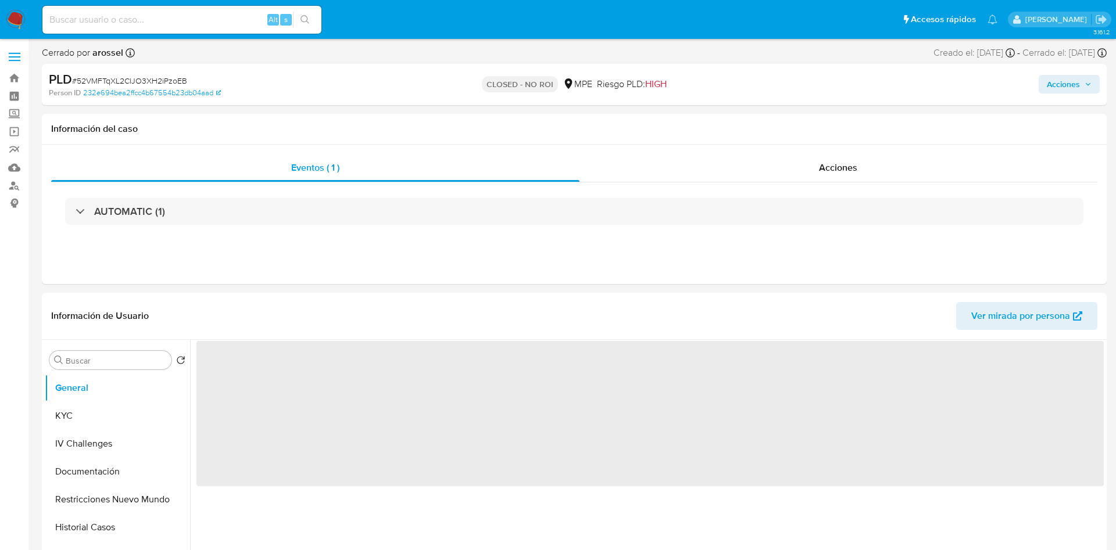
select select "10"
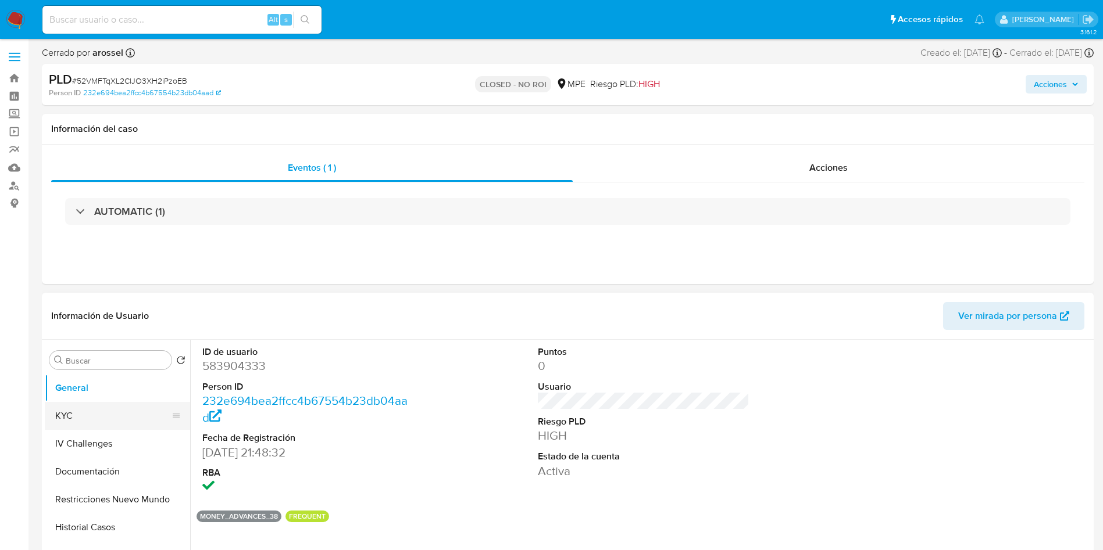
click at [85, 421] on button "KYC" at bounding box center [113, 416] width 136 height 28
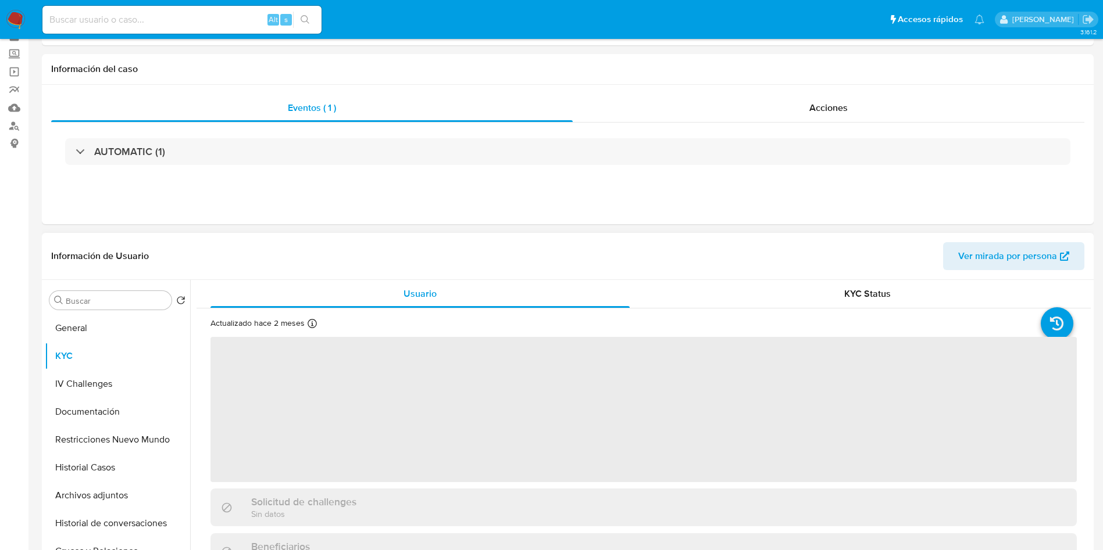
scroll to position [87, 0]
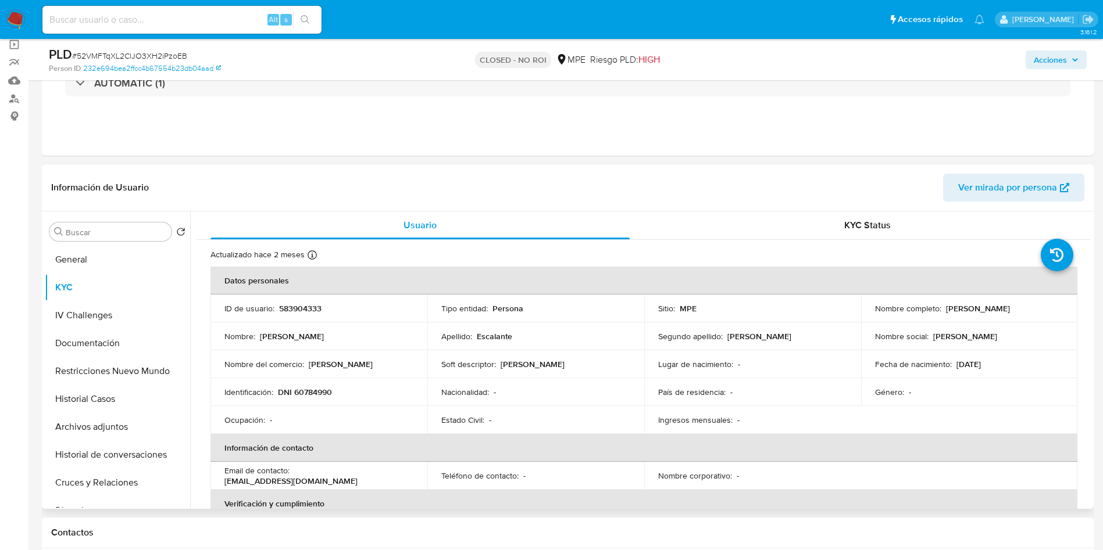
drag, startPoint x: 1006, startPoint y: 310, endPoint x: 1061, endPoint y: 310, distance: 55.2
click at [1061, 310] on td "Nombre completo : Fernanda Yi Escalante Chang" at bounding box center [969, 309] width 217 height 28
copy p "[PERSON_NAME]"
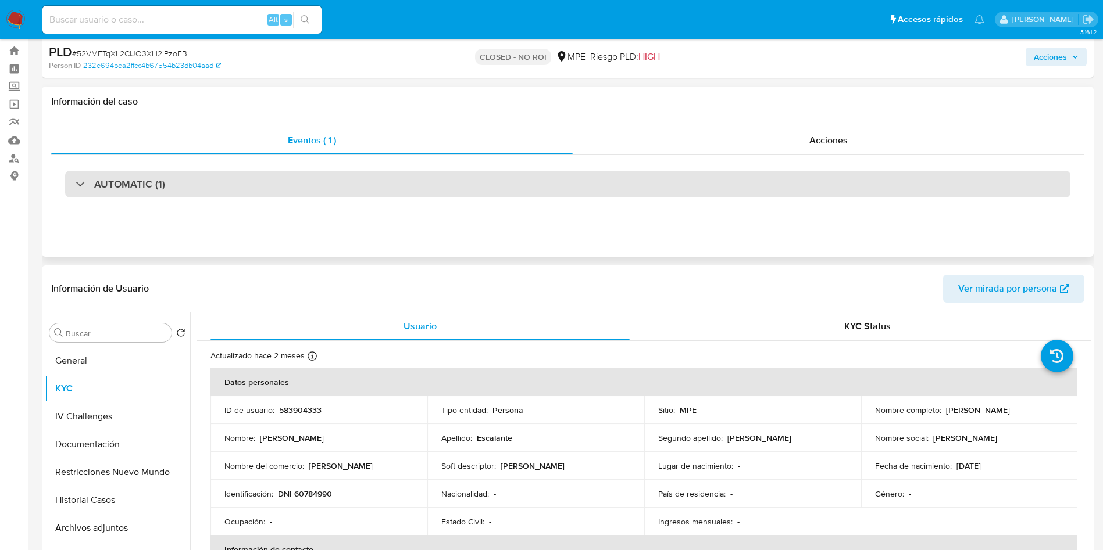
scroll to position [0, 0]
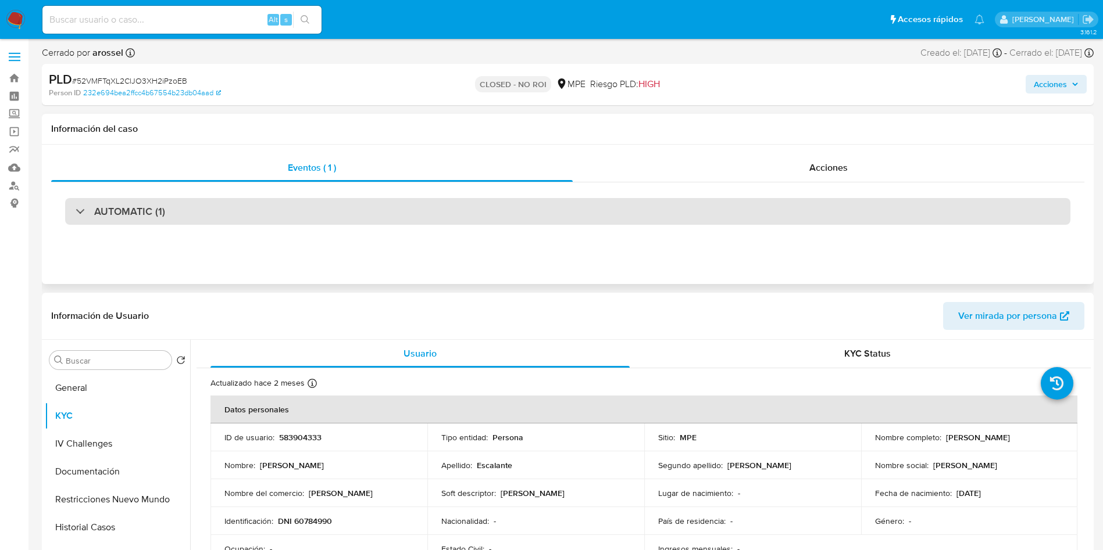
click at [196, 209] on div "AUTOMATIC (1)" at bounding box center [567, 211] width 1005 height 27
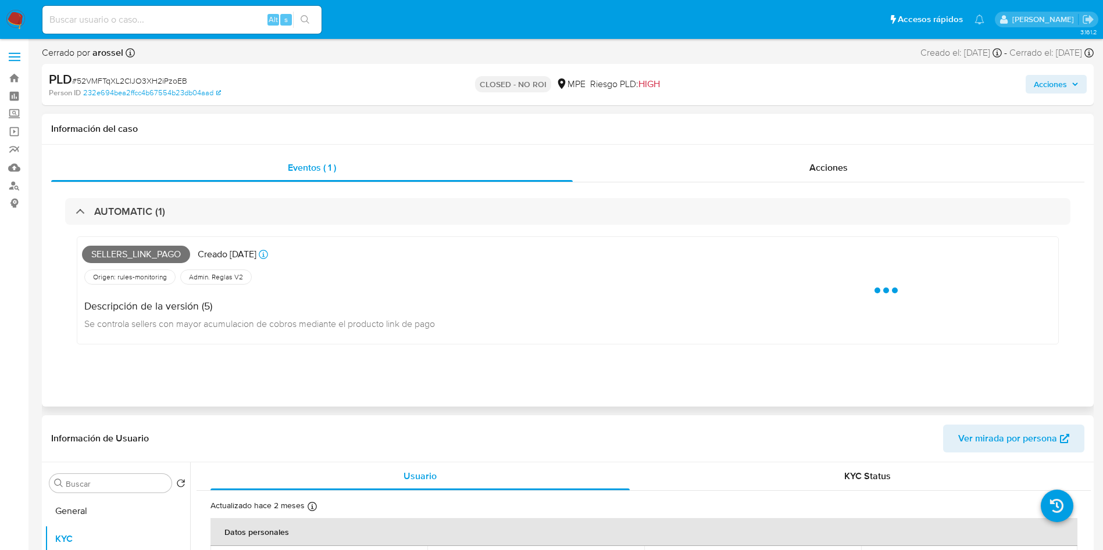
click at [159, 253] on span "Sellers_link_pago" at bounding box center [136, 254] width 108 height 17
copy span "Sellers_link_pago"
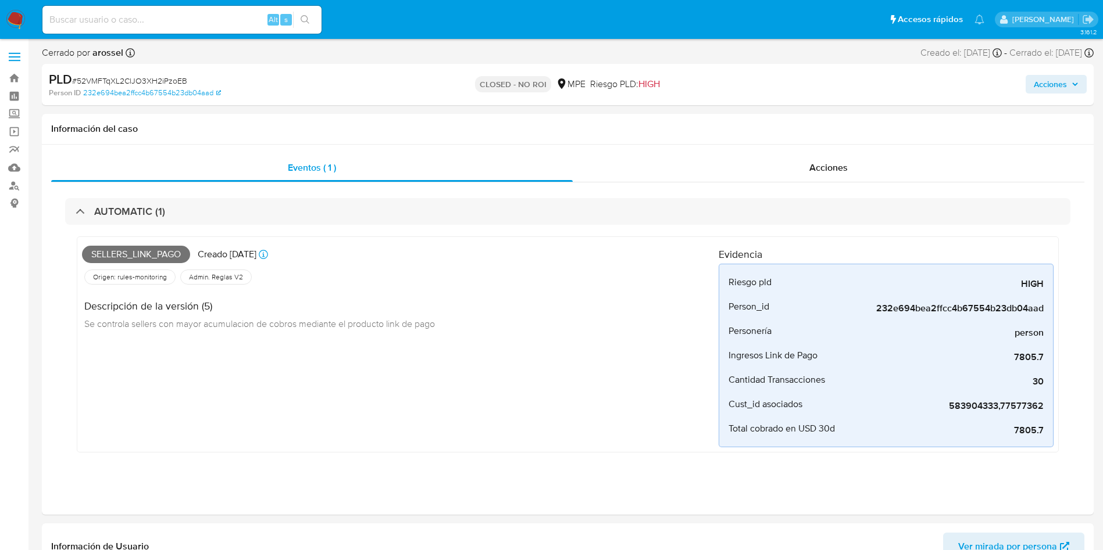
click at [210, 22] on input at bounding box center [181, 19] width 279 height 15
paste input "kjhLLw8Myo3xSEXBzApQ8Hr1"
type input "kjhLLw8Myo3xSEXBzApQ8Hr1"
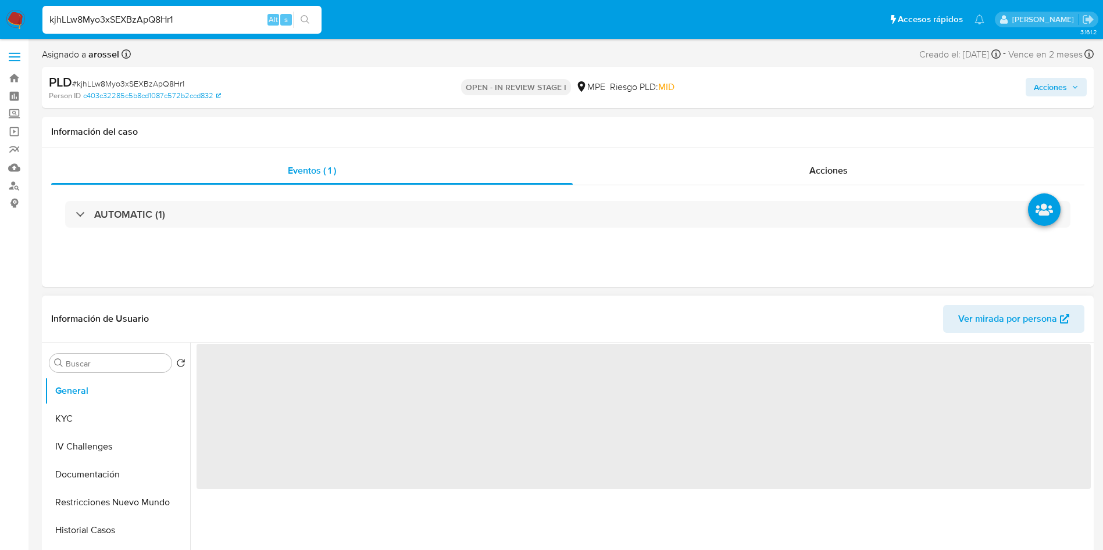
select select "10"
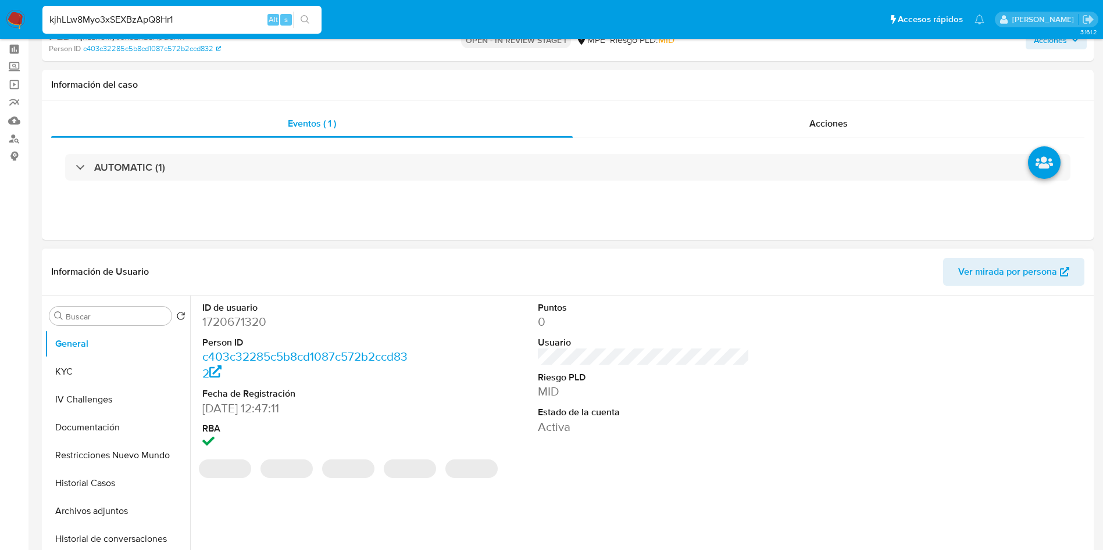
scroll to position [87, 0]
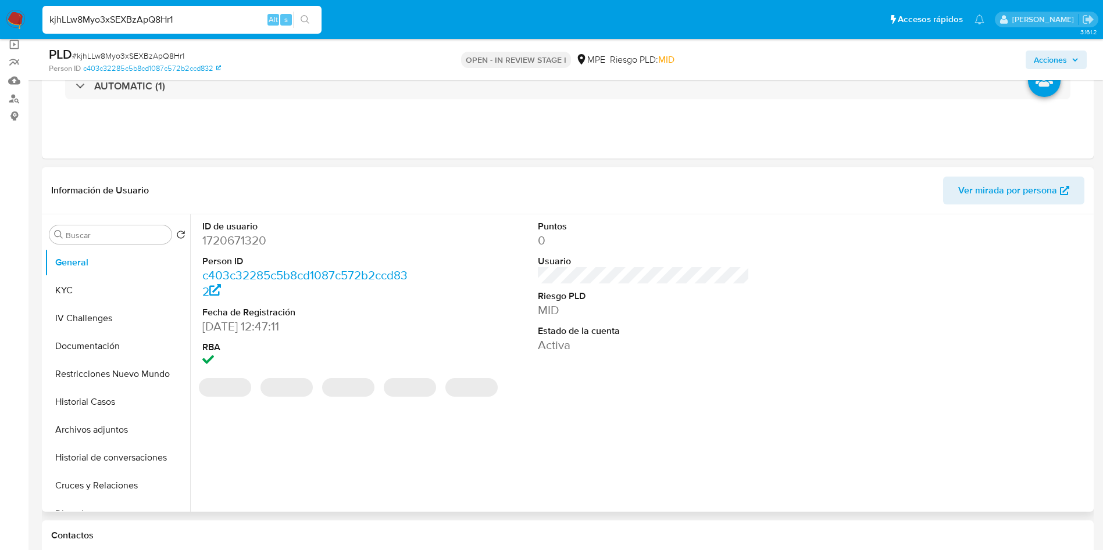
click at [982, 210] on div "Información de Usuario Ver mirada por persona" at bounding box center [567, 190] width 1051 height 47
click at [985, 194] on span "Ver mirada por persona" at bounding box center [1007, 191] width 99 height 28
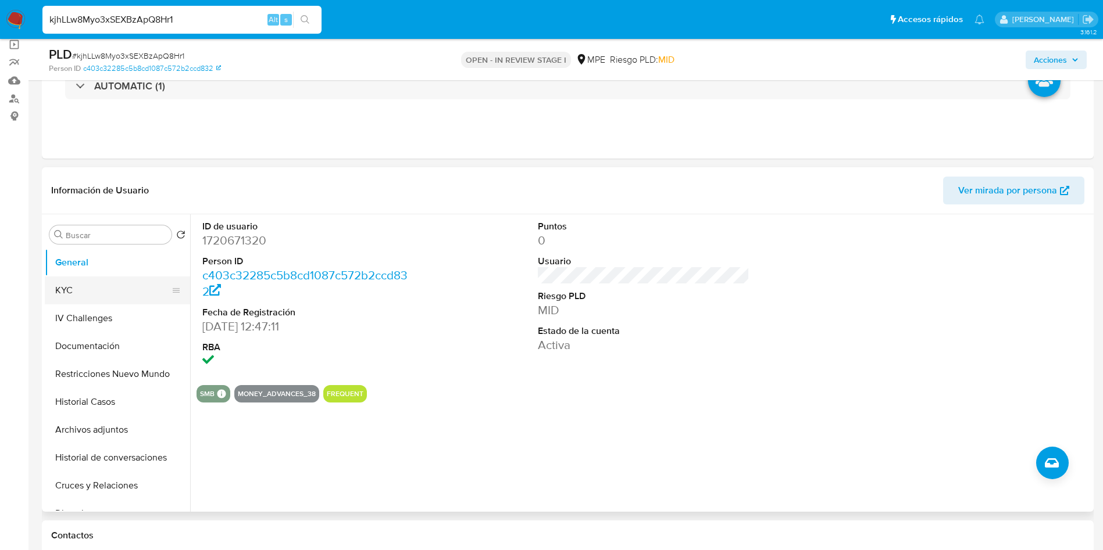
click at [98, 286] on button "KYC" at bounding box center [113, 291] width 136 height 28
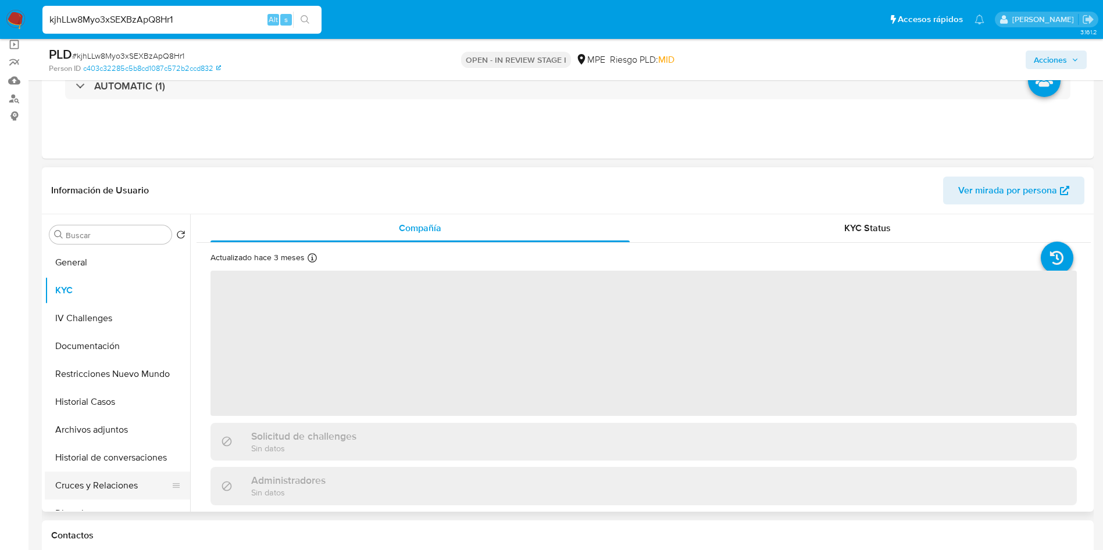
click at [118, 473] on button "Cruces y Relaciones" at bounding box center [113, 486] width 136 height 28
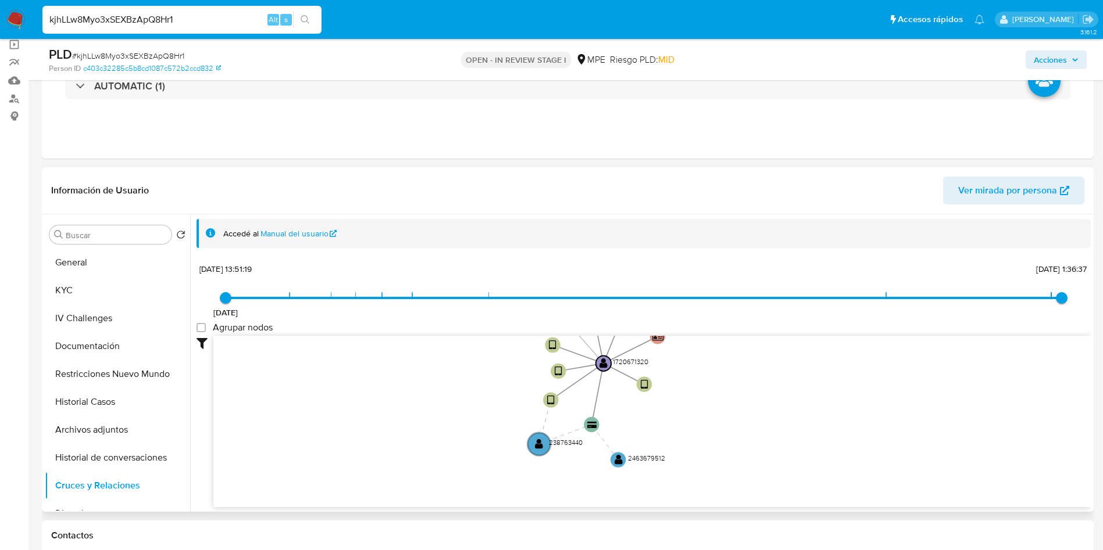
drag, startPoint x: 435, startPoint y: 490, endPoint x: 424, endPoint y: 367, distance: 123.7
click at [427, 370] on icon "device-66d51bcfb30aa1761a0bbaeb  user-238763440  238763440 user-1720671320  …" at bounding box center [651, 420] width 877 height 169
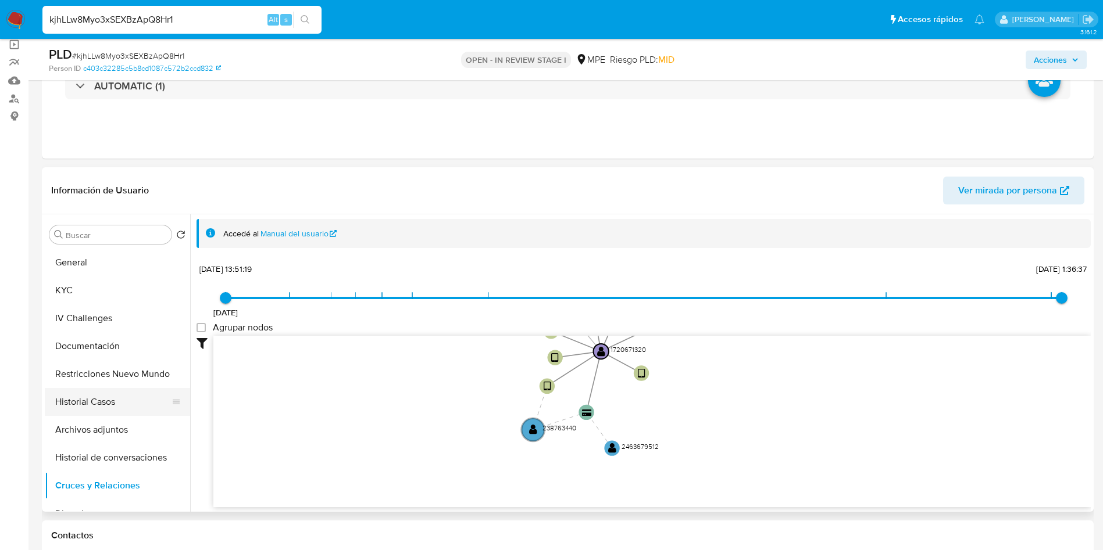
click at [86, 405] on button "Historial Casos" at bounding box center [113, 402] width 136 height 28
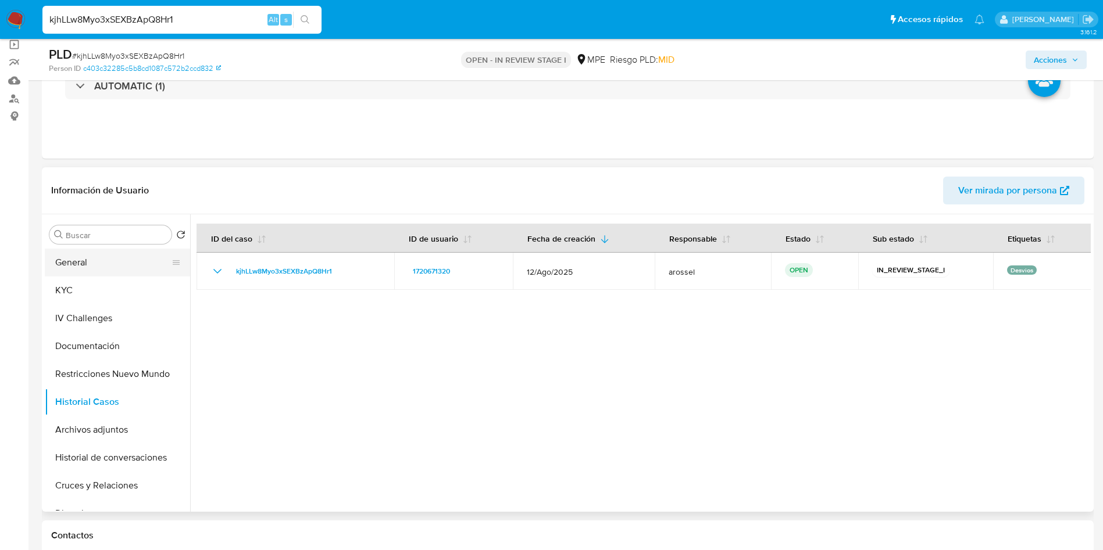
click at [120, 260] on button "General" at bounding box center [113, 263] width 136 height 28
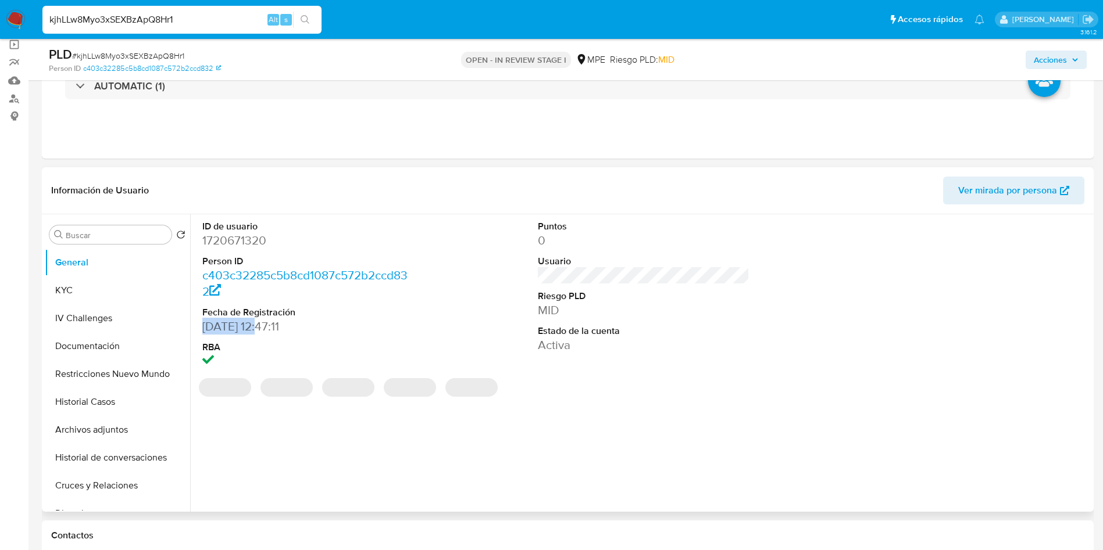
drag, startPoint x: 199, startPoint y: 327, endPoint x: 266, endPoint y: 327, distance: 66.8
click at [266, 327] on div "ID de usuario 1720671320 Person ID c403c32285c5b8cd1087c572b2ccd832 Fecha de Re…" at bounding box center [308, 295] width 224 height 162
copy dd "09/03/2024"
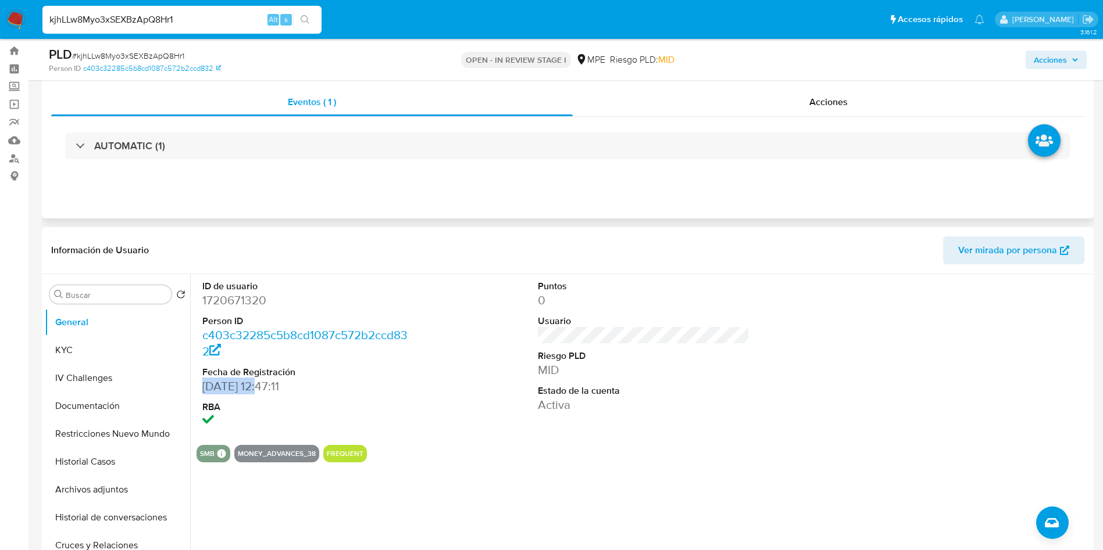
scroll to position [0, 0]
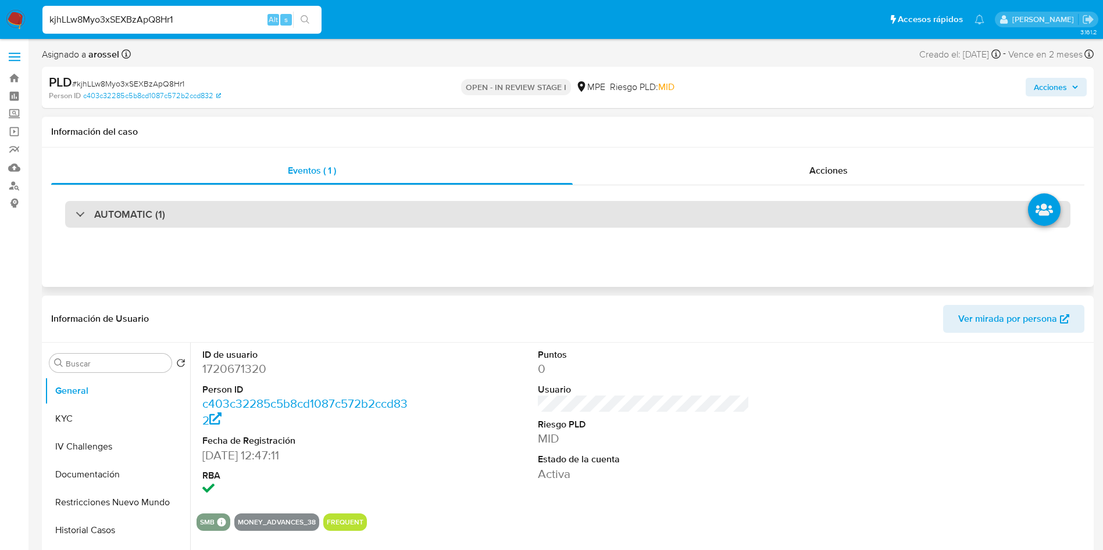
click at [216, 205] on div "AUTOMATIC (1)" at bounding box center [567, 214] width 1005 height 27
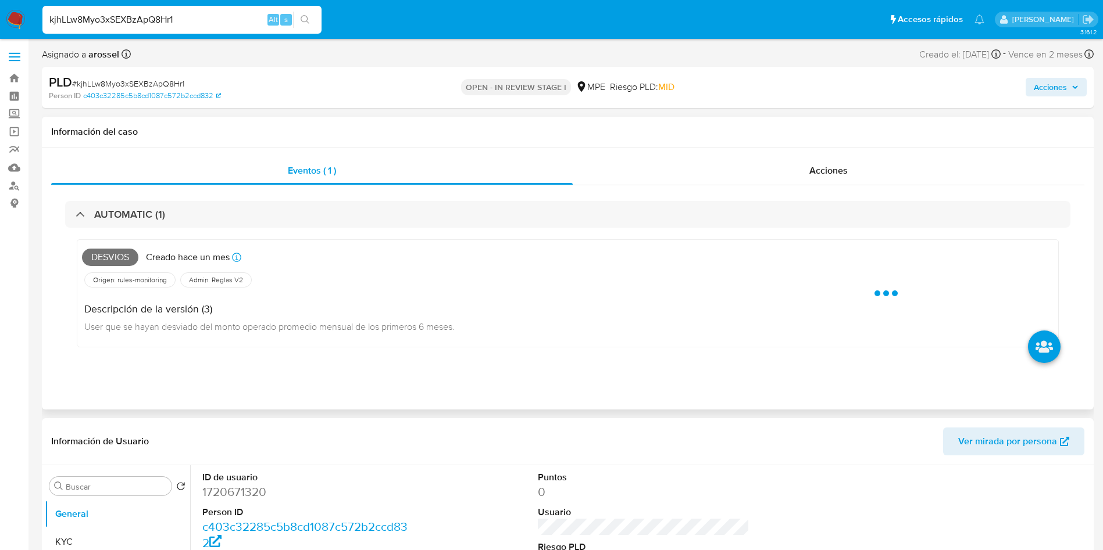
click at [111, 259] on span "Desvios" at bounding box center [110, 257] width 56 height 17
copy span "Desvios"
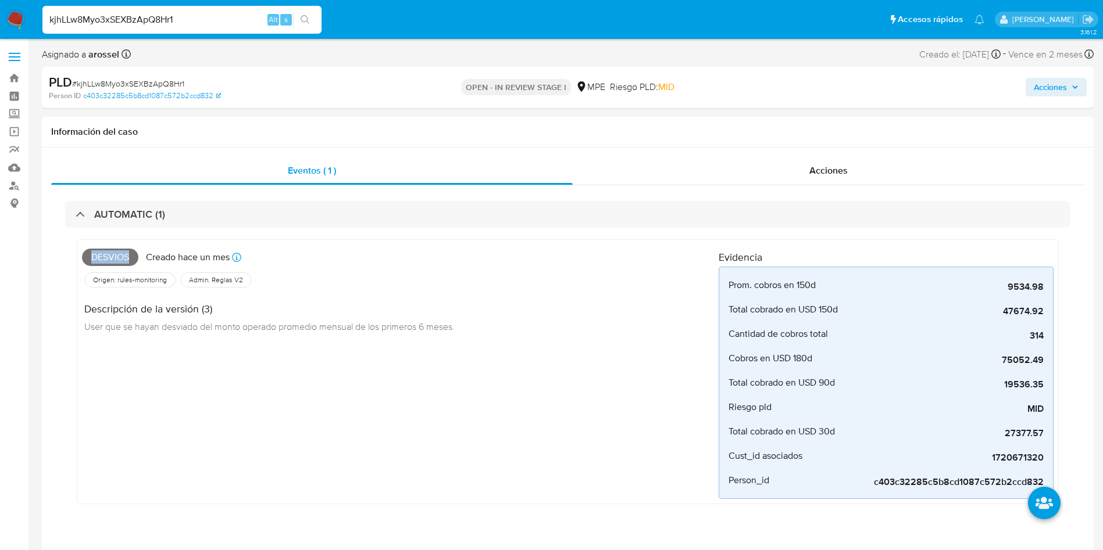
click at [174, 81] on span "# kjhLLw8Myo3xSEXBzApQ8Hr1" at bounding box center [128, 84] width 112 height 12
click at [175, 81] on span "# kjhLLw8Myo3xSEXBzApQ8Hr1" at bounding box center [128, 84] width 112 height 12
copy span "kjhLLw8Myo3xSEXBzApQ8Hr1"
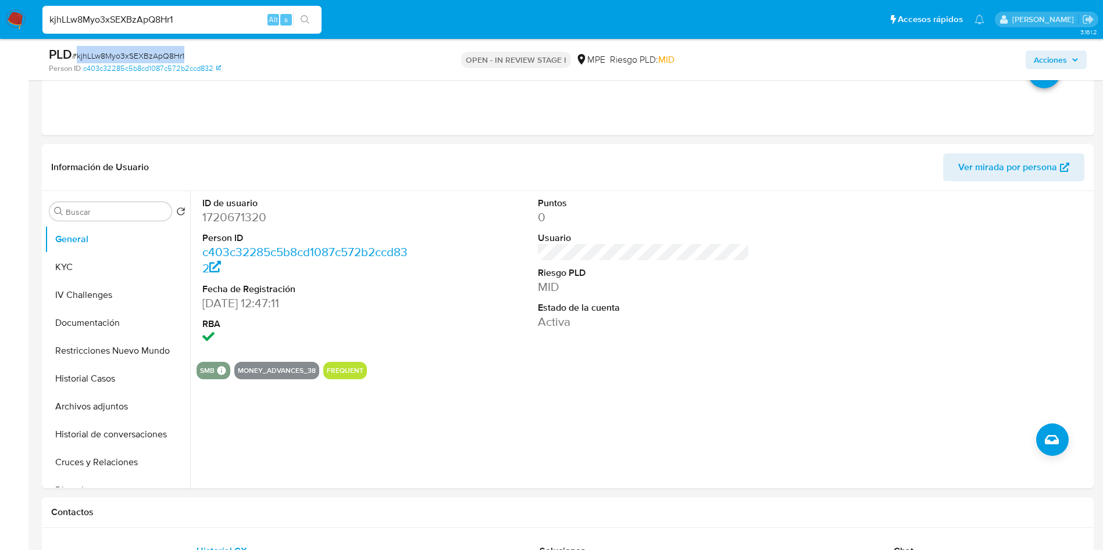
scroll to position [436, 0]
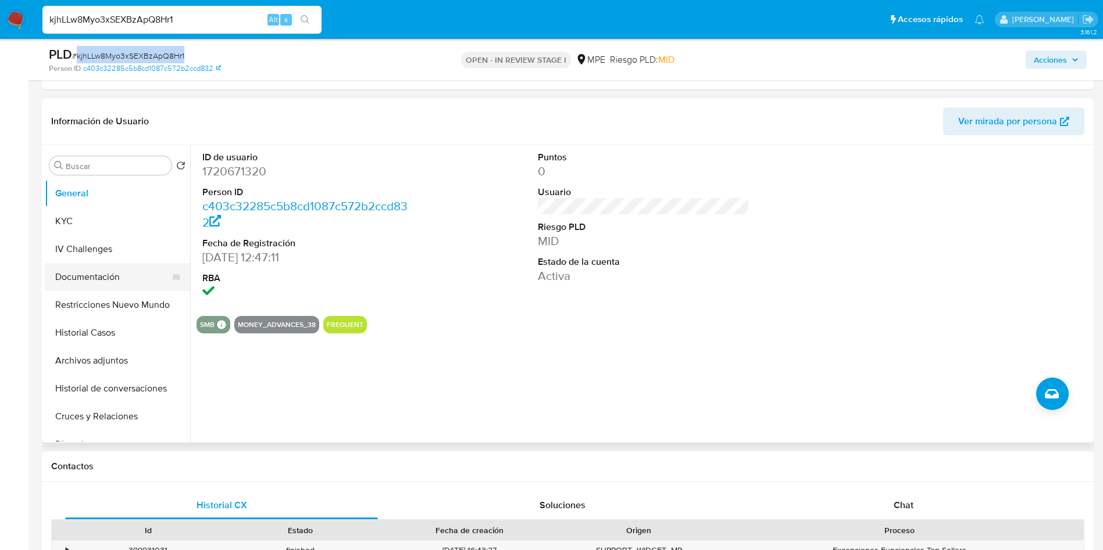
click at [106, 285] on button "Documentación" at bounding box center [113, 277] width 136 height 28
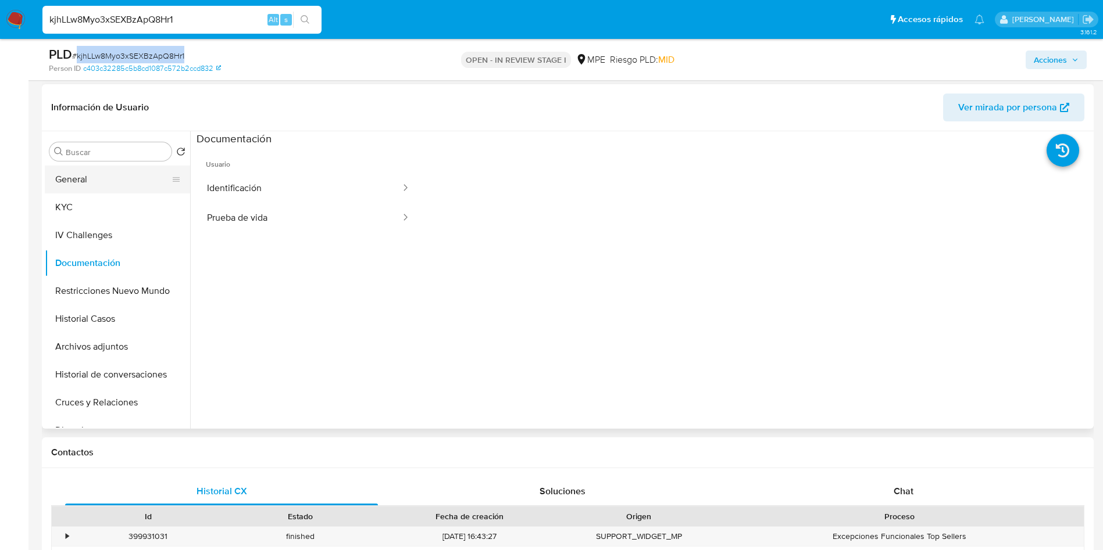
click at [81, 191] on button "General" at bounding box center [113, 180] width 136 height 28
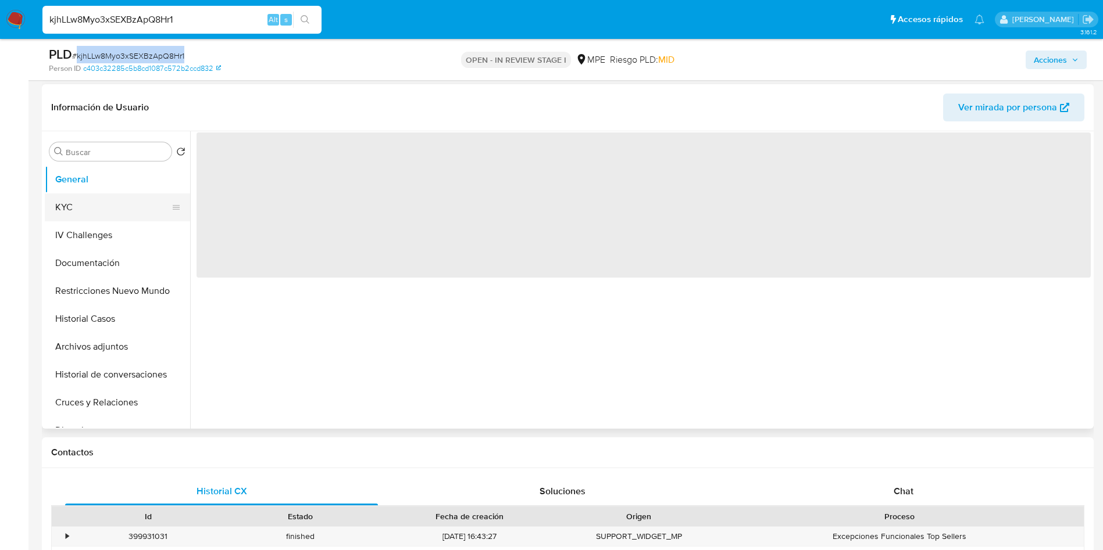
click at [93, 218] on button "KYC" at bounding box center [113, 208] width 136 height 28
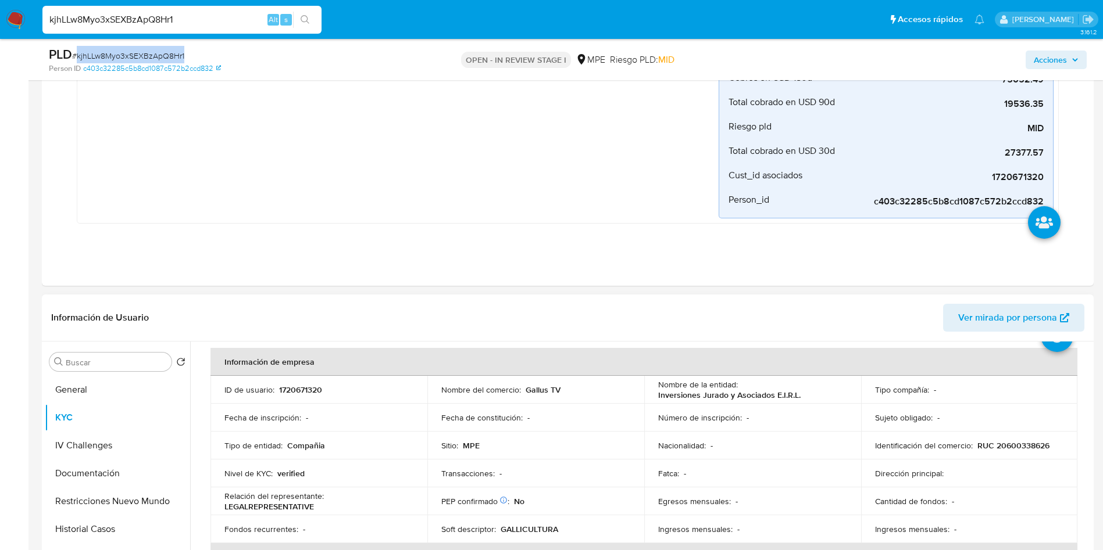
scroll to position [349, 0]
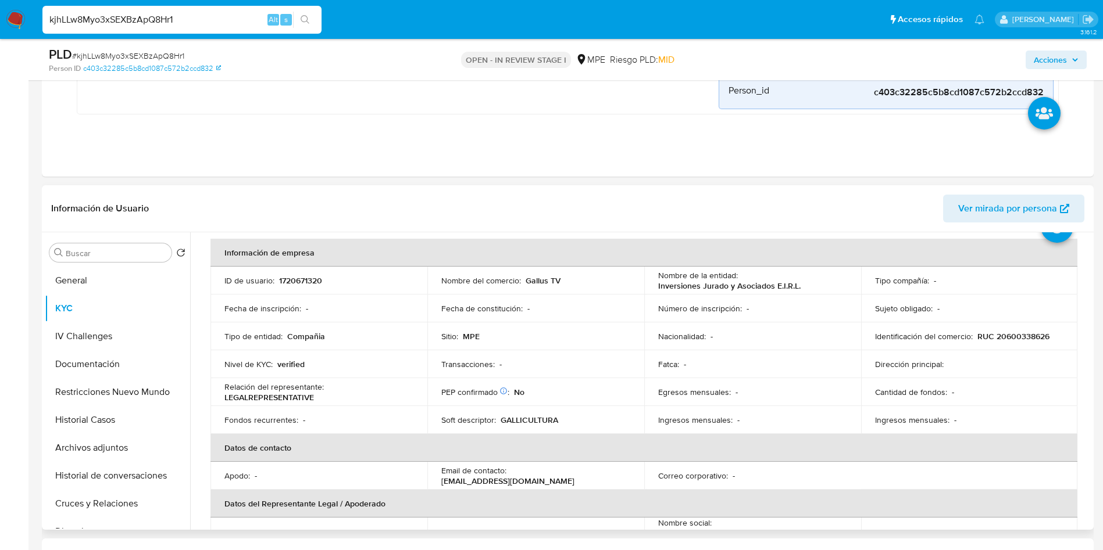
click at [292, 281] on p "1720671320" at bounding box center [300, 281] width 43 height 10
copy p "1720671320"
drag, startPoint x: 648, startPoint y: 287, endPoint x: 818, endPoint y: 291, distance: 169.8
click at [818, 291] on td "Nombre de la entidad : Inversiones Jurado y Asociados E.I.R.L." at bounding box center [752, 281] width 217 height 28
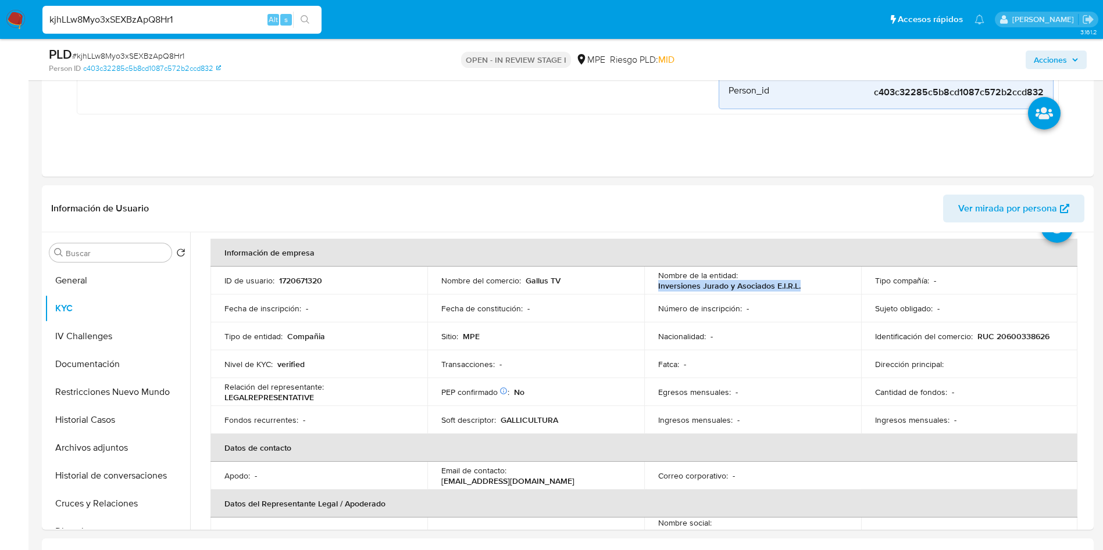
copy p "Inversiones Jurado y Asociados E.I.R.L."
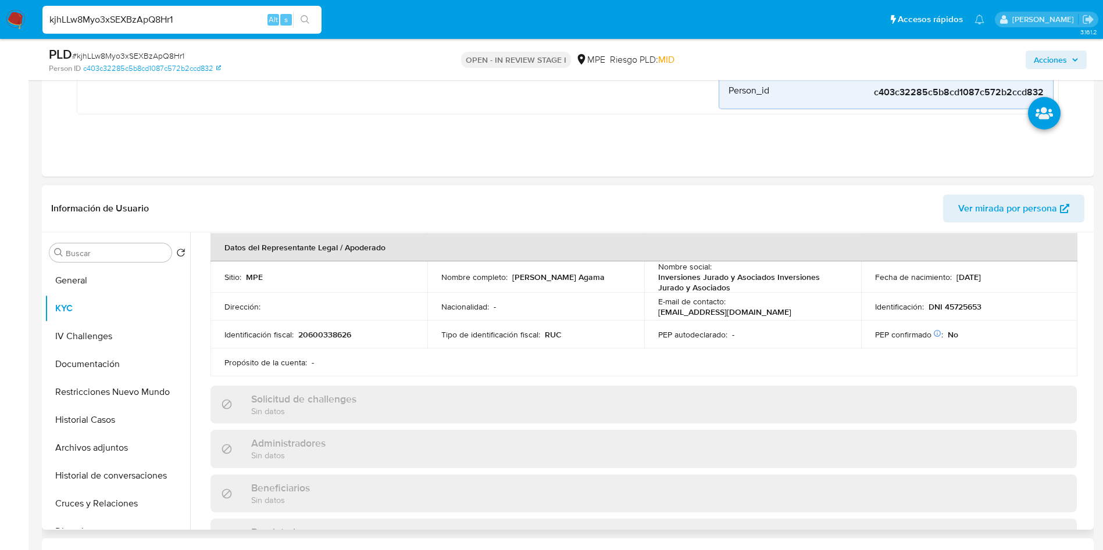
scroll to position [311, 0]
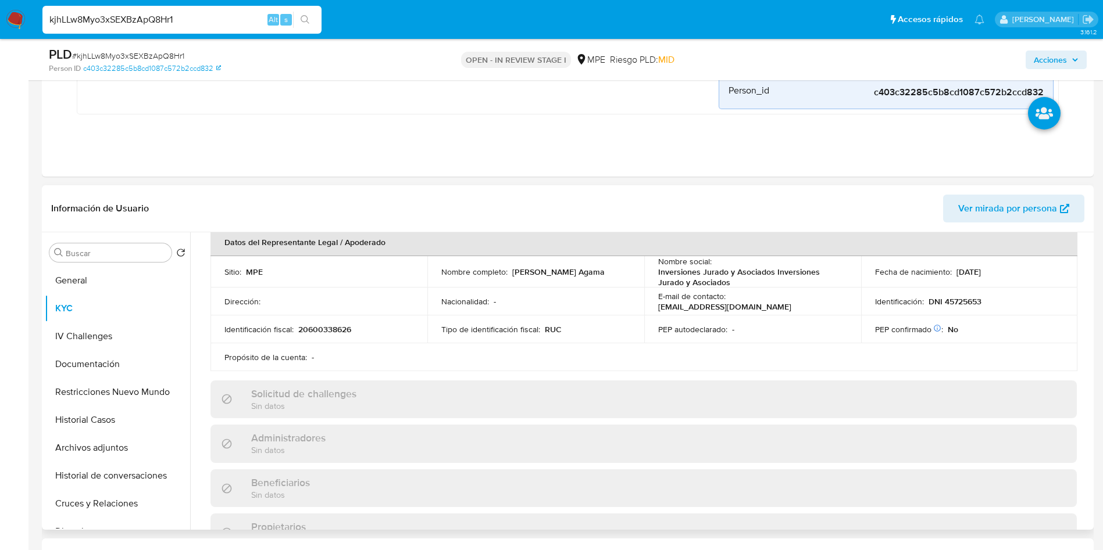
drag, startPoint x: 431, startPoint y: 276, endPoint x: 572, endPoint y: 281, distance: 140.8
click at [572, 281] on td "Nombre completo : Marvin Jesus Aurelio Jurado Agama" at bounding box center [535, 271] width 217 height 31
copy p "Marvin Jesus Aurelio Jurado Agama"
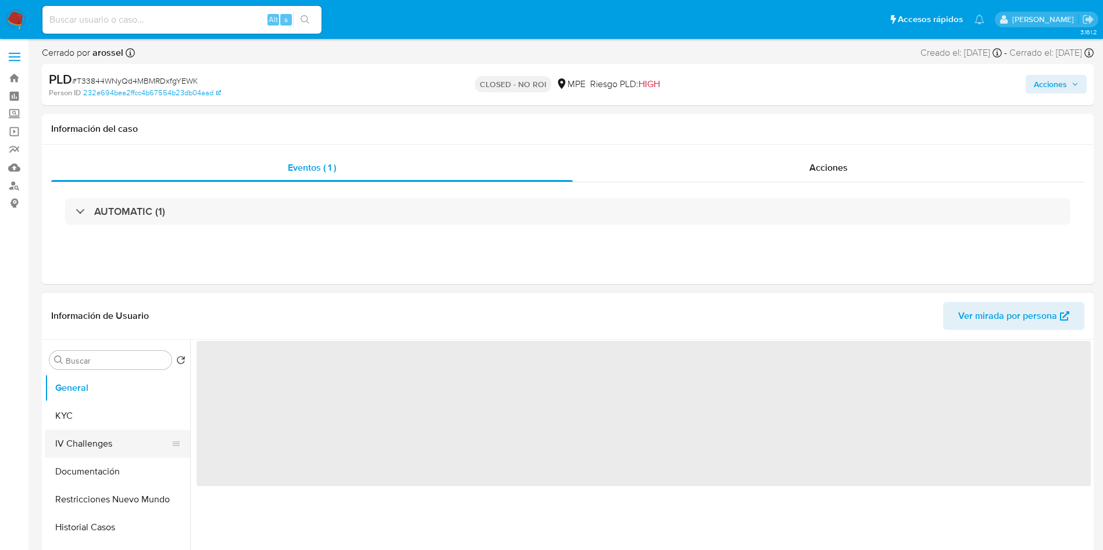
select select "10"
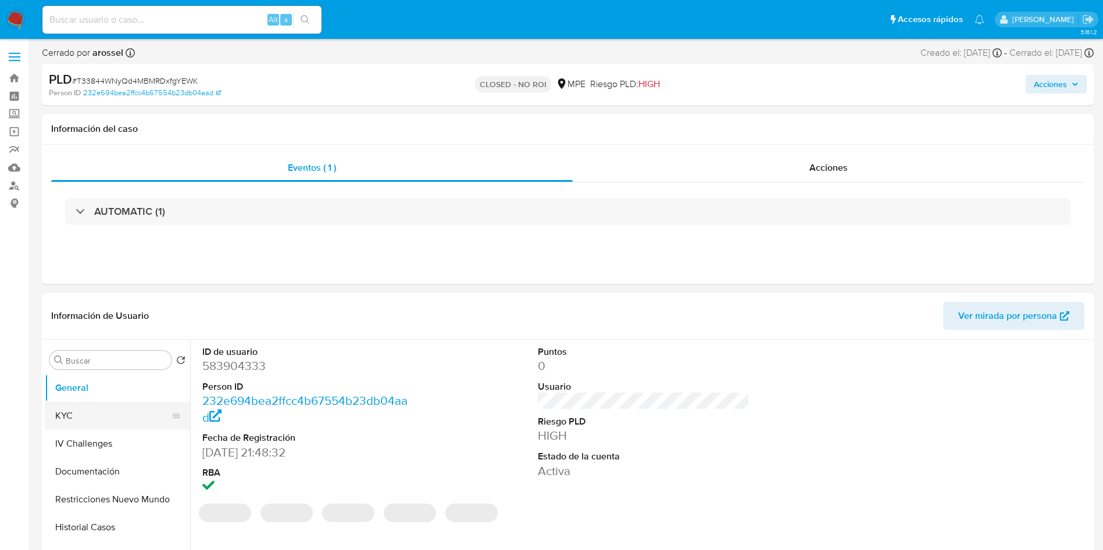
click at [101, 409] on button "KYC" at bounding box center [113, 416] width 136 height 28
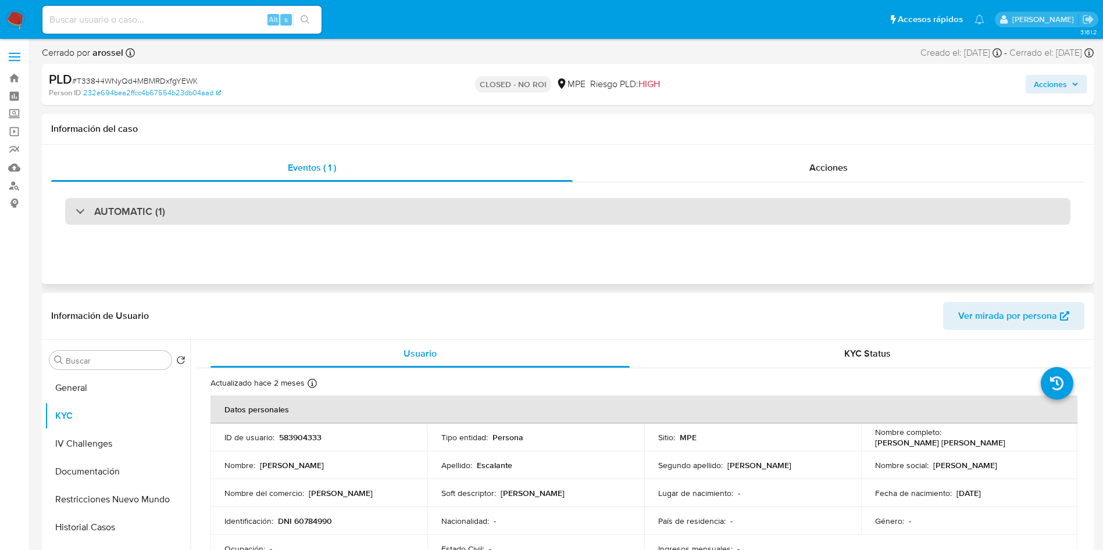
click at [195, 223] on div "AUTOMATIC (1)" at bounding box center [567, 211] width 1005 height 27
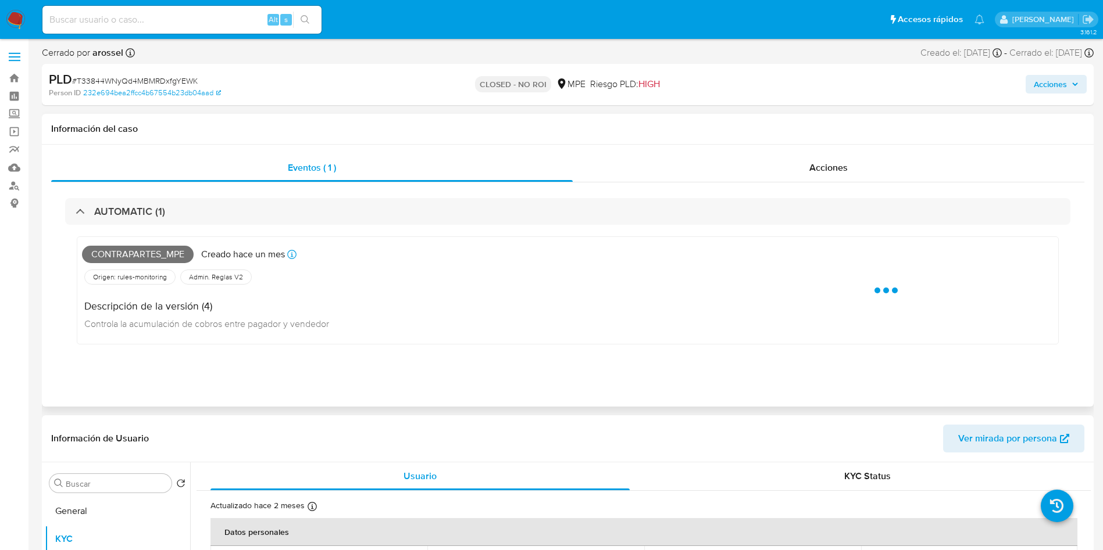
click at [168, 258] on span "Contrapartes_mpe" at bounding box center [138, 254] width 112 height 17
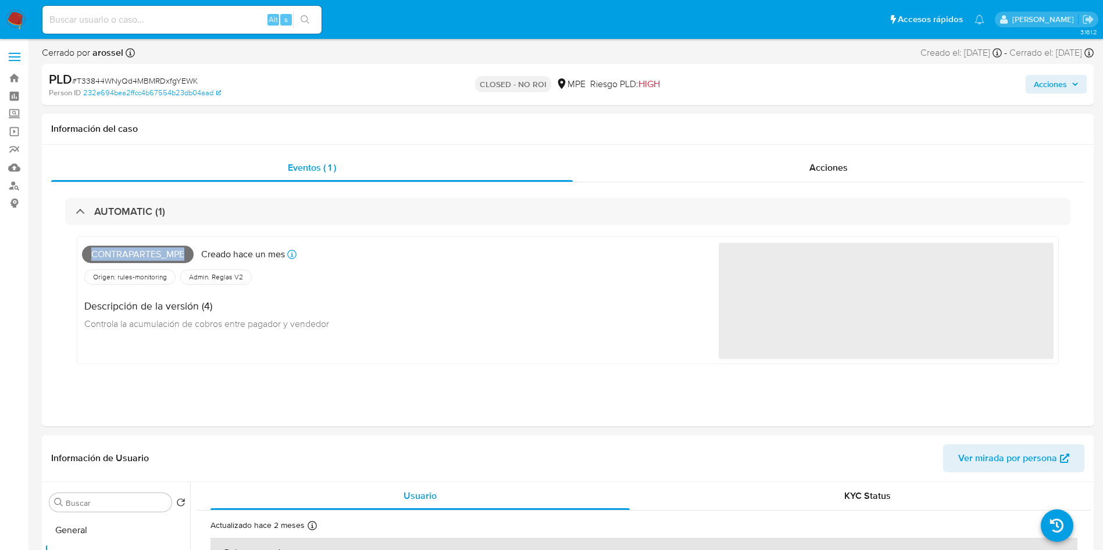
copy span "Contrapartes_mpe"
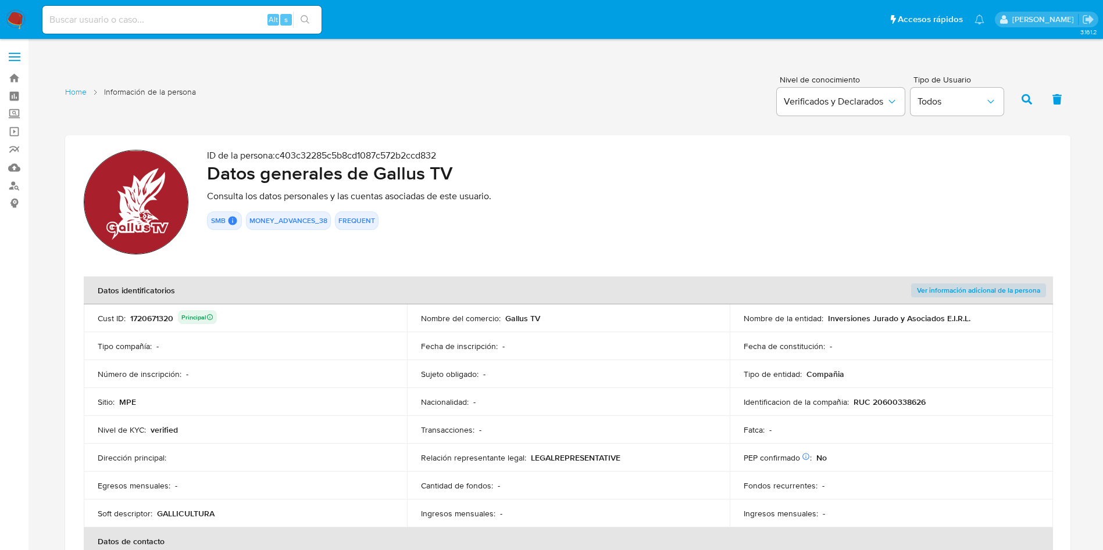
click at [573, 344] on div "Fecha de inscripción : -" at bounding box center [568, 346] width 295 height 10
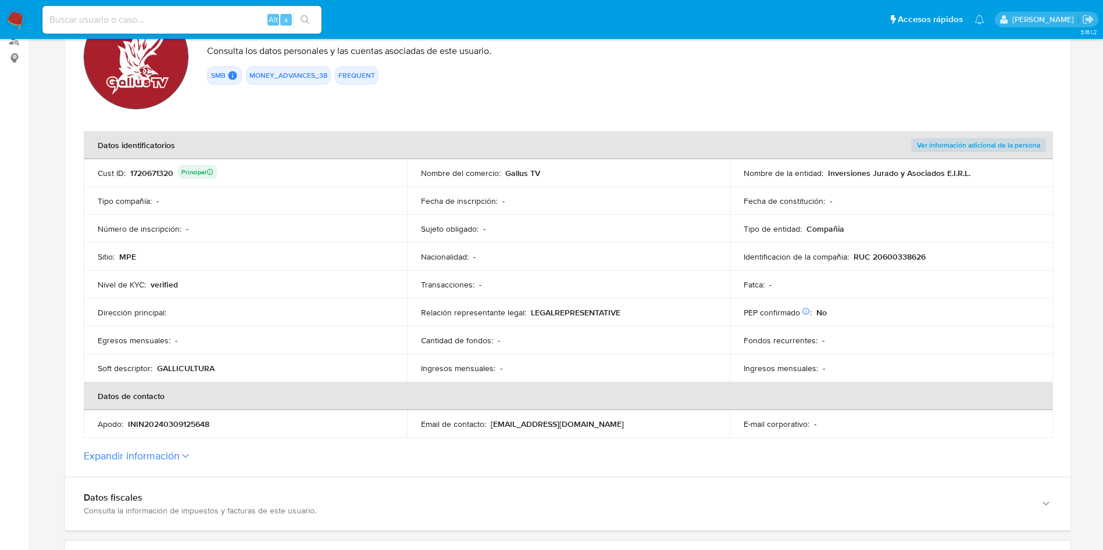
scroll to position [174, 0]
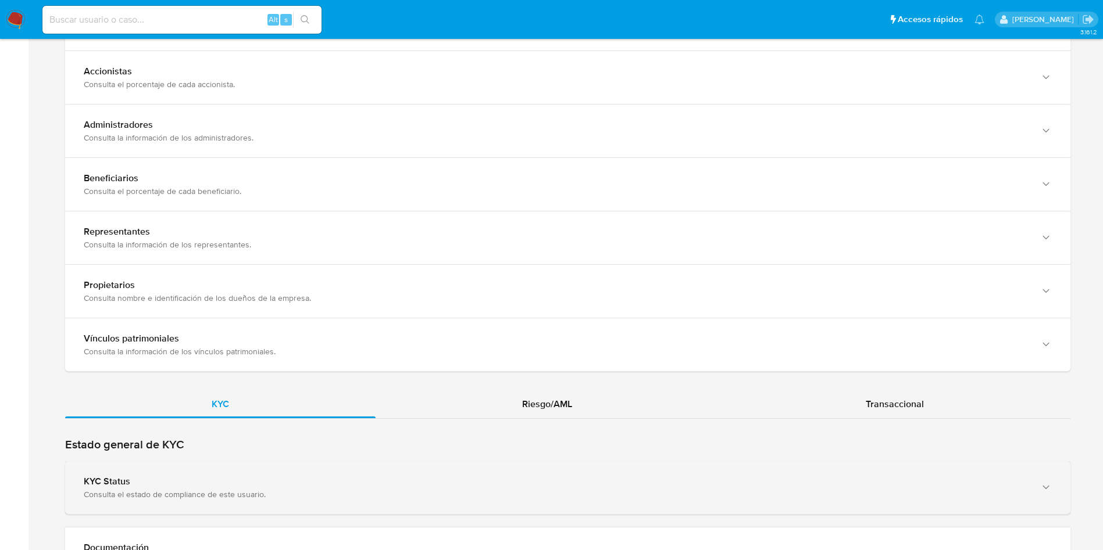
click at [462, 477] on div "KYC Status" at bounding box center [556, 482] width 945 height 12
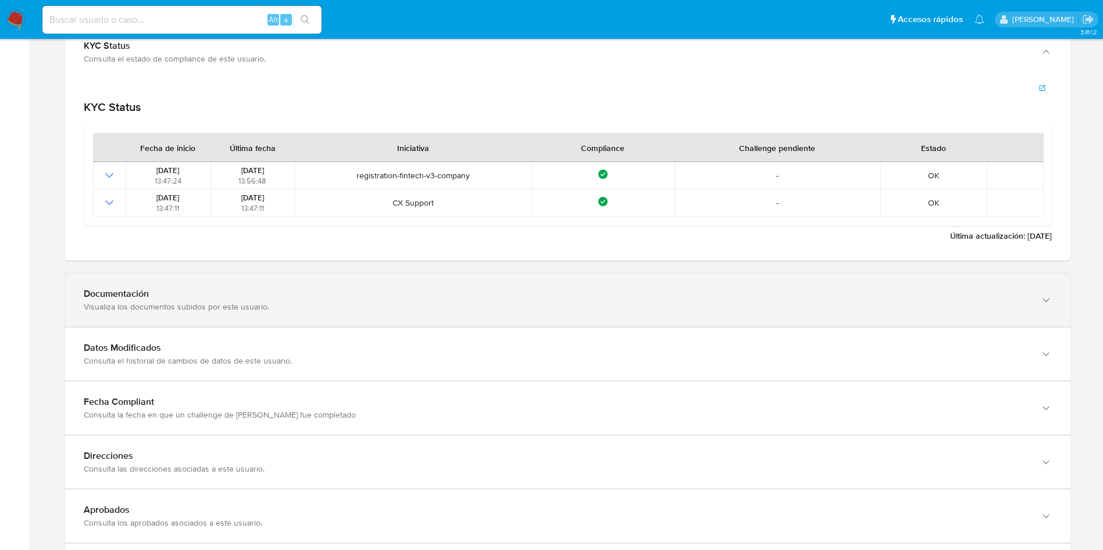
click at [224, 302] on div "Visualiza los documentos subidos por este usuario." at bounding box center [556, 307] width 945 height 10
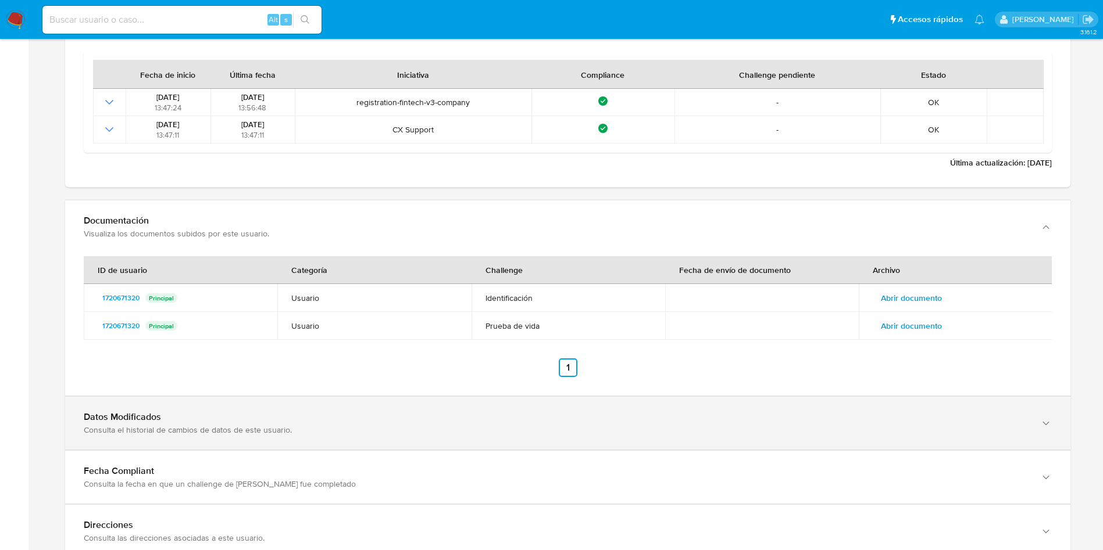
scroll to position [1395, 0]
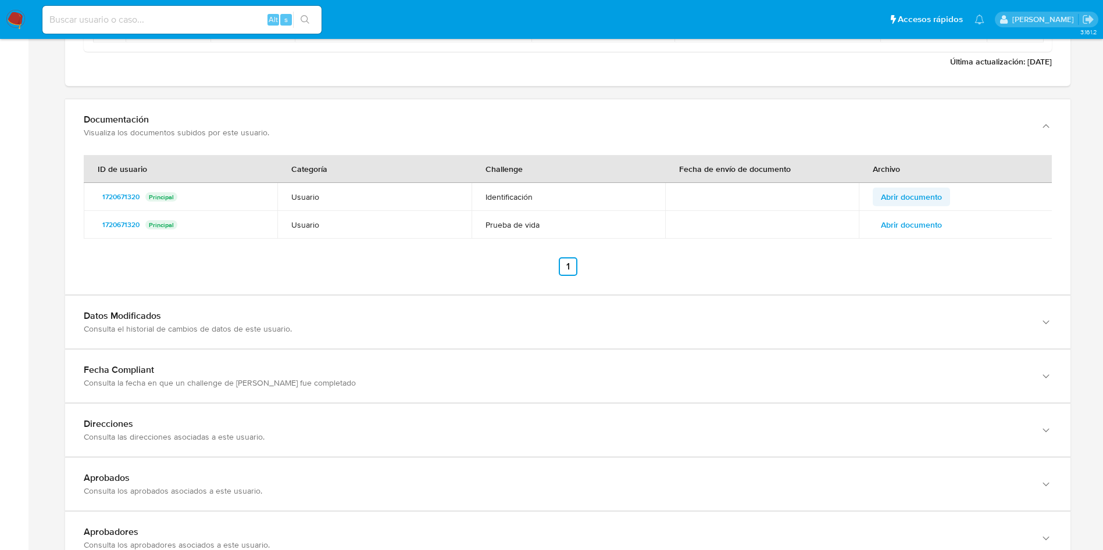
click at [930, 202] on span "Abrir documento" at bounding box center [911, 197] width 61 height 16
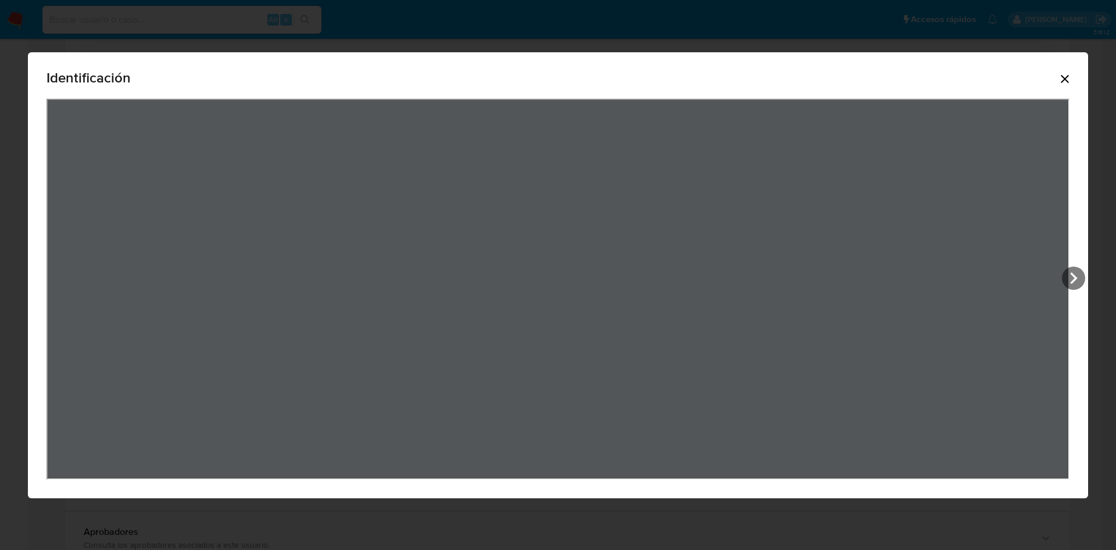
click at [1066, 85] on icon "Cerrar" at bounding box center [1065, 79] width 14 height 14
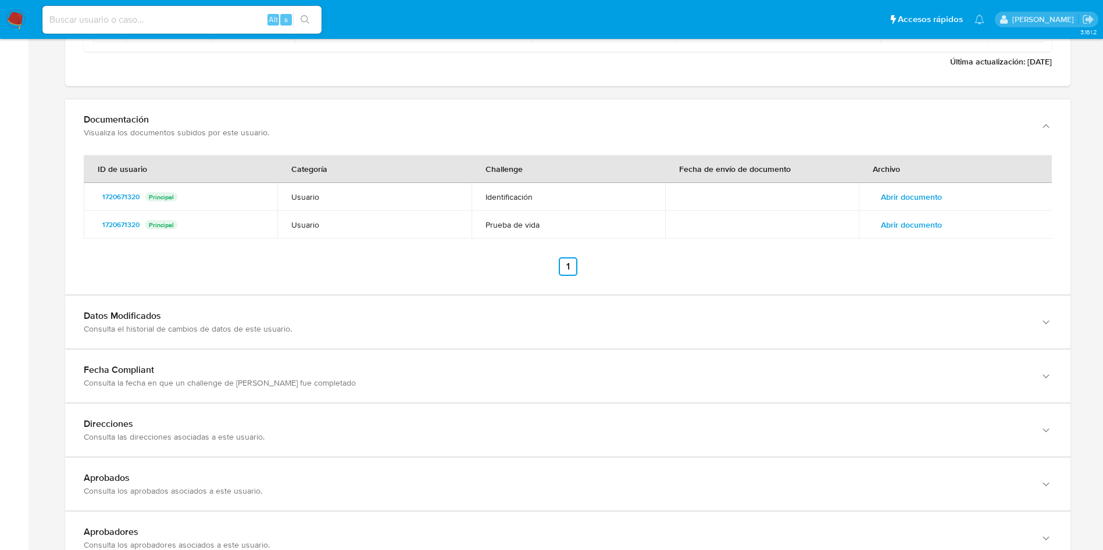
click at [881, 229] on span "Abrir documento" at bounding box center [911, 225] width 61 height 16
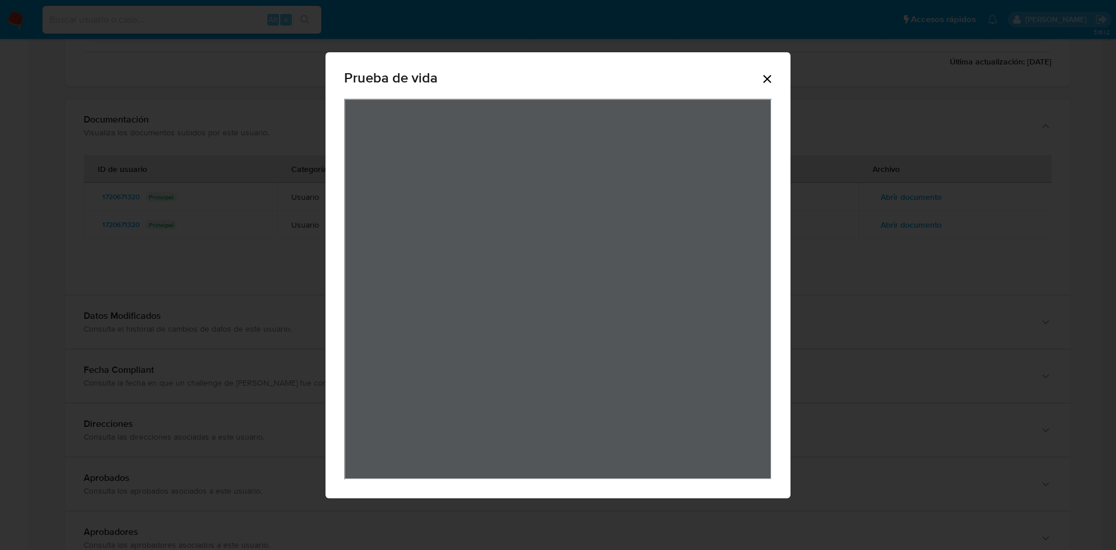
click at [762, 72] on icon "Cerrar" at bounding box center [767, 79] width 14 height 14
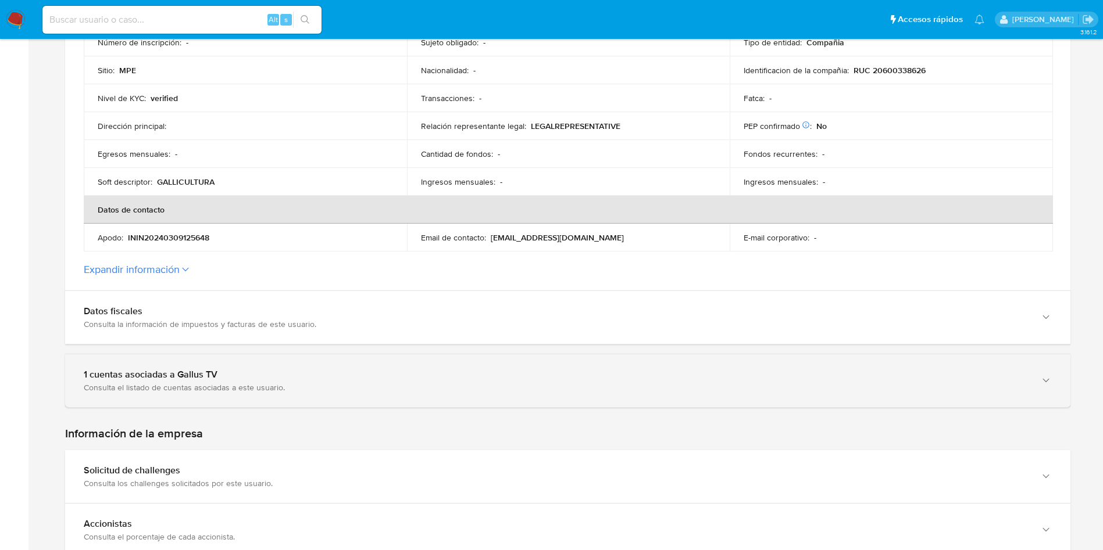
scroll to position [0, 0]
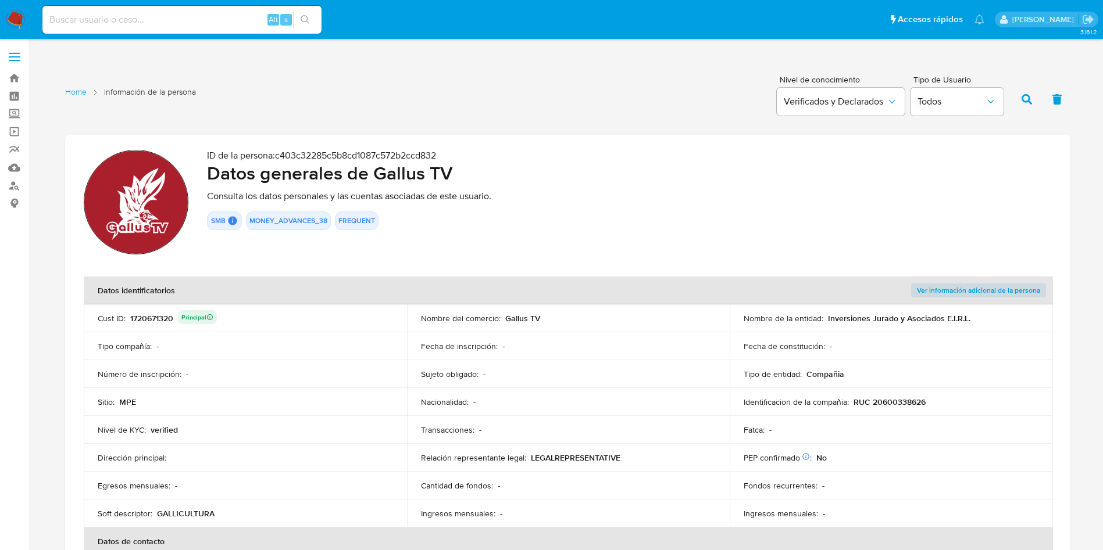
click at [159, 318] on div "1720671320 Principal" at bounding box center [173, 318] width 87 height 16
drag, startPoint x: 825, startPoint y: 317, endPoint x: 1007, endPoint y: 317, distance: 181.9
click at [1007, 317] on div "Nombre de la entidad : Inversiones Jurado y Asociados E.I.R.L." at bounding box center [890, 318] width 295 height 10
drag, startPoint x: 855, startPoint y: 399, endPoint x: 946, endPoint y: 399, distance: 90.7
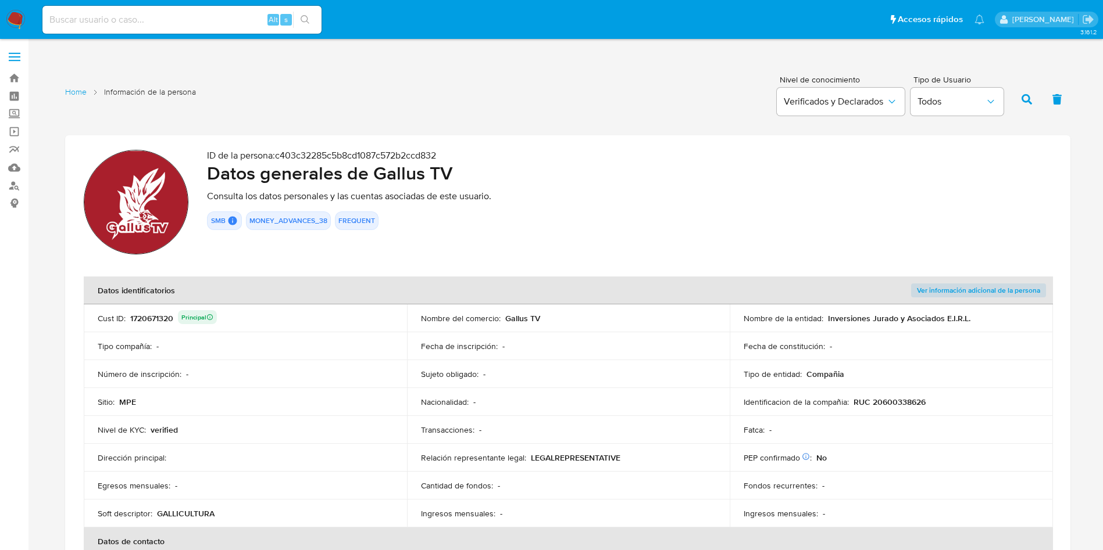
click at [946, 399] on div "Identificacion de la compañia : RUC 20600338626" at bounding box center [890, 402] width 295 height 10
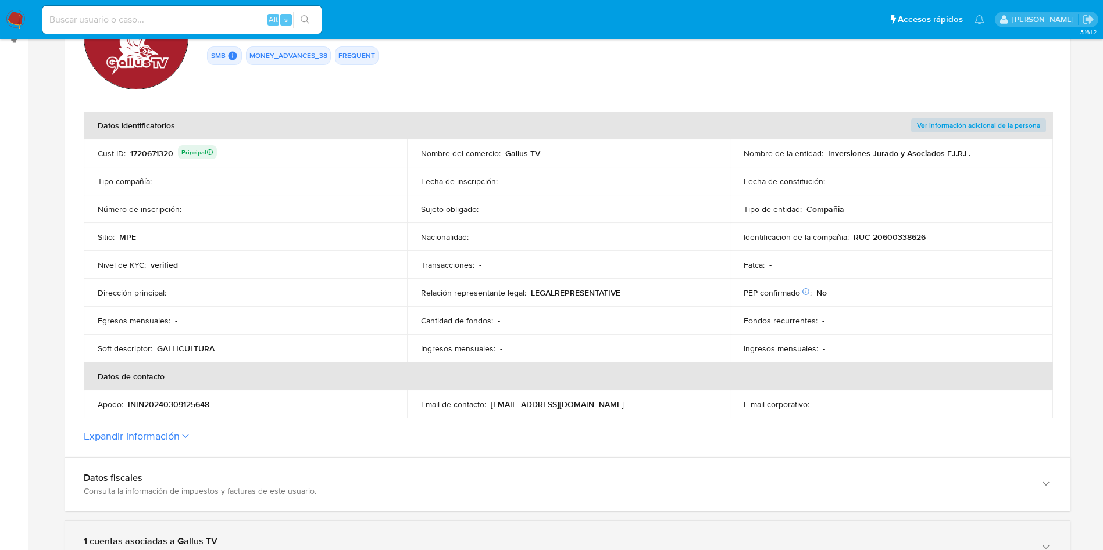
scroll to position [349, 0]
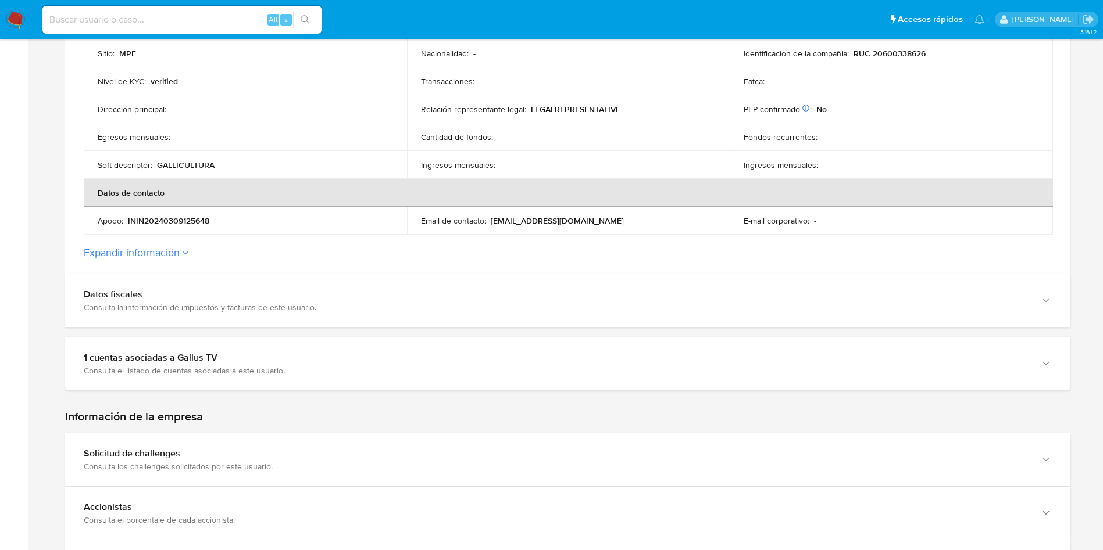
click at [167, 262] on section "ID de la persona : c403c32285c5b8cd1087c572b2ccd832 Datos generales [PERSON_NAM…" at bounding box center [567, 30] width 1005 height 487
click at [128, 226] on p "ININ20240309125648" at bounding box center [168, 221] width 81 height 10
click at [157, 248] on button "Expandir información" at bounding box center [132, 252] width 96 height 13
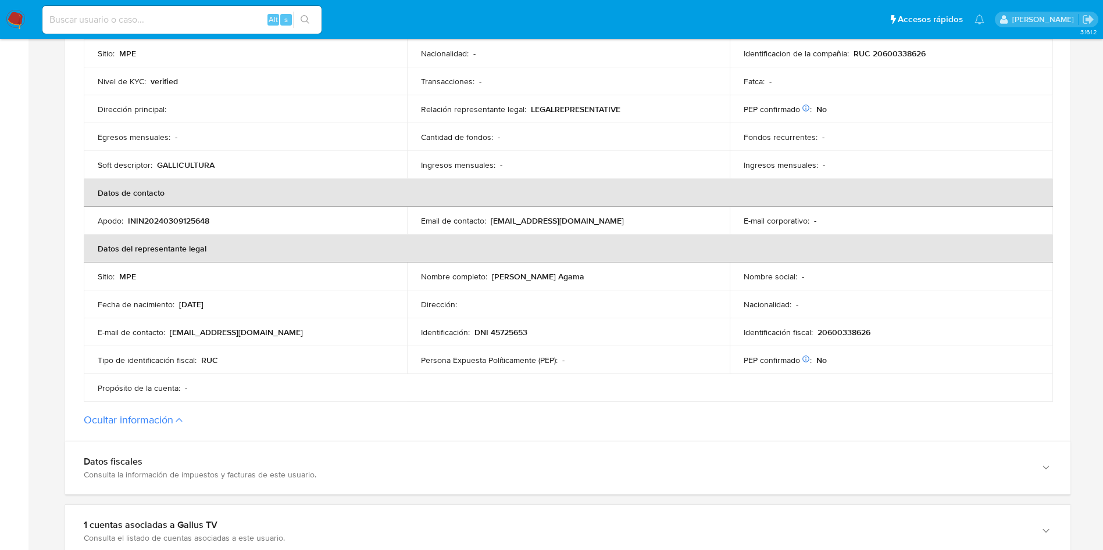
drag, startPoint x: 492, startPoint y: 274, endPoint x: 641, endPoint y: 274, distance: 148.8
click at [641, 274] on div "Nombre completo : [PERSON_NAME] Agama" at bounding box center [568, 276] width 295 height 10
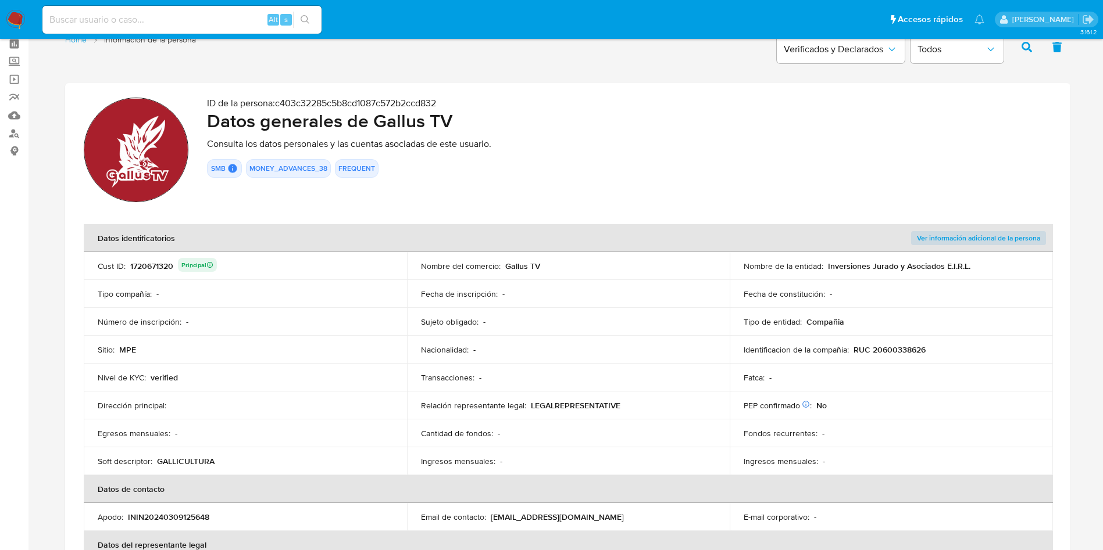
scroll to position [0, 0]
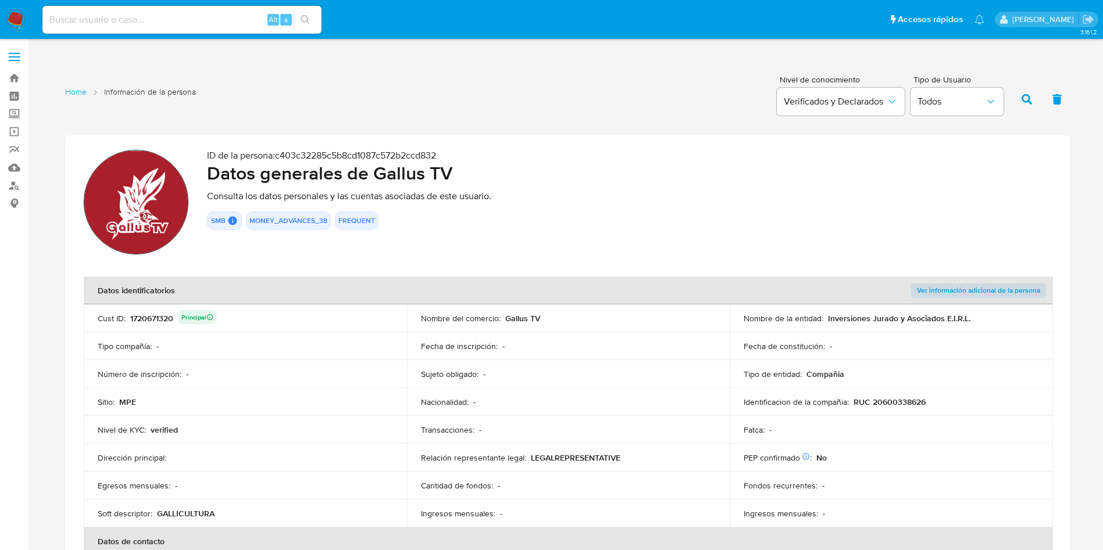
click at [164, 321] on div "1720671320 Principal" at bounding box center [173, 318] width 87 height 16
click at [905, 400] on p "RUC 20600338626" at bounding box center [889, 402] width 72 height 10
drag, startPoint x: 500, startPoint y: 319, endPoint x: 537, endPoint y: 315, distance: 37.4
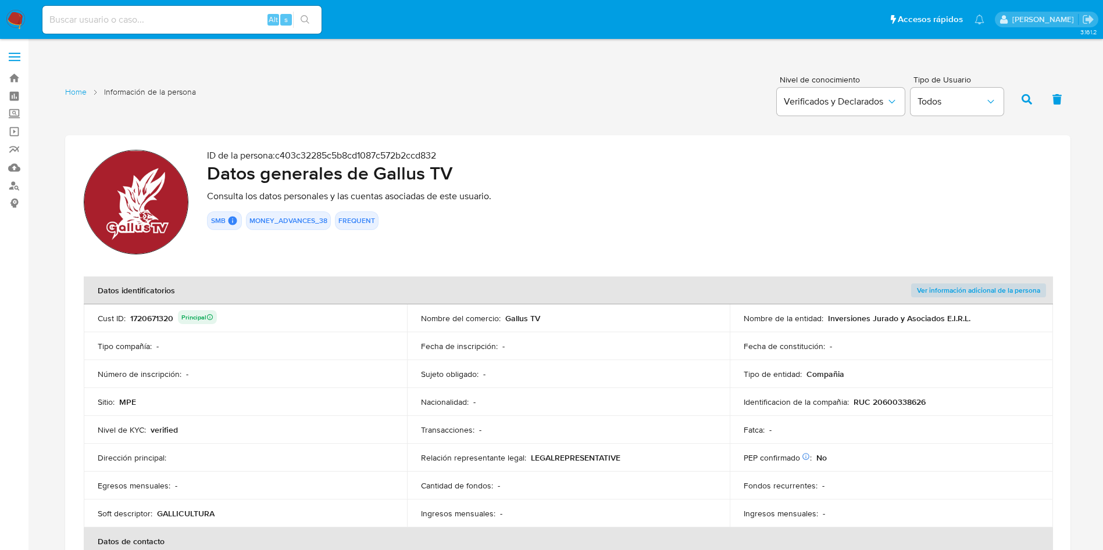
click at [537, 315] on div "Nombre del comercio : Gallus TV" at bounding box center [568, 318] width 295 height 10
